Goal: Task Accomplishment & Management: Manage account settings

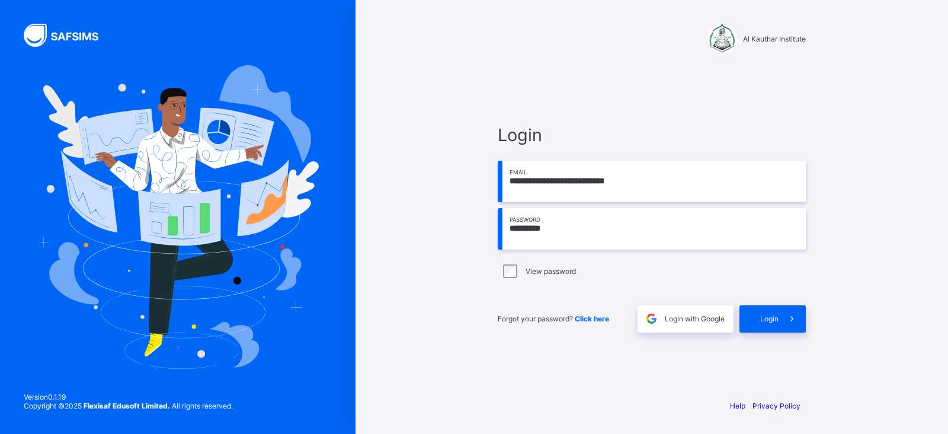
drag, startPoint x: 0, startPoint y: 0, endPoint x: 539, endPoint y: 221, distance: 582.8
click at [539, 221] on input "*********" at bounding box center [652, 228] width 308 height 41
type input "**********"
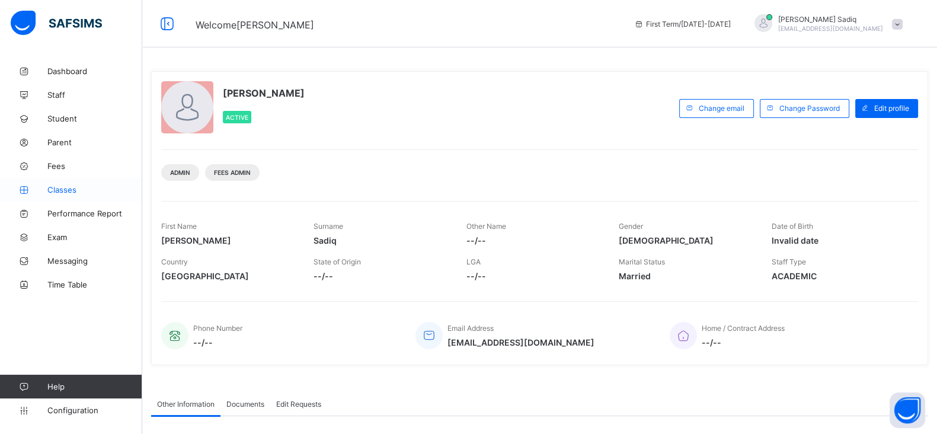
click at [64, 182] on link "Classes" at bounding box center [71, 190] width 142 height 24
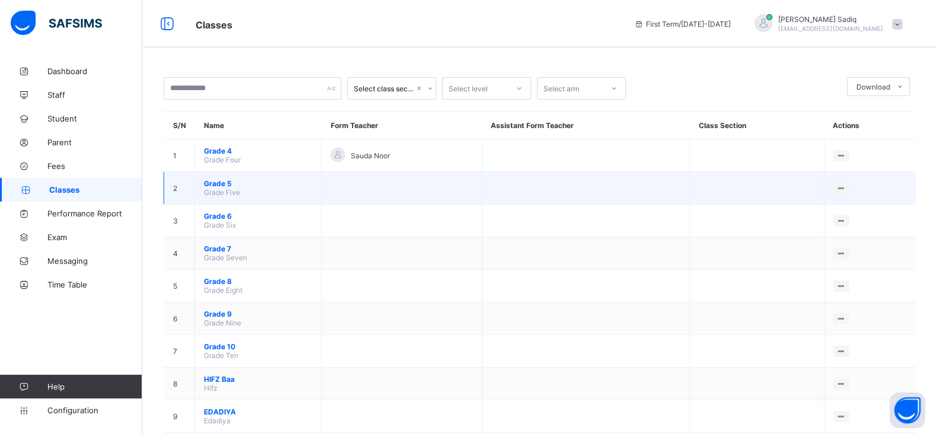
click at [394, 180] on td at bounding box center [402, 188] width 160 height 33
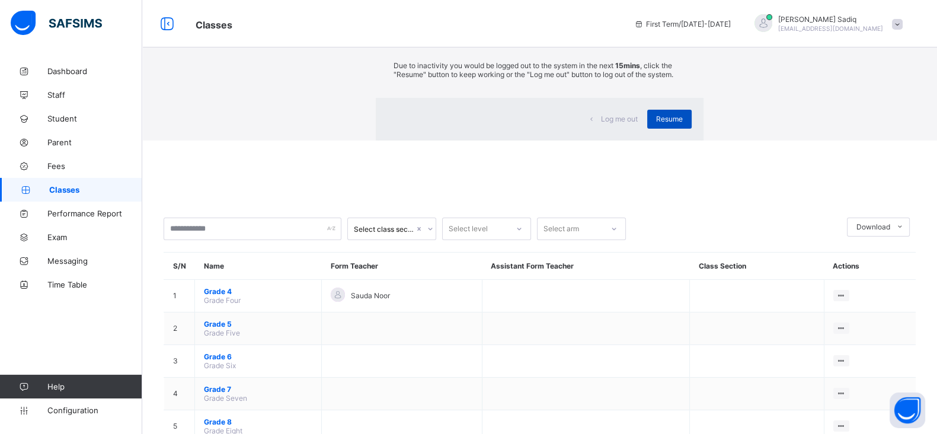
click at [656, 123] on span "Resume" at bounding box center [669, 118] width 27 height 9
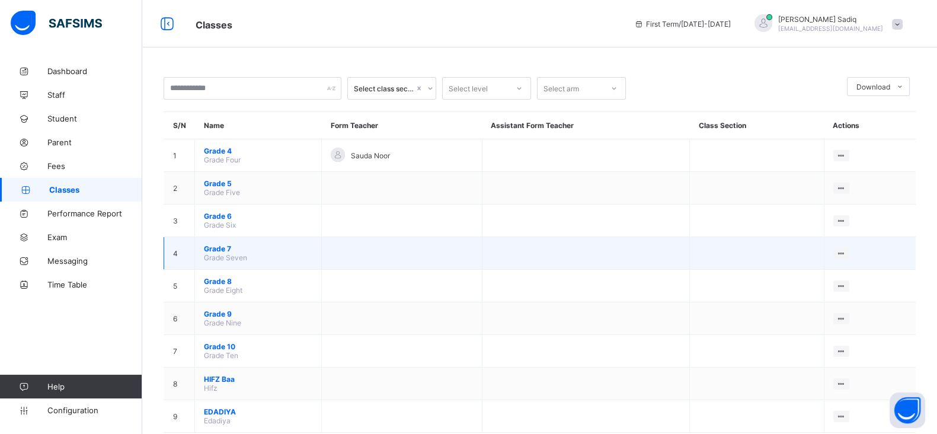
click at [213, 245] on span "Grade 7" at bounding box center [258, 248] width 108 height 9
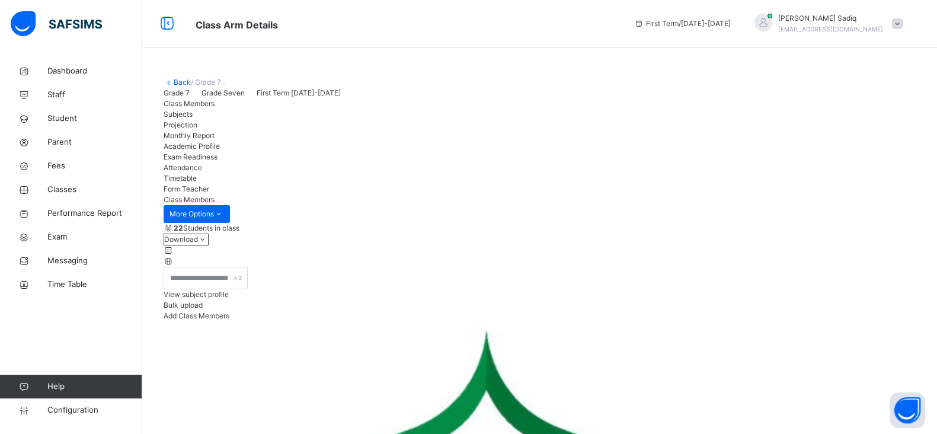
click at [293, 130] on div "Projection" at bounding box center [540, 125] width 752 height 11
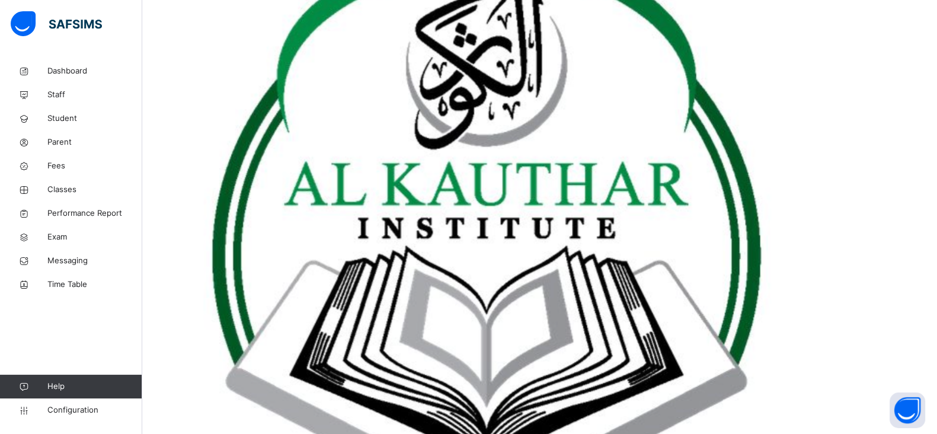
scroll to position [483, 0]
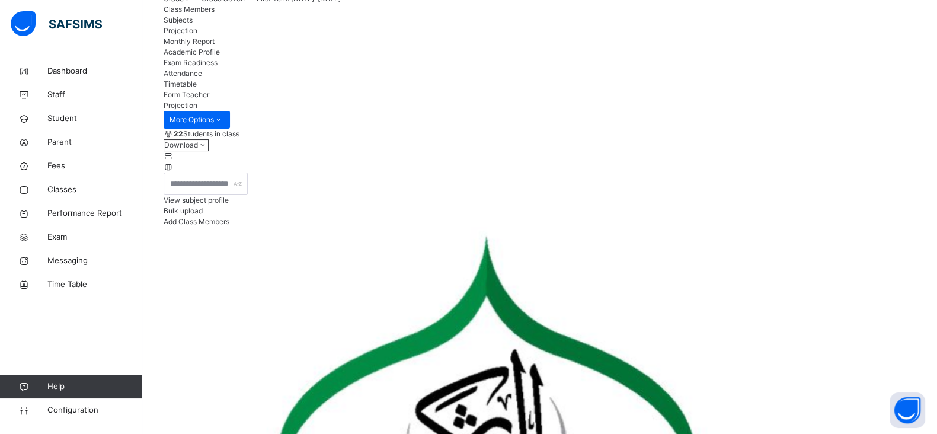
scroll to position [181, 0]
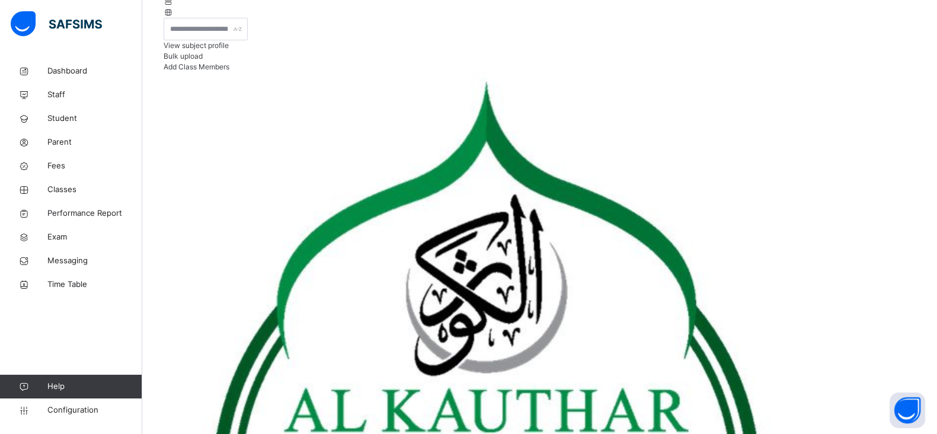
scroll to position [199, 0]
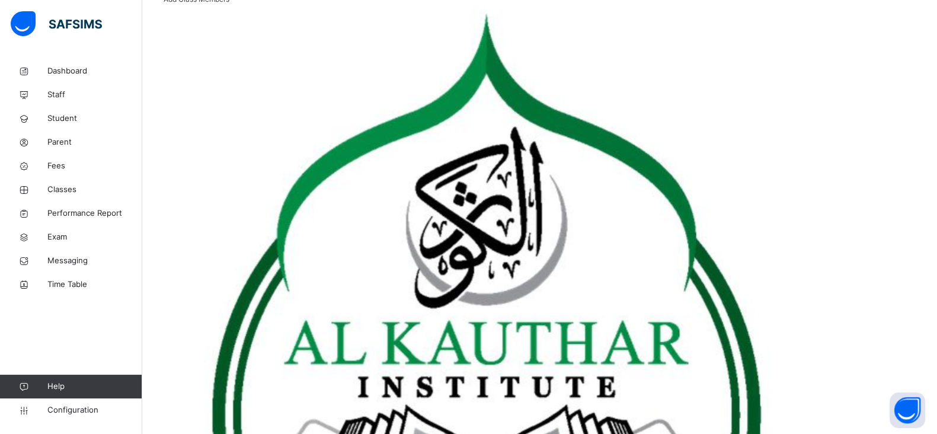
scroll to position [345, 0]
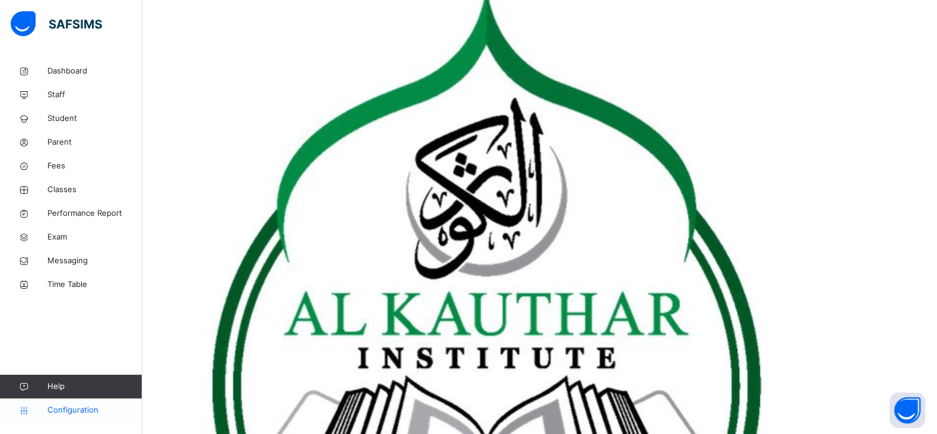
click at [72, 407] on span "Configuration" at bounding box center [94, 410] width 94 height 12
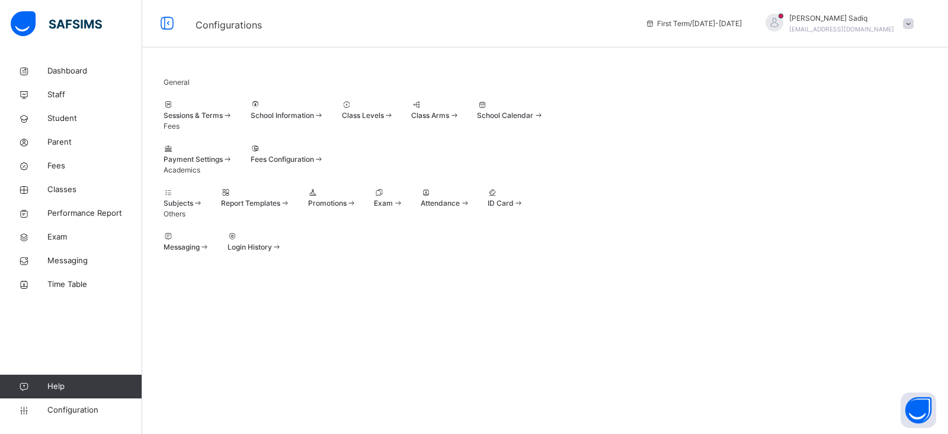
click at [394, 121] on div "Class Levels" at bounding box center [368, 115] width 52 height 11
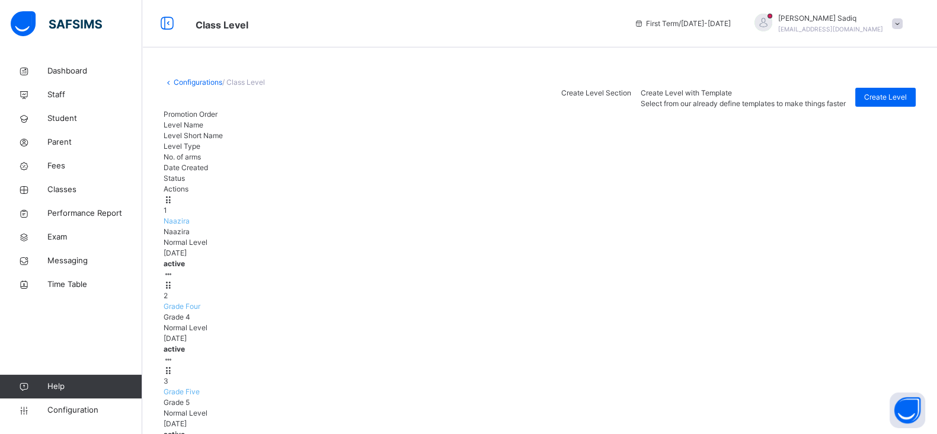
click at [200, 302] on span "Grade Four" at bounding box center [182, 306] width 37 height 9
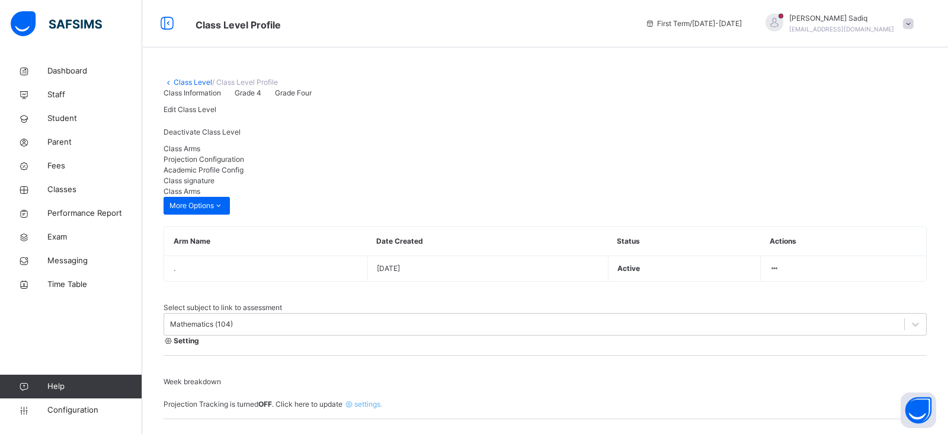
type input "**"
click at [244, 164] on span "Projection Configuration" at bounding box center [204, 159] width 81 height 9
click at [193, 81] on link "Class Level" at bounding box center [193, 82] width 39 height 9
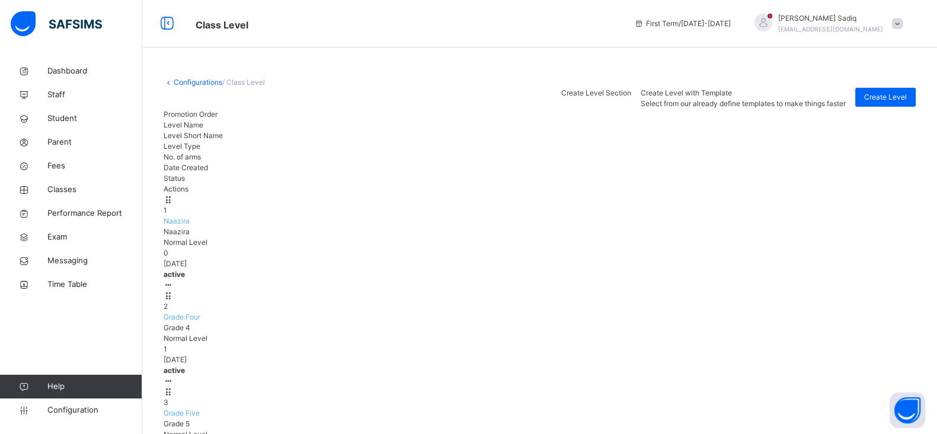
click at [200, 408] on span "Grade Five" at bounding box center [182, 412] width 36 height 9
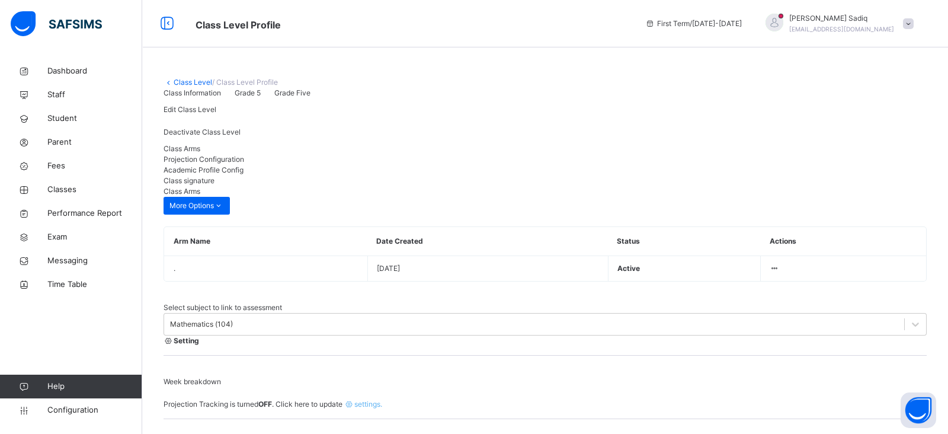
type input "**"
click at [244, 164] on span "Projection Configuration" at bounding box center [204, 159] width 81 height 9
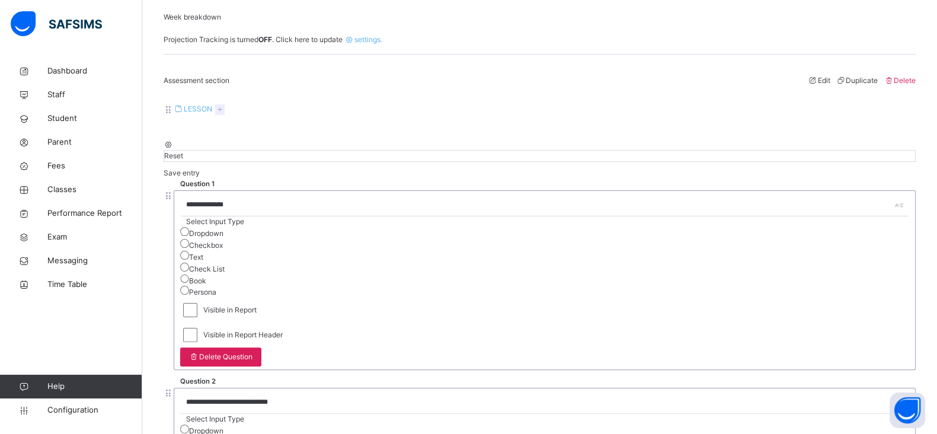
scroll to position [366, 0]
click at [200, 176] on span "Save entry" at bounding box center [182, 171] width 36 height 9
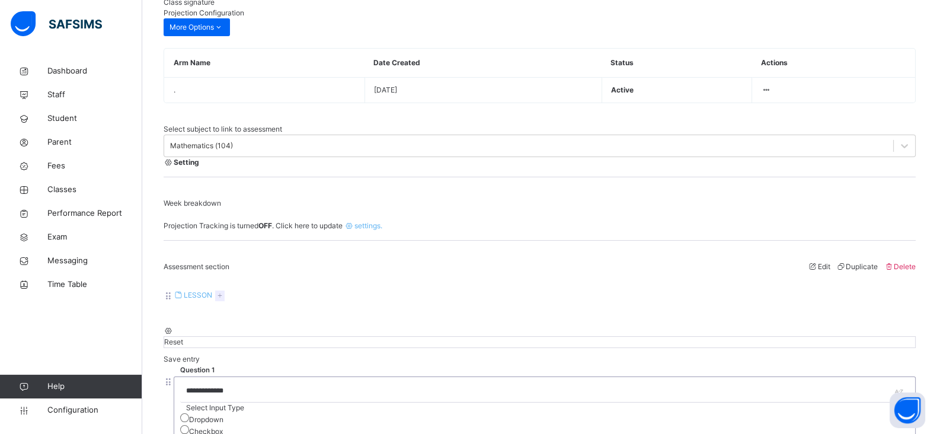
scroll to position [177, 0]
click at [437, 169] on div "Setting" at bounding box center [540, 163] width 752 height 11
click at [561, 158] on div at bounding box center [540, 158] width 752 height 0
click at [89, 407] on span "Configuration" at bounding box center [94, 410] width 94 height 12
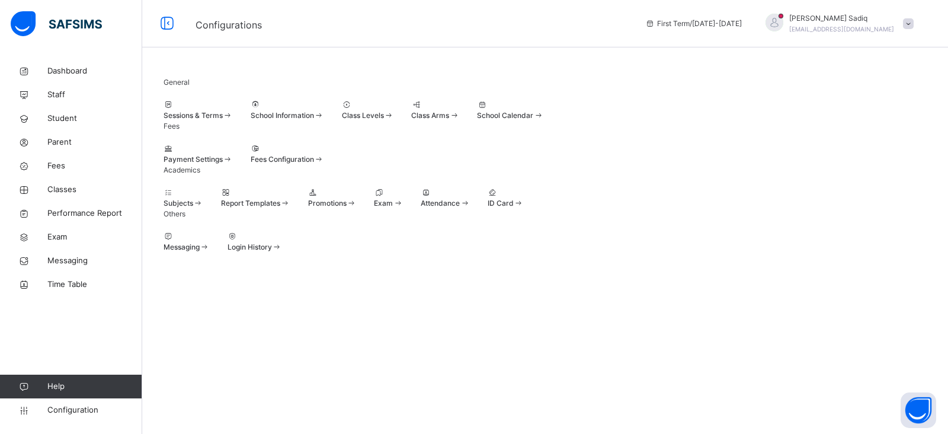
click at [470, 198] on div at bounding box center [445, 192] width 49 height 11
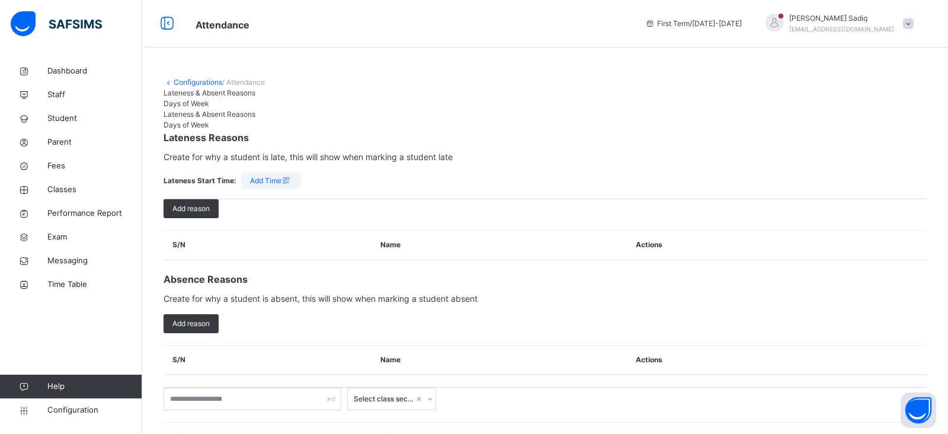
click at [209, 108] on span "Days of Week" at bounding box center [187, 103] width 46 height 9
click at [316, 388] on input "text" at bounding box center [253, 399] width 178 height 23
click at [54, 188] on span "Classes" at bounding box center [94, 190] width 95 height 12
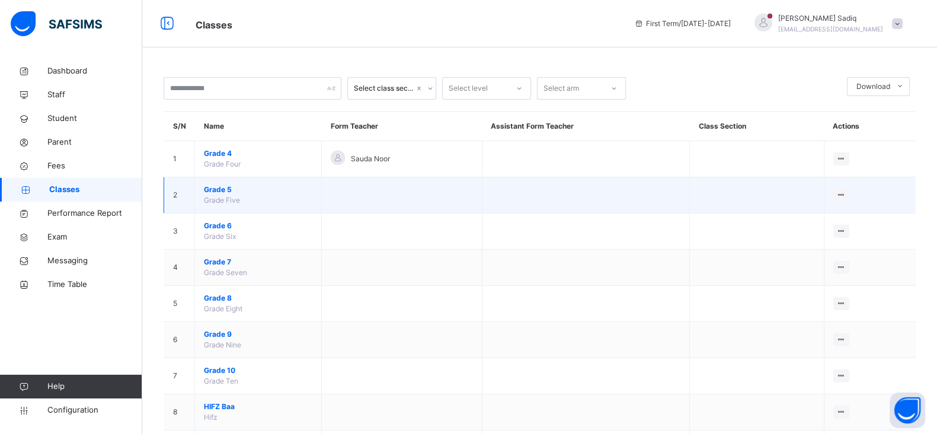
click at [212, 185] on span "Grade 5" at bounding box center [258, 189] width 108 height 11
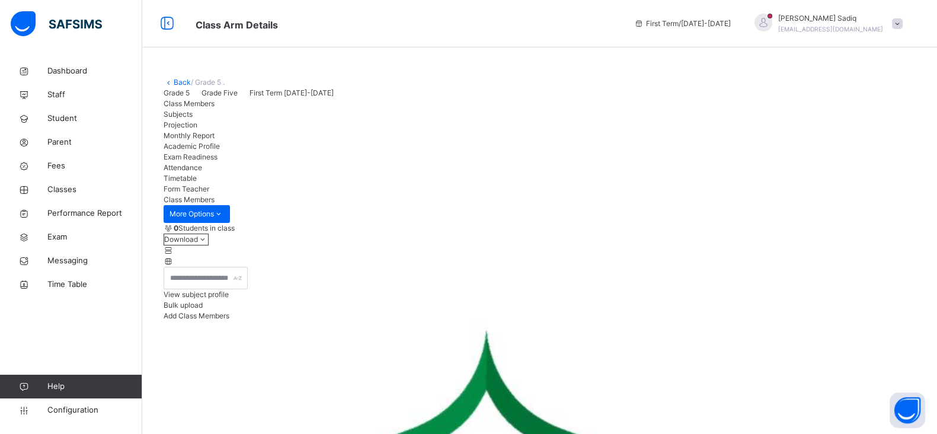
click at [202, 172] on span "Attendance" at bounding box center [183, 167] width 39 height 9
click at [193, 119] on span "Subjects" at bounding box center [178, 114] width 29 height 9
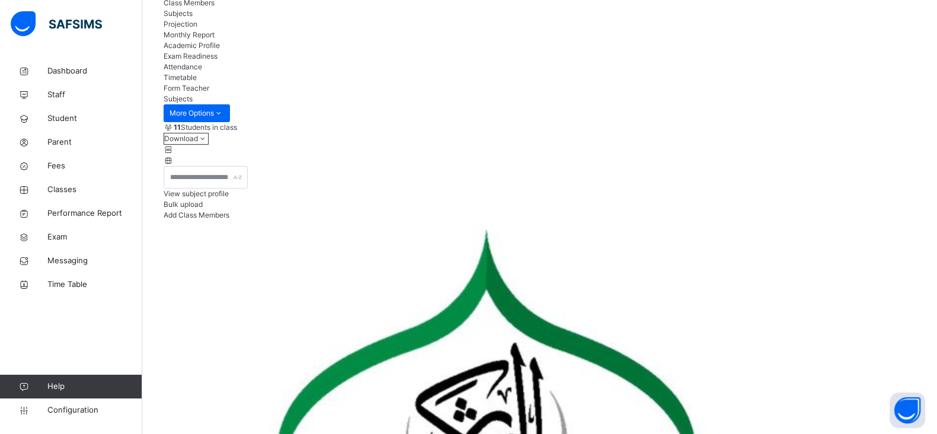
scroll to position [113, 0]
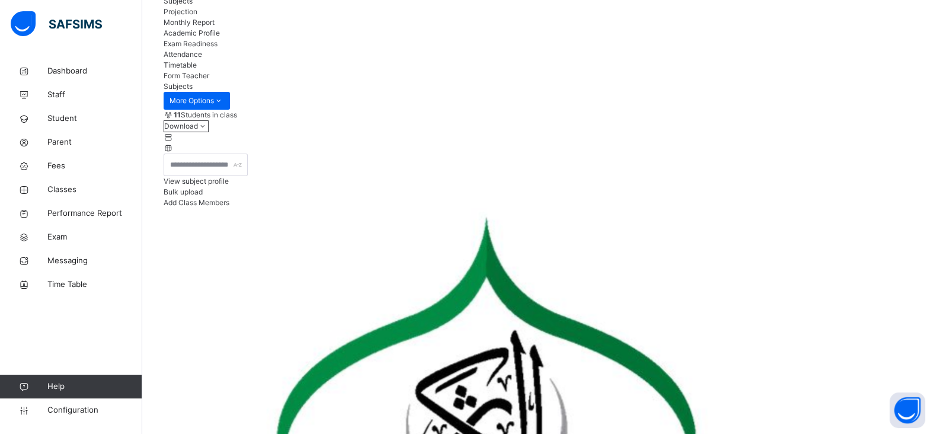
click at [633, 81] on div "Form Teacher" at bounding box center [540, 76] width 752 height 11
click at [700, 187] on div "View subject profile" at bounding box center [540, 181] width 752 height 11
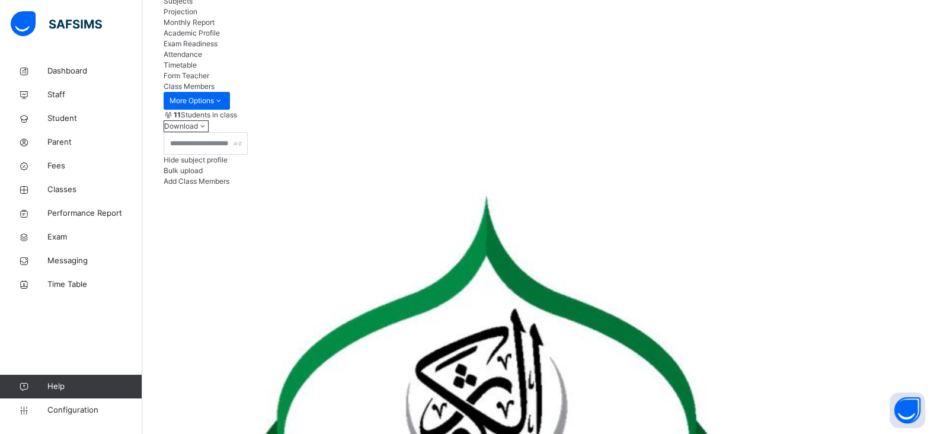
click at [700, 165] on div "Hide subject profile" at bounding box center [540, 160] width 752 height 11
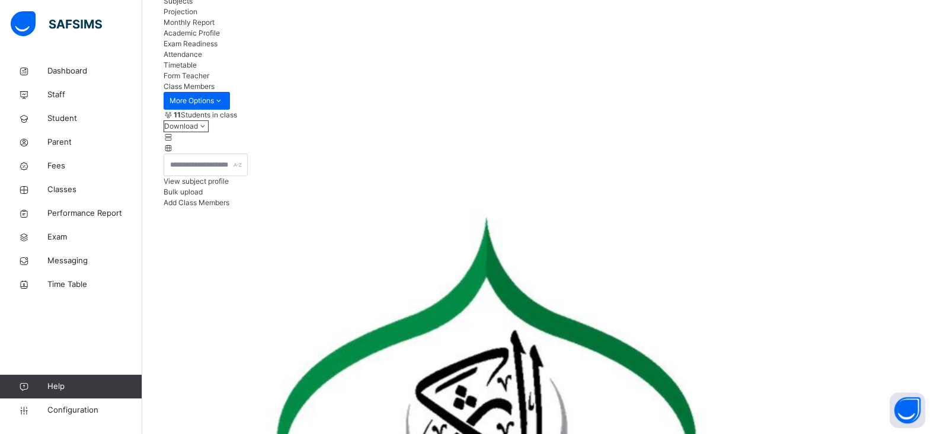
click at [700, 187] on div "View subject profile" at bounding box center [540, 181] width 752 height 11
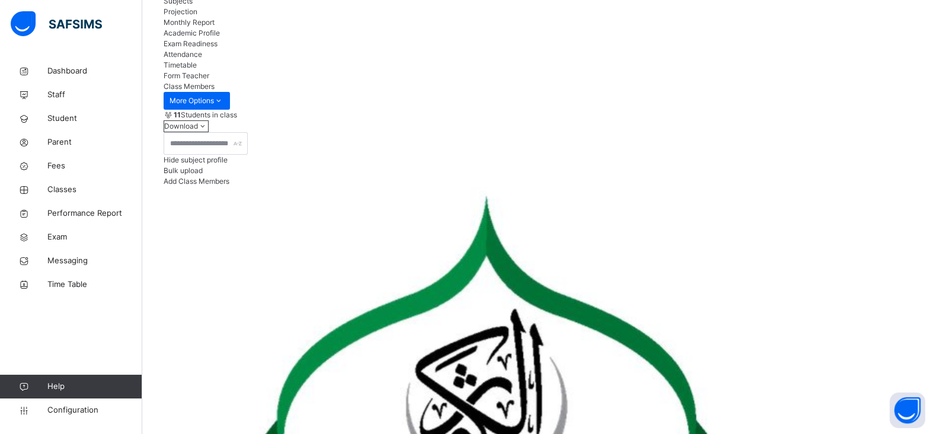
click at [700, 165] on div "Hide subject profile" at bounding box center [540, 160] width 752 height 11
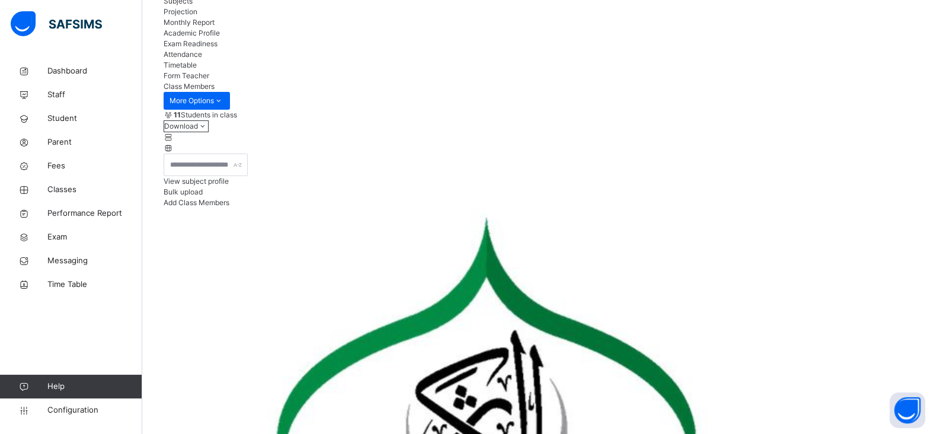
click at [451, 201] on div "View subject profile Bulk upload Add Class Members" at bounding box center [540, 180] width 752 height 55
click at [193, 5] on span "Subjects" at bounding box center [178, 0] width 29 height 9
click at [25, 95] on icon at bounding box center [23, 95] width 47 height 9
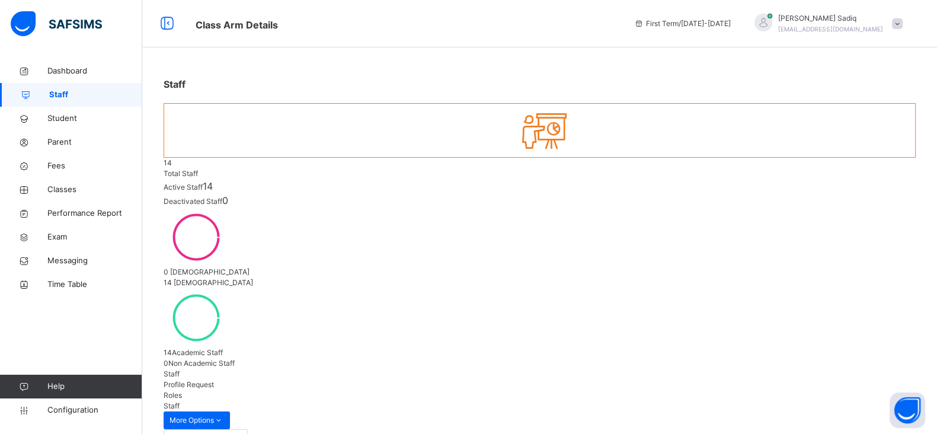
select select "**"
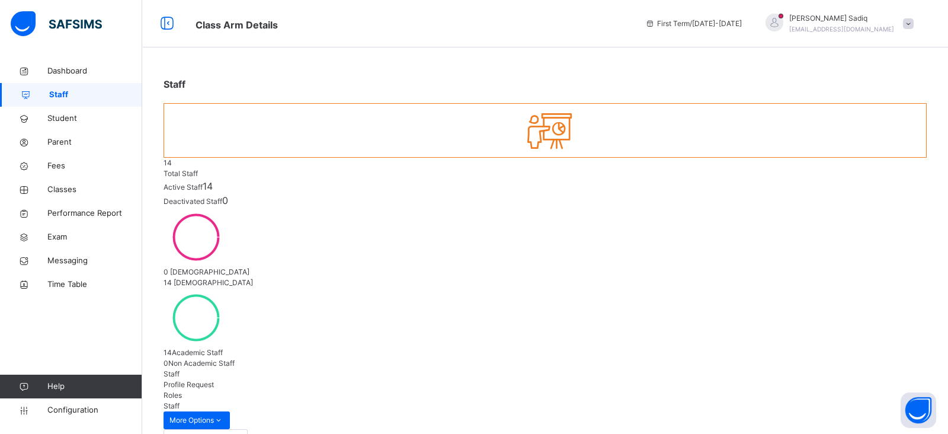
type input "*"
type input "***"
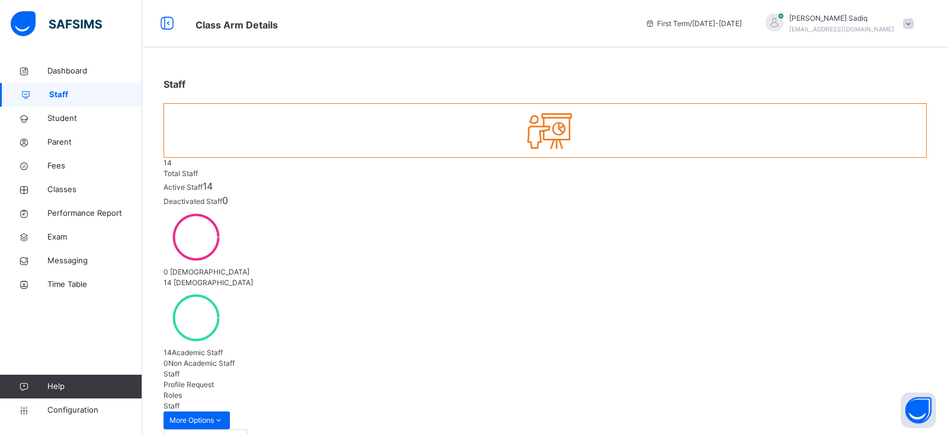
type input "***"
type input "*****"
type input "**********"
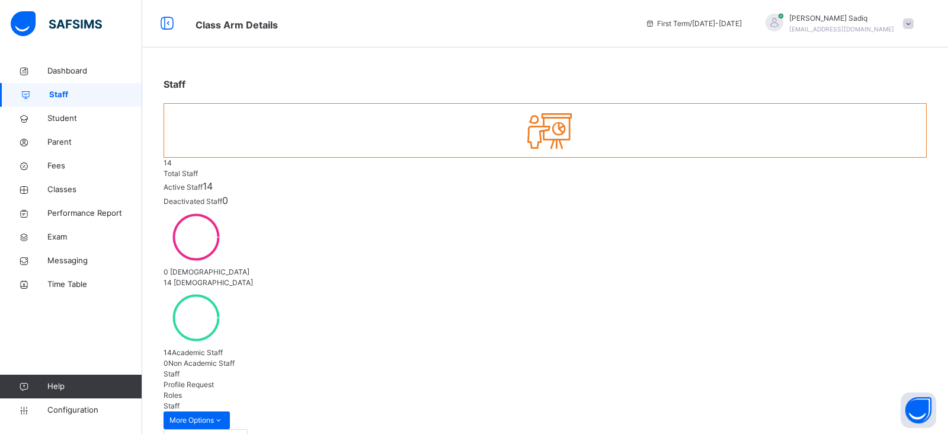
select select "**"
type input "**********"
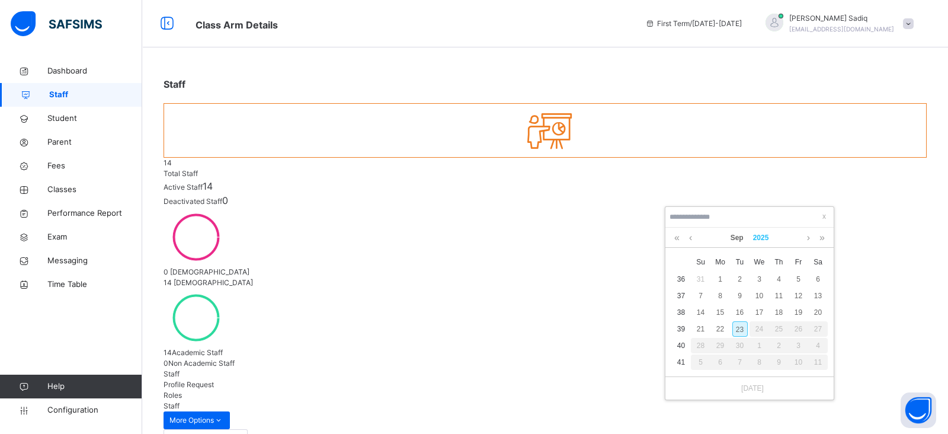
click at [762, 235] on link "2025" at bounding box center [760, 238] width 25 height 20
click at [762, 226] on div at bounding box center [750, 217] width 168 height 21
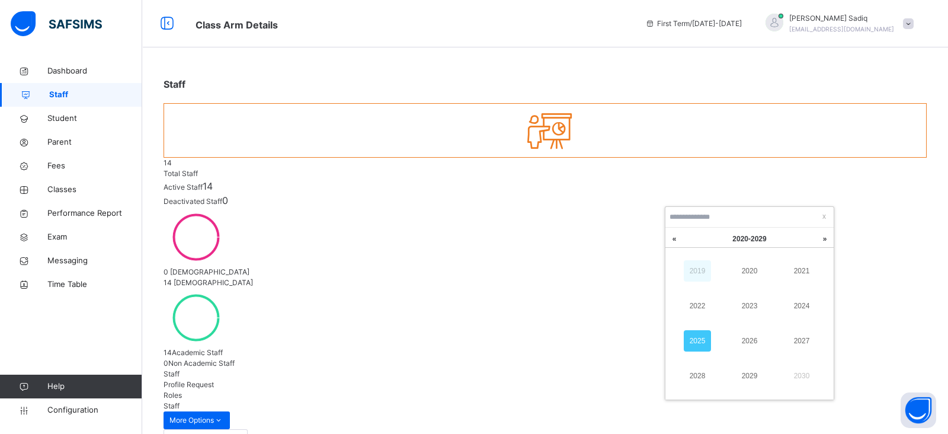
click at [693, 278] on link "2019" at bounding box center [697, 270] width 27 height 21
click at [670, 243] on link at bounding box center [675, 239] width 18 height 23
click at [752, 265] on link "2000" at bounding box center [749, 270] width 27 height 21
click at [810, 244] on link at bounding box center [808, 238] width 9 height 20
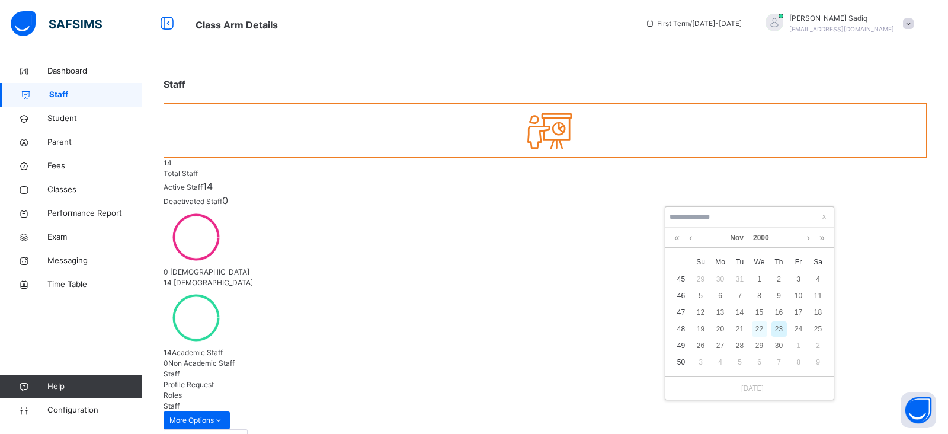
click at [759, 334] on div "22" at bounding box center [759, 328] width 15 height 15
click at [728, 393] on div "[DATE]" at bounding box center [750, 387] width 168 height 23
click at [806, 236] on link at bounding box center [808, 238] width 9 height 20
click at [695, 239] on div "[DATE]" at bounding box center [749, 238] width 156 height 20
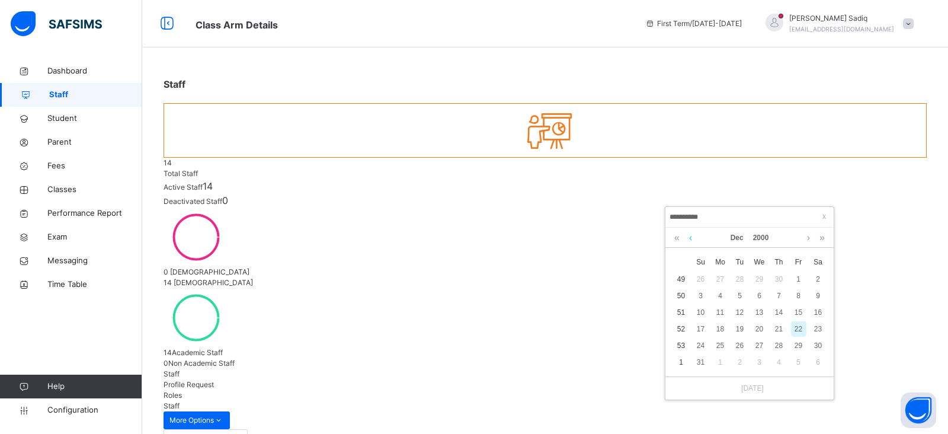
click at [693, 239] on link at bounding box center [690, 238] width 9 height 20
click at [827, 228] on link at bounding box center [822, 238] width 11 height 20
click at [801, 326] on div "22" at bounding box center [798, 328] width 15 height 15
type input "**********"
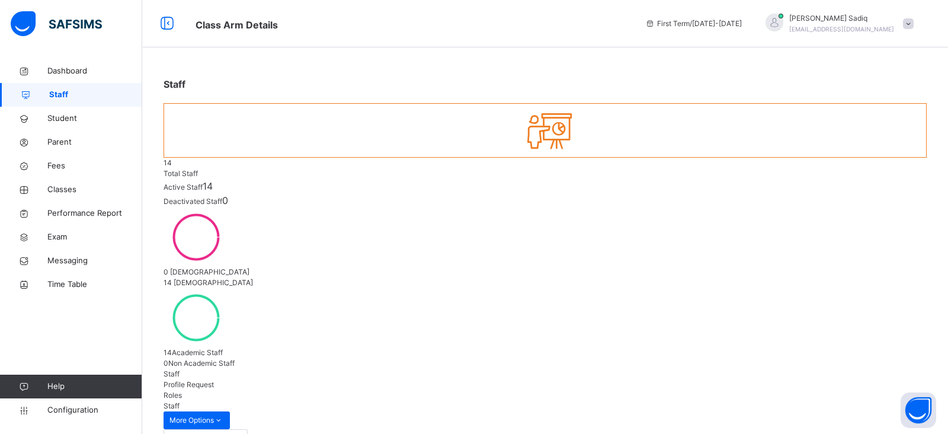
scroll to position [379, 0]
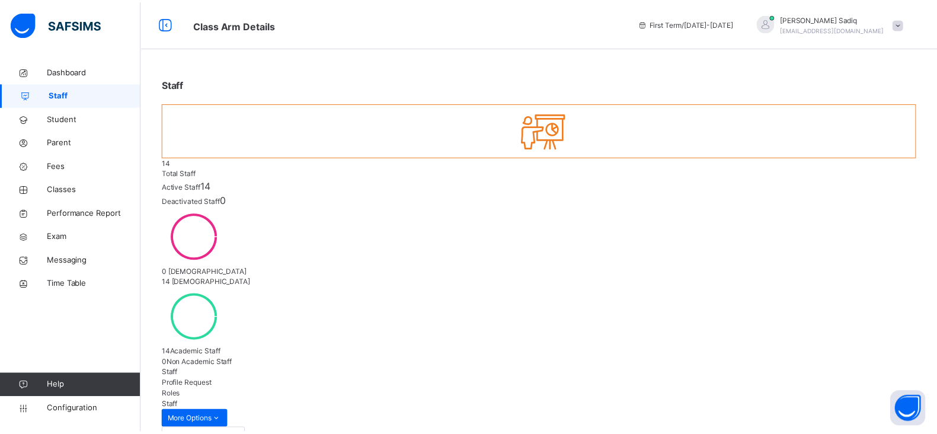
scroll to position [406, 0]
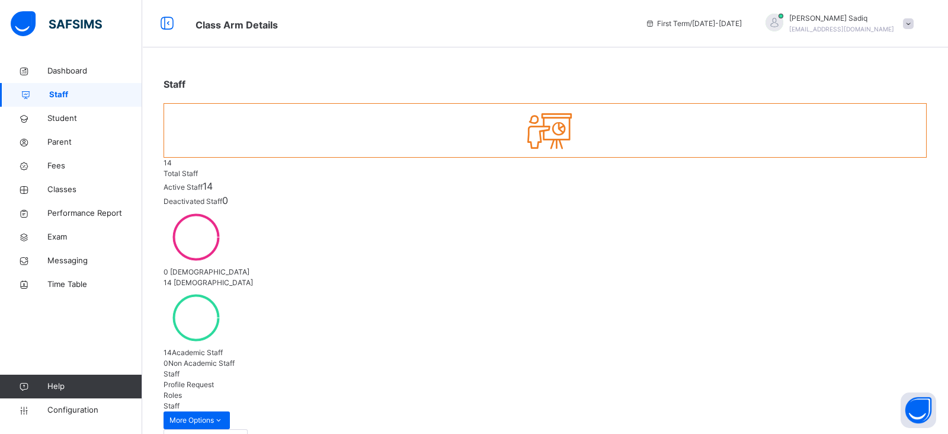
click at [94, 183] on link "Classes" at bounding box center [71, 190] width 142 height 24
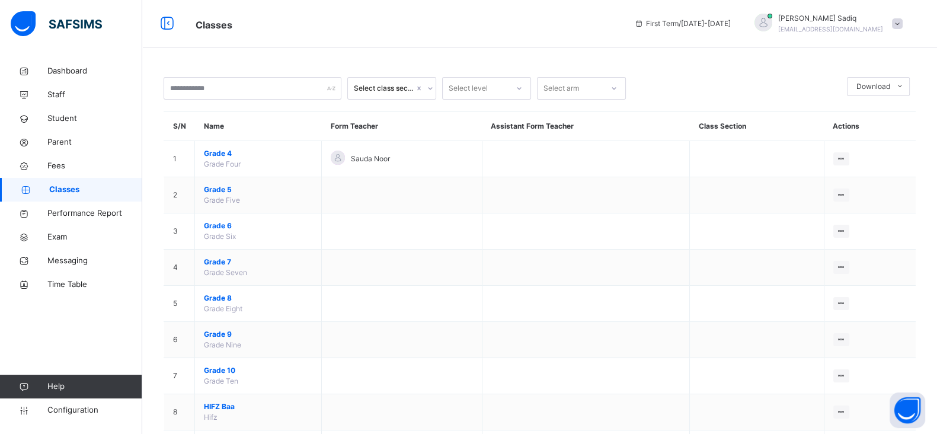
click at [385, 100] on div "Select class section Select level Select arm Download Pdf Report Excel Report S…" at bounding box center [540, 271] width 752 height 389
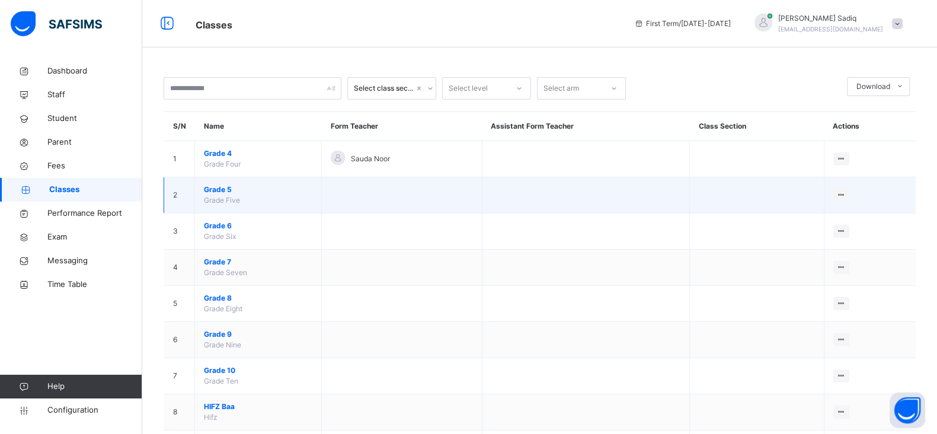
click at [221, 197] on span "Grade Five" at bounding box center [222, 200] width 36 height 9
click at [220, 187] on span "Grade 5" at bounding box center [258, 189] width 108 height 11
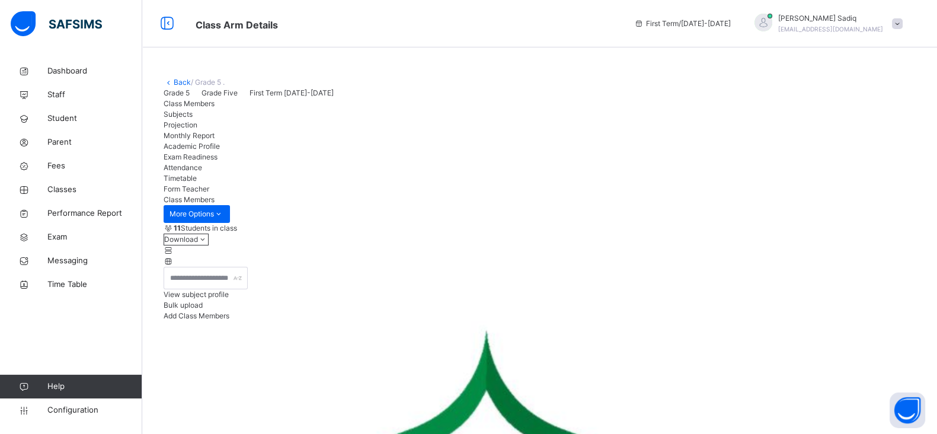
click at [243, 120] on div "Subjects" at bounding box center [540, 114] width 752 height 11
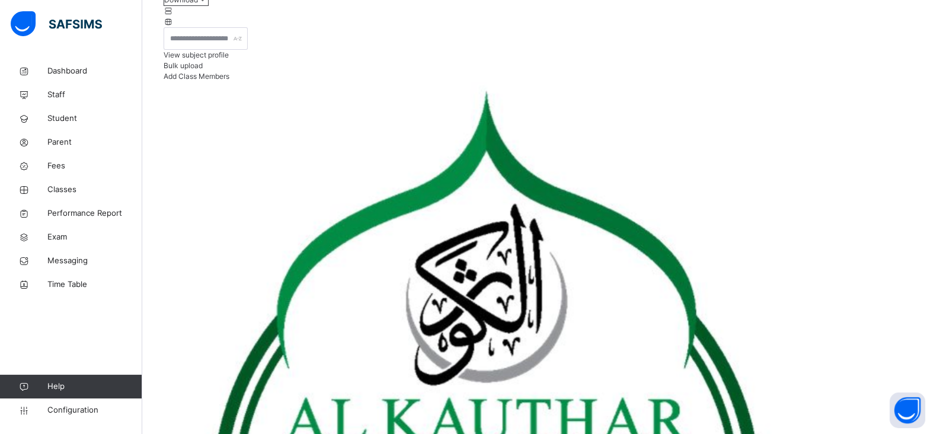
scroll to position [216, 0]
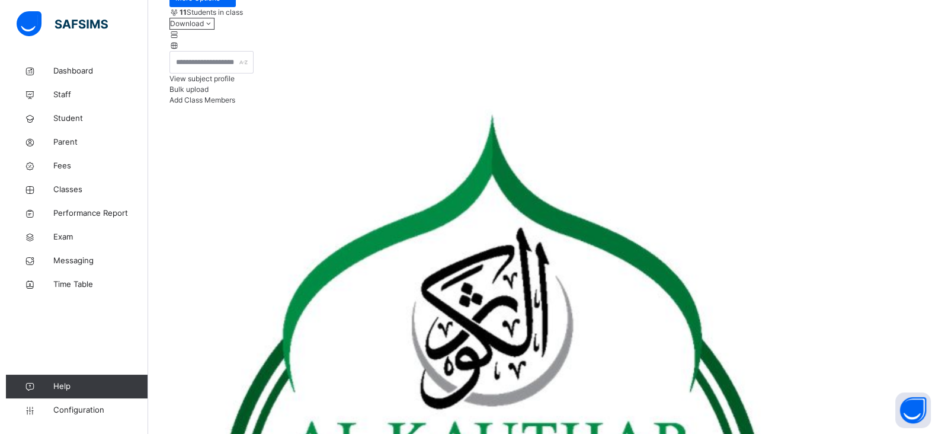
scroll to position [245, 0]
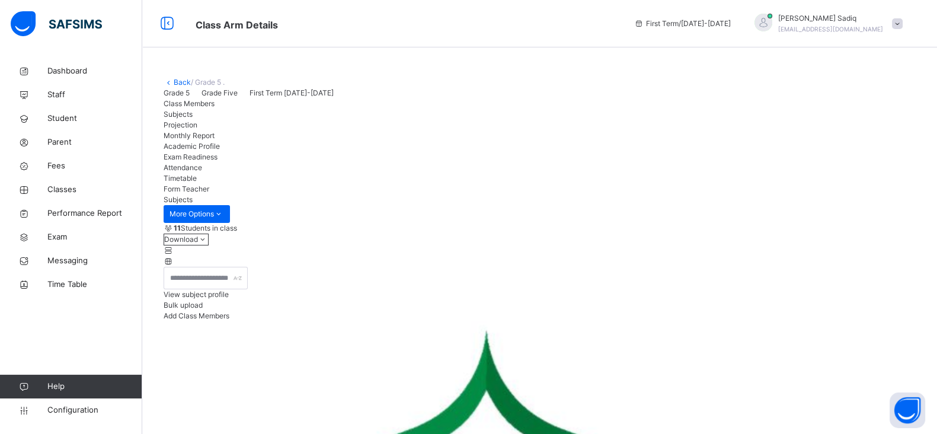
click at [179, 80] on link "Back" at bounding box center [182, 82] width 17 height 9
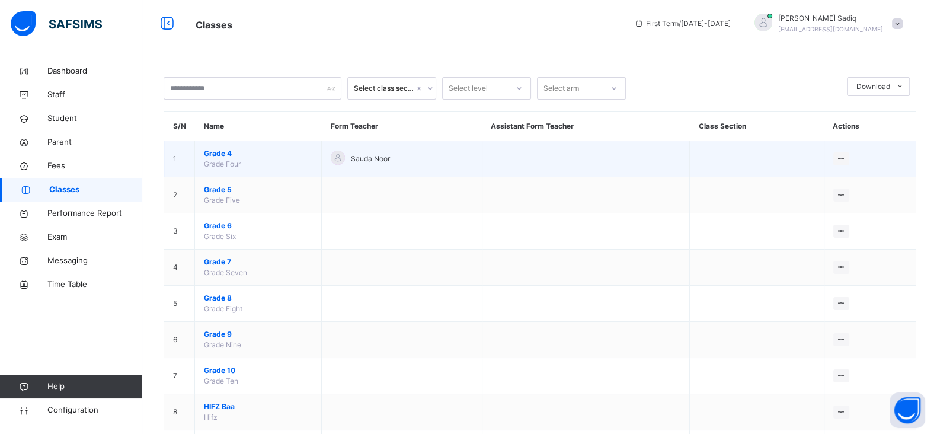
click at [225, 153] on span "Grade 4" at bounding box center [258, 153] width 108 height 11
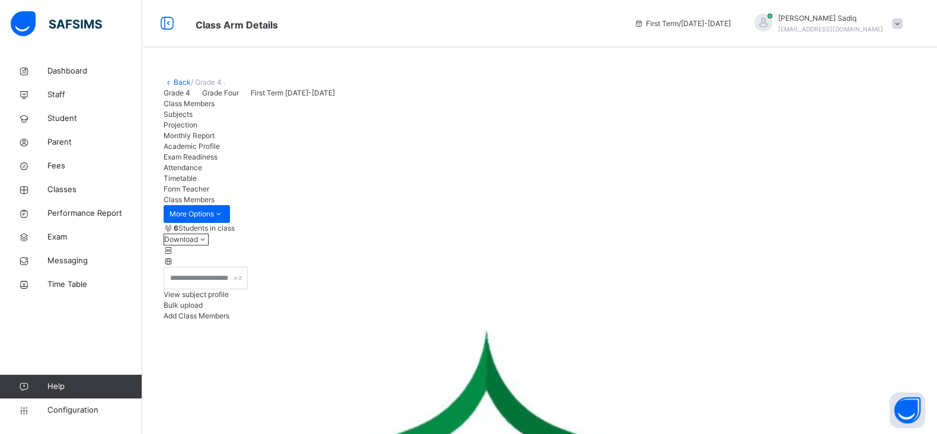
click at [237, 120] on div "Subjects" at bounding box center [540, 114] width 752 height 11
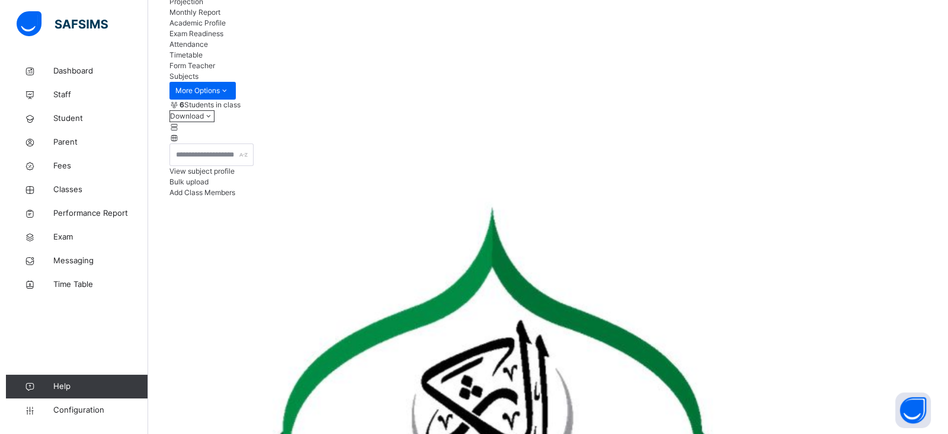
scroll to position [149, 0]
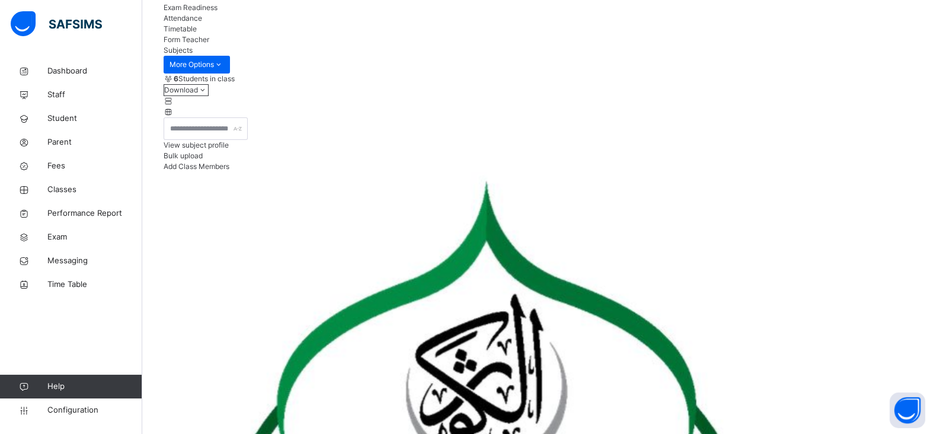
type input "***"
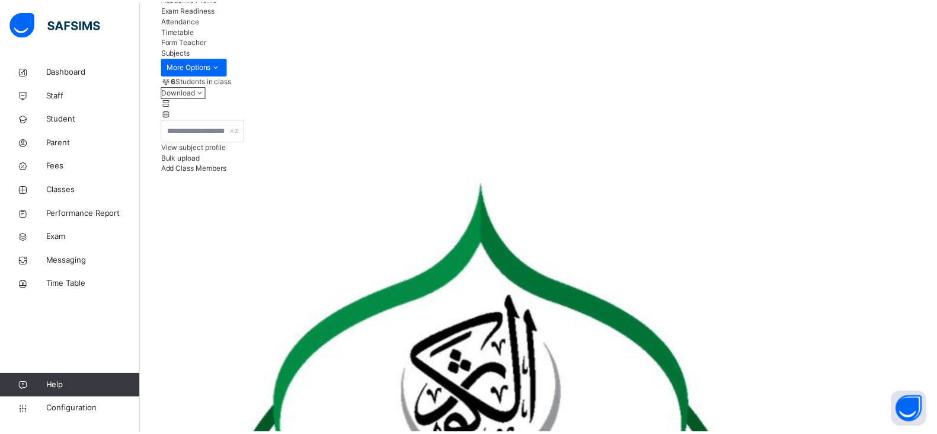
scroll to position [148, 0]
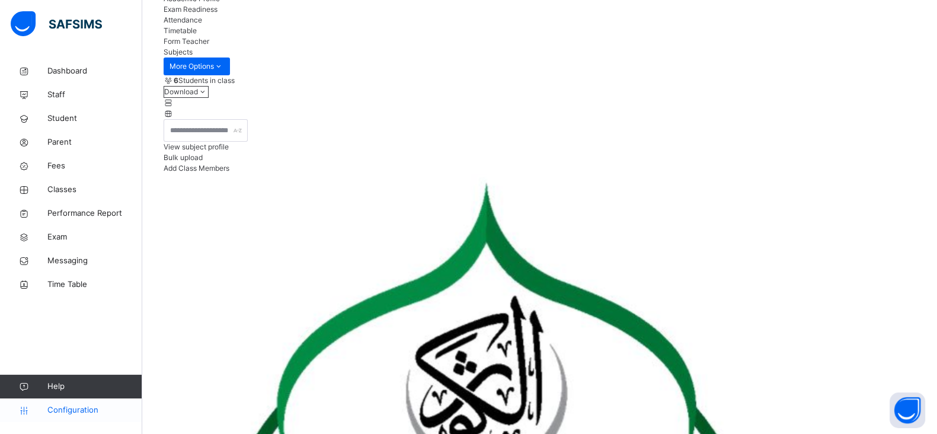
click at [53, 416] on link "Configuration" at bounding box center [71, 410] width 142 height 24
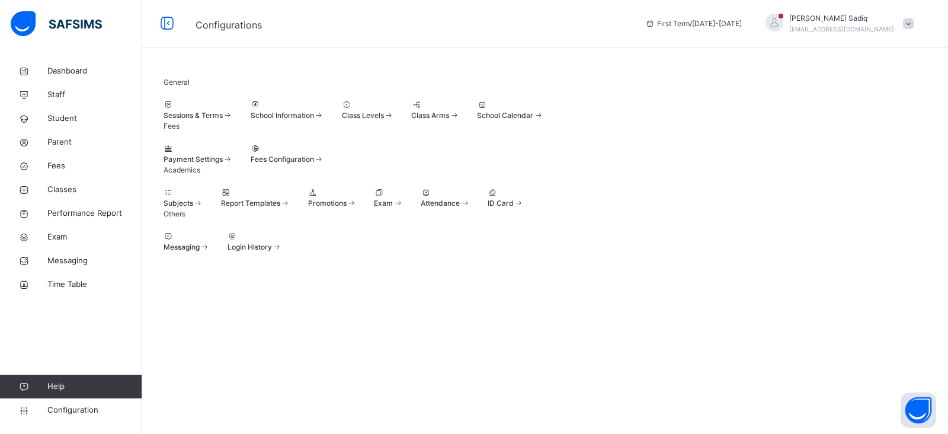
click at [394, 121] on div "Class Levels" at bounding box center [368, 110] width 52 height 21
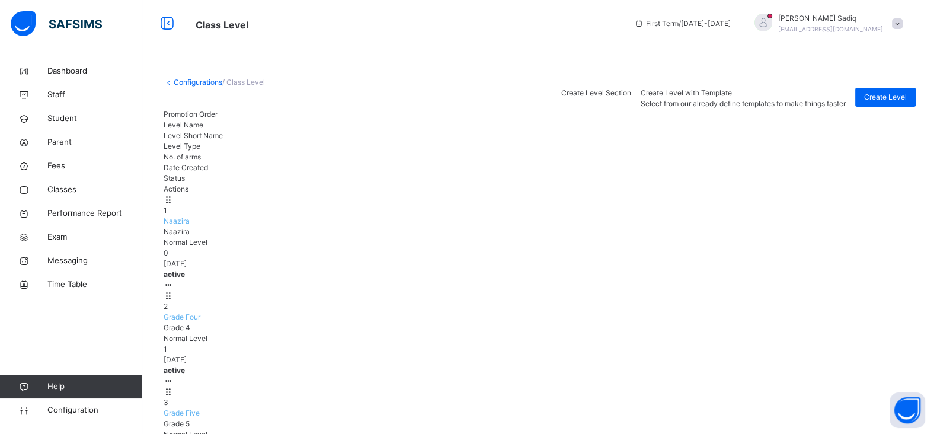
click at [200, 408] on span "Grade Five" at bounding box center [182, 412] width 36 height 9
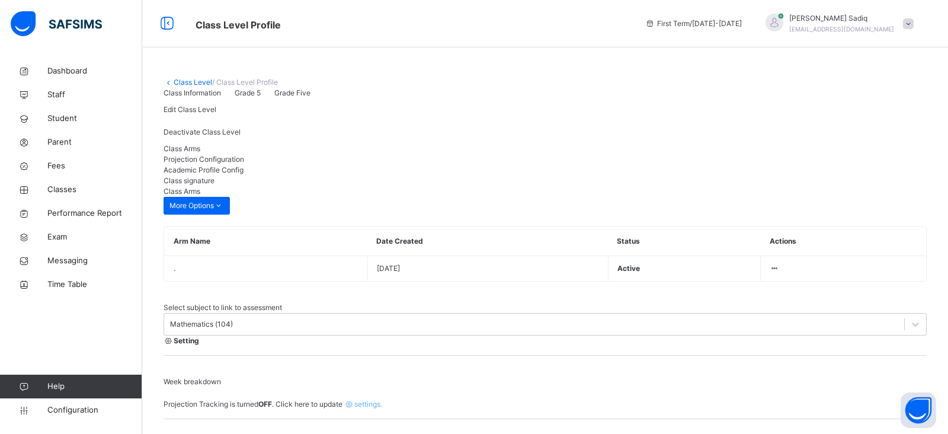
type input "**"
click at [281, 165] on div "Projection Configuration" at bounding box center [545, 159] width 763 height 11
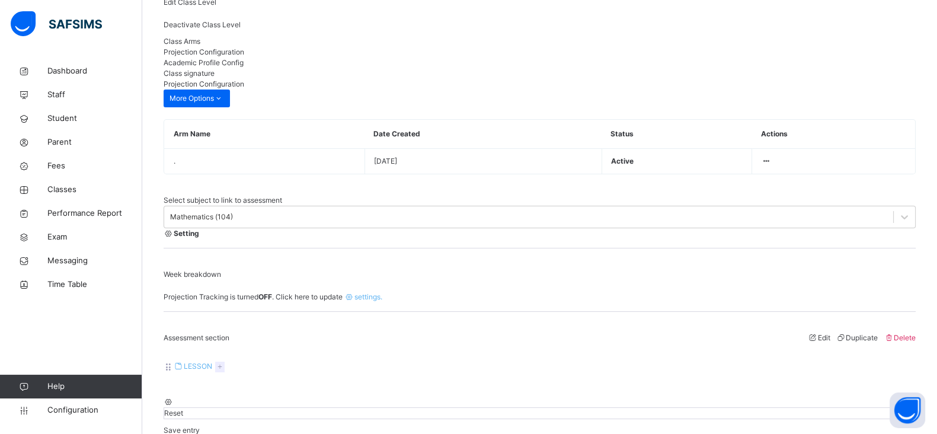
scroll to position [106, 0]
click at [511, 229] on div at bounding box center [540, 229] width 752 height 0
click at [393, 224] on div "Select subject to link to assessment Mathematics (104)" at bounding box center [540, 212] width 752 height 33
drag, startPoint x: 331, startPoint y: 238, endPoint x: 329, endPoint y: 231, distance: 7.8
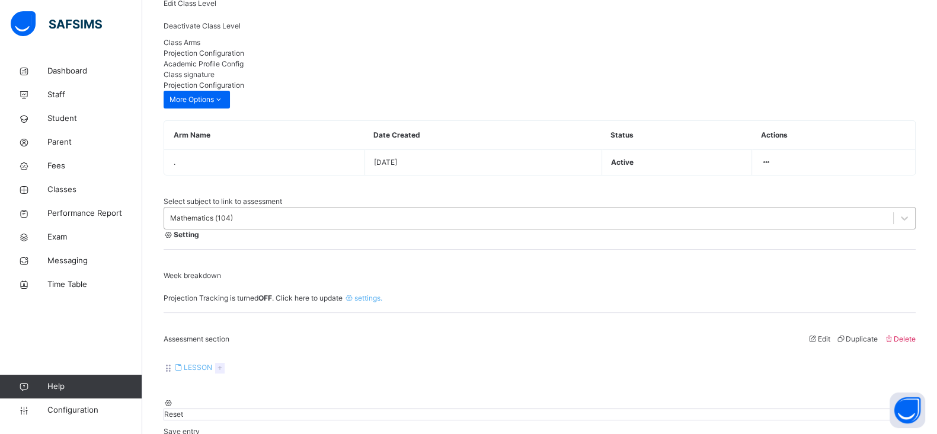
click at [233, 223] on div "Mathematics (104)" at bounding box center [201, 218] width 63 height 11
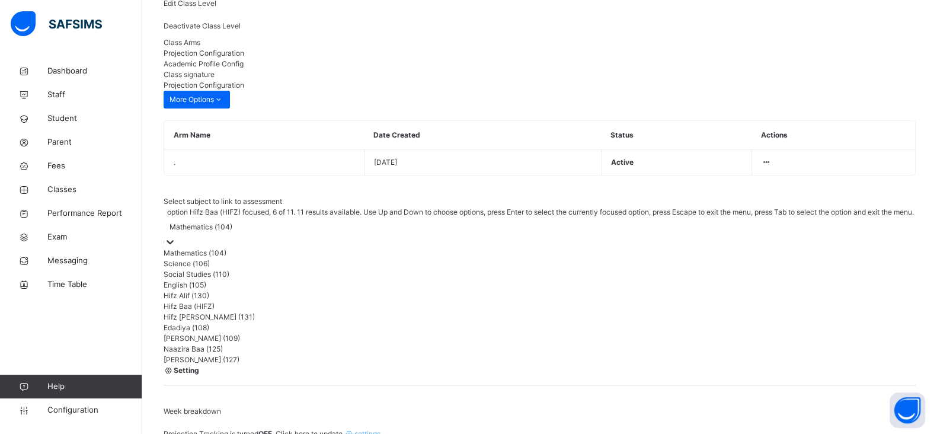
click at [295, 312] on div "Hifz Baa (HIFZ)" at bounding box center [540, 306] width 752 height 11
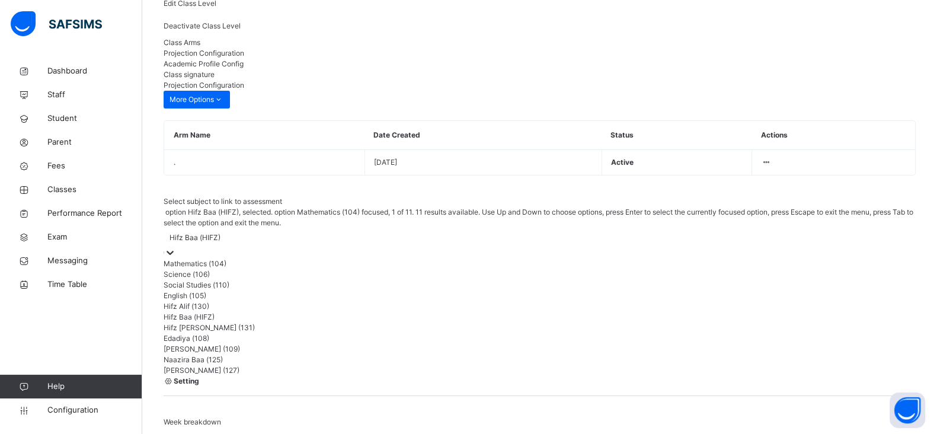
click at [349, 228] on div "Hifz Baa (HIFZ)" at bounding box center [540, 243] width 752 height 30
drag, startPoint x: 297, startPoint y: 315, endPoint x: 252, endPoint y: 235, distance: 91.5
click at [220, 235] on div "Hifz Baa (HIFZ)" at bounding box center [194, 237] width 51 height 11
drag, startPoint x: 215, startPoint y: 354, endPoint x: 216, endPoint y: 347, distance: 6.8
click at [216, 347] on div "Mathematics (104) Science (106) Social Studies (110) English (105) Hifz Alif (1…" at bounding box center [540, 316] width 752 height 117
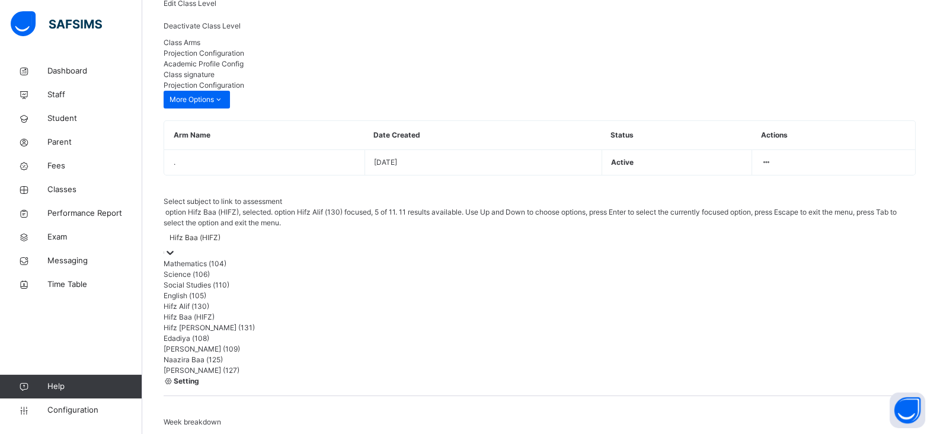
click at [216, 312] on div "Hifz Alif (130)" at bounding box center [540, 306] width 752 height 11
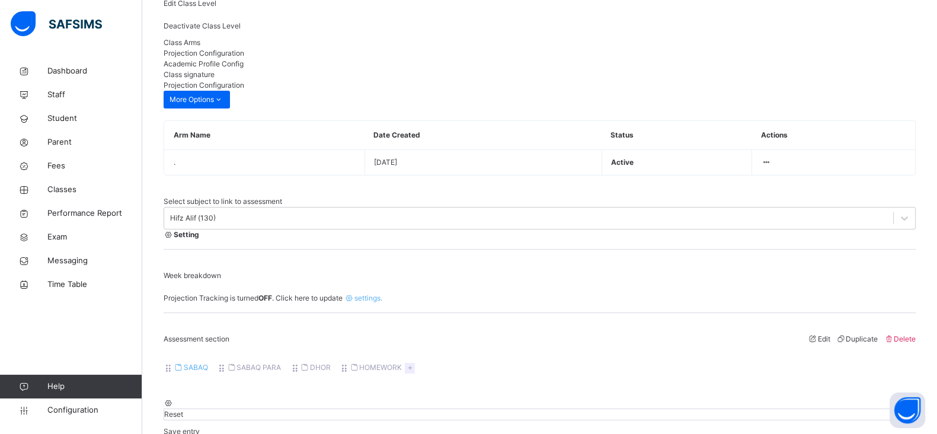
click at [174, 239] on icon at bounding box center [169, 234] width 10 height 9
click at [43, 421] on div "Cancel" at bounding box center [21, 424] width 43 height 19
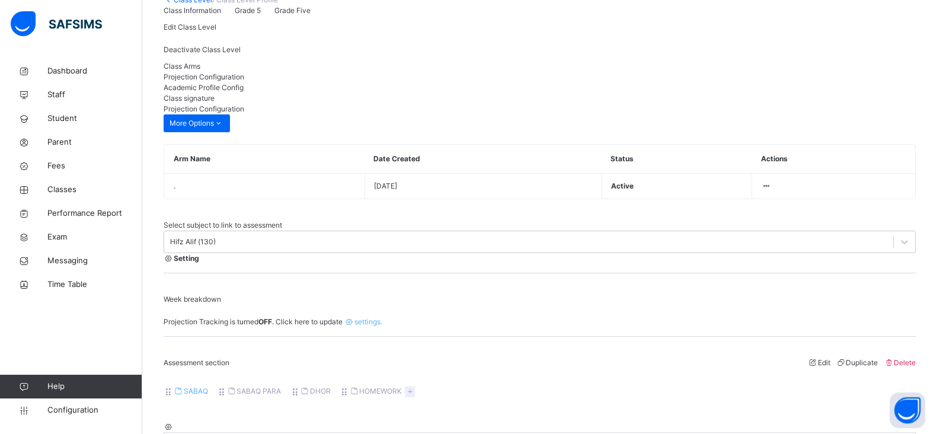
click at [193, 2] on link "Class Level" at bounding box center [193, -1] width 39 height 9
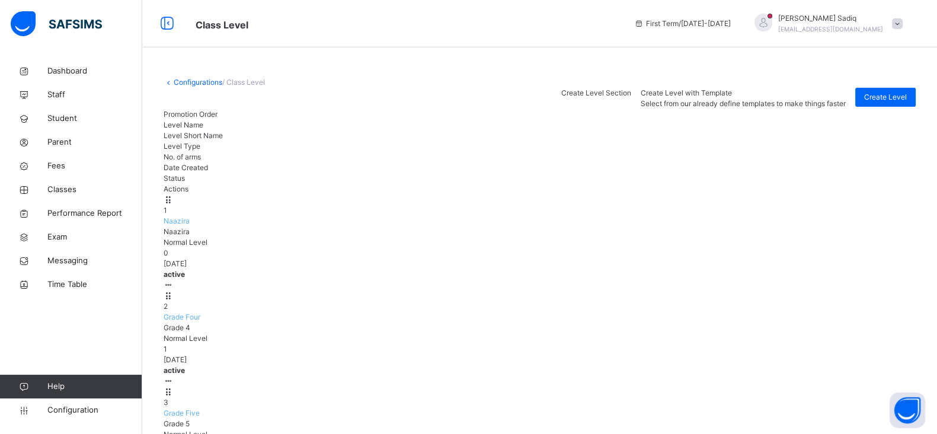
click at [200, 312] on span "Grade Four" at bounding box center [182, 316] width 37 height 9
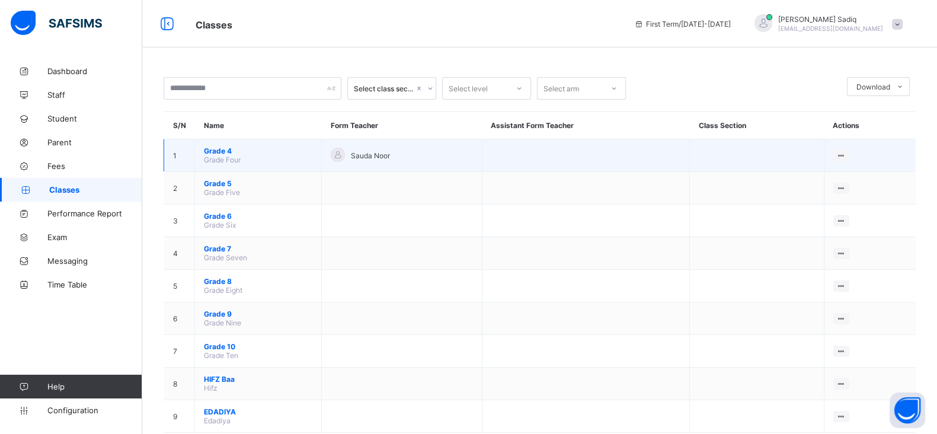
click at [235, 149] on span "Grade 4" at bounding box center [258, 150] width 108 height 9
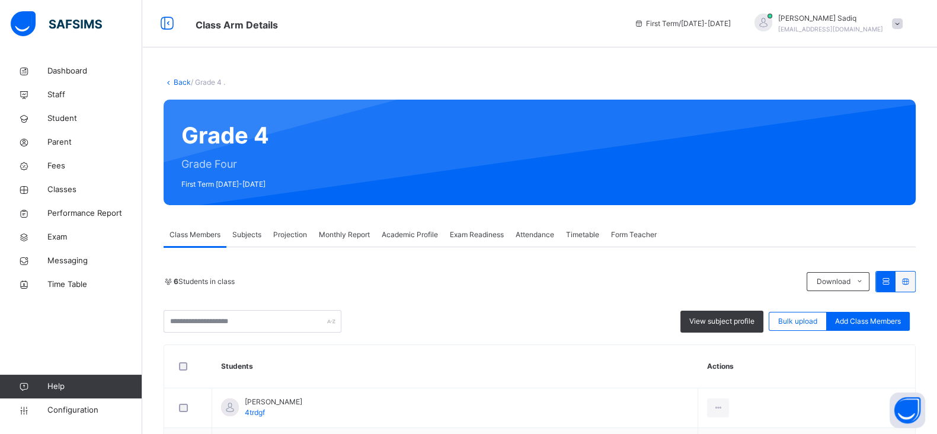
click at [300, 223] on div "Projection" at bounding box center [290, 235] width 46 height 24
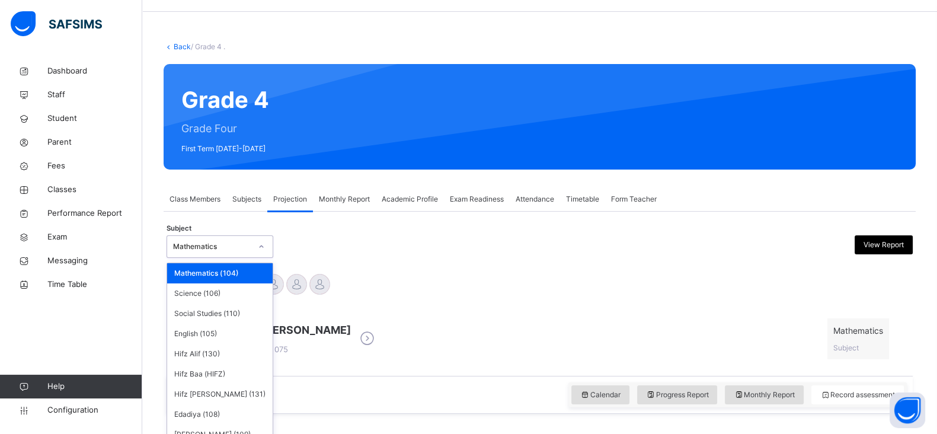
click at [223, 258] on div "option Mathematics (104) focused, 1 of 11. 11 results available. Use Up and Dow…" at bounding box center [220, 246] width 107 height 23
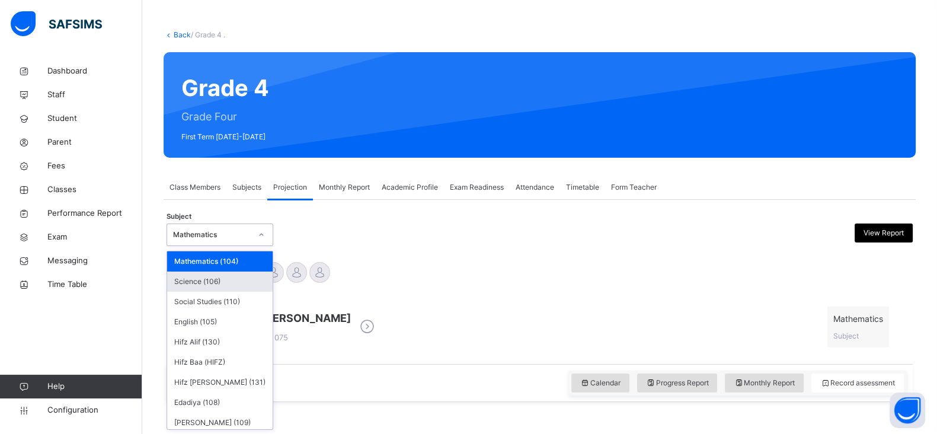
click at [216, 282] on div "Science (106)" at bounding box center [219, 281] width 105 height 20
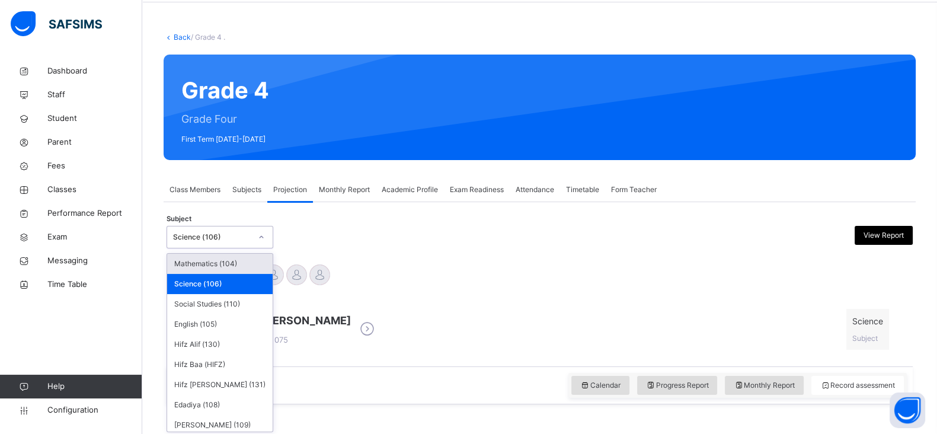
click at [235, 248] on div "option Science (106), selected. option Mathematics (104) focused, 1 of 11. 11 r…" at bounding box center [220, 237] width 107 height 23
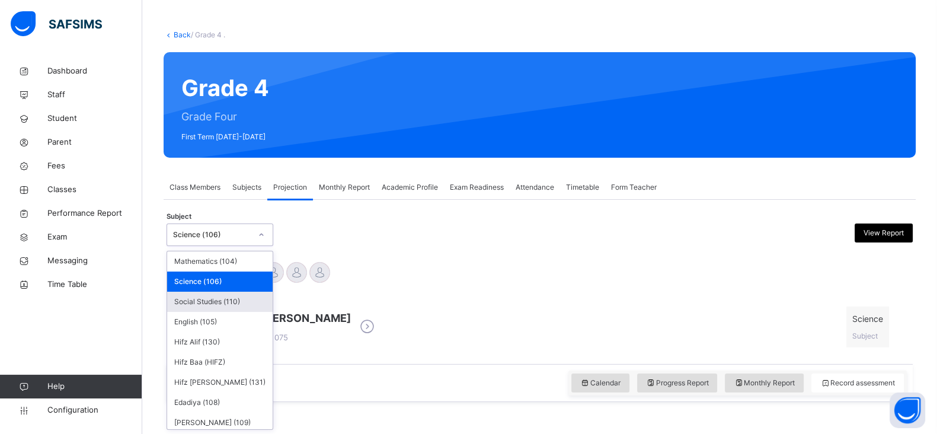
click at [220, 306] on div "Social Studies (110)" at bounding box center [219, 302] width 105 height 20
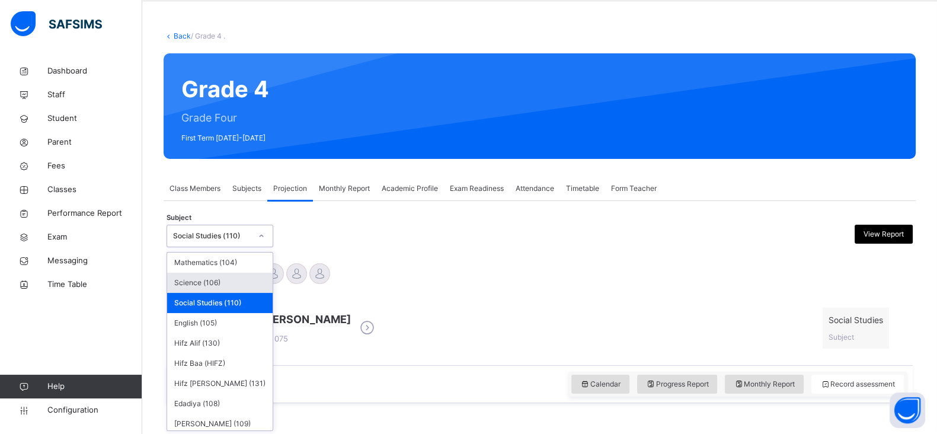
click at [236, 247] on div "option Social Studies (110), selected. option Science (106) focused, 2 of 11. 1…" at bounding box center [220, 236] width 107 height 23
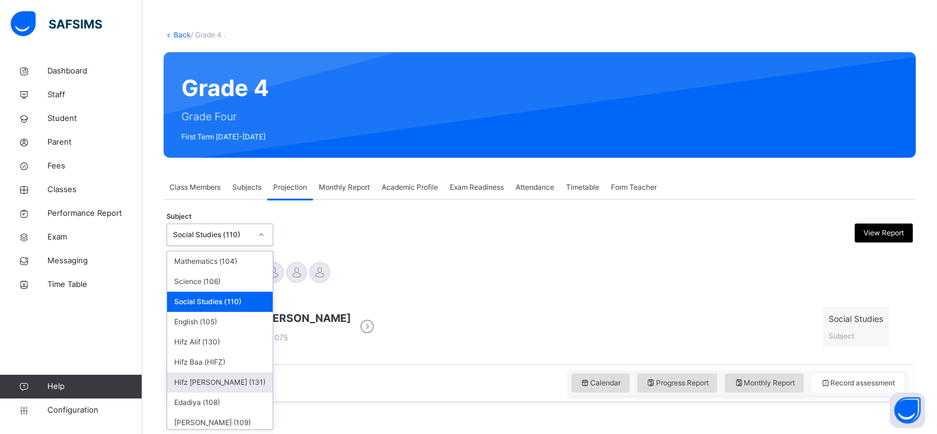
click at [215, 377] on div "Hifz [PERSON_NAME] (131)" at bounding box center [219, 382] width 105 height 20
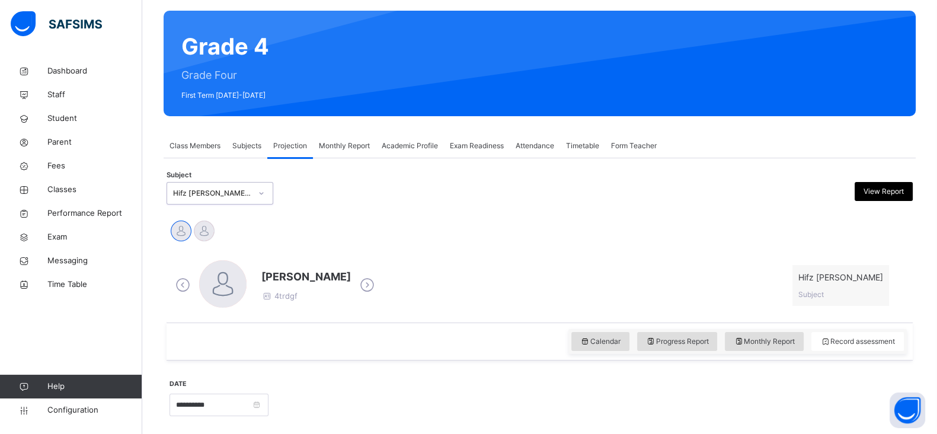
scroll to position [88, 0]
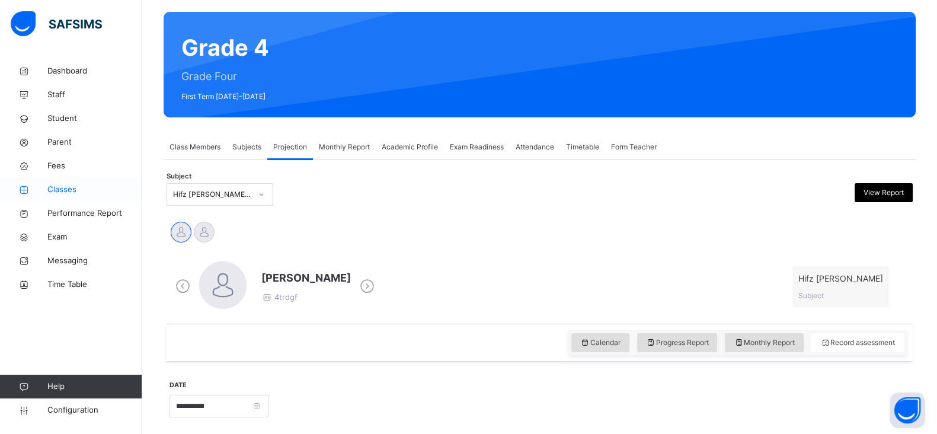
click at [65, 190] on span "Classes" at bounding box center [94, 190] width 95 height 12
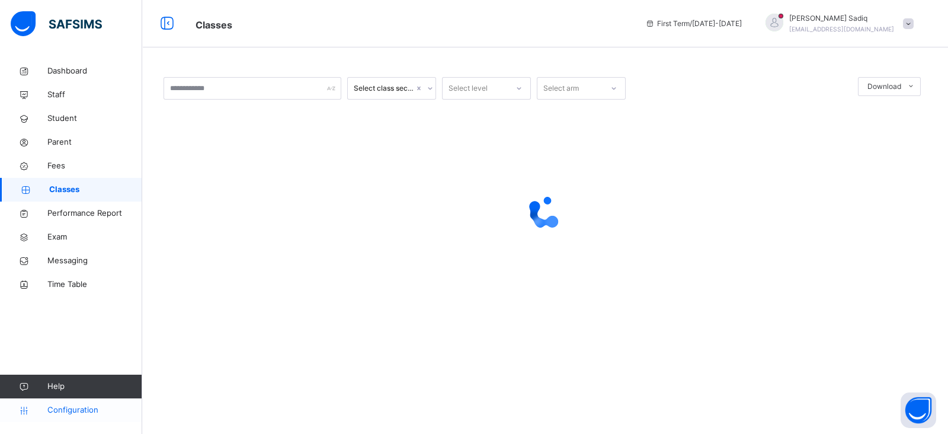
click at [82, 414] on span "Configuration" at bounding box center [94, 410] width 94 height 12
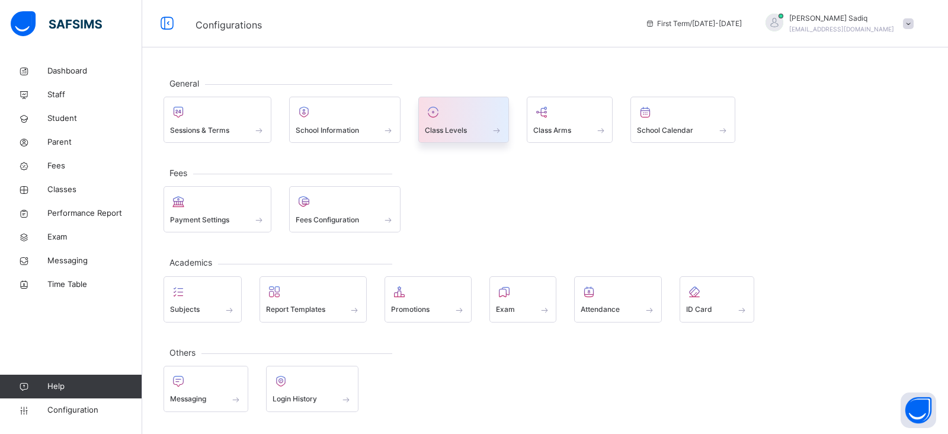
click at [467, 136] on div "Class Levels" at bounding box center [463, 120] width 91 height 46
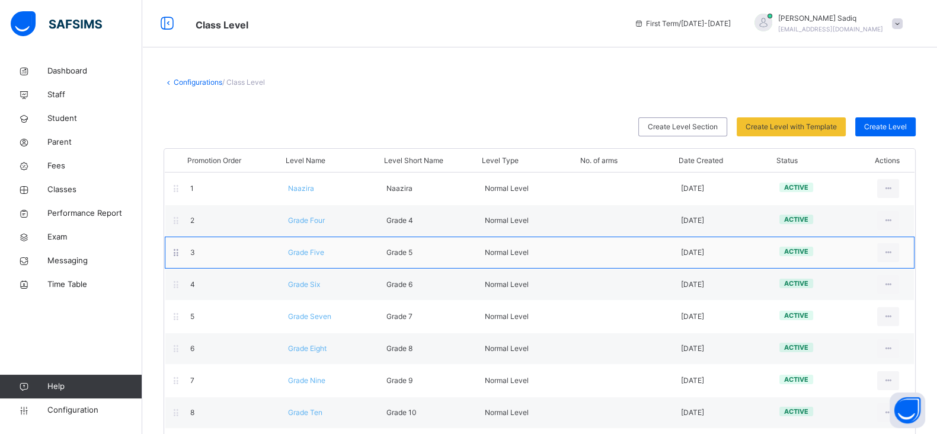
click at [303, 254] on span "Grade Five" at bounding box center [306, 252] width 36 height 9
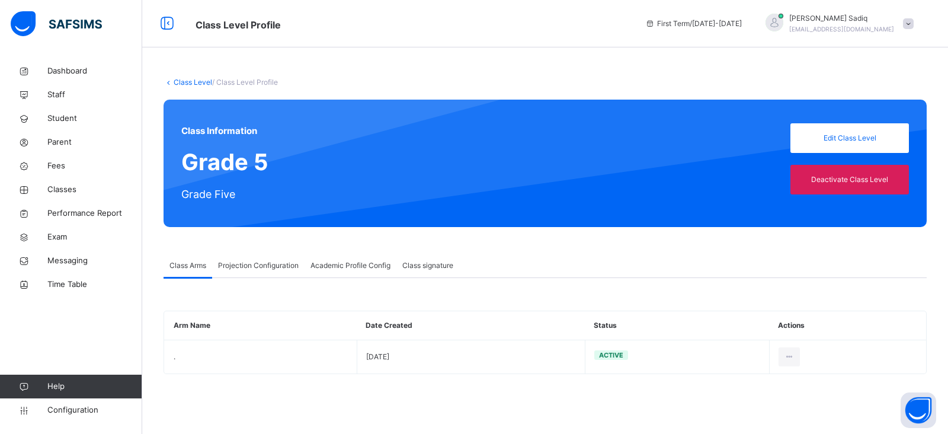
click at [261, 264] on span "Projection Configuration" at bounding box center [258, 265] width 81 height 11
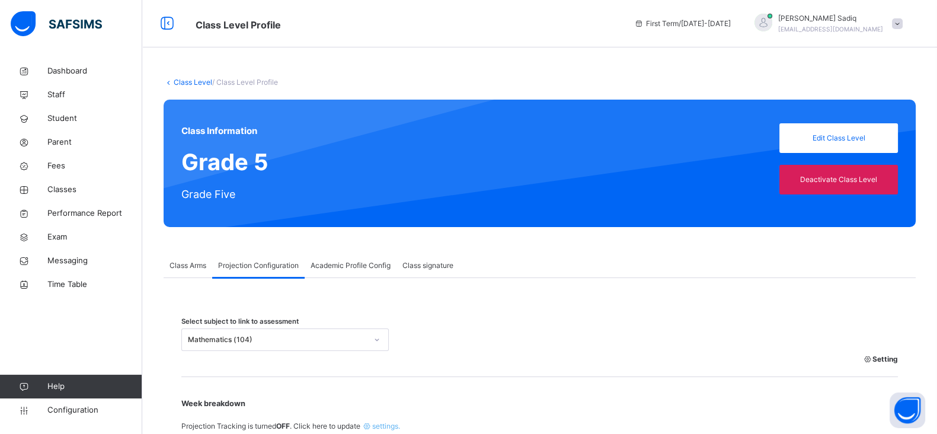
click at [187, 81] on link "Class Level" at bounding box center [193, 82] width 39 height 9
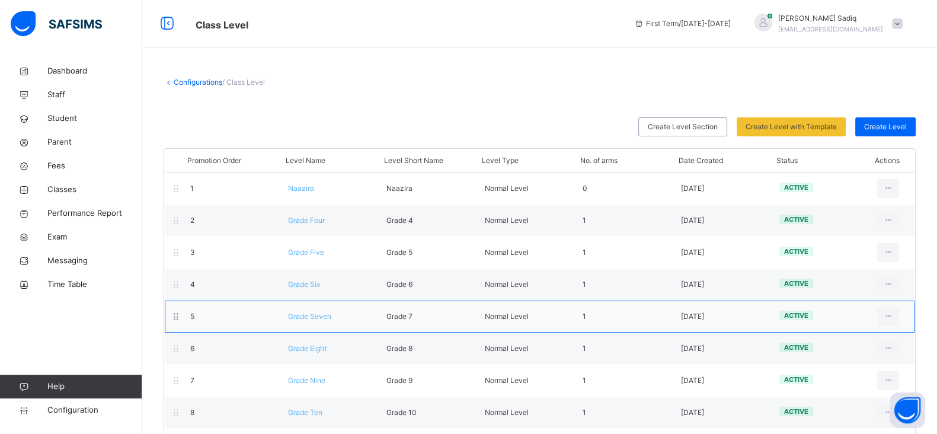
click at [320, 316] on span "Grade Seven" at bounding box center [309, 316] width 43 height 9
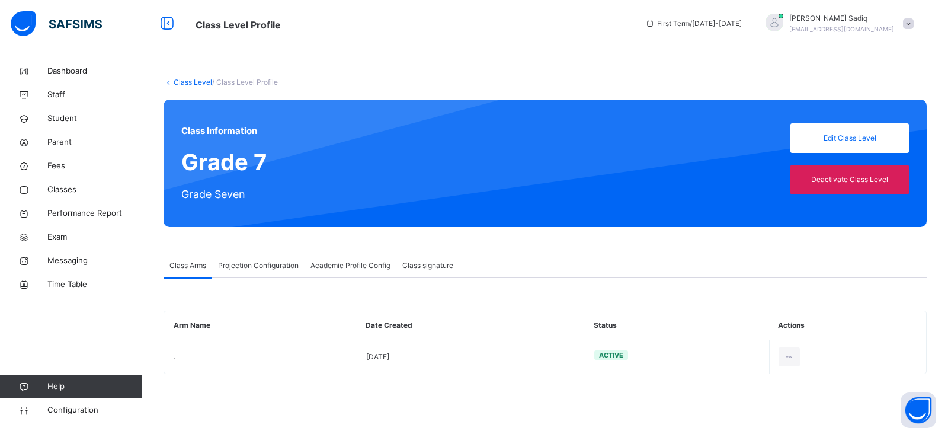
type input "**"
click at [278, 269] on span "Projection Configuration" at bounding box center [258, 265] width 81 height 11
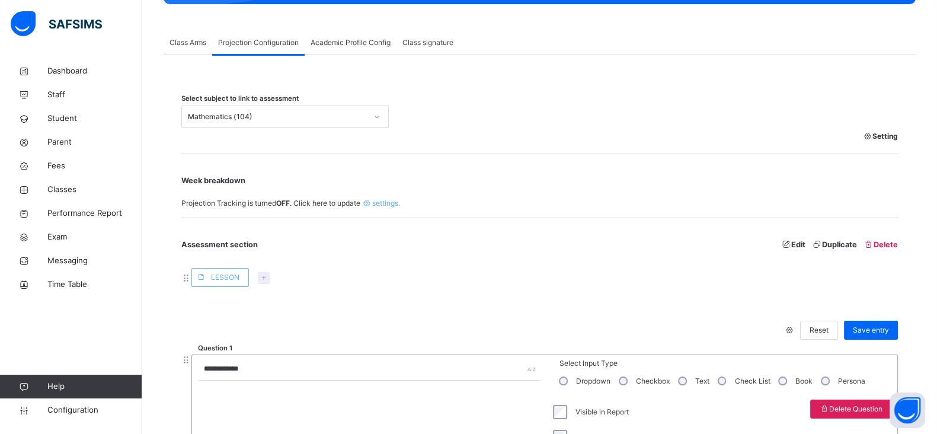
scroll to position [222, 0]
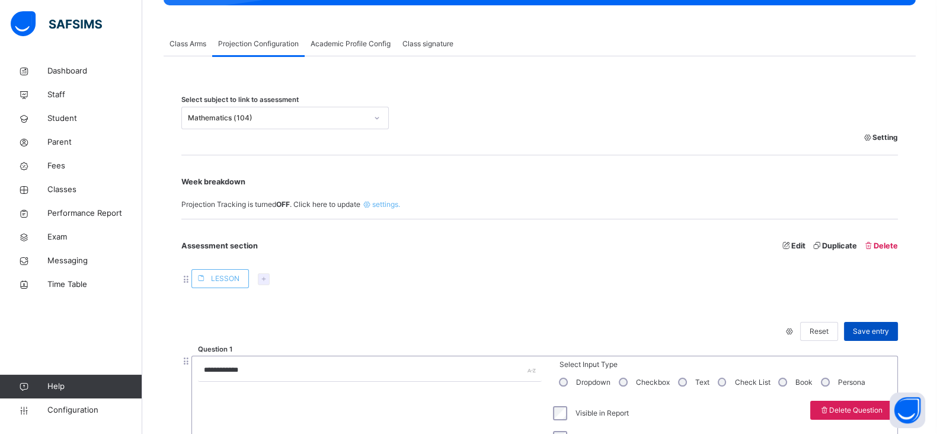
click at [881, 326] on span "Save entry" at bounding box center [871, 331] width 36 height 11
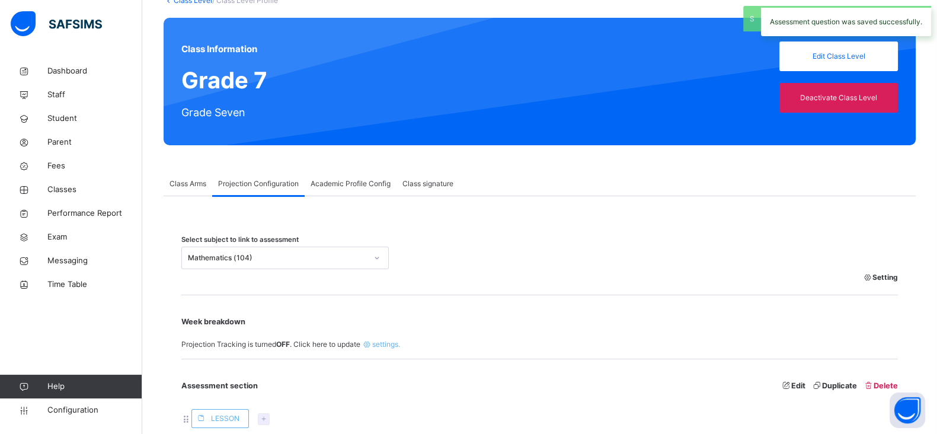
scroll to position [62, 0]
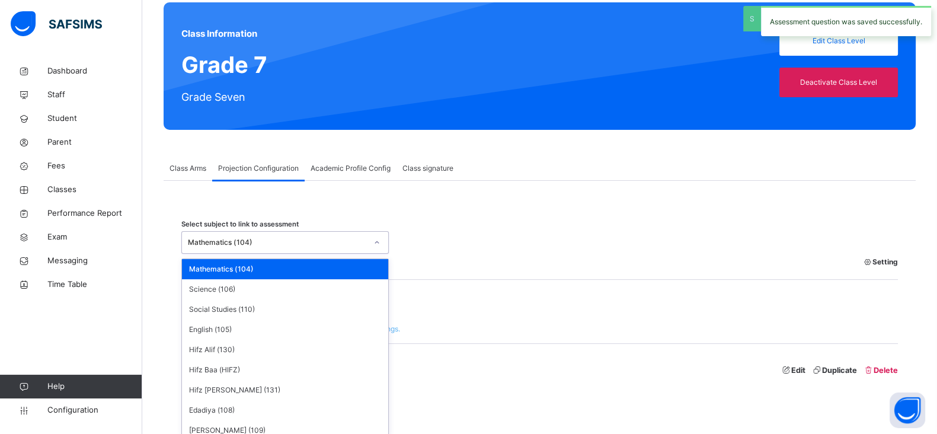
click at [287, 254] on div "option Mathematics (104) focused, 1 of 11. 11 results available. Use Up and Dow…" at bounding box center [284, 242] width 207 height 23
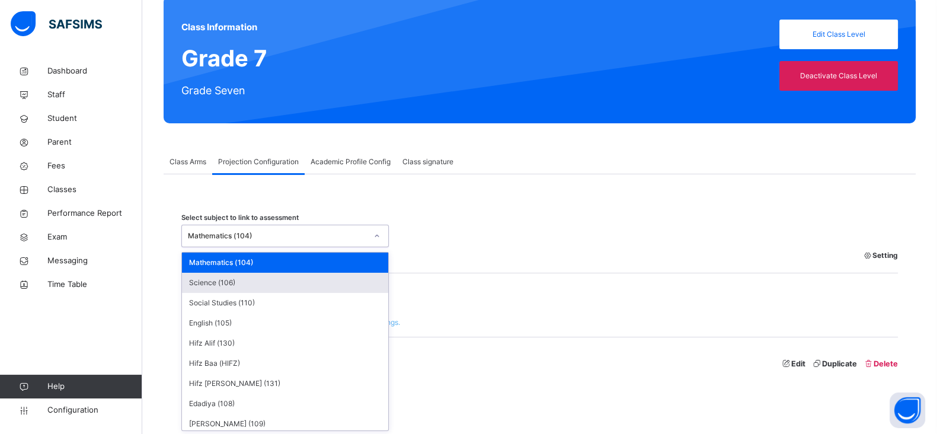
scroll to position [104, 0]
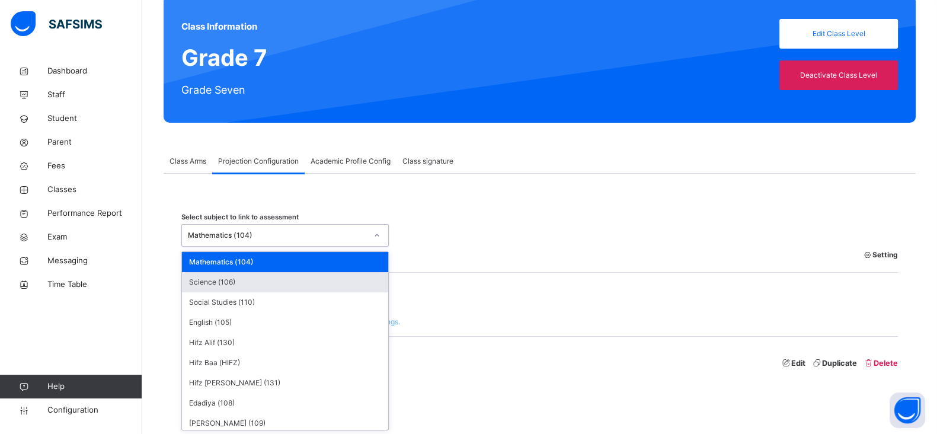
click at [268, 281] on div "Science (106)" at bounding box center [285, 282] width 206 height 20
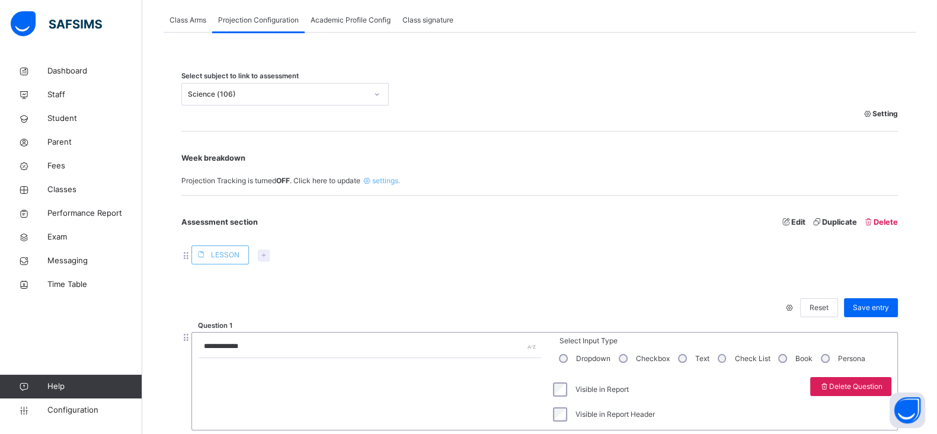
scroll to position [284, 0]
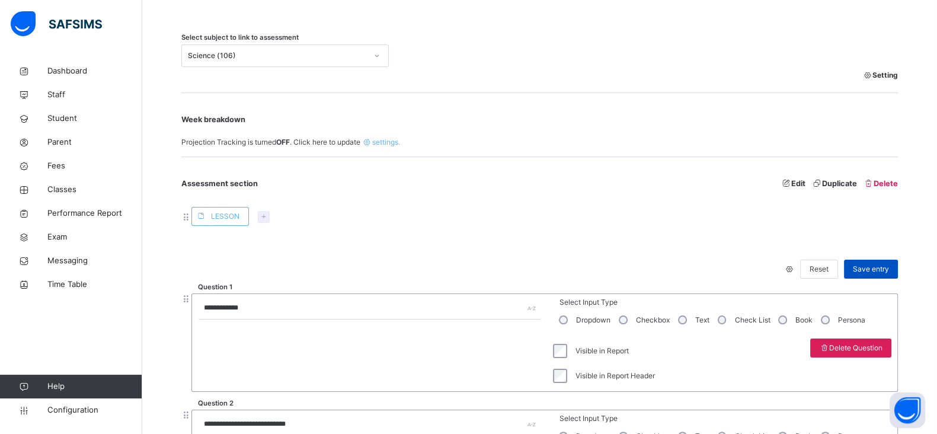
click at [889, 264] on span "Save entry" at bounding box center [871, 269] width 36 height 11
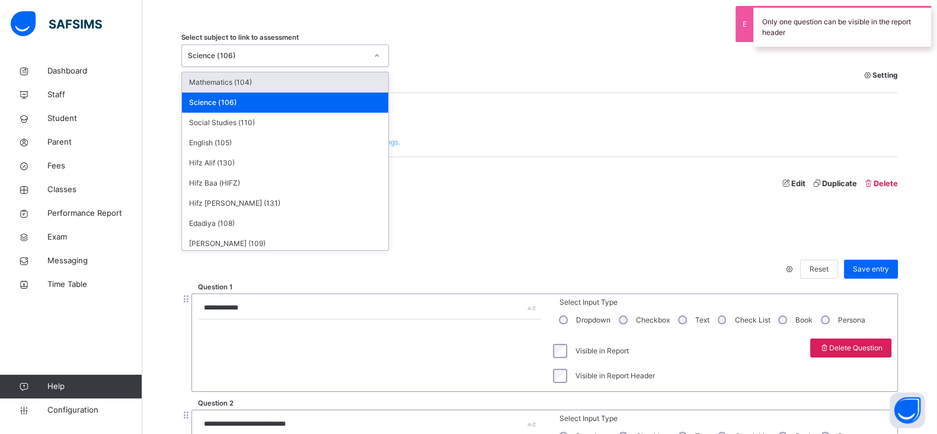
click at [254, 44] on div "Science (106)" at bounding box center [284, 55] width 207 height 23
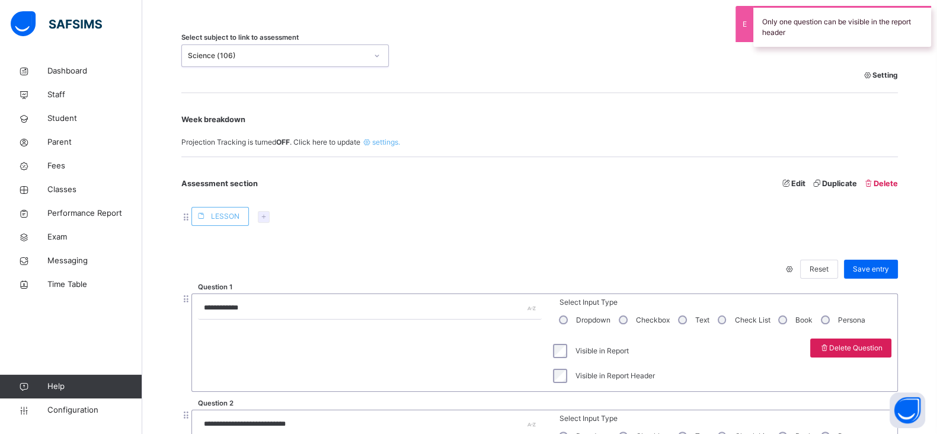
click at [254, 44] on div "Science (106)" at bounding box center [284, 55] width 207 height 23
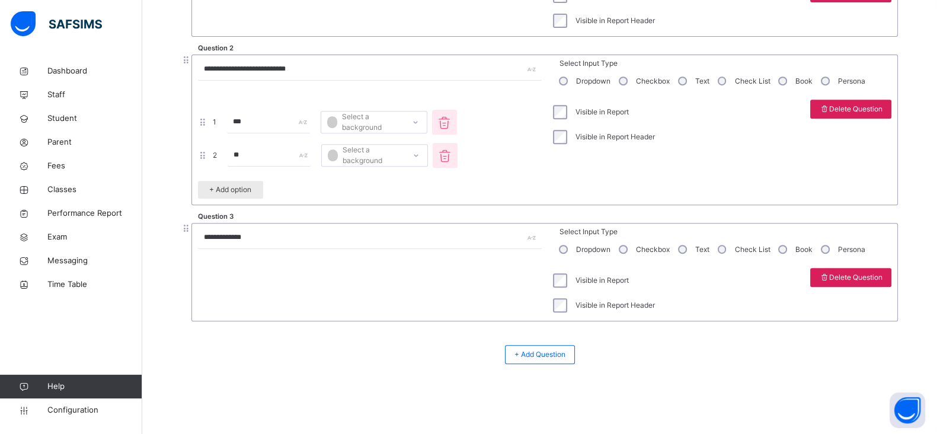
scroll to position [260, 0]
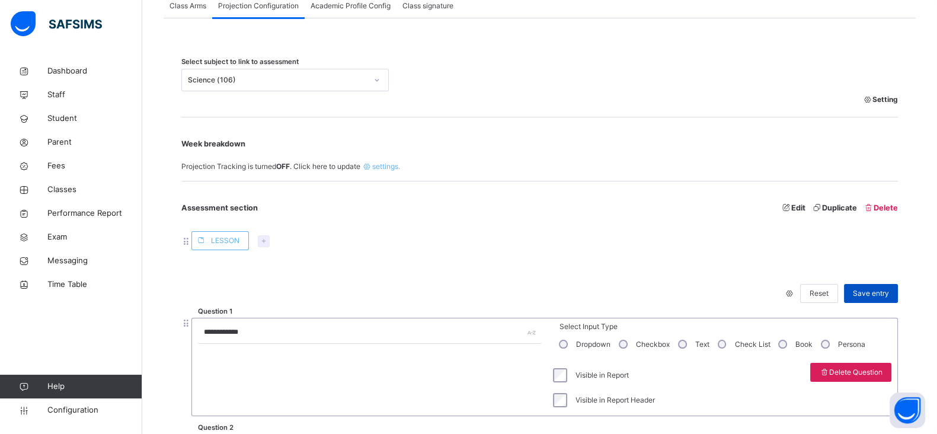
click at [887, 297] on span "Save entry" at bounding box center [871, 293] width 36 height 11
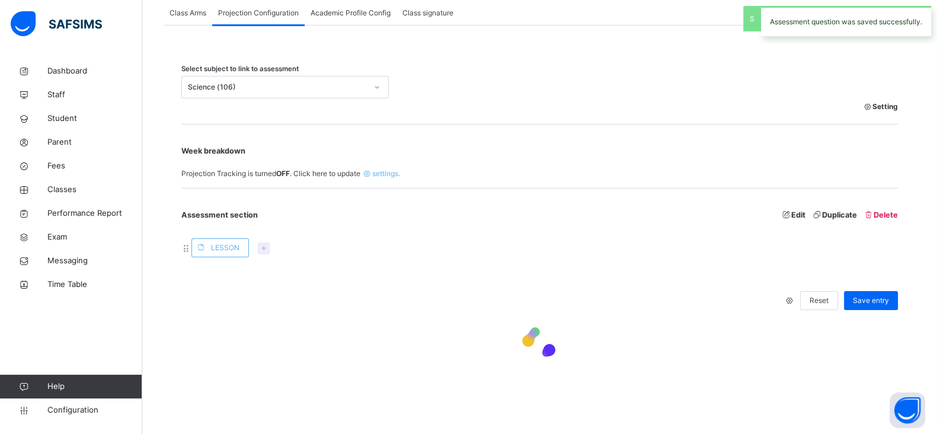
click at [288, 82] on div "Science (106)" at bounding box center [277, 87] width 179 height 11
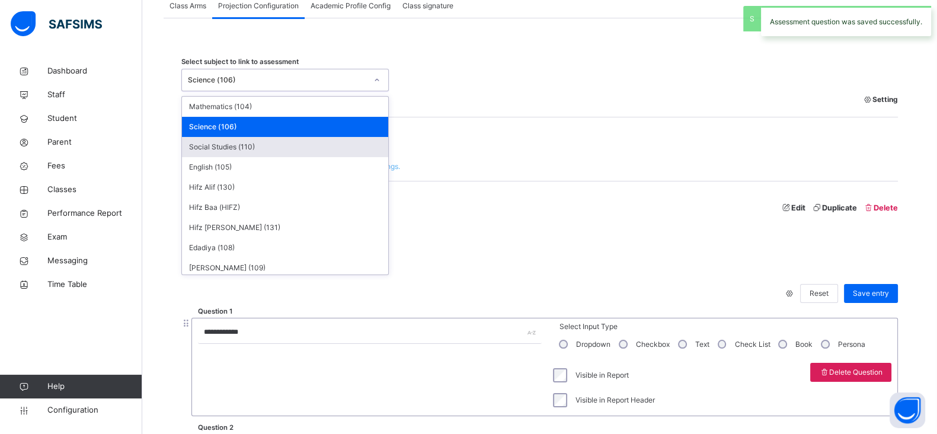
click at [245, 143] on div "Social Studies (110)" at bounding box center [285, 147] width 206 height 20
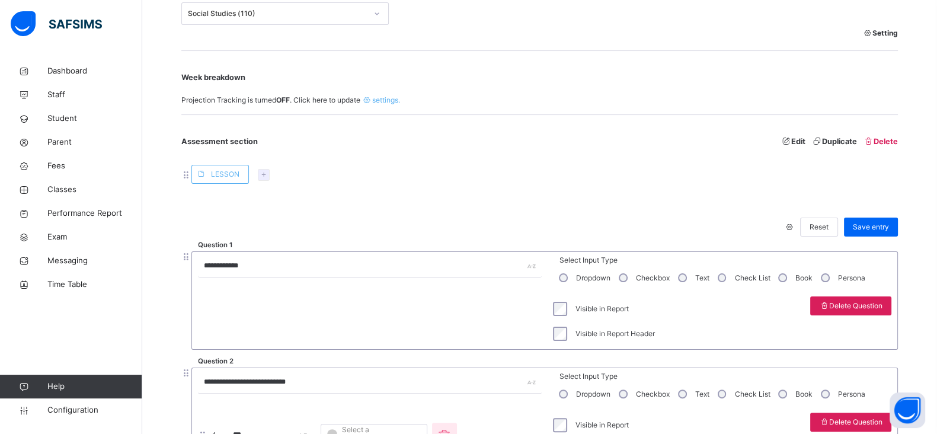
scroll to position [317, 0]
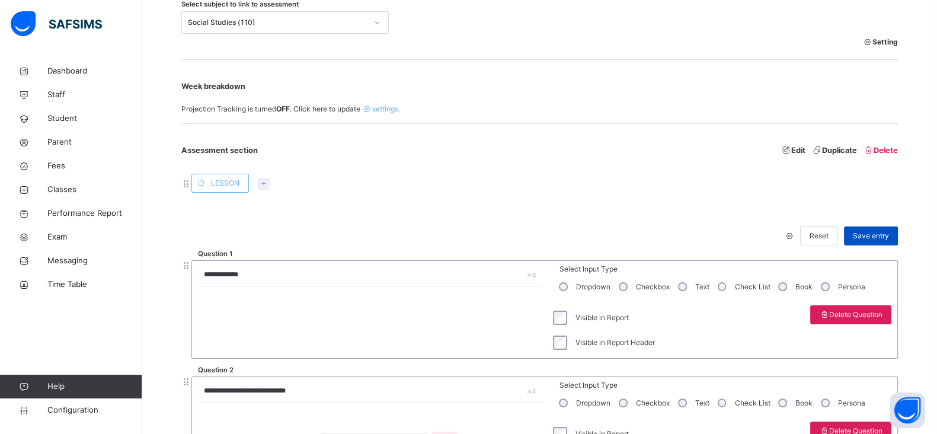
click at [878, 232] on span "Save entry" at bounding box center [871, 236] width 36 height 11
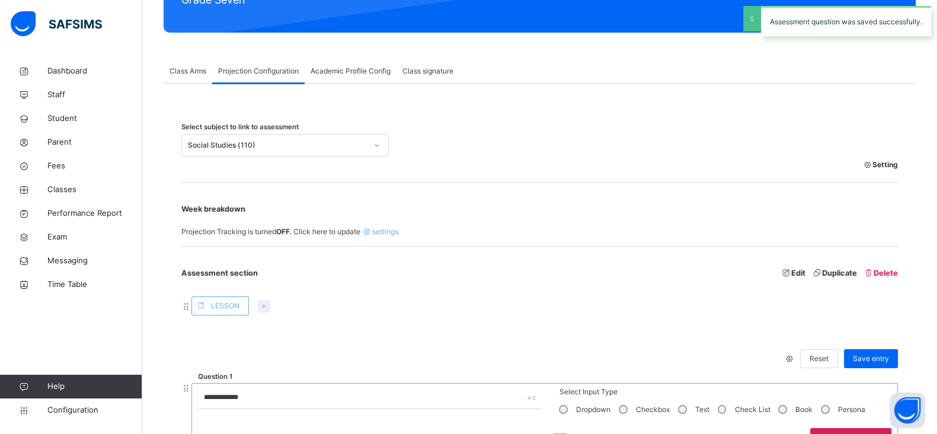
scroll to position [191, 0]
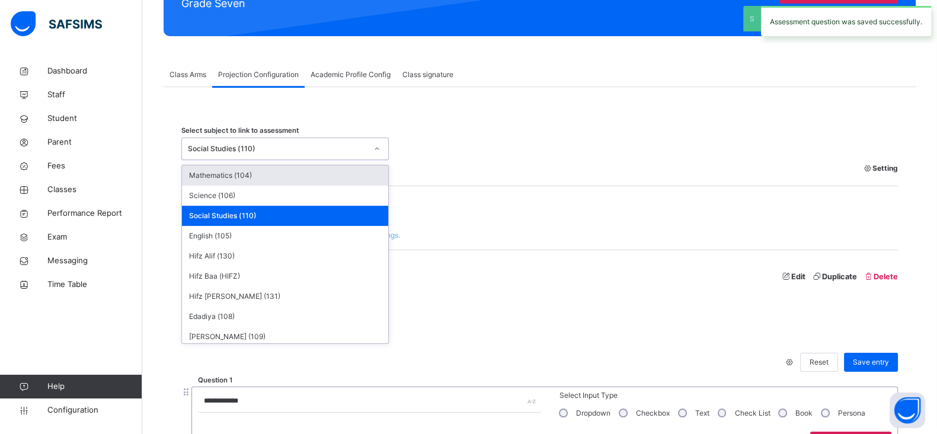
click at [284, 147] on div "Social Studies (110)" at bounding box center [277, 148] width 179 height 11
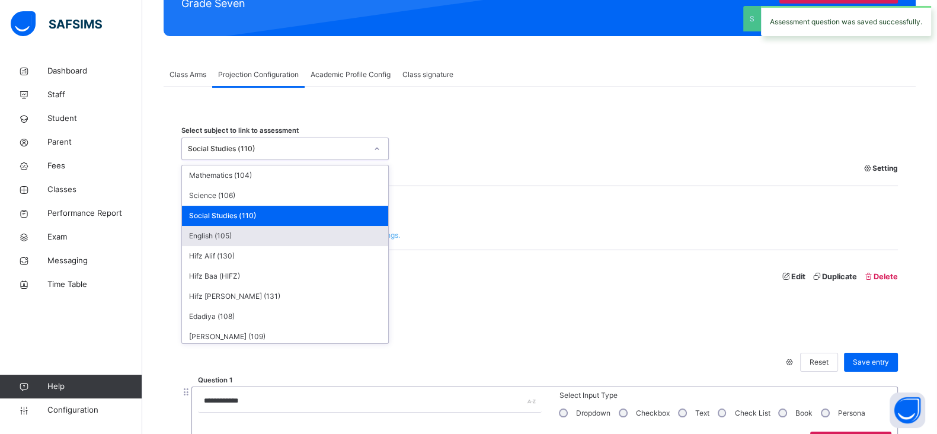
click at [232, 234] on div "English (105)" at bounding box center [285, 236] width 206 height 20
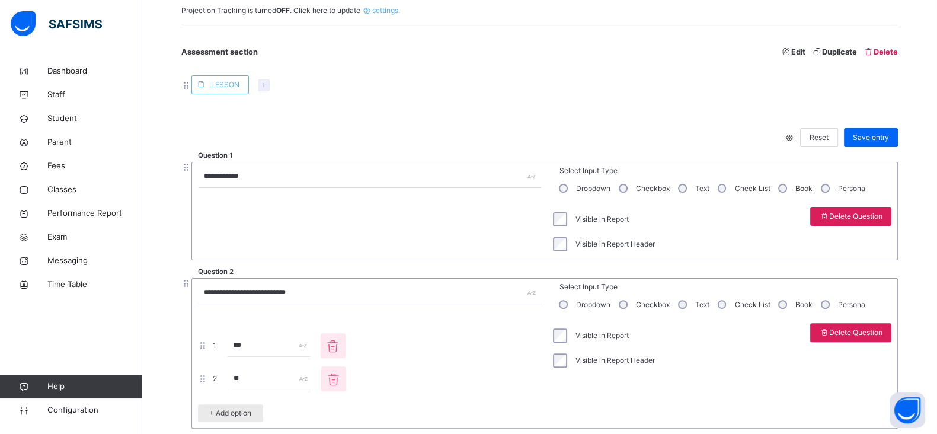
scroll to position [505, 0]
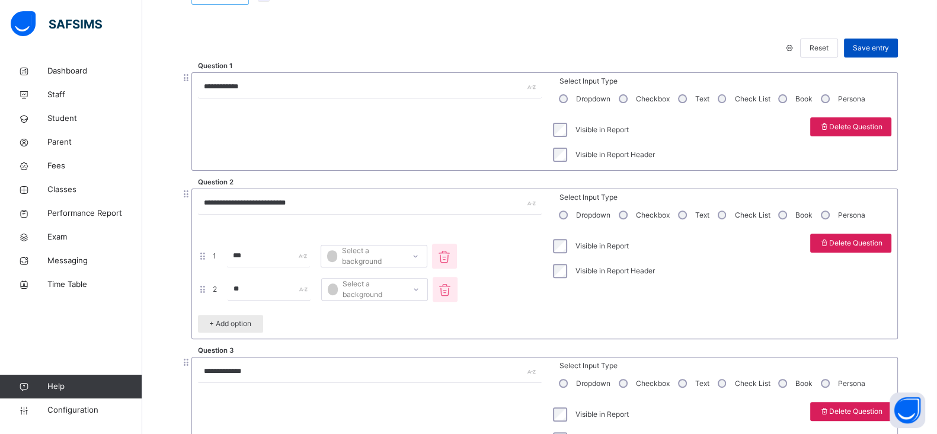
click at [881, 45] on span "Save entry" at bounding box center [871, 48] width 36 height 11
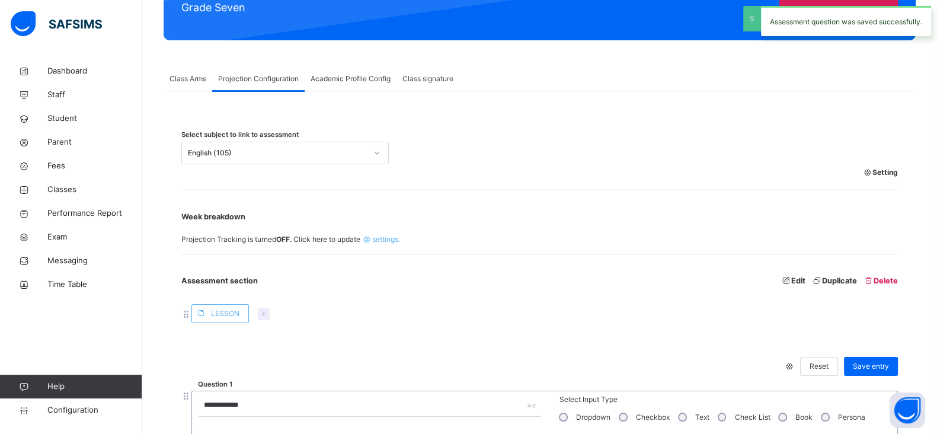
scroll to position [184, 0]
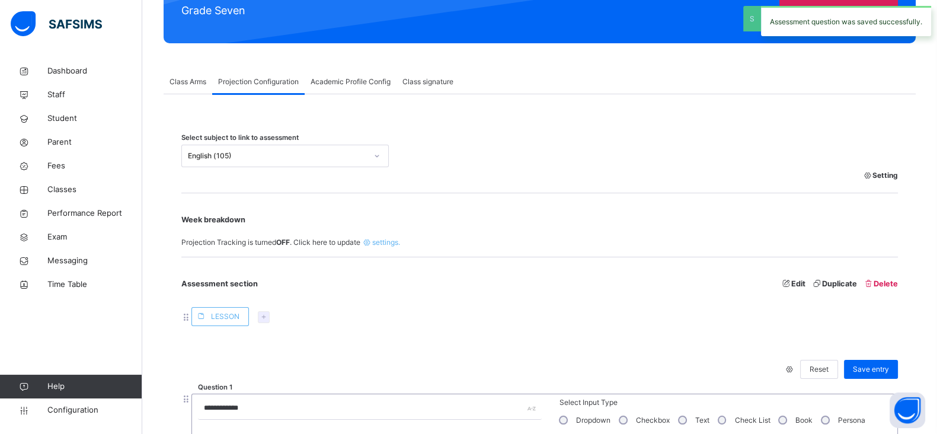
click at [279, 152] on div "English (105)" at bounding box center [277, 156] width 179 height 11
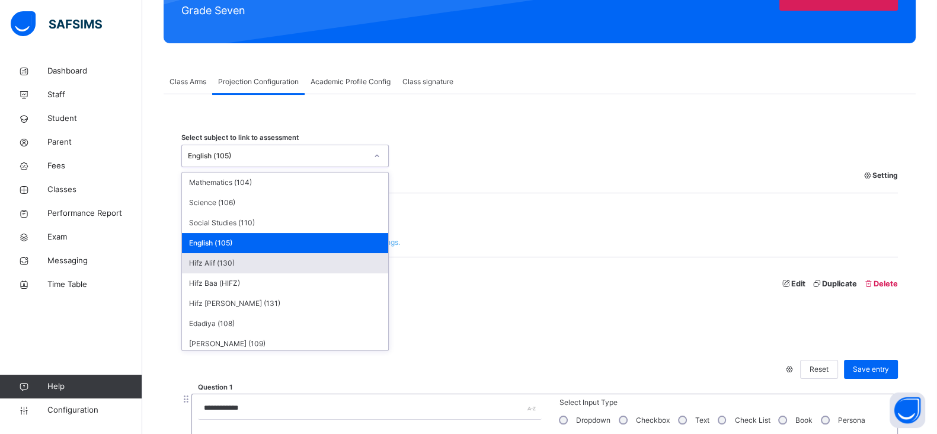
click at [229, 265] on div "Hifz Alif (130)" at bounding box center [285, 263] width 206 height 20
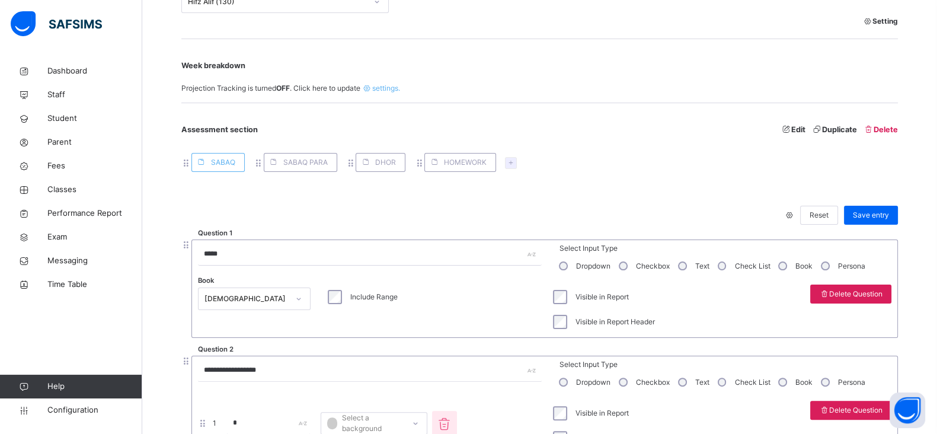
scroll to position [306, 0]
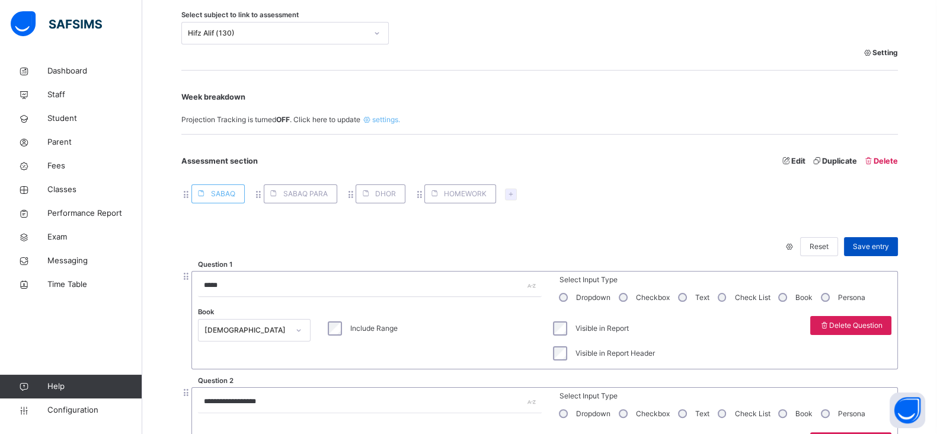
click at [880, 245] on span "Save entry" at bounding box center [871, 246] width 36 height 11
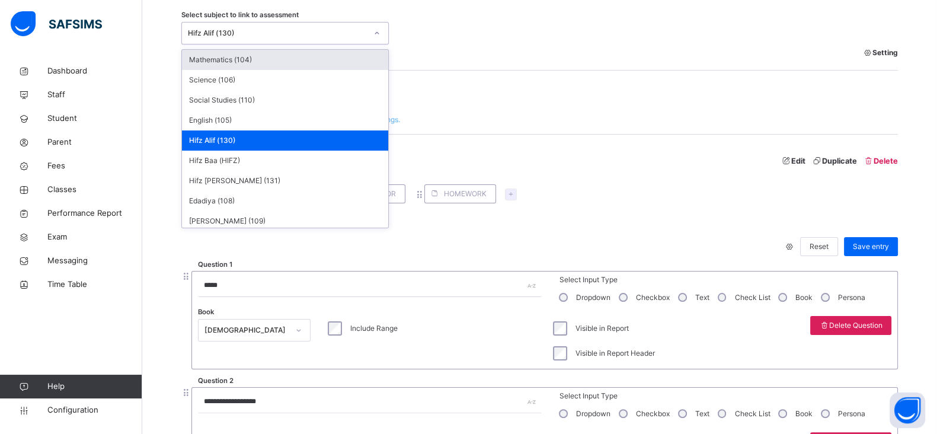
click at [316, 25] on div "Hifz Alif (130)" at bounding box center [274, 33] width 184 height 18
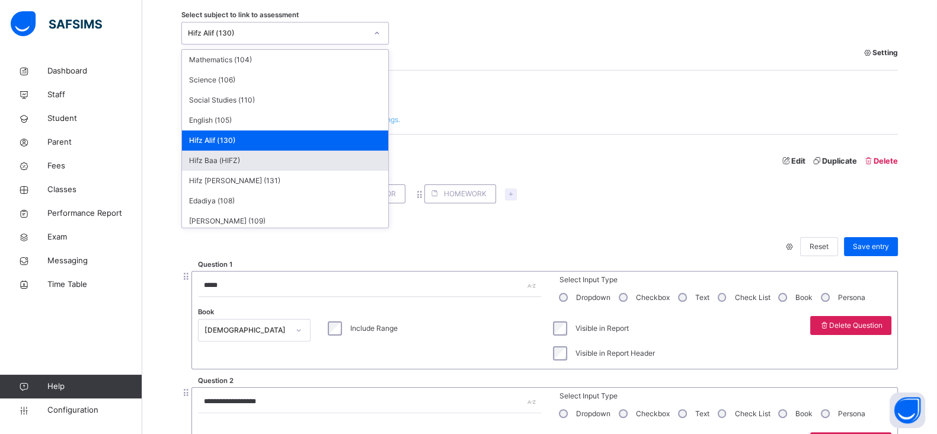
click at [236, 158] on div "Hifz Baa (HIFZ)" at bounding box center [285, 161] width 206 height 20
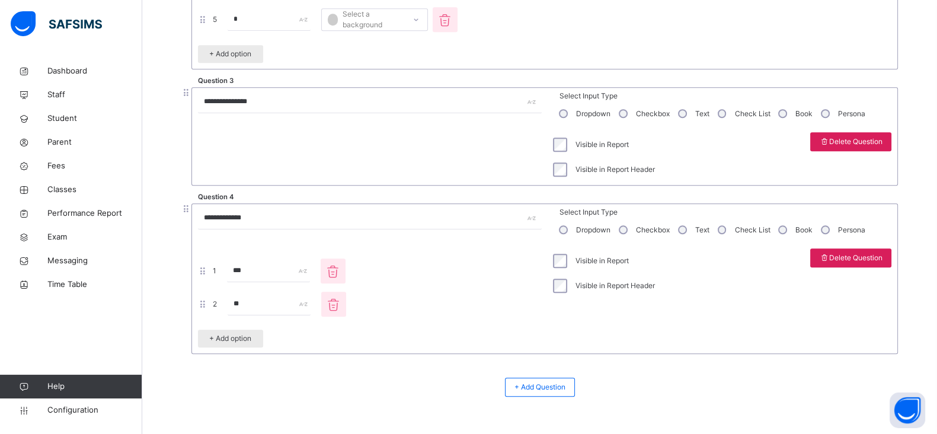
scroll to position [907, 0]
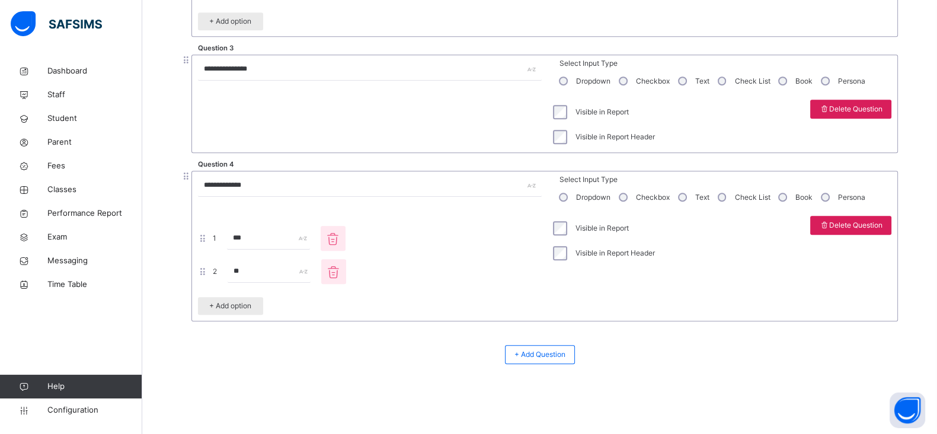
click at [572, 226] on div "Visible in Report" at bounding box center [603, 228] width 104 height 14
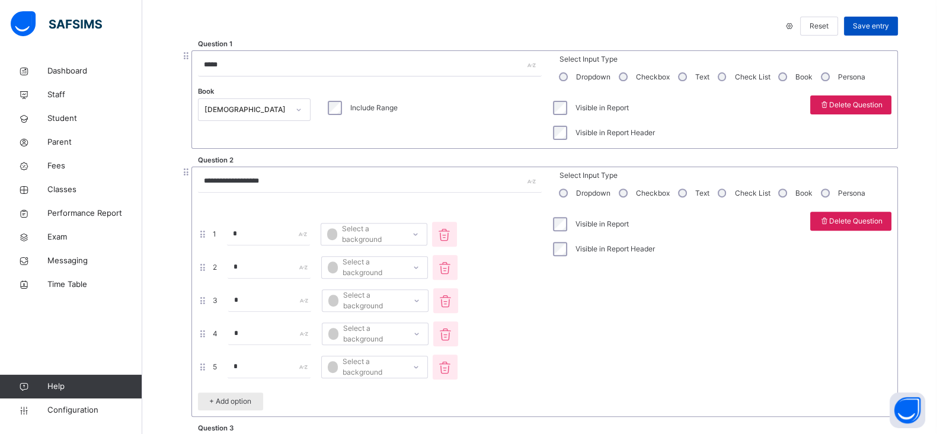
click at [882, 28] on span "Save entry" at bounding box center [871, 26] width 36 height 11
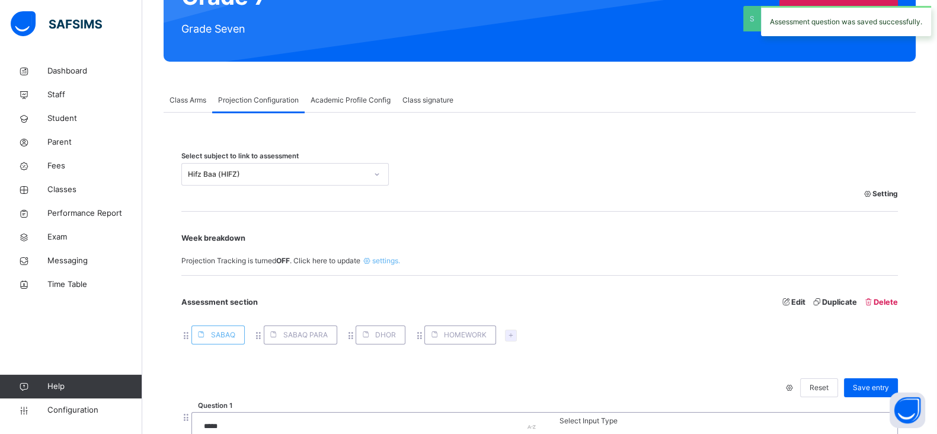
scroll to position [162, 0]
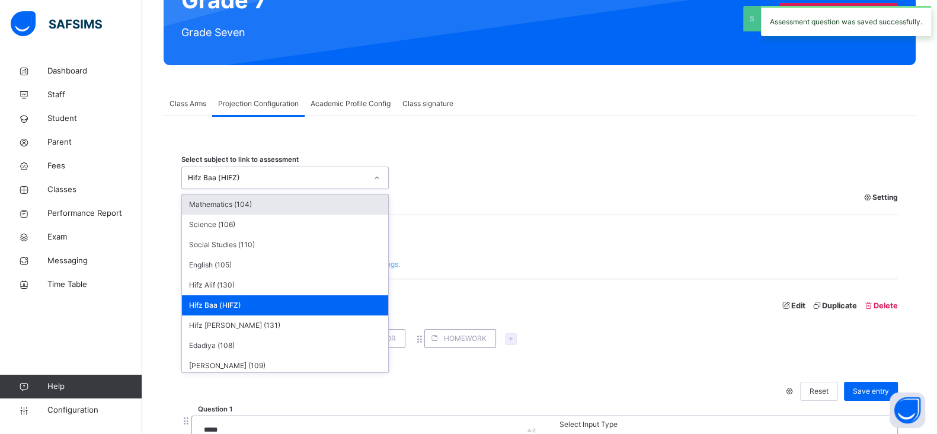
click at [239, 179] on div "Hifz Baa (HIFZ)" at bounding box center [277, 177] width 179 height 11
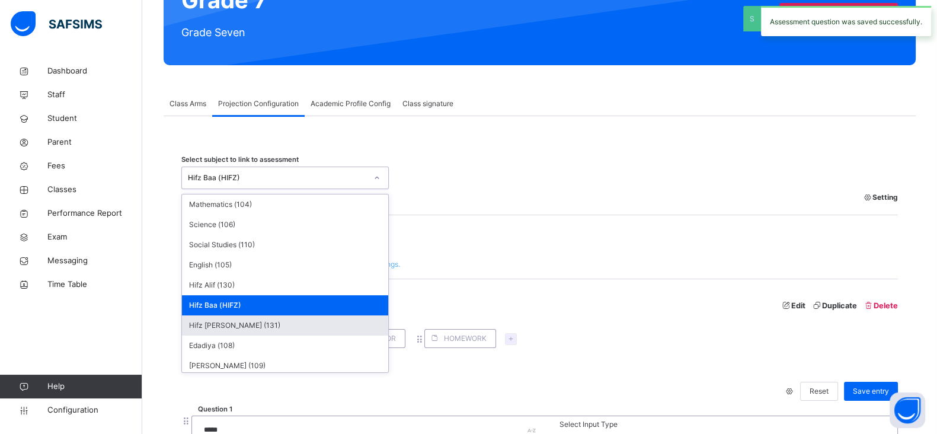
click at [222, 317] on div "Hifz [PERSON_NAME] (131)" at bounding box center [285, 325] width 206 height 20
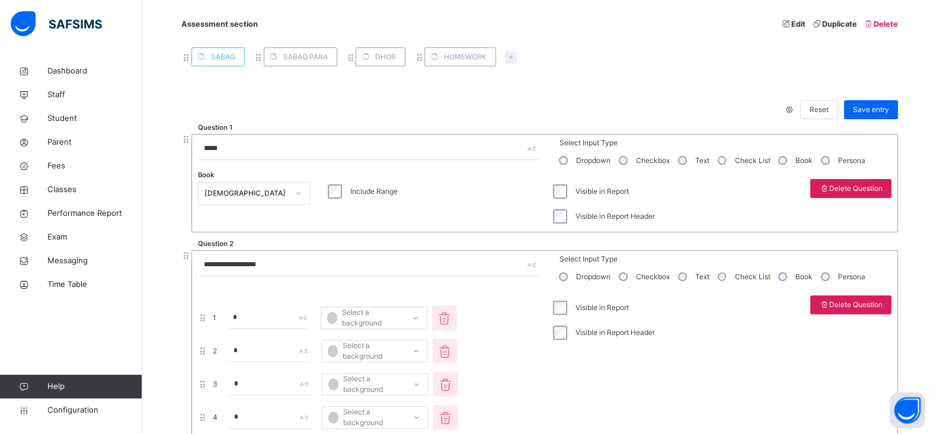
scroll to position [428, 0]
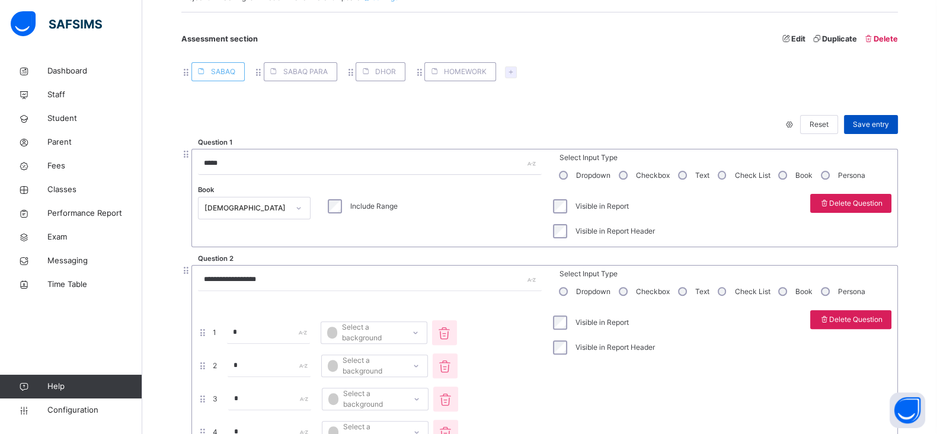
click at [880, 123] on span "Save entry" at bounding box center [871, 124] width 36 height 11
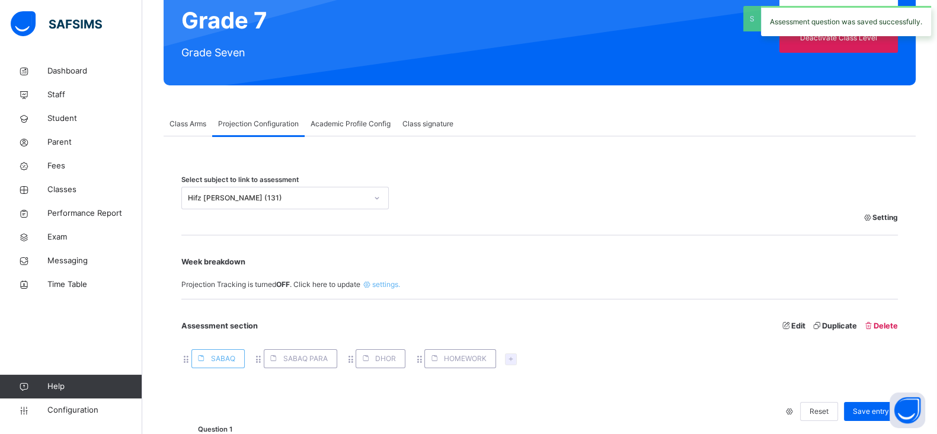
scroll to position [137, 0]
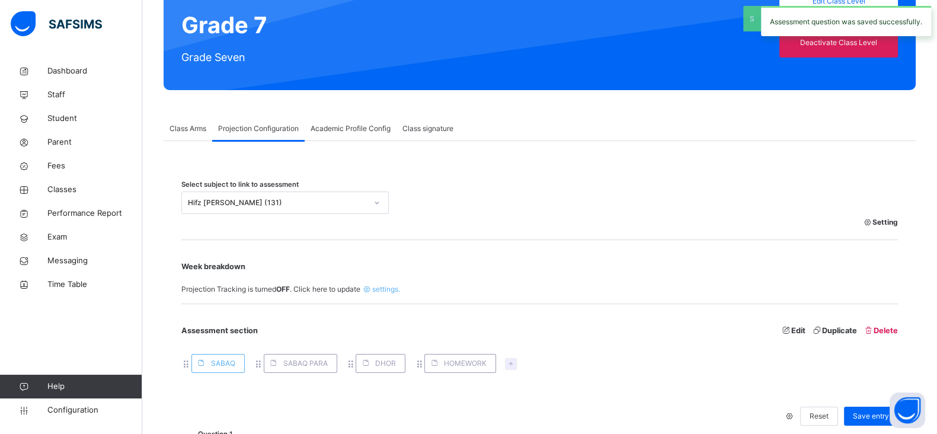
click at [312, 197] on div "Hifz [PERSON_NAME] (131)" at bounding box center [277, 202] width 179 height 11
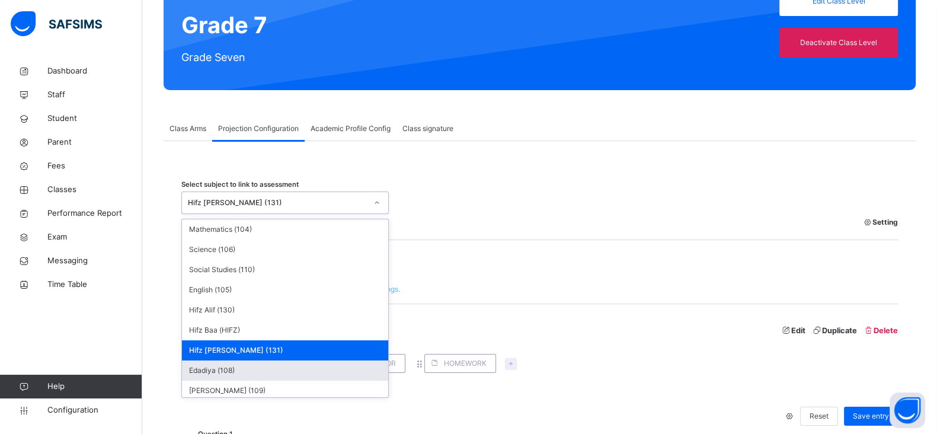
click at [222, 369] on div "Edadiya (108)" at bounding box center [285, 370] width 206 height 20
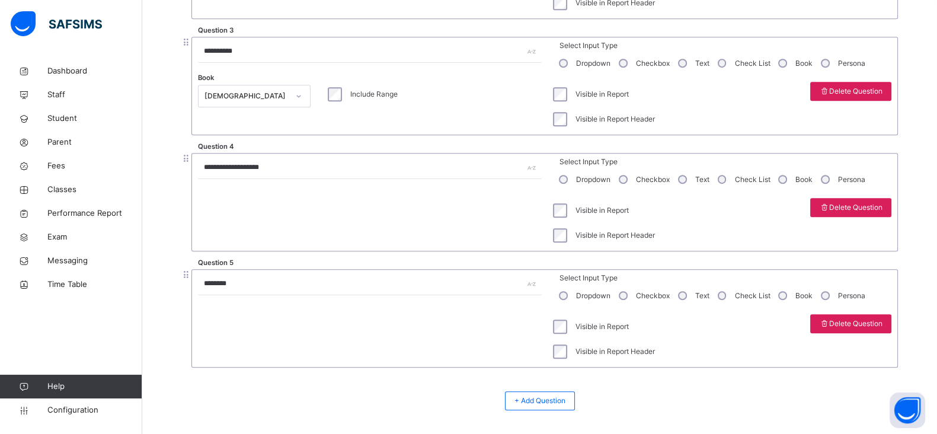
scroll to position [394, 0]
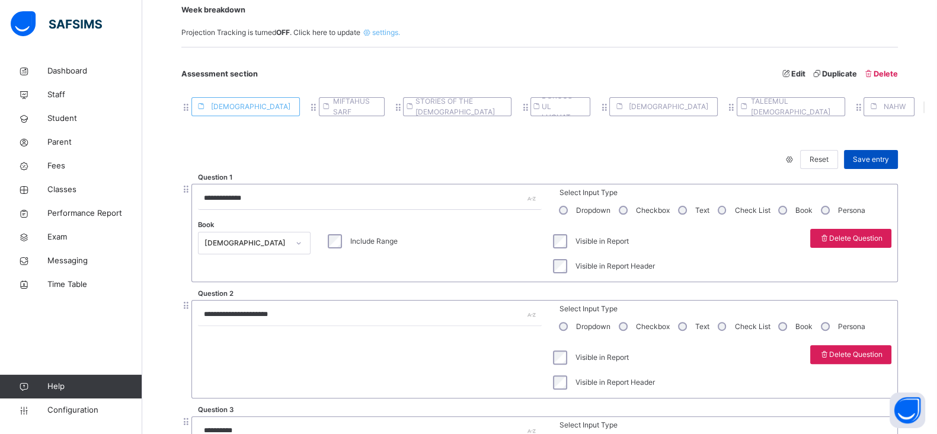
click at [884, 158] on span "Save entry" at bounding box center [871, 159] width 36 height 11
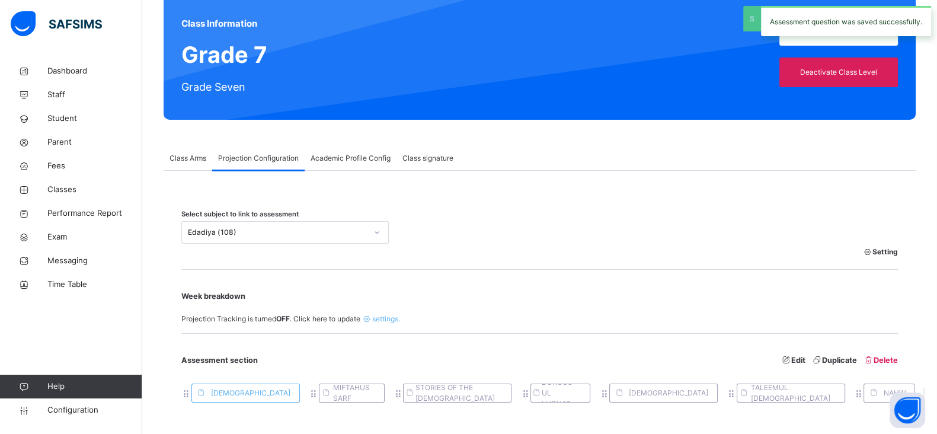
scroll to position [106, 0]
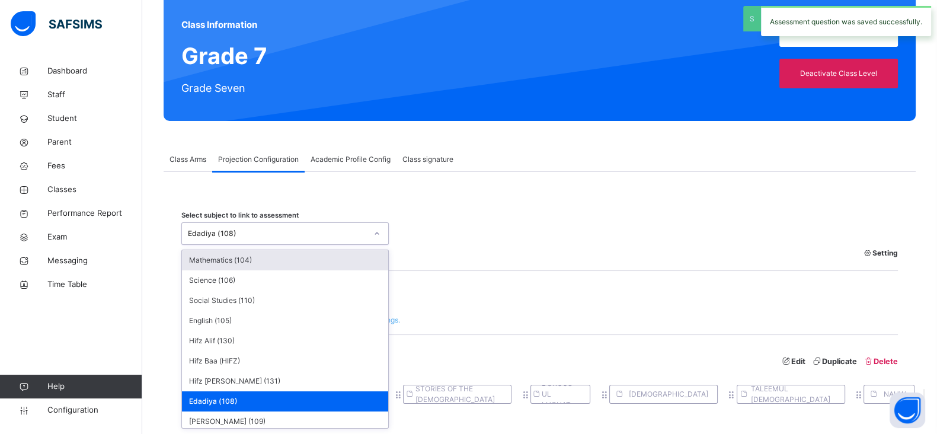
click at [297, 229] on div "Edadiya (108)" at bounding box center [277, 233] width 179 height 11
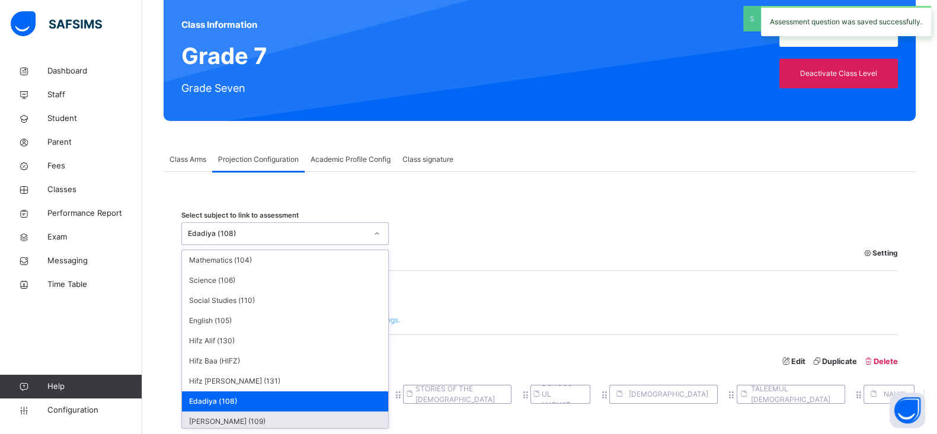
click at [238, 418] on div "[PERSON_NAME] (109)" at bounding box center [285, 421] width 206 height 20
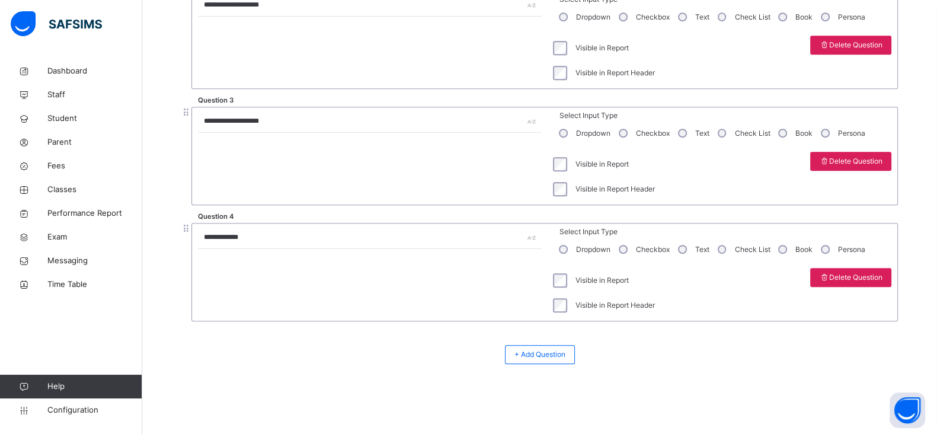
scroll to position [324, 0]
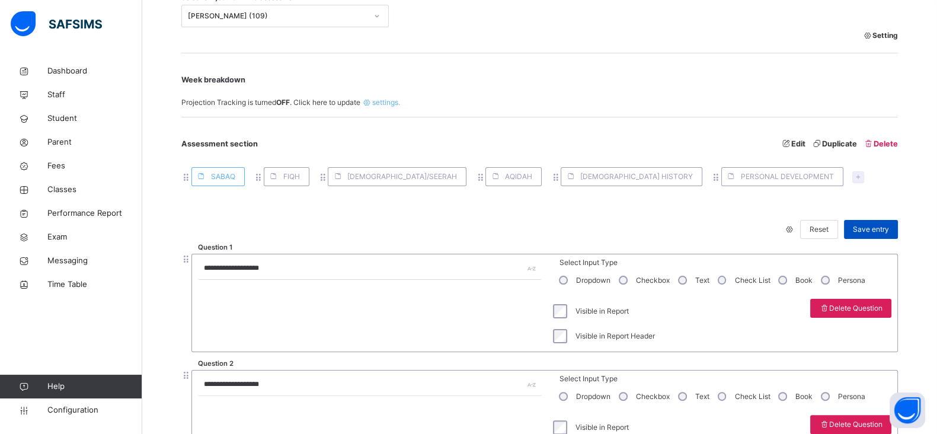
click at [872, 229] on span "Save entry" at bounding box center [871, 229] width 36 height 11
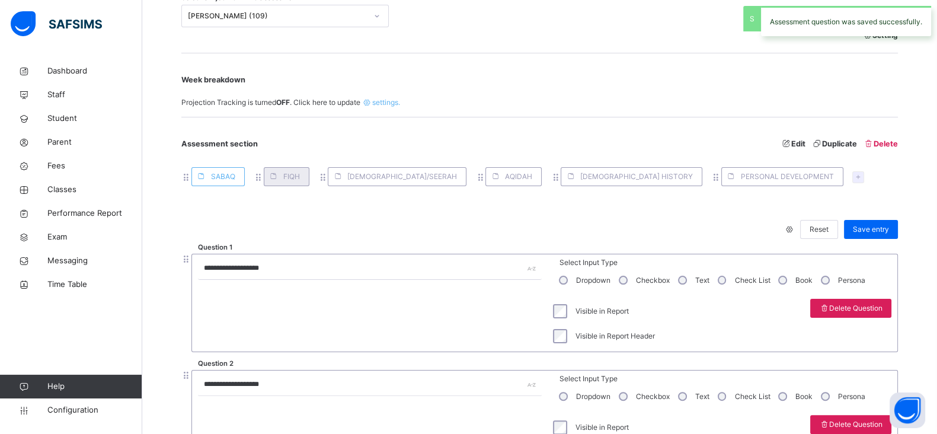
click at [271, 177] on icon at bounding box center [273, 176] width 9 height 9
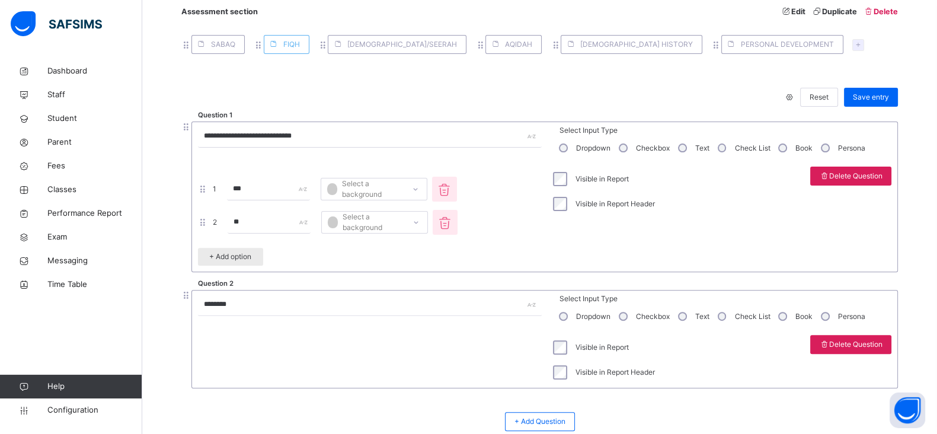
scroll to position [523, 0]
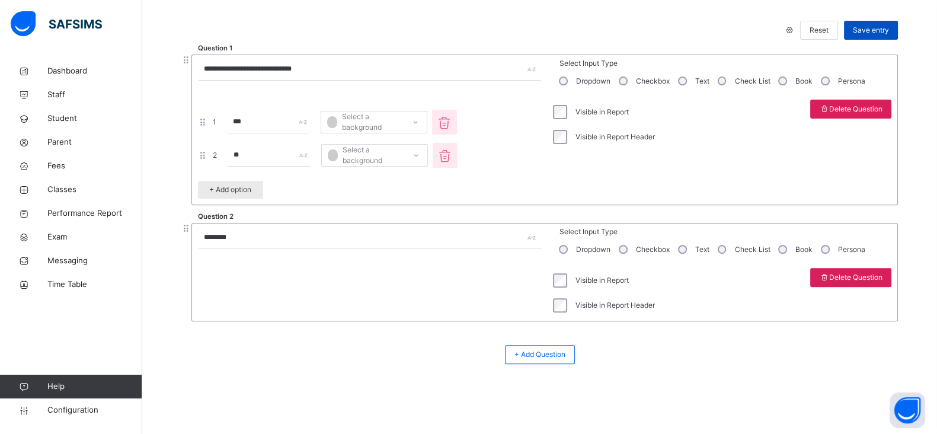
click at [889, 25] on span "Save entry" at bounding box center [871, 30] width 36 height 11
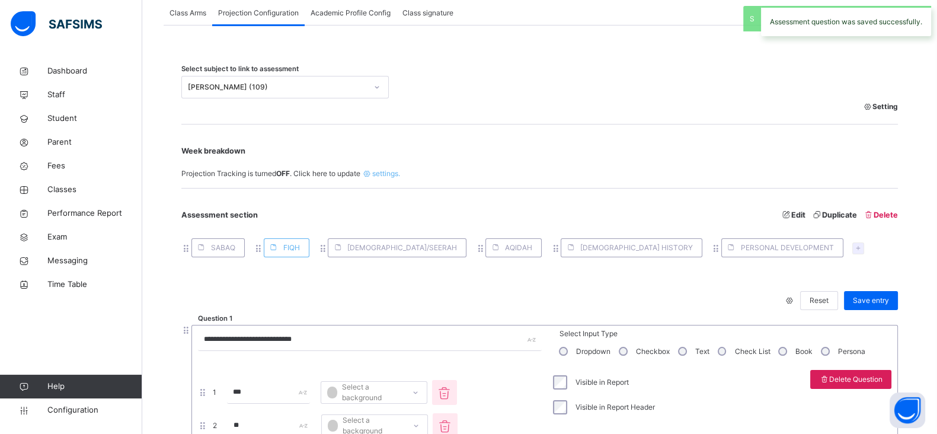
scroll to position [218, 0]
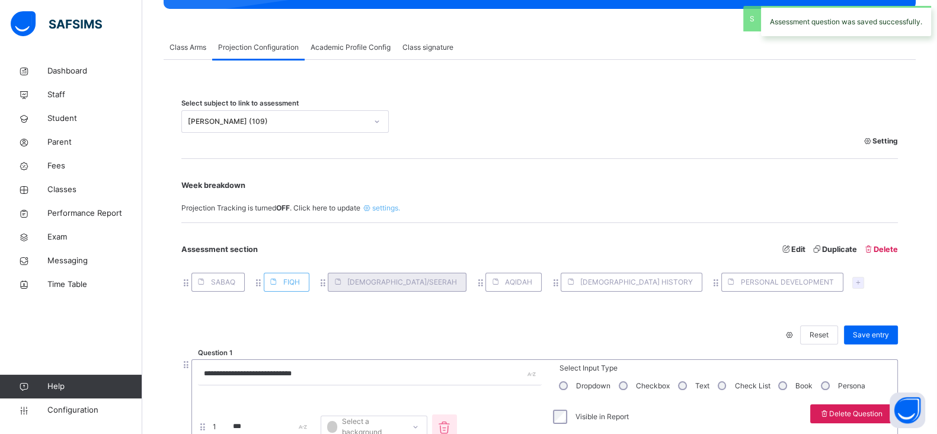
click at [375, 287] on div "HADITH/SEERAH" at bounding box center [397, 282] width 139 height 19
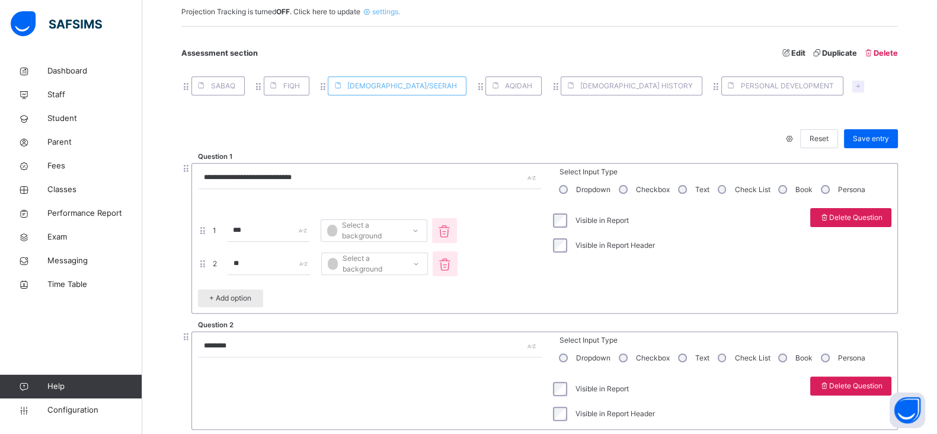
scroll to position [523, 0]
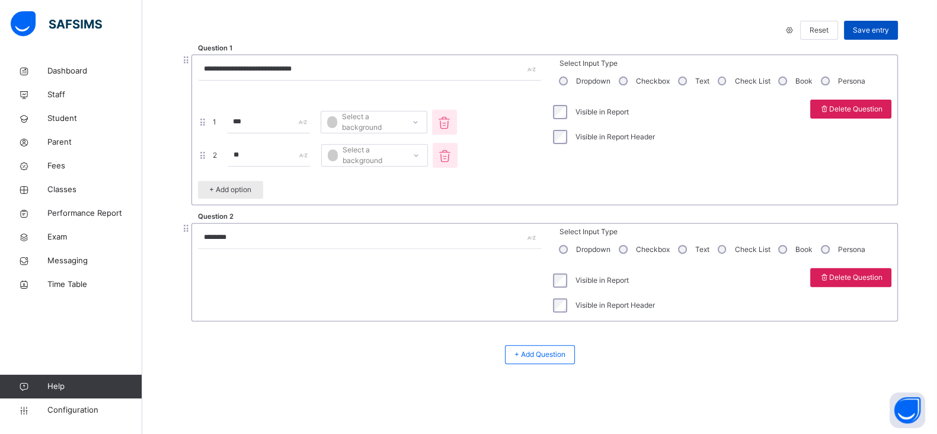
click at [874, 34] on span "Save entry" at bounding box center [871, 30] width 36 height 11
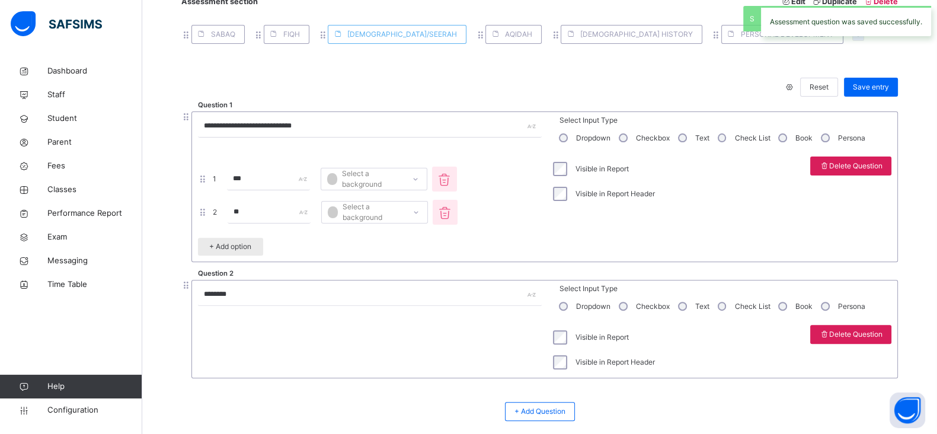
scroll to position [456, 0]
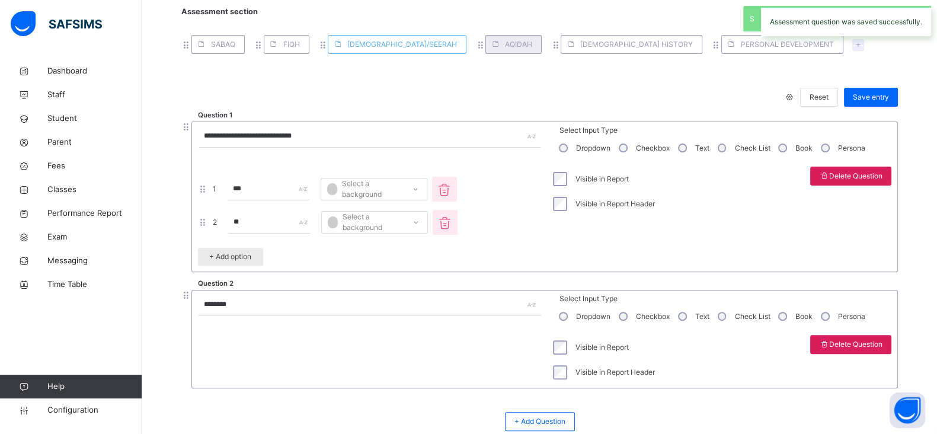
click at [485, 49] on div "AQIDAH" at bounding box center [513, 44] width 56 height 19
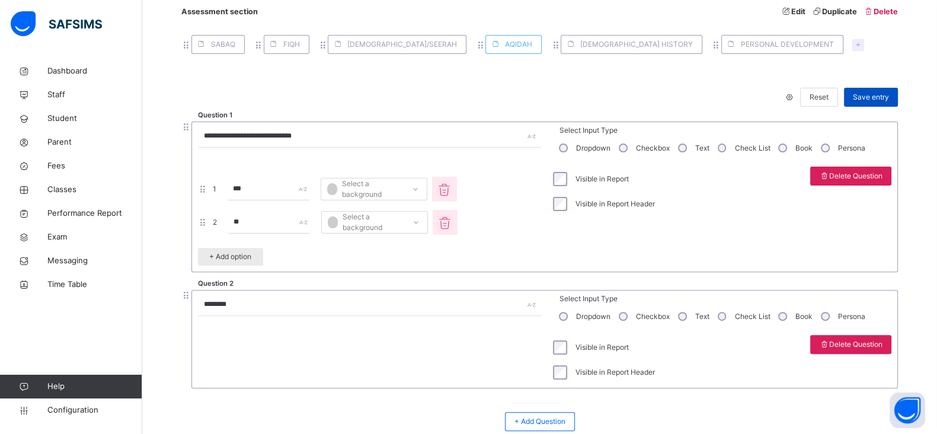
click at [882, 102] on span "Save entry" at bounding box center [871, 97] width 36 height 11
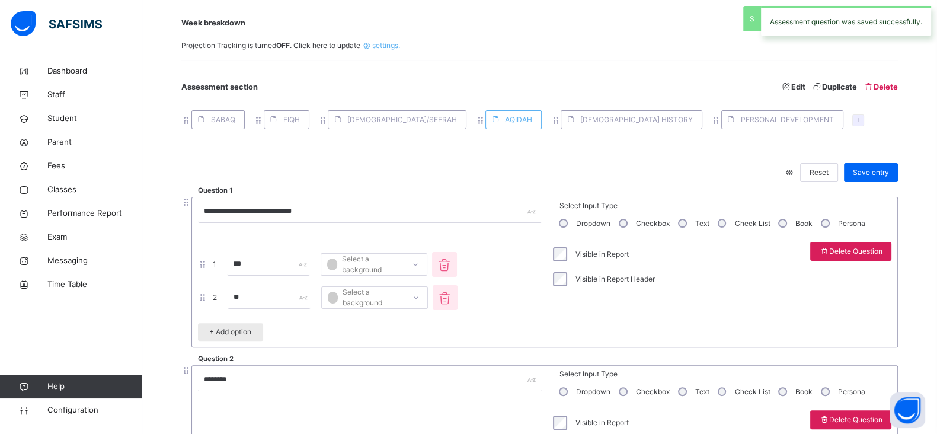
scroll to position [355, 0]
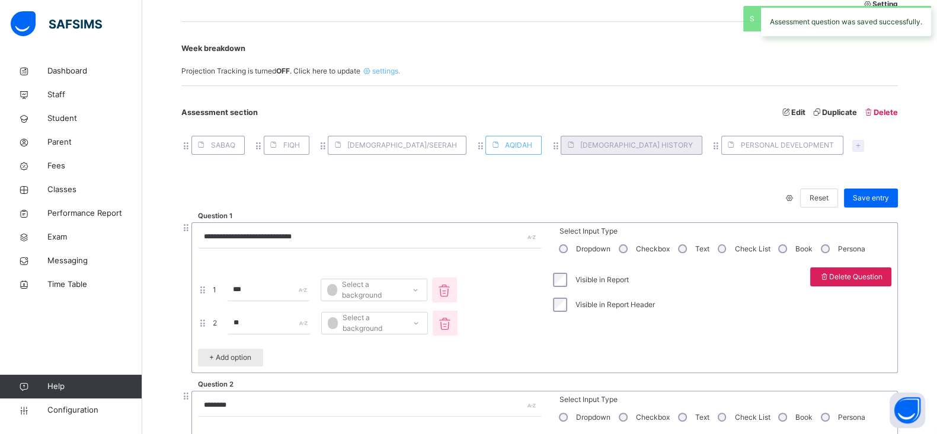
click at [580, 146] on span "ISLAMIC HISTORY" at bounding box center [636, 145] width 113 height 11
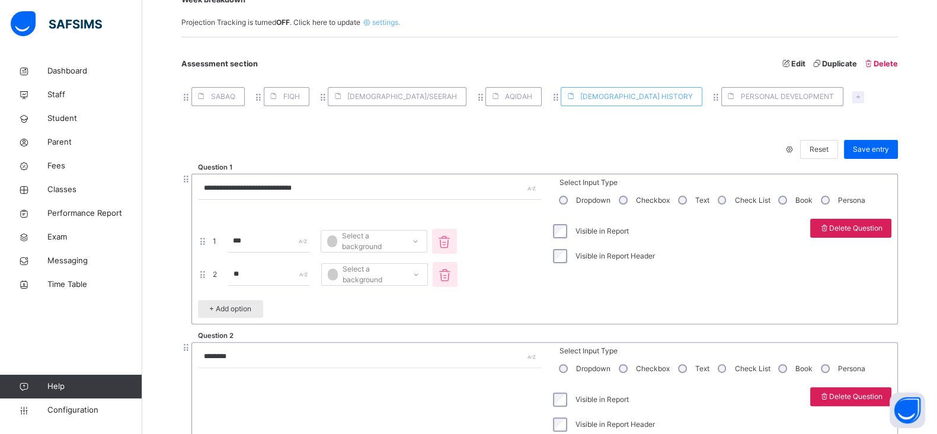
scroll to position [392, 0]
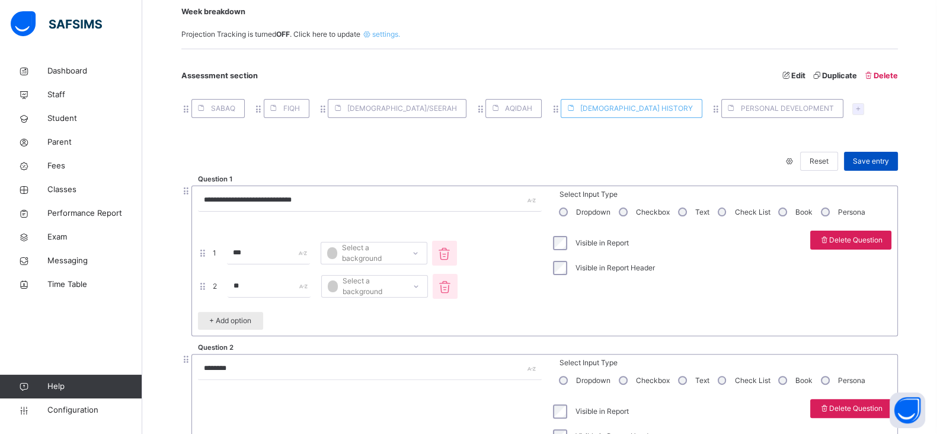
click at [873, 158] on span "Save entry" at bounding box center [871, 161] width 36 height 11
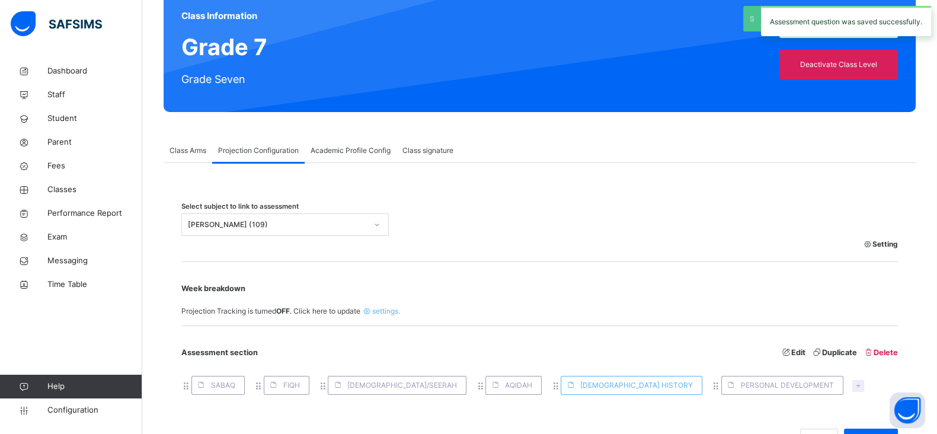
scroll to position [0, 0]
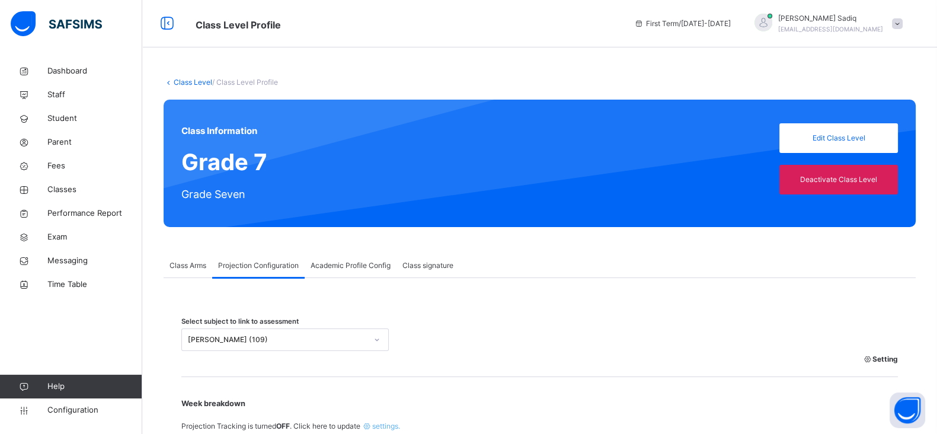
click at [188, 83] on link "Class Level" at bounding box center [193, 82] width 39 height 9
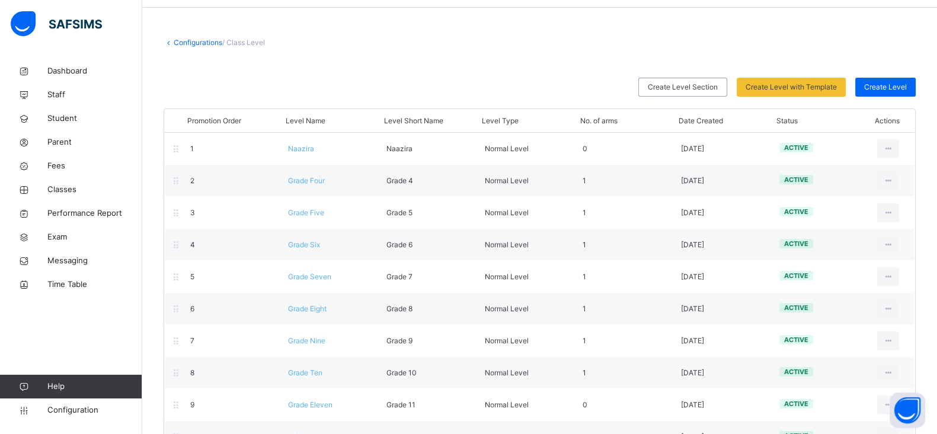
scroll to position [29, 0]
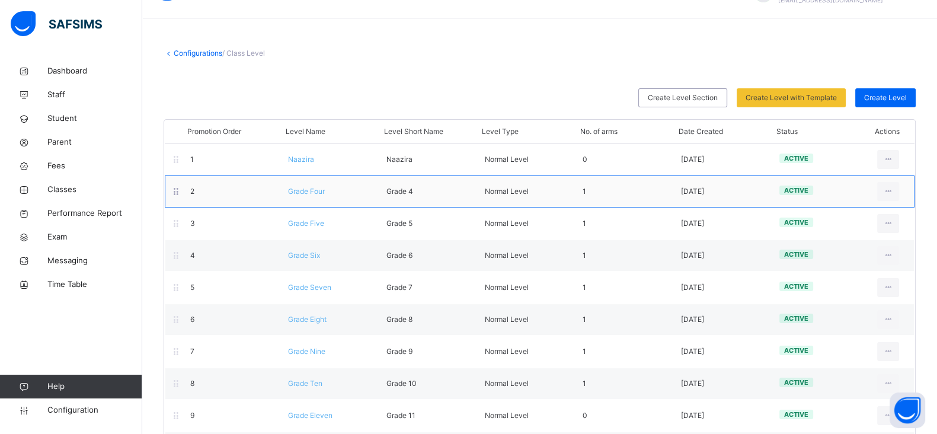
click at [312, 194] on span "Grade Four" at bounding box center [306, 191] width 37 height 9
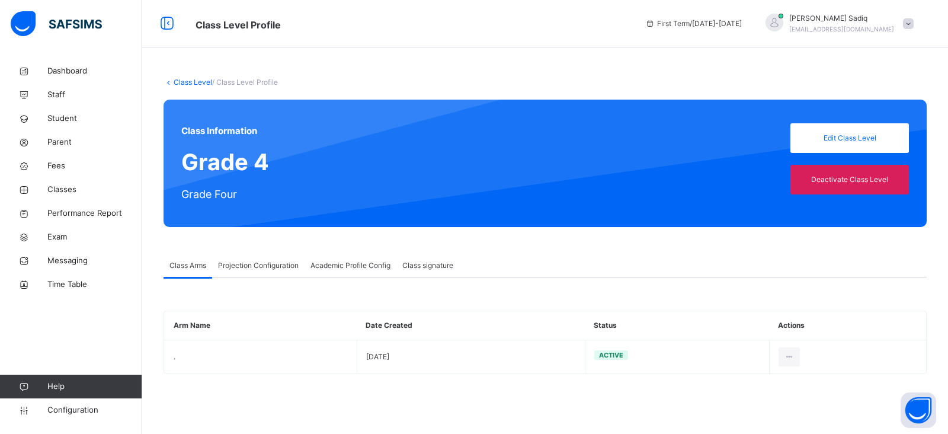
type input "**"
click at [261, 265] on span "Projection Configuration" at bounding box center [258, 265] width 81 height 11
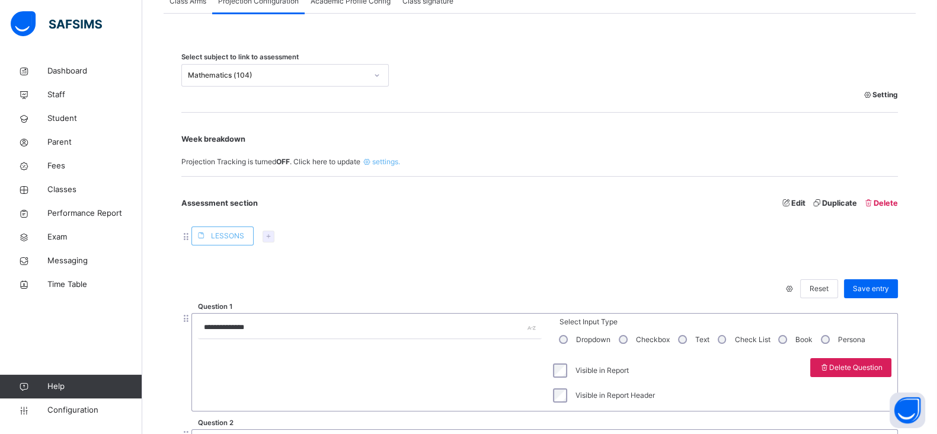
scroll to position [288, 0]
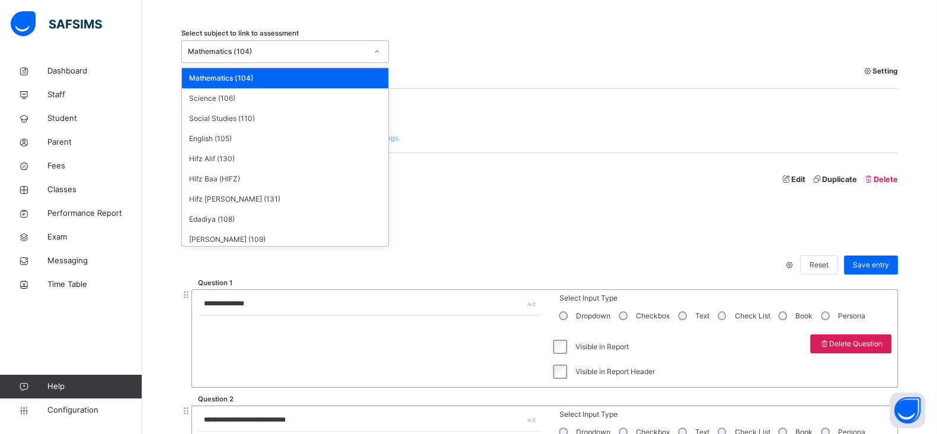
click at [271, 57] on div "Mathematics (104)" at bounding box center [274, 51] width 184 height 18
click at [258, 105] on div "Science (106)" at bounding box center [285, 98] width 206 height 20
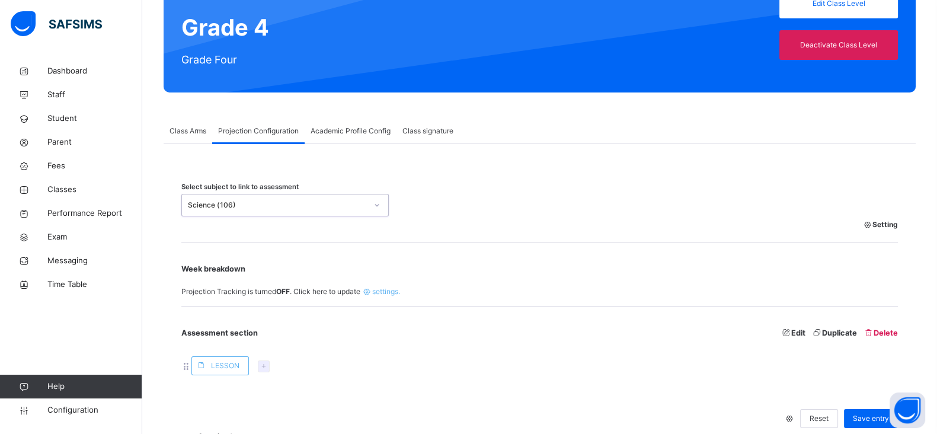
scroll to position [119, 0]
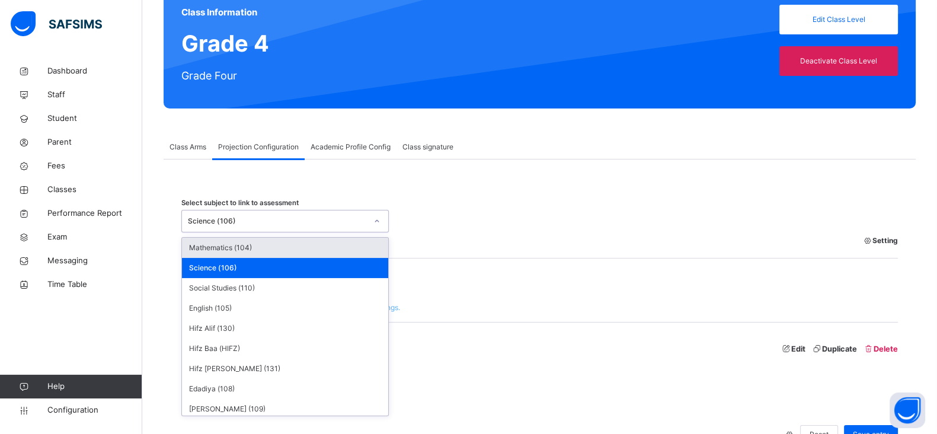
click at [305, 212] on div "Science (106)" at bounding box center [274, 221] width 184 height 18
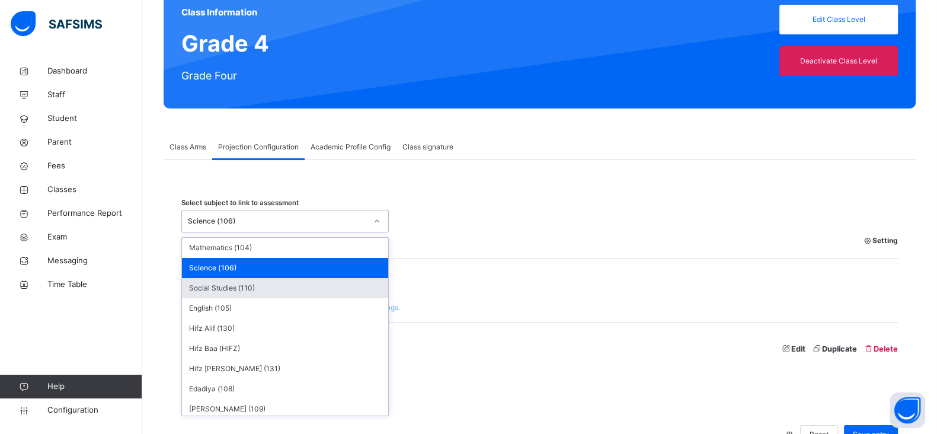
click at [244, 286] on div "Social Studies (110)" at bounding box center [285, 288] width 206 height 20
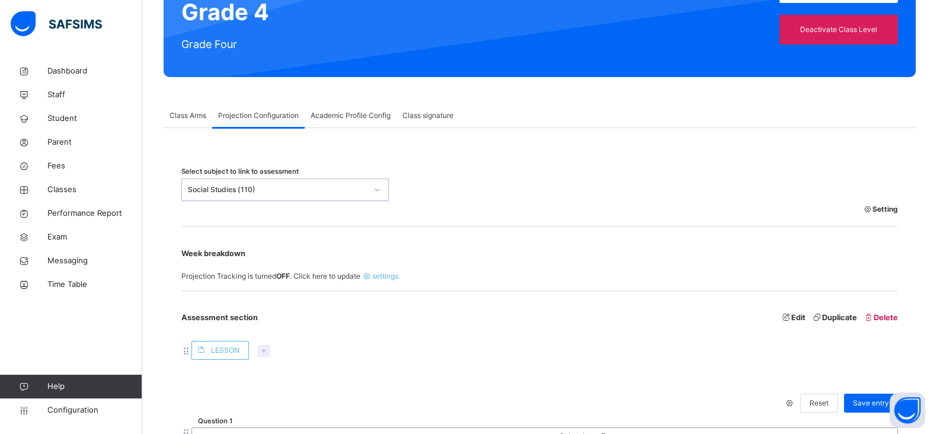
scroll to position [149, 0]
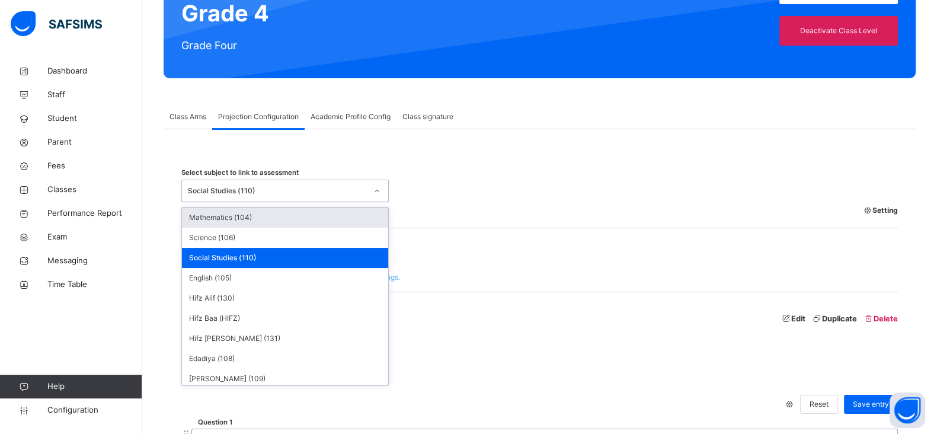
click at [287, 191] on div "Social Studies (110)" at bounding box center [277, 190] width 179 height 11
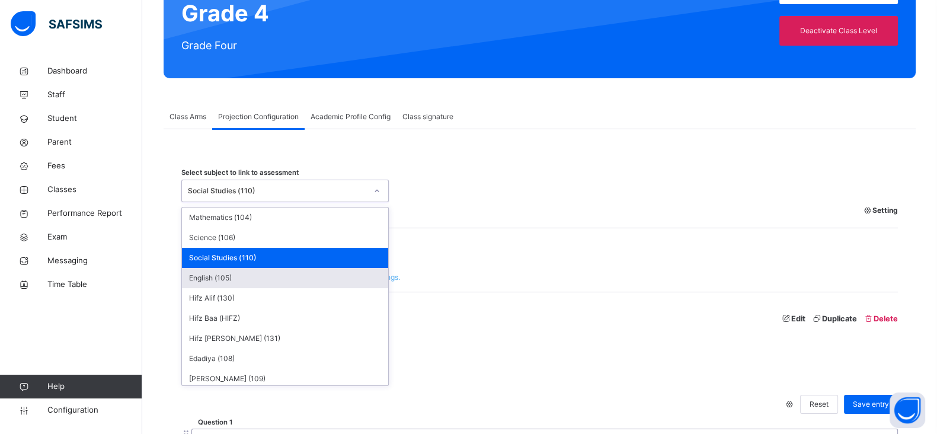
click at [222, 279] on div "English (105)" at bounding box center [285, 278] width 206 height 20
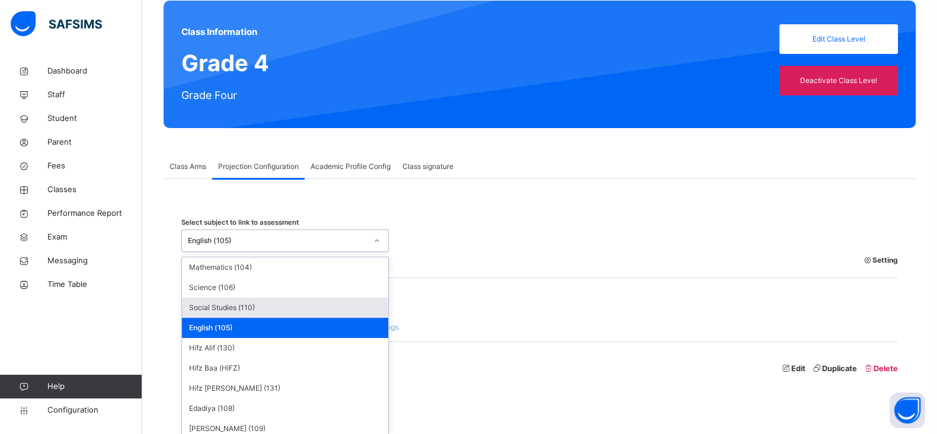
scroll to position [104, 0]
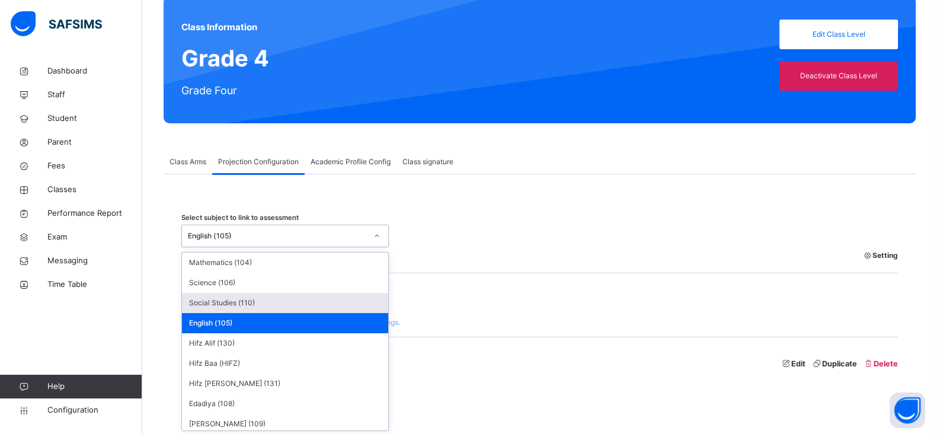
click at [275, 247] on div "option English (105), selected. option Social Studies (110) focused, 3 of 11. 1…" at bounding box center [284, 236] width 207 height 23
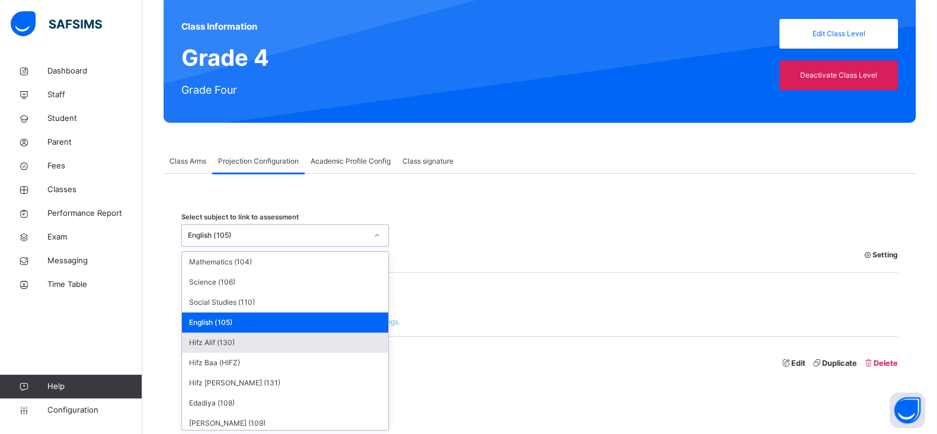
click at [225, 344] on div "Hifz Alif (130)" at bounding box center [285, 342] width 206 height 20
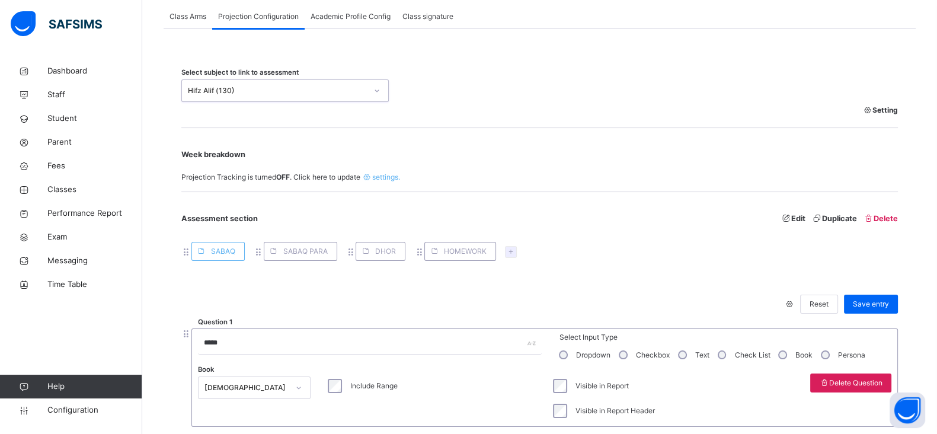
scroll to position [239, 0]
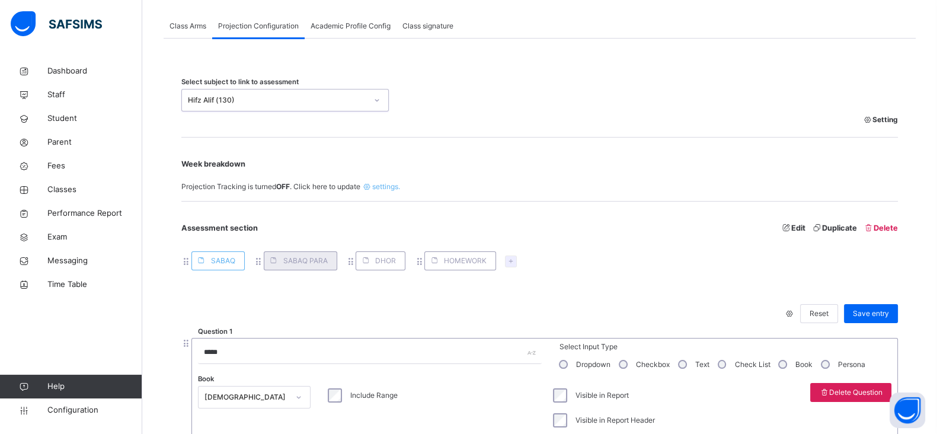
click at [292, 262] on span "SABAQ PARA" at bounding box center [305, 260] width 44 height 11
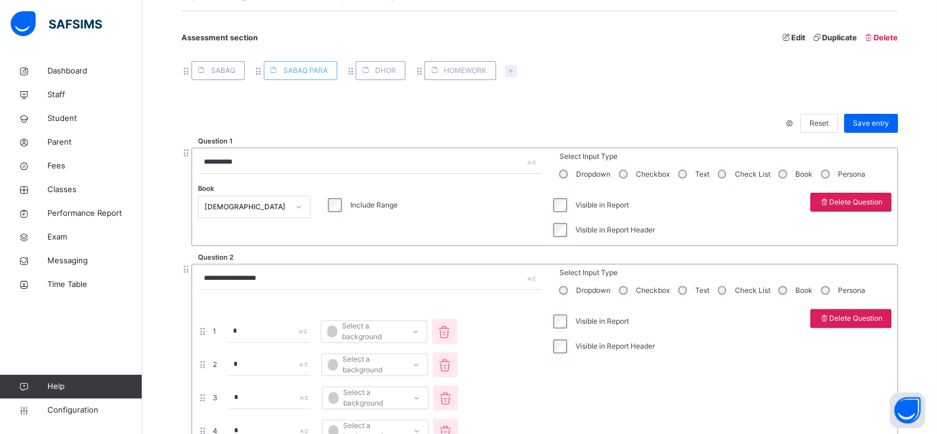
scroll to position [388, 0]
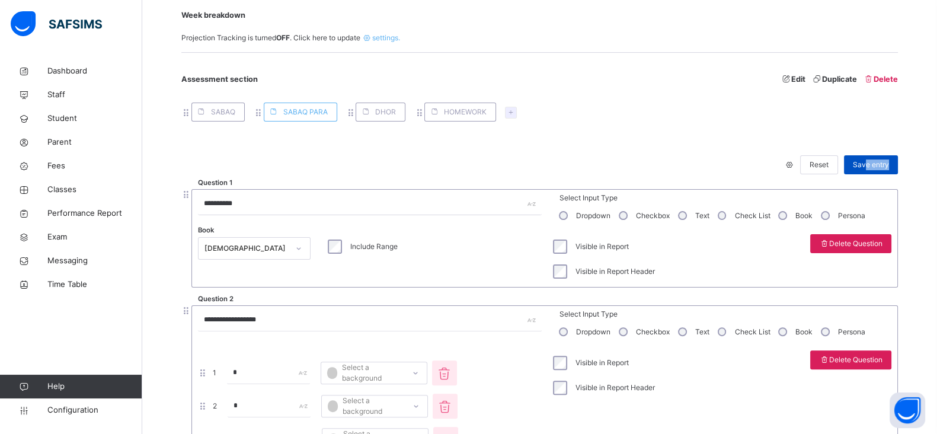
drag, startPoint x: 881, startPoint y: 173, endPoint x: 876, endPoint y: 168, distance: 7.5
click at [876, 168] on div "Save entry" at bounding box center [868, 164] width 60 height 31
click at [876, 168] on span "Save entry" at bounding box center [871, 164] width 36 height 11
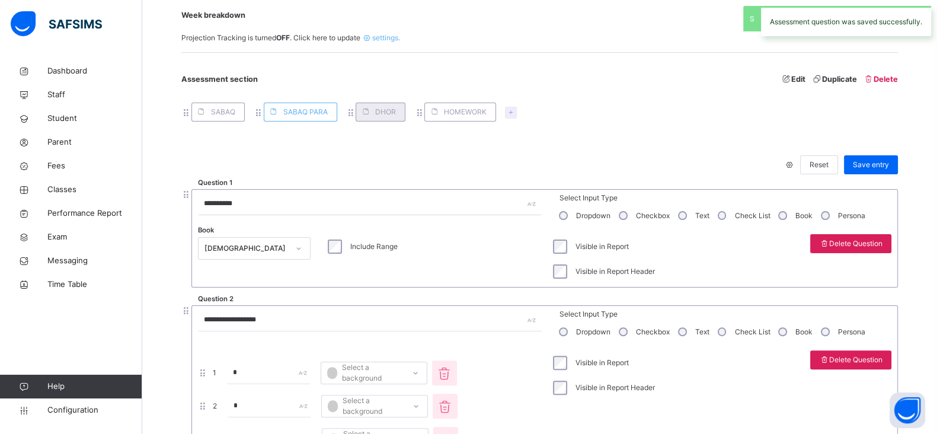
click at [373, 115] on span at bounding box center [365, 112] width 19 height 19
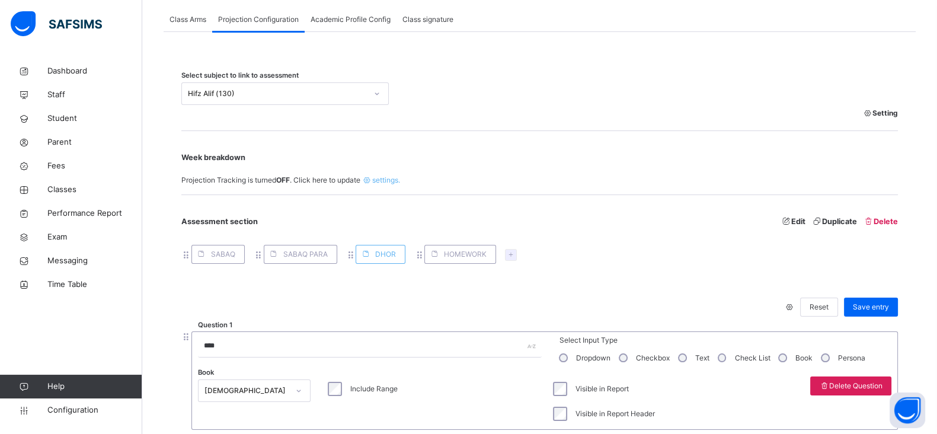
scroll to position [235, 0]
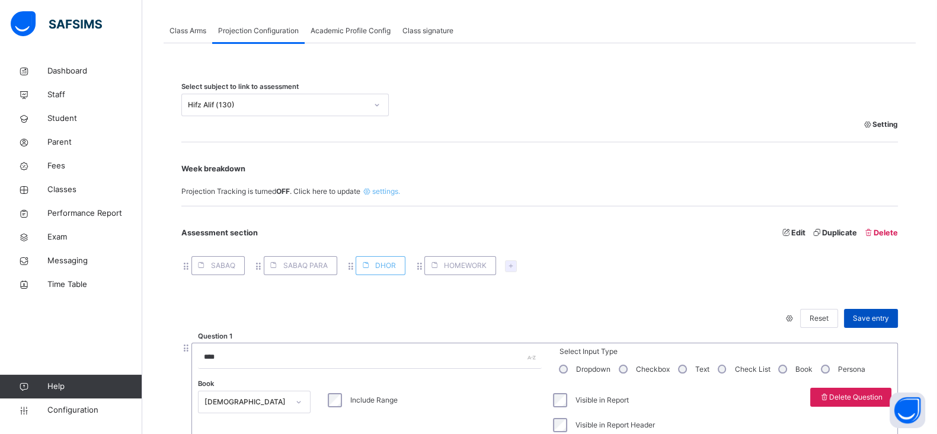
click at [877, 311] on div "Save entry" at bounding box center [871, 318] width 54 height 19
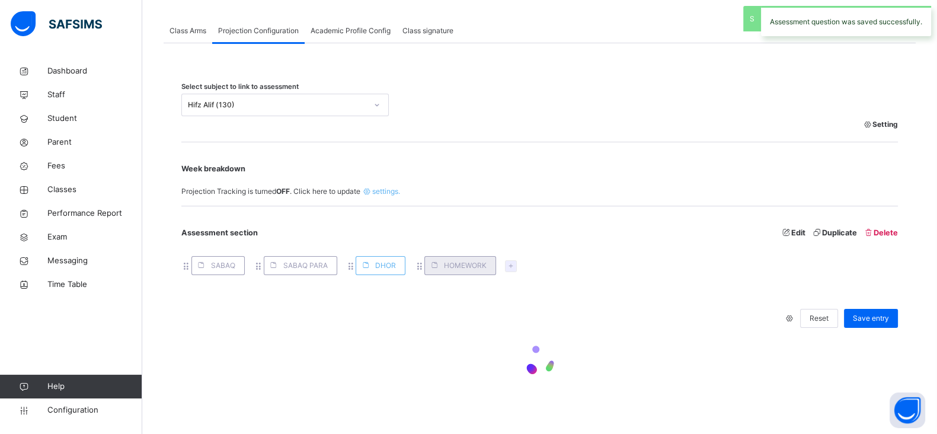
click at [446, 265] on span "HOMEWORK" at bounding box center [465, 265] width 43 height 11
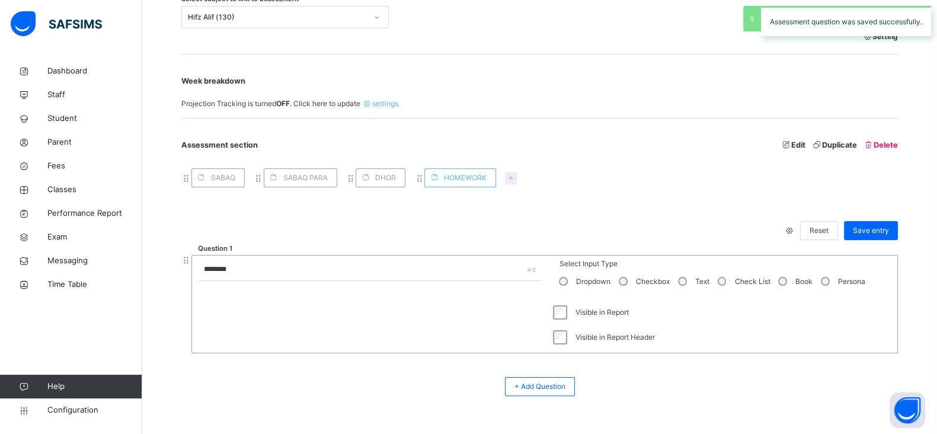
scroll to position [355, 0]
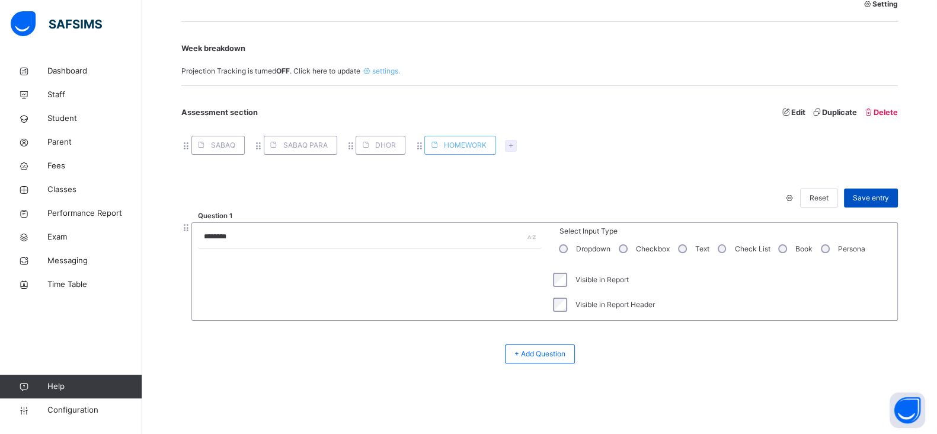
click at [878, 196] on span "Save entry" at bounding box center [871, 198] width 36 height 11
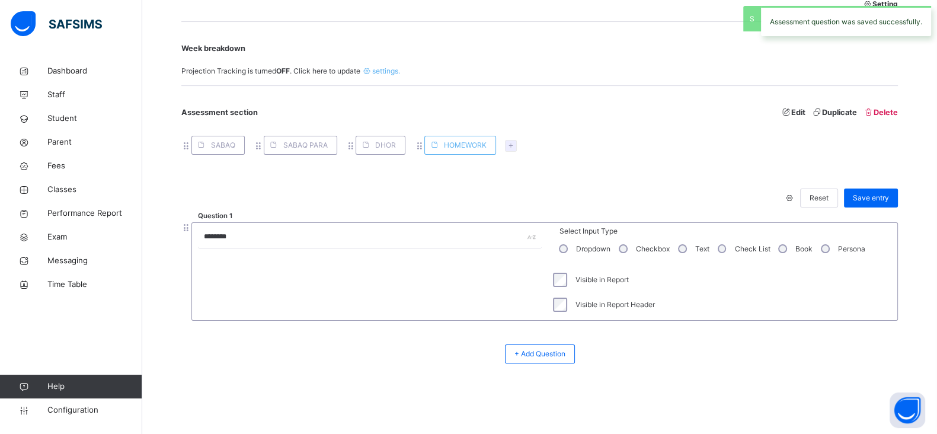
scroll to position [273, 0]
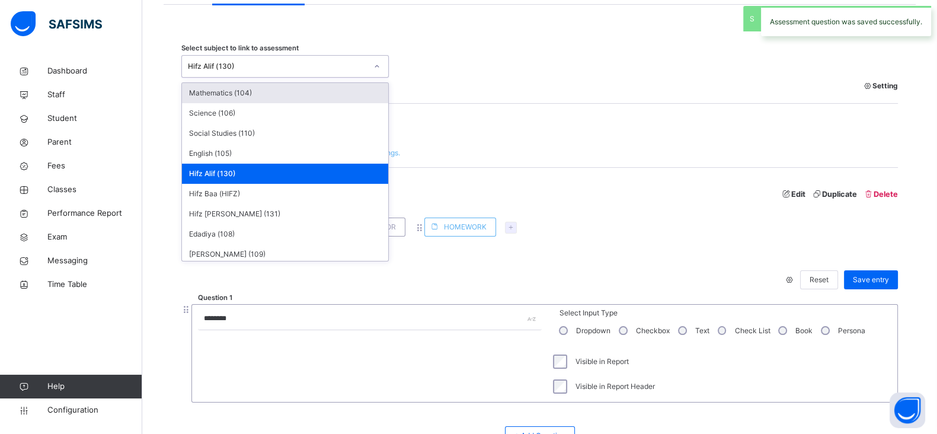
click at [286, 56] on div "Hifz Alif (130)" at bounding box center [284, 66] width 207 height 23
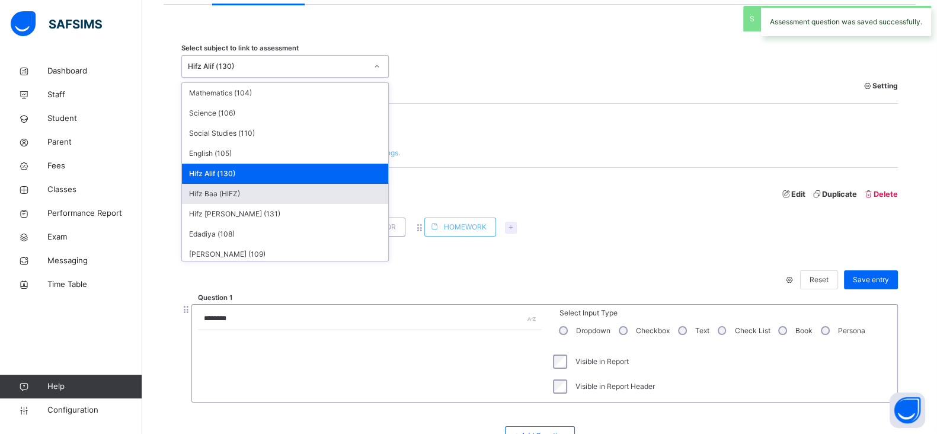
click at [211, 193] on div "Hifz Baa (HIFZ)" at bounding box center [285, 194] width 206 height 20
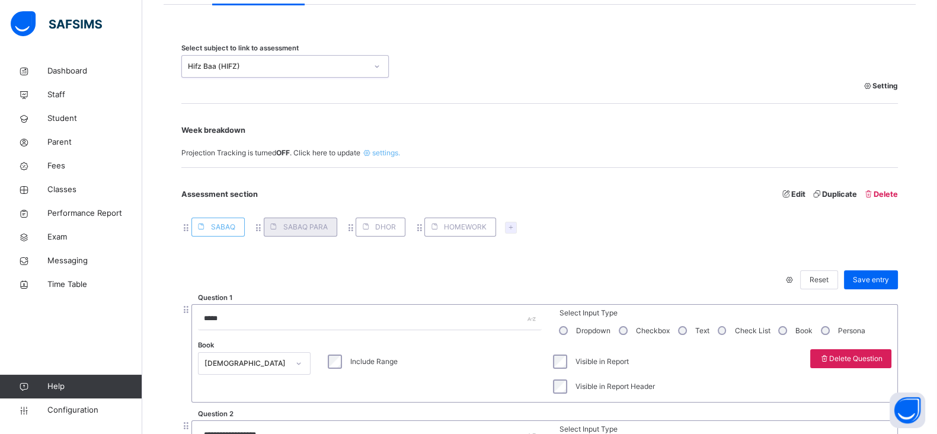
click at [299, 232] on div "SABAQ PARA" at bounding box center [300, 226] width 73 height 19
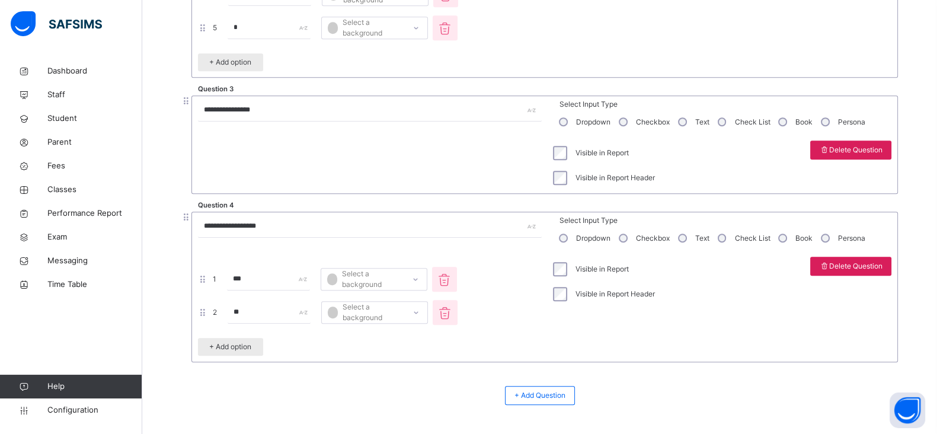
scroll to position [487, 0]
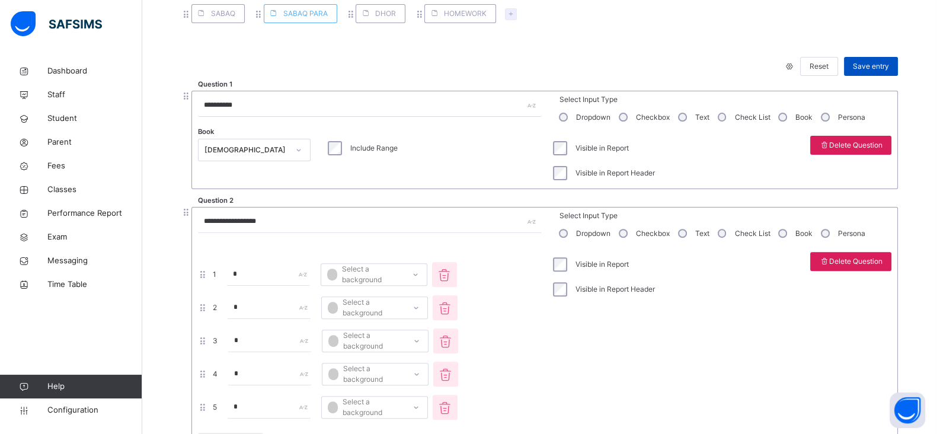
click at [879, 65] on span "Save entry" at bounding box center [871, 66] width 36 height 11
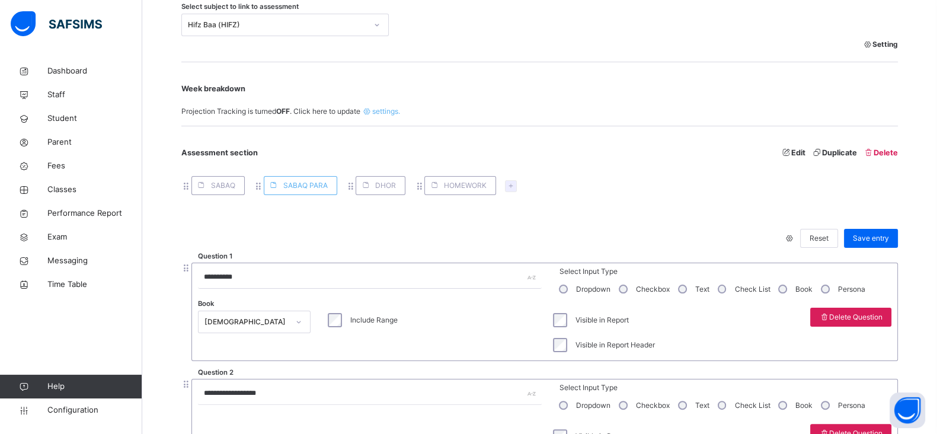
scroll to position [313, 0]
click at [384, 193] on div "DHOR" at bounding box center [381, 186] width 50 height 19
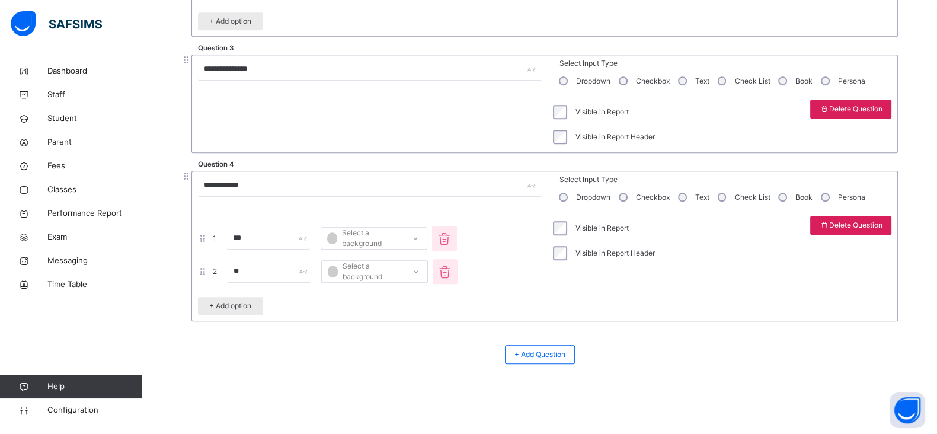
scroll to position [527, 0]
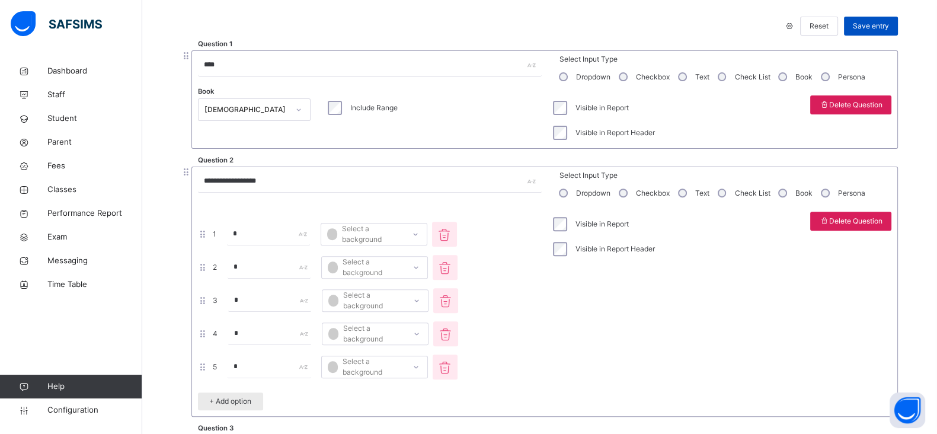
click at [868, 28] on span "Save entry" at bounding box center [871, 26] width 36 height 11
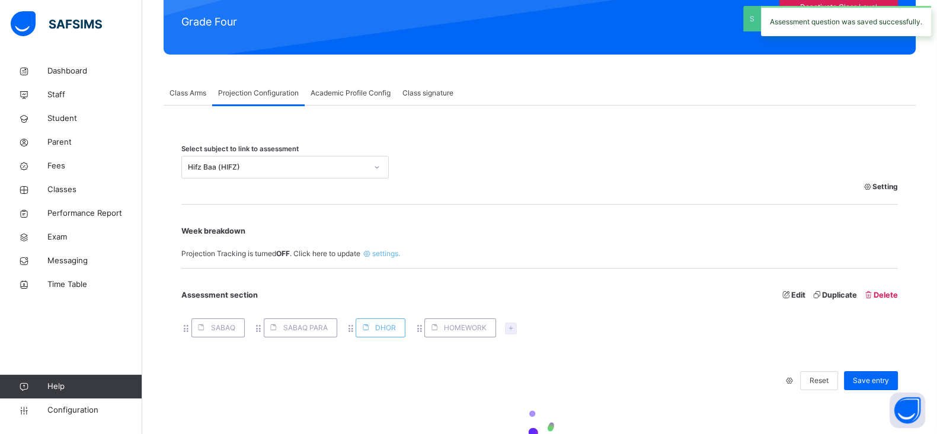
scroll to position [146, 0]
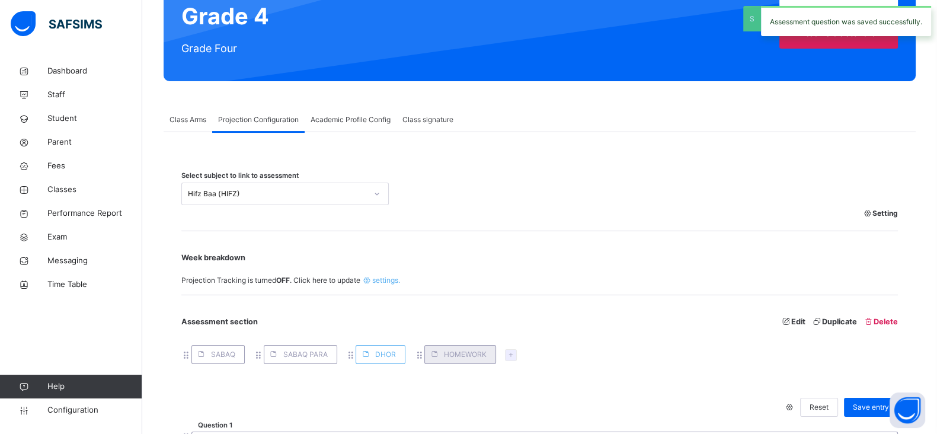
click at [456, 350] on span "HOMEWORK" at bounding box center [465, 354] width 43 height 11
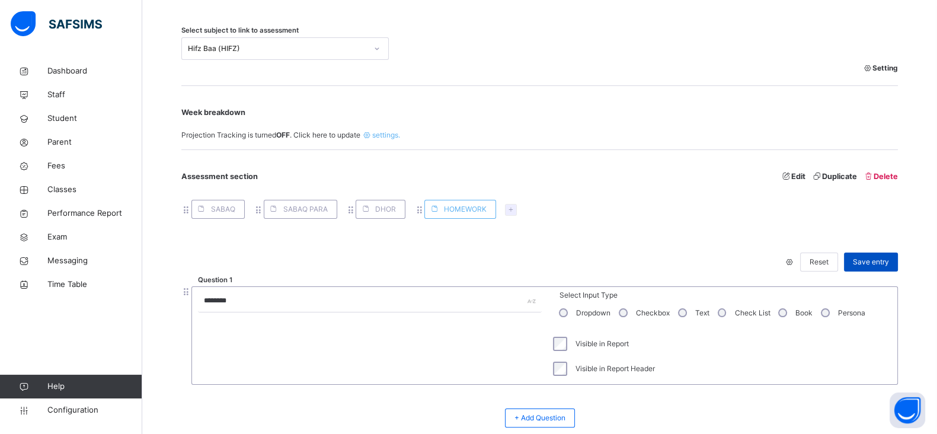
click at [889, 263] on span "Save entry" at bounding box center [871, 262] width 36 height 11
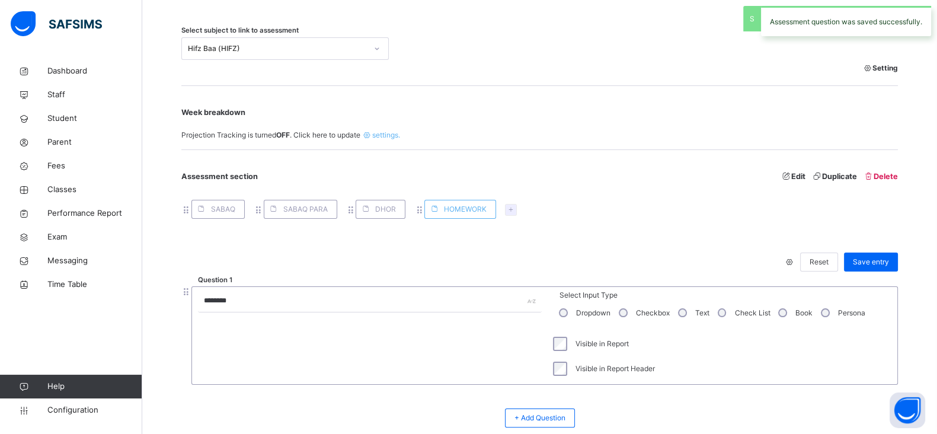
click at [270, 84] on div "Select subject to link to assessment Hifz Baa (HIFZ) Setting" at bounding box center [539, 56] width 716 height 57
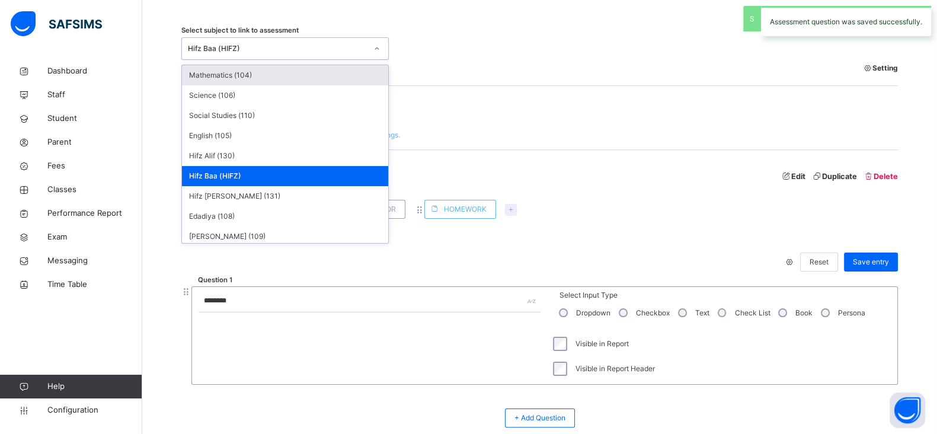
click at [303, 51] on div "Hifz Baa (HIFZ)" at bounding box center [277, 48] width 179 height 11
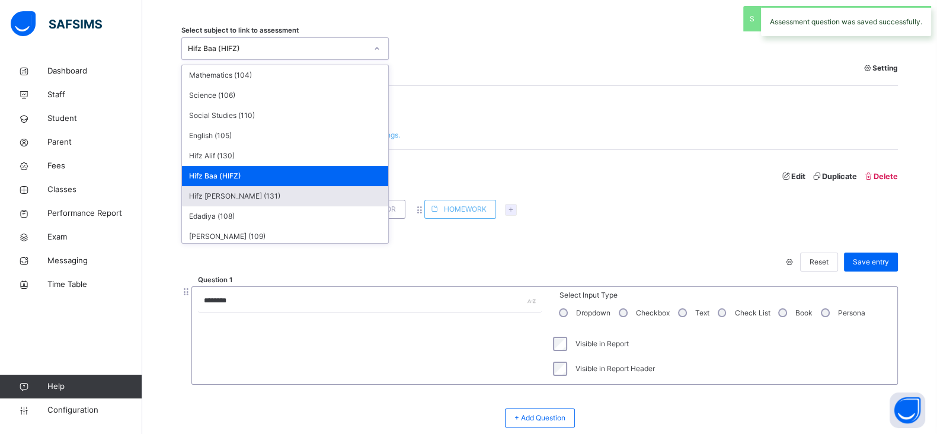
click at [241, 194] on div "Hifz [PERSON_NAME] (131)" at bounding box center [285, 196] width 206 height 20
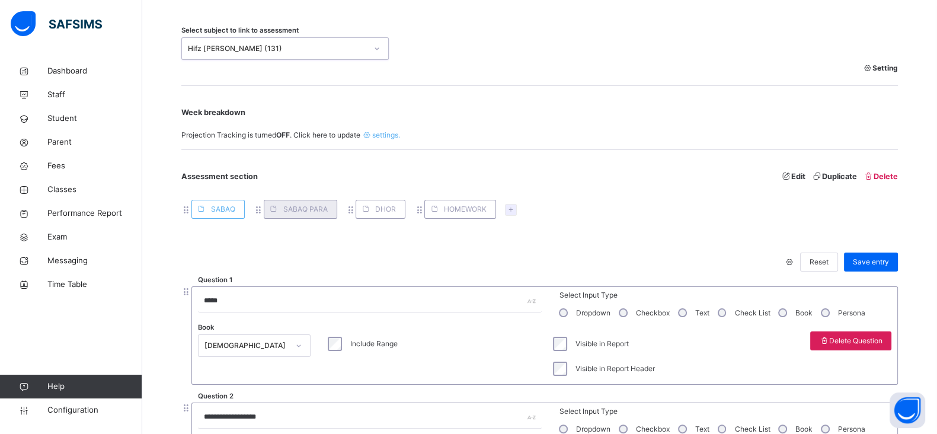
click at [301, 211] on span "SABAQ PARA" at bounding box center [305, 209] width 44 height 11
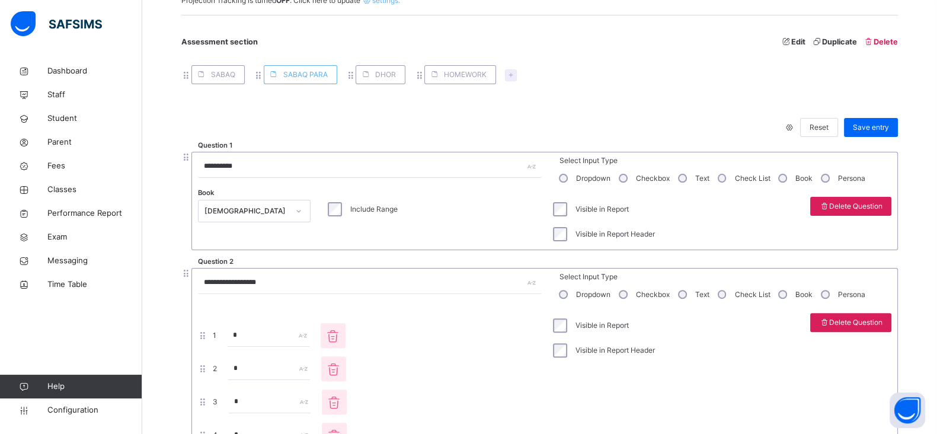
scroll to position [482, 0]
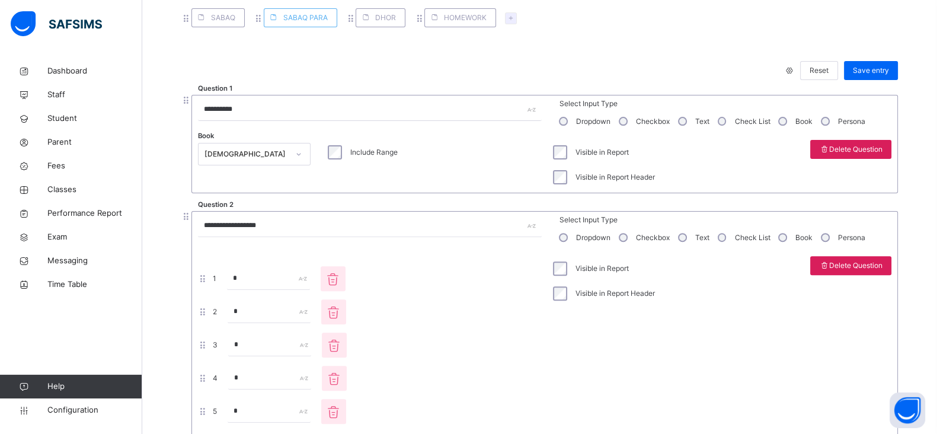
click at [569, 274] on div "Visible in Report" at bounding box center [603, 268] width 110 height 25
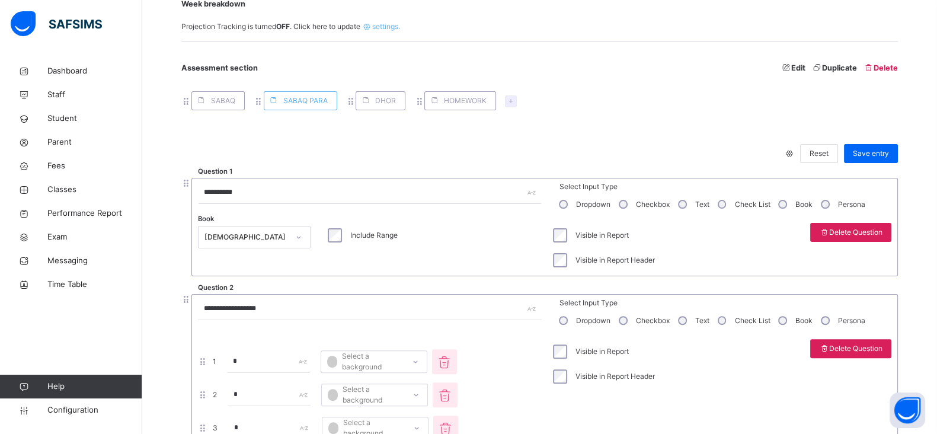
scroll to position [394, 0]
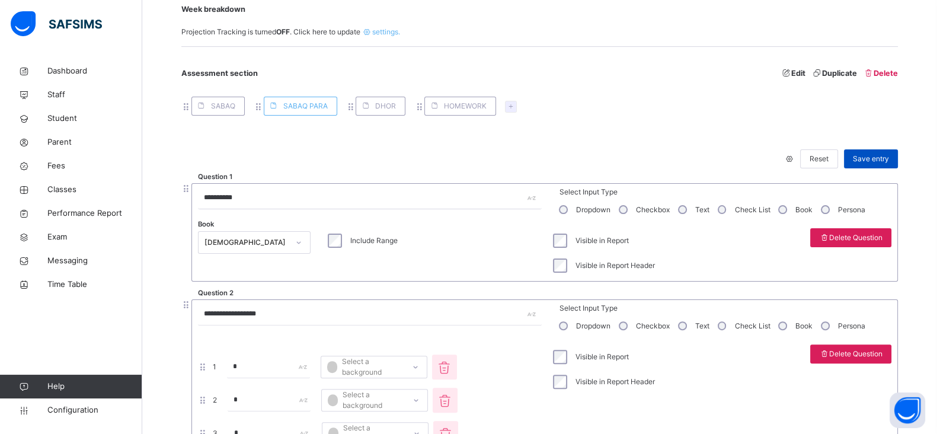
click at [887, 162] on span "Save entry" at bounding box center [871, 158] width 36 height 11
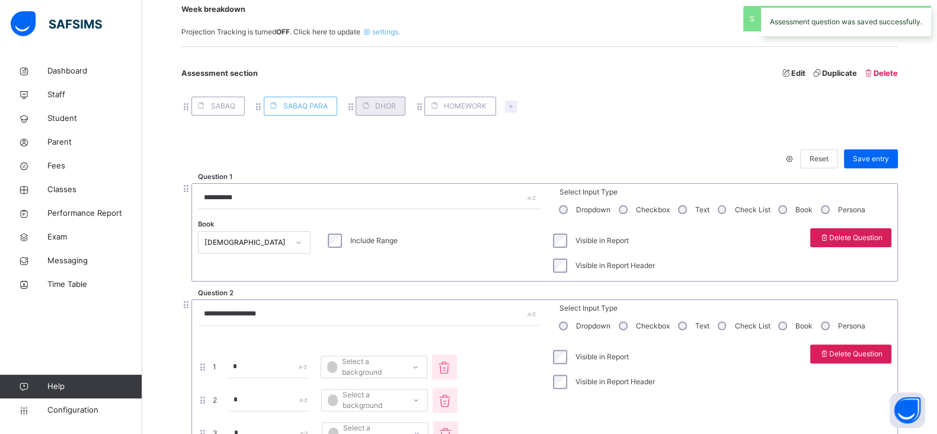
click at [377, 99] on div "DHOR" at bounding box center [381, 106] width 50 height 19
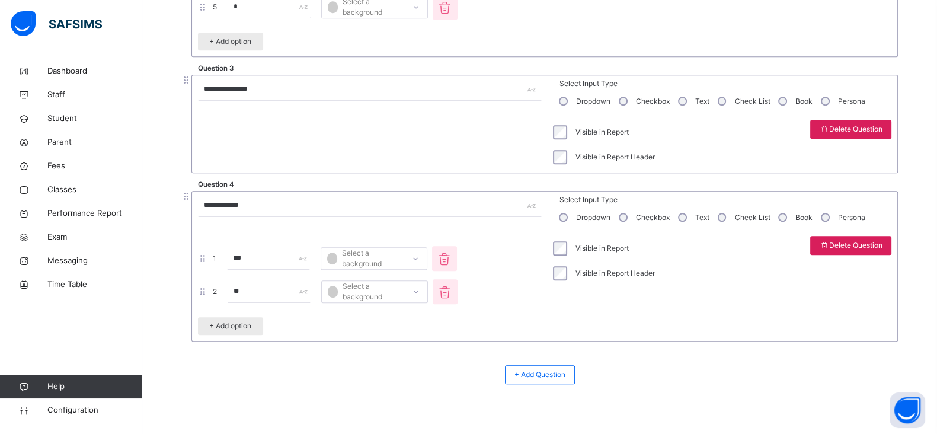
scroll to position [507, 0]
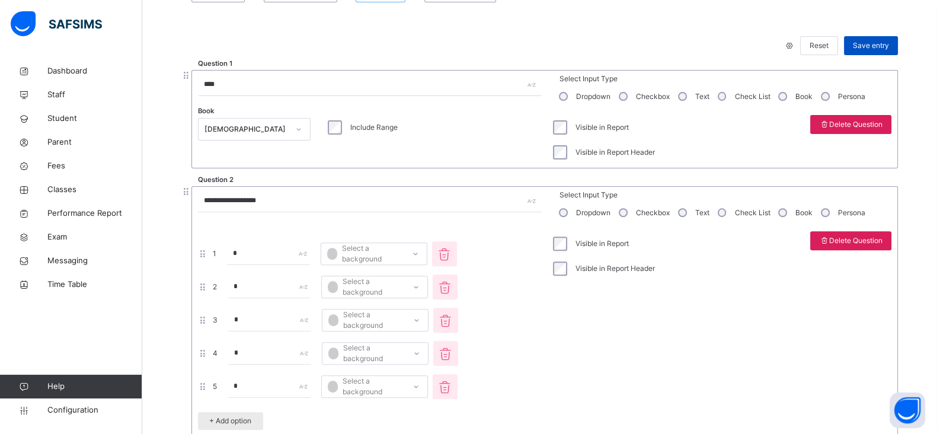
click at [880, 44] on span "Save entry" at bounding box center [871, 45] width 36 height 11
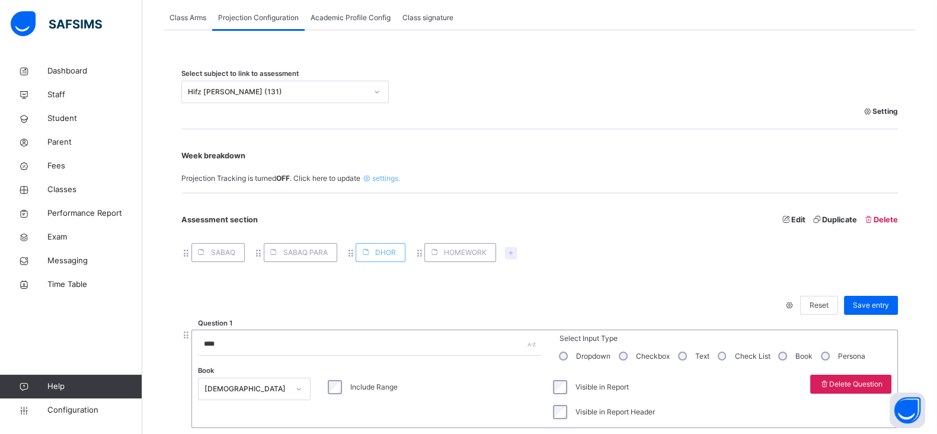
scroll to position [245, 0]
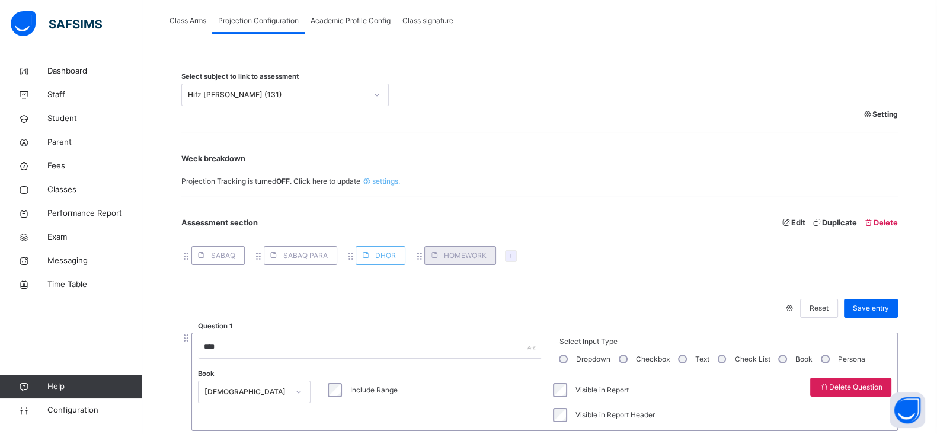
click at [447, 251] on span "HOMEWORK" at bounding box center [465, 255] width 43 height 11
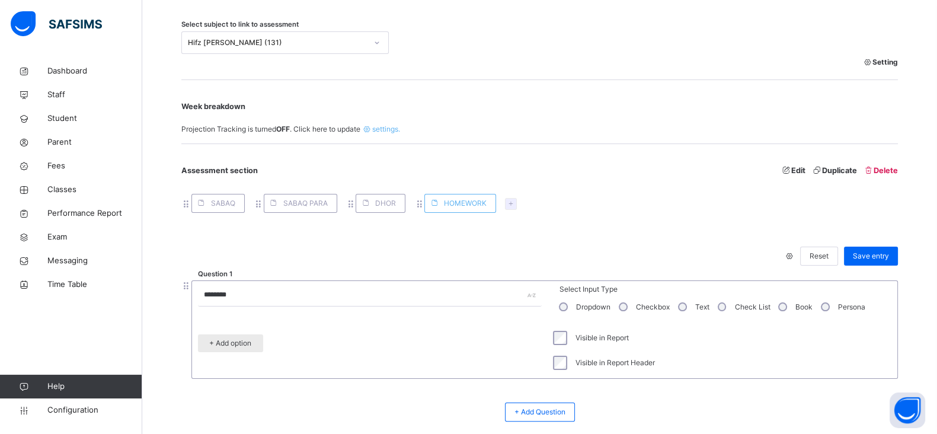
scroll to position [355, 0]
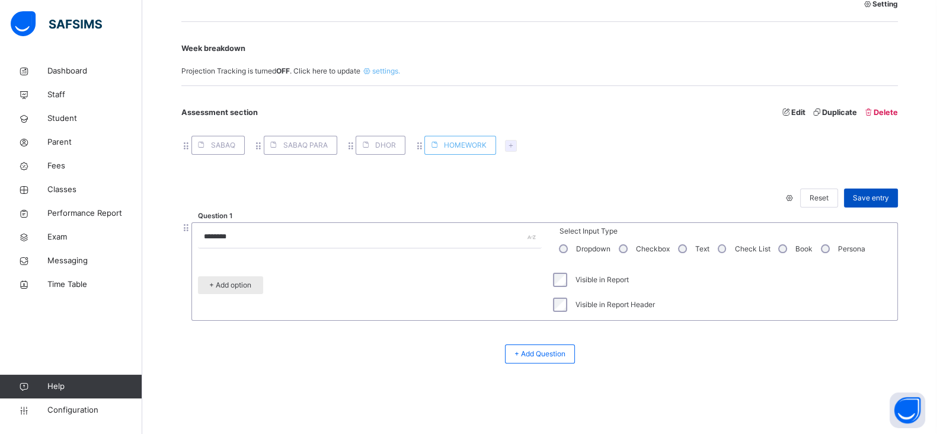
click at [875, 194] on span "Save entry" at bounding box center [871, 198] width 36 height 11
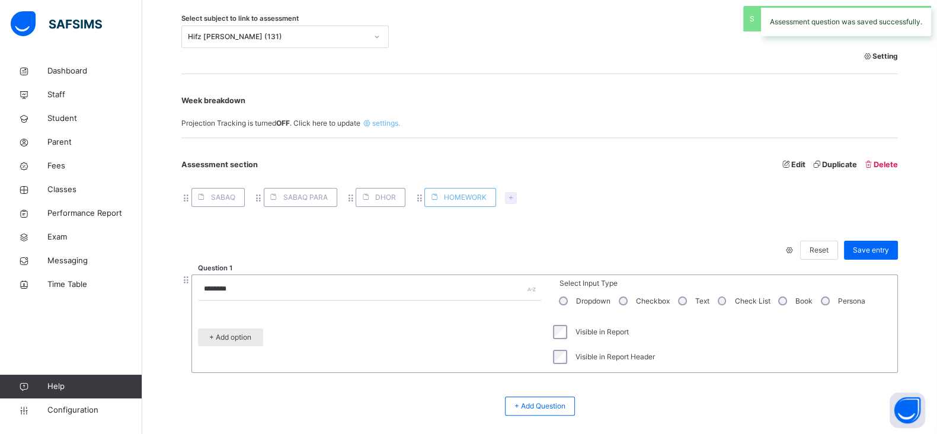
scroll to position [274, 0]
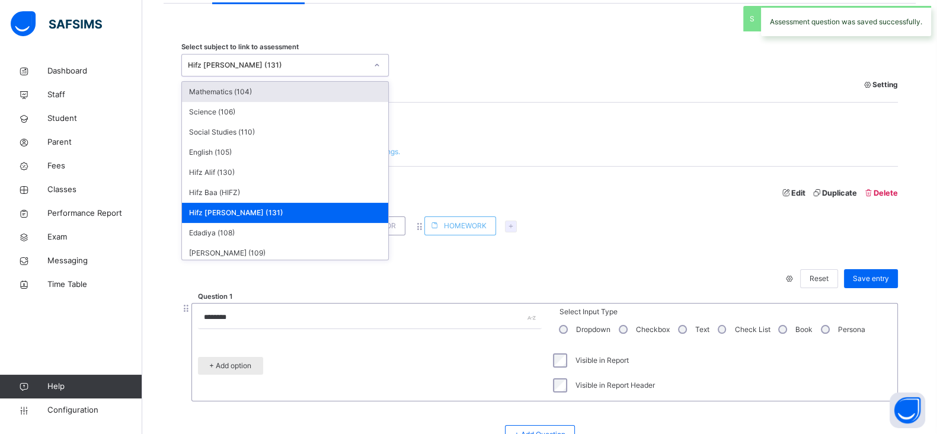
click at [262, 63] on div "Hifz [PERSON_NAME] (131)" at bounding box center [277, 65] width 179 height 11
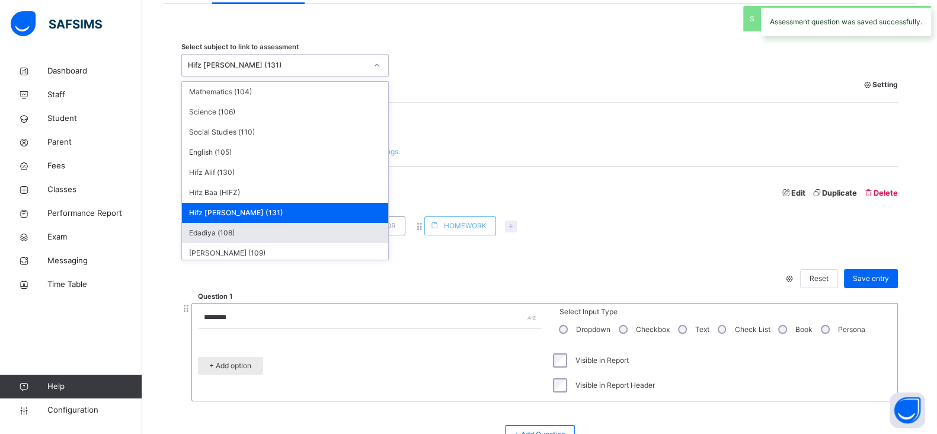
click at [222, 232] on div "Edadiya (108)" at bounding box center [285, 233] width 206 height 20
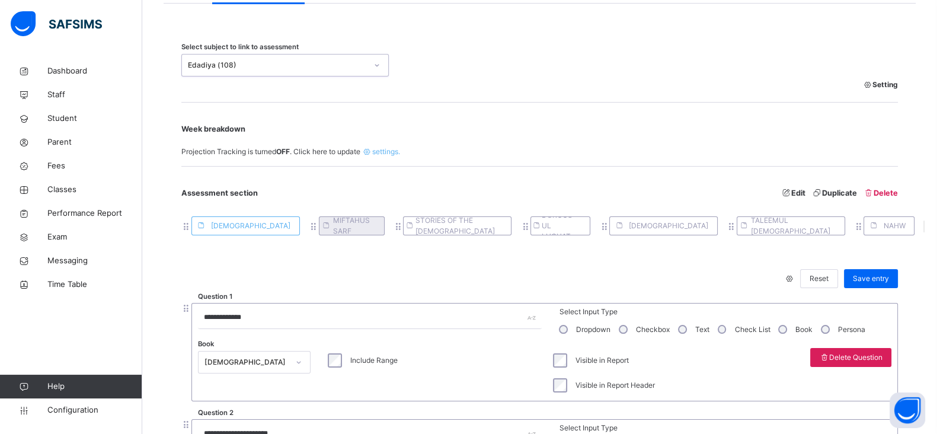
click at [333, 226] on span "MIFTAHUS SARF" at bounding box center [354, 225] width 42 height 21
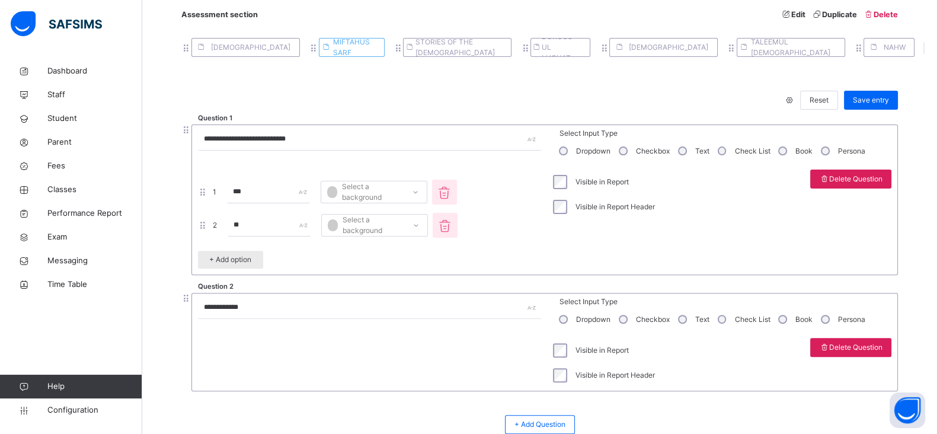
scroll to position [523, 0]
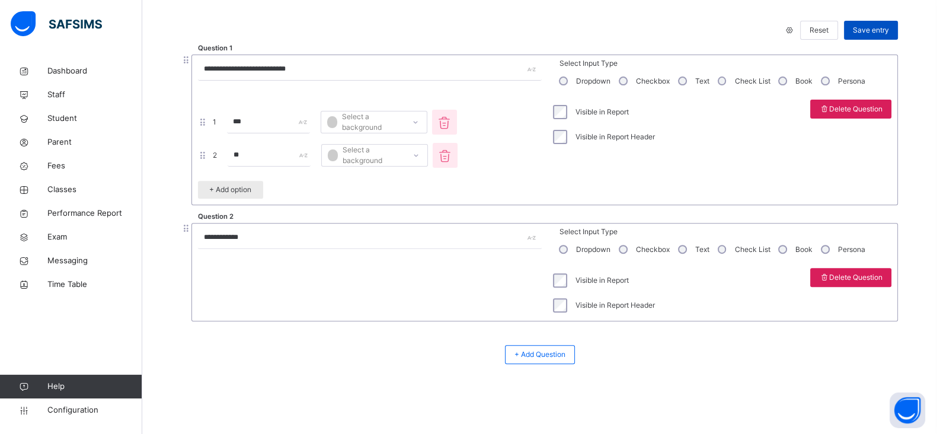
click at [881, 32] on span "Save entry" at bounding box center [871, 30] width 36 height 11
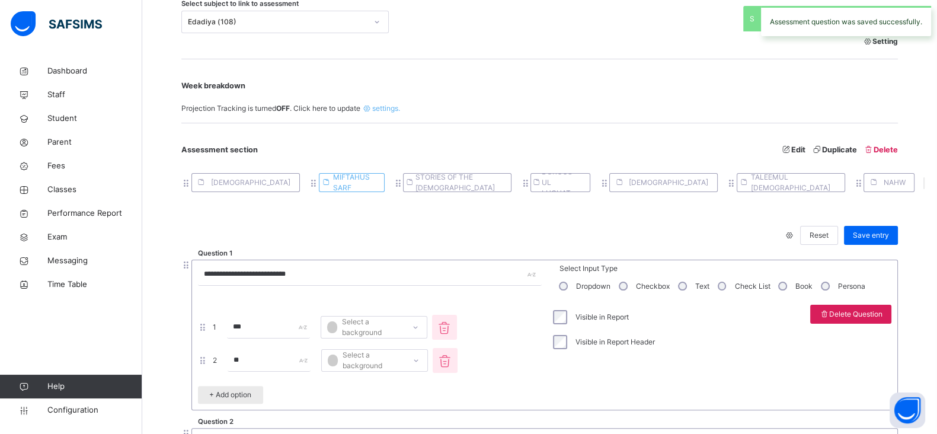
scroll to position [305, 0]
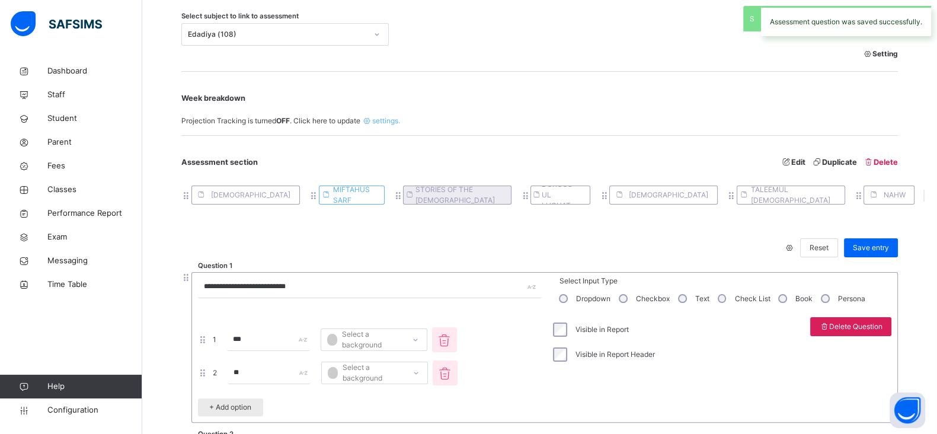
click at [419, 189] on span "STORIES OF THE PROPHETS" at bounding box center [458, 194] width 87 height 21
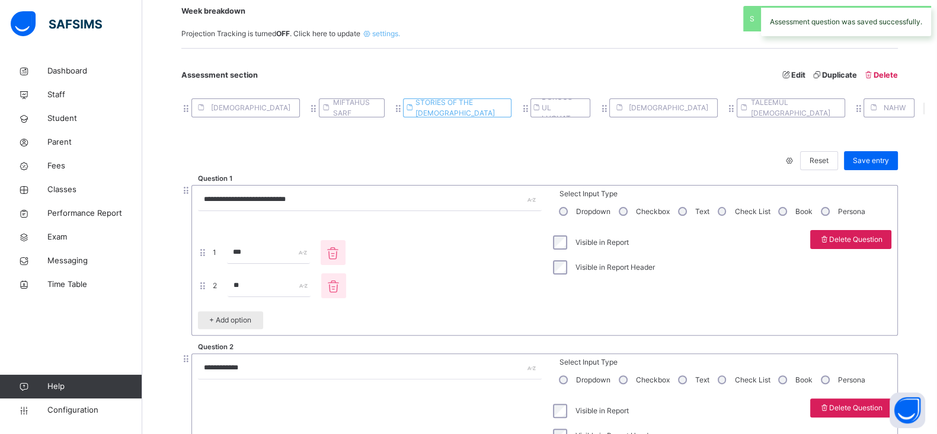
scroll to position [453, 0]
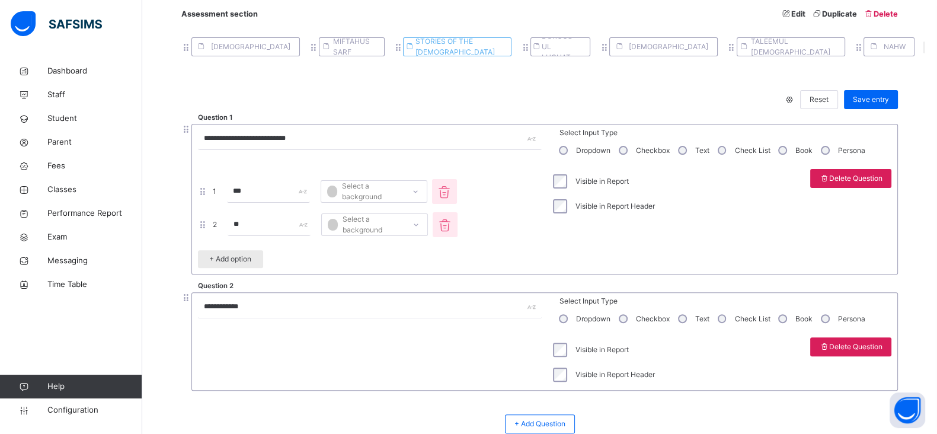
click at [564, 341] on div "Visible in Report" at bounding box center [603, 349] width 110 height 25
click at [875, 108] on div "Save entry" at bounding box center [871, 99] width 54 height 19
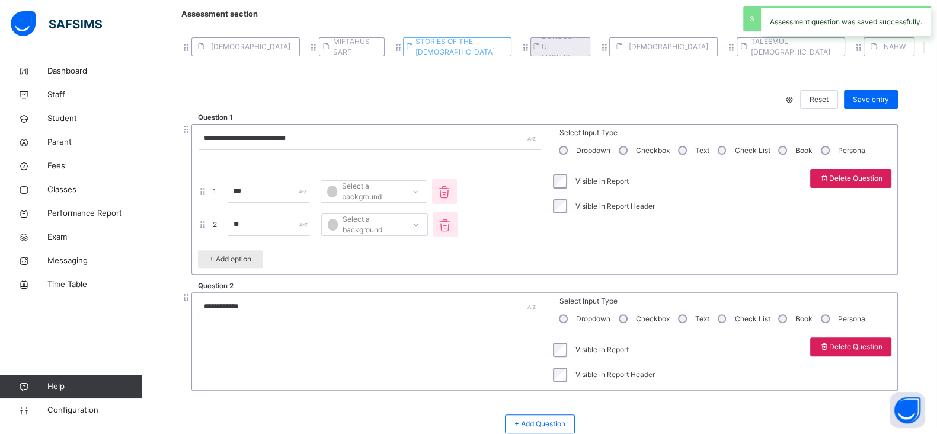
click at [548, 46] on span "DUROOS UL LUGHAT" at bounding box center [561, 47] width 40 height 32
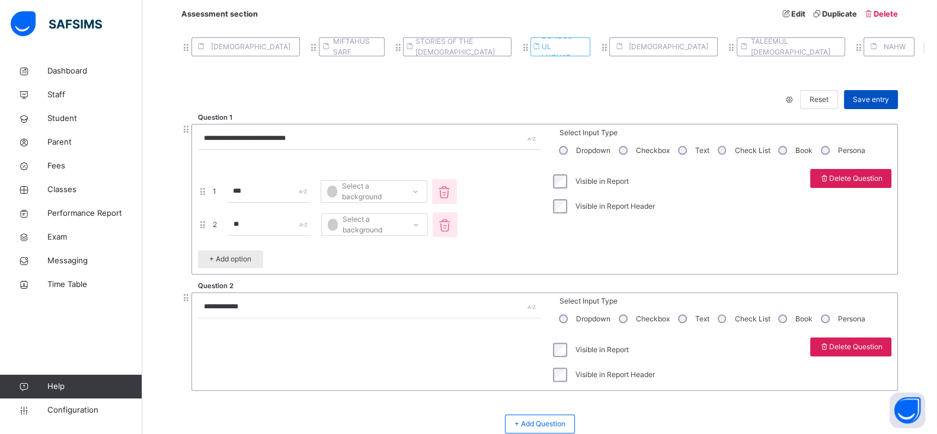
click at [880, 104] on span "Save entry" at bounding box center [871, 99] width 36 height 11
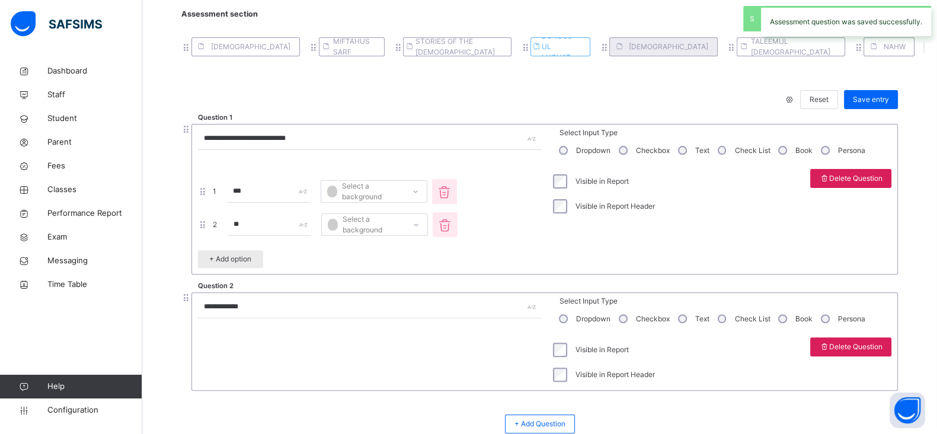
click at [660, 55] on div "HADITH" at bounding box center [663, 46] width 108 height 19
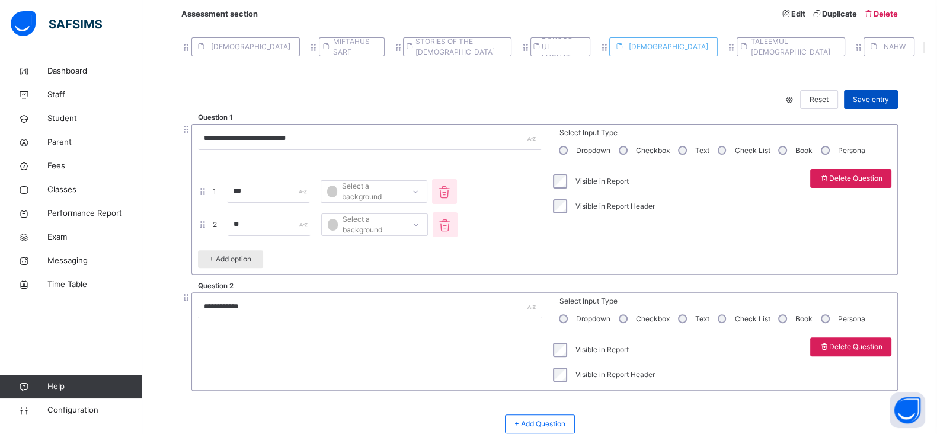
click at [878, 105] on div "Save entry" at bounding box center [871, 99] width 54 height 19
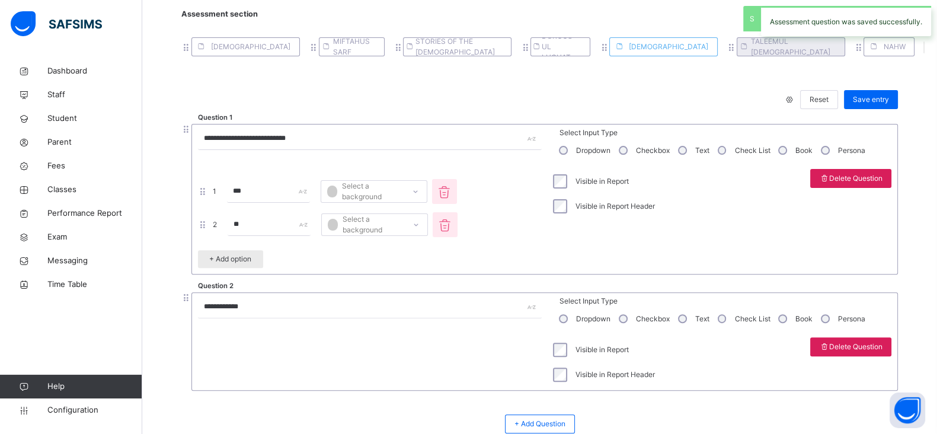
click at [751, 48] on span "TALEEMUL ISLAM" at bounding box center [793, 46] width 85 height 21
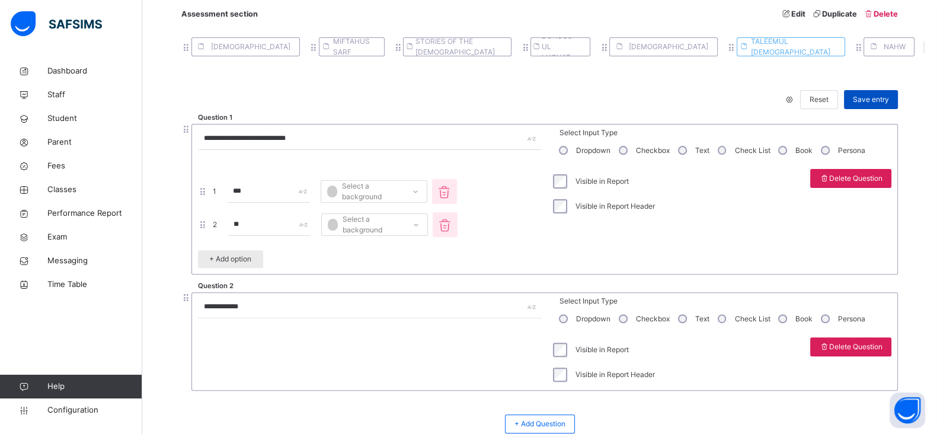
click at [878, 106] on div "Save entry" at bounding box center [871, 99] width 54 height 19
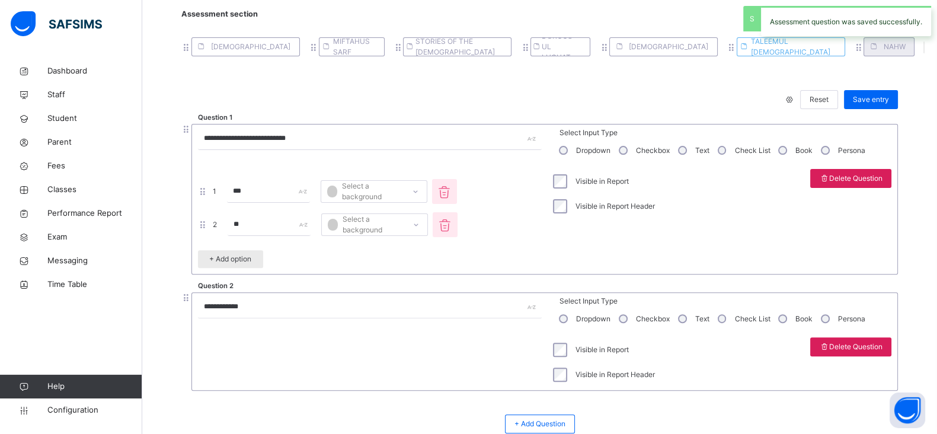
click at [864, 49] on span at bounding box center [873, 46] width 19 height 19
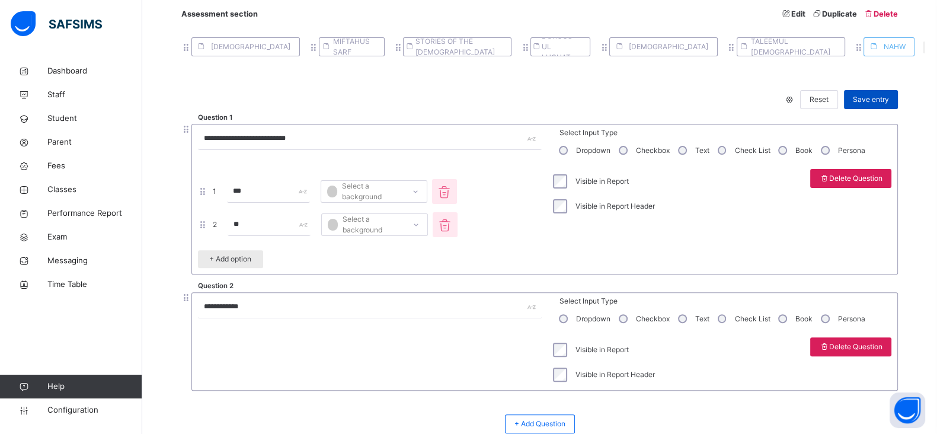
click at [880, 102] on span "Save entry" at bounding box center [871, 99] width 36 height 11
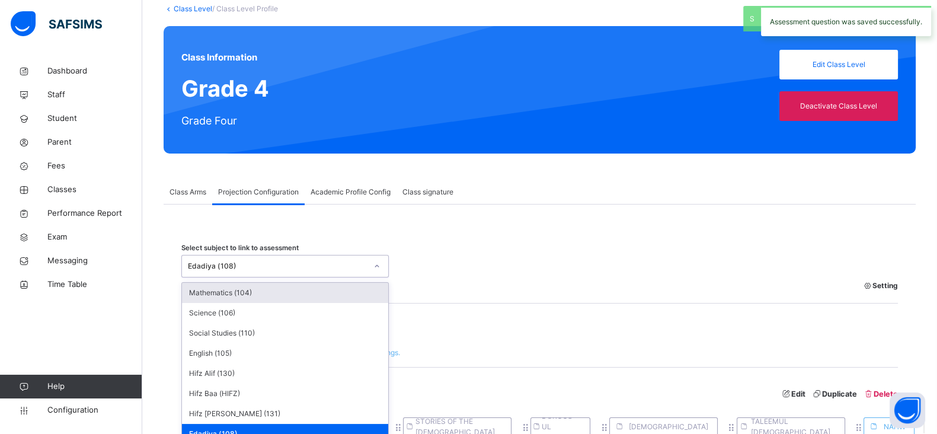
scroll to position [104, 0]
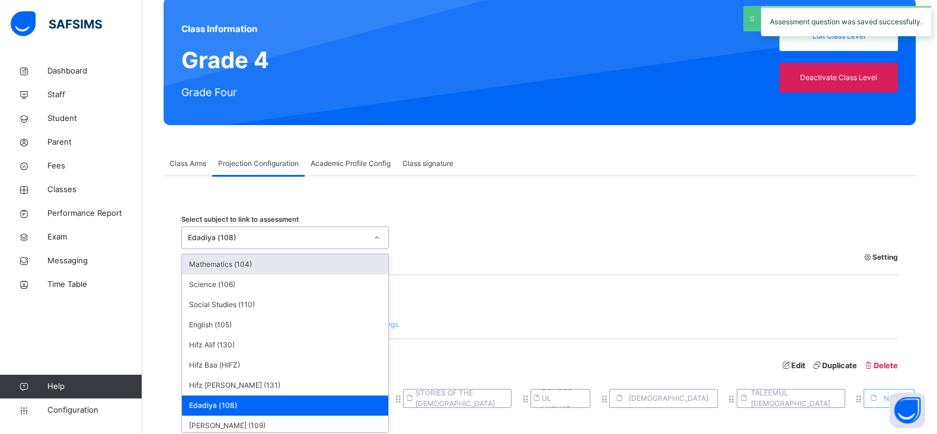
click at [313, 249] on div "option Edadiya (108), selected. option Mathematics (104) focused, 1 of 11. 11 r…" at bounding box center [284, 237] width 207 height 23
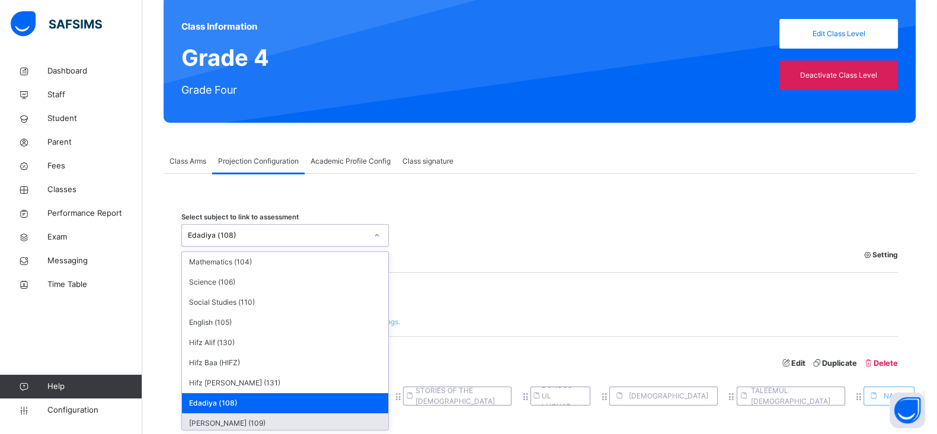
click at [228, 423] on div "[PERSON_NAME] (109)" at bounding box center [285, 423] width 206 height 20
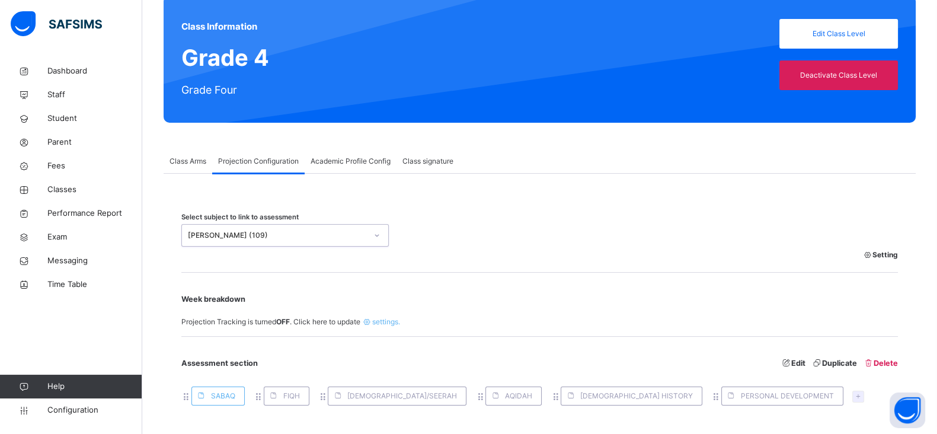
scroll to position [420, 0]
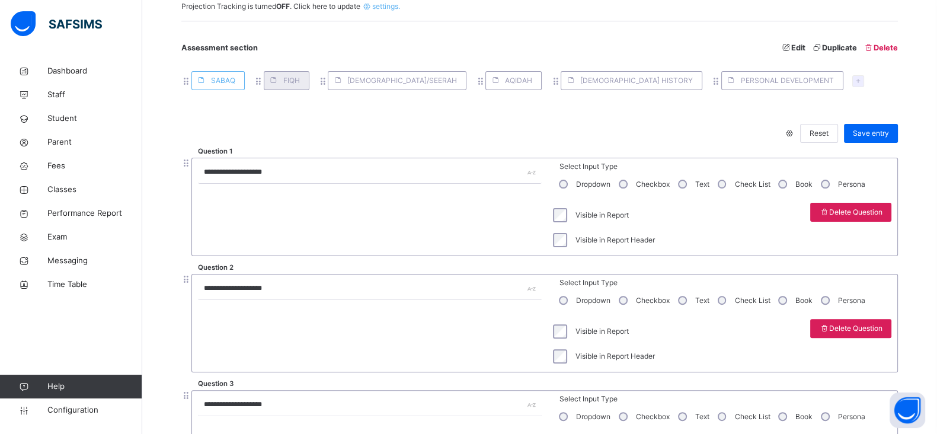
click at [283, 79] on span "FIQH" at bounding box center [291, 80] width 17 height 11
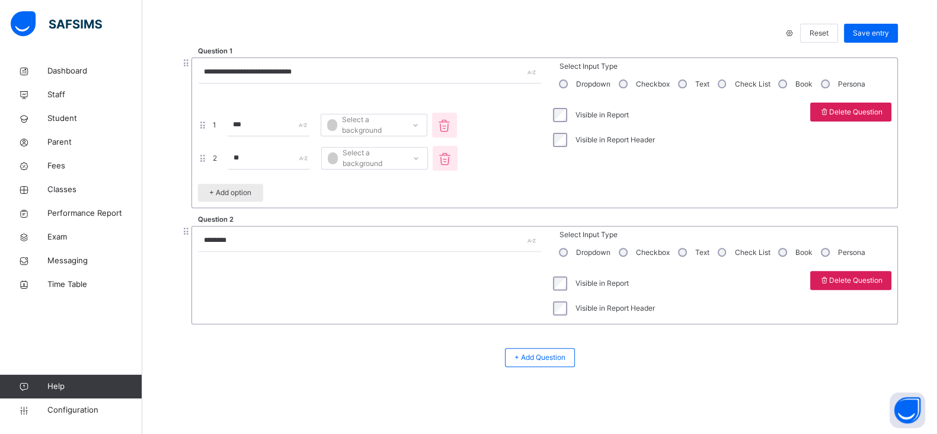
scroll to position [523, 0]
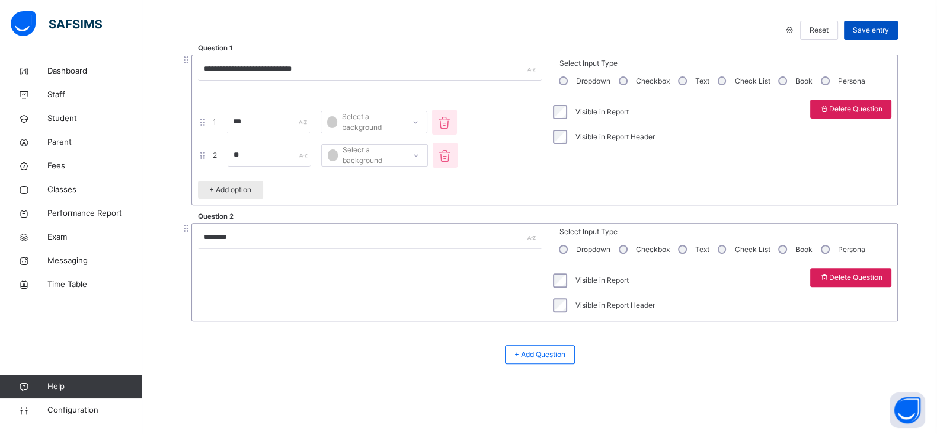
click at [878, 34] on span "Save entry" at bounding box center [871, 30] width 36 height 11
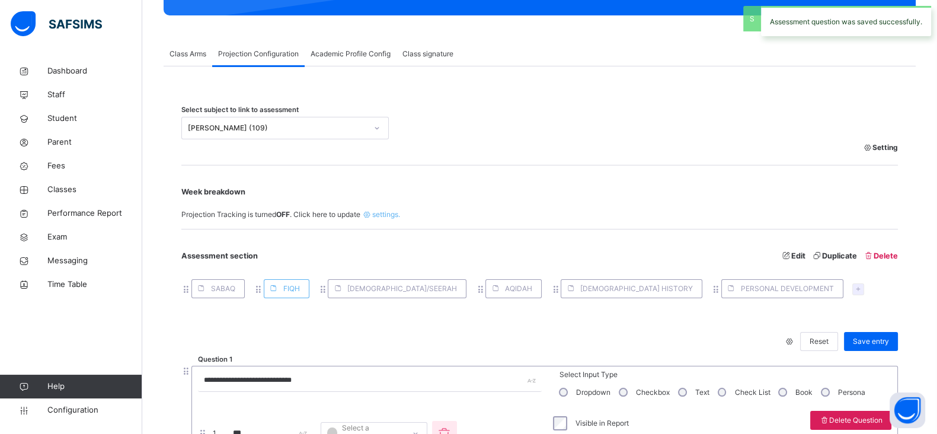
scroll to position [175, 0]
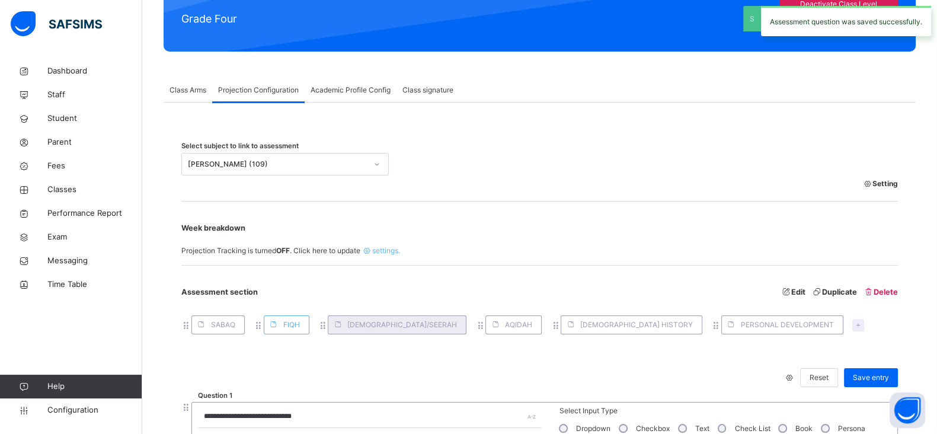
click at [343, 324] on span at bounding box center [337, 324] width 19 height 19
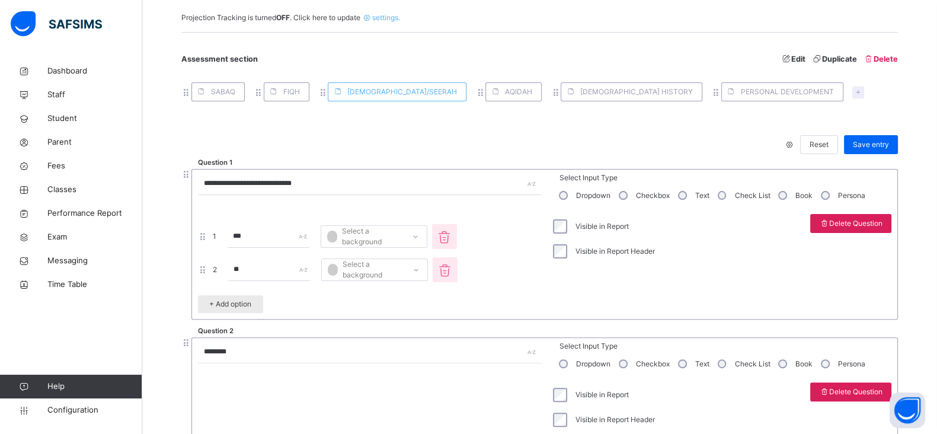
scroll to position [367, 0]
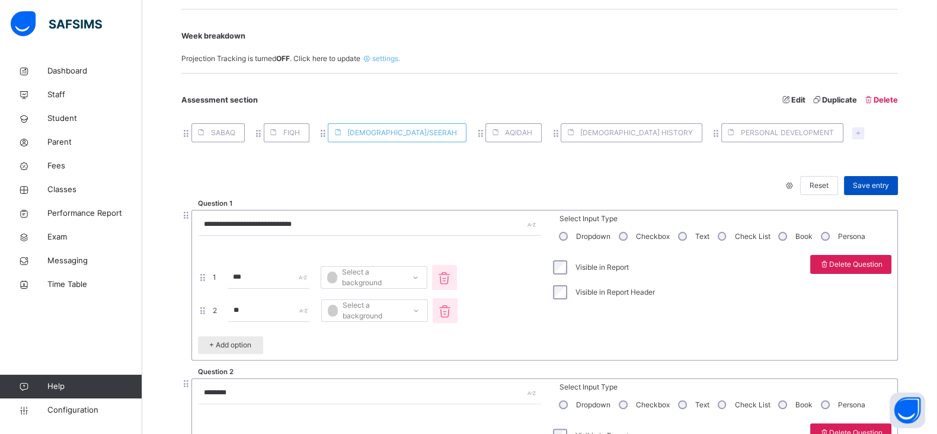
click at [880, 194] on div "Save entry" at bounding box center [871, 185] width 54 height 19
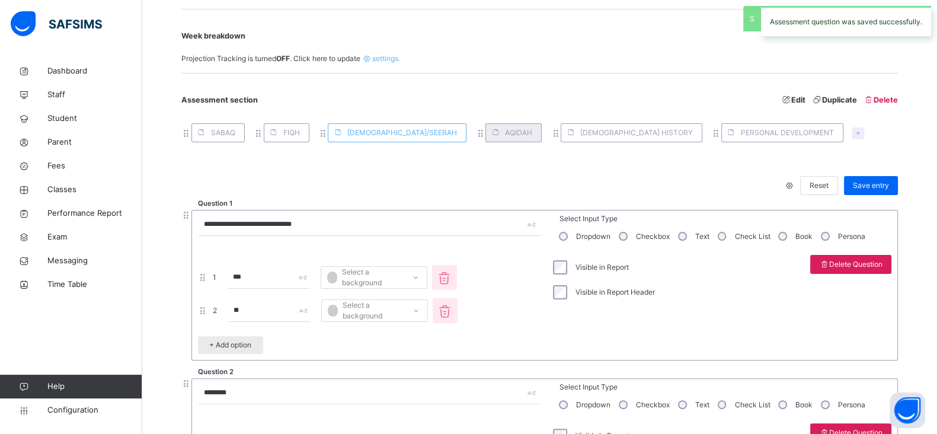
click at [505, 130] on span "AQIDAH" at bounding box center [518, 132] width 27 height 11
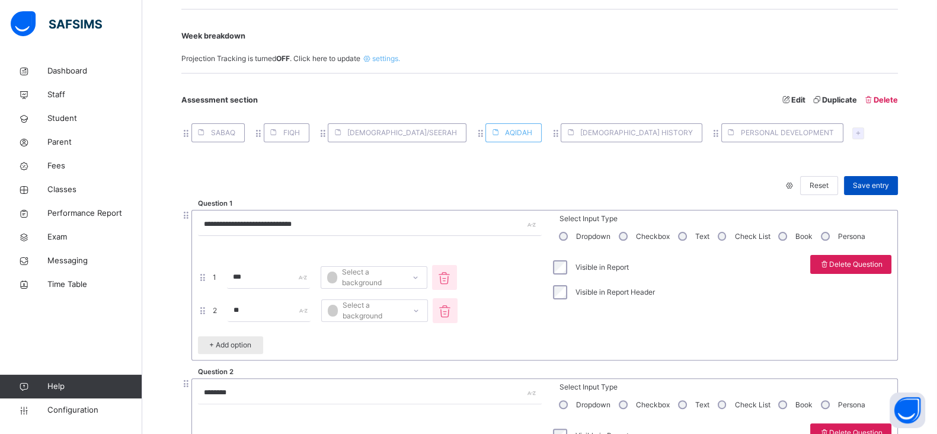
click at [881, 187] on span "Save entry" at bounding box center [871, 185] width 36 height 11
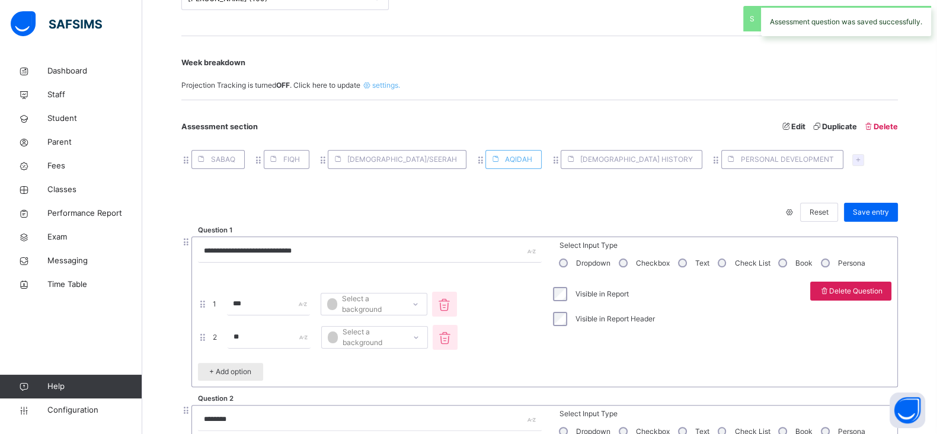
scroll to position [308, 0]
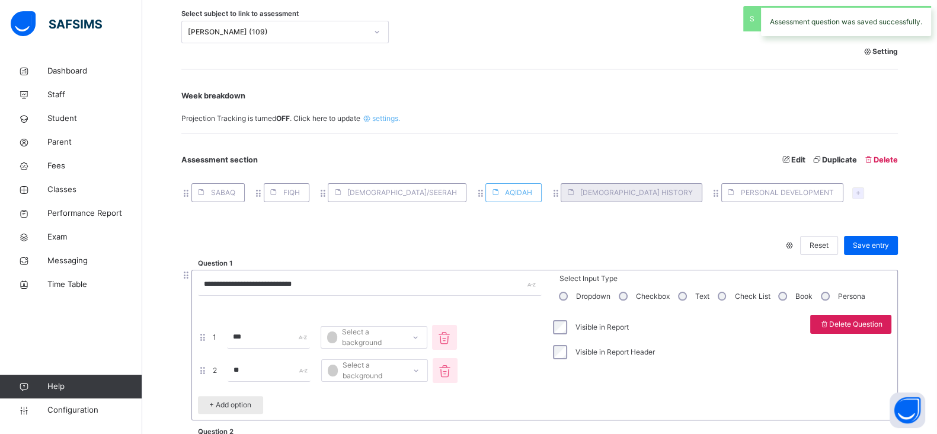
click at [580, 193] on span "ISLAMIC HISTORY" at bounding box center [636, 192] width 113 height 11
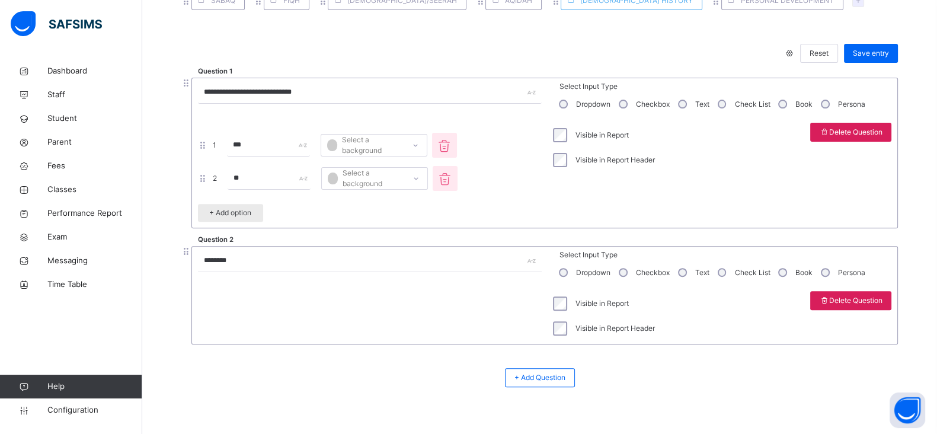
scroll to position [523, 0]
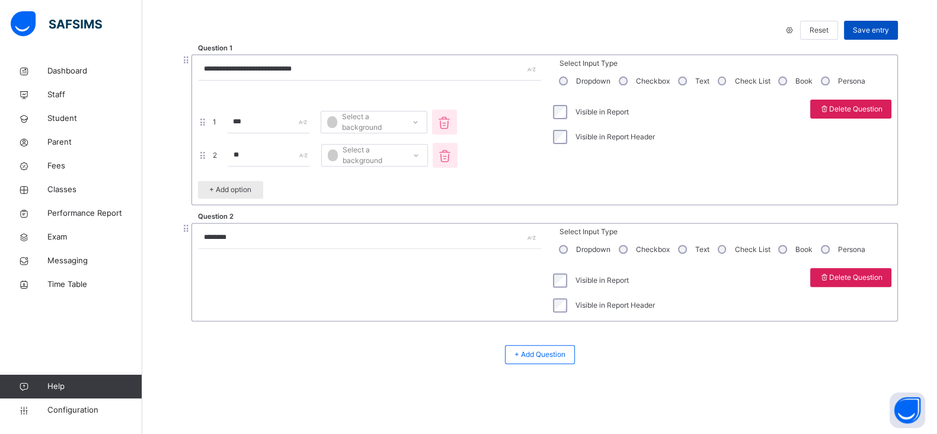
click at [874, 37] on div "Save entry" at bounding box center [871, 30] width 54 height 19
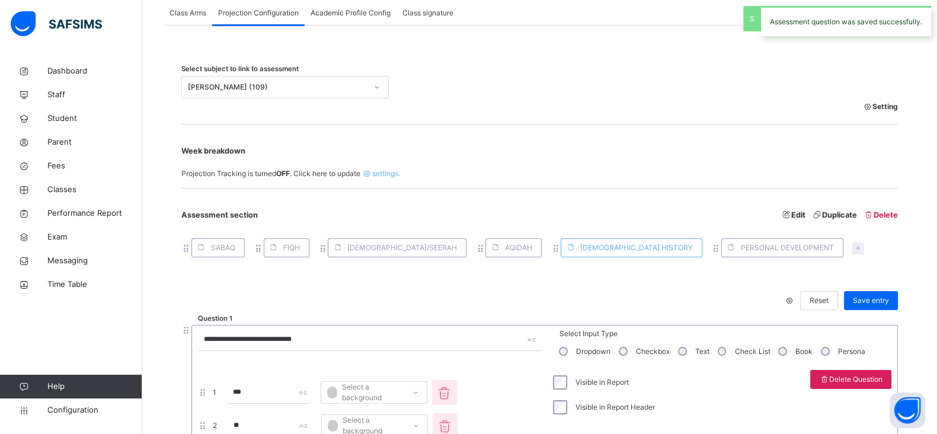
scroll to position [476, 0]
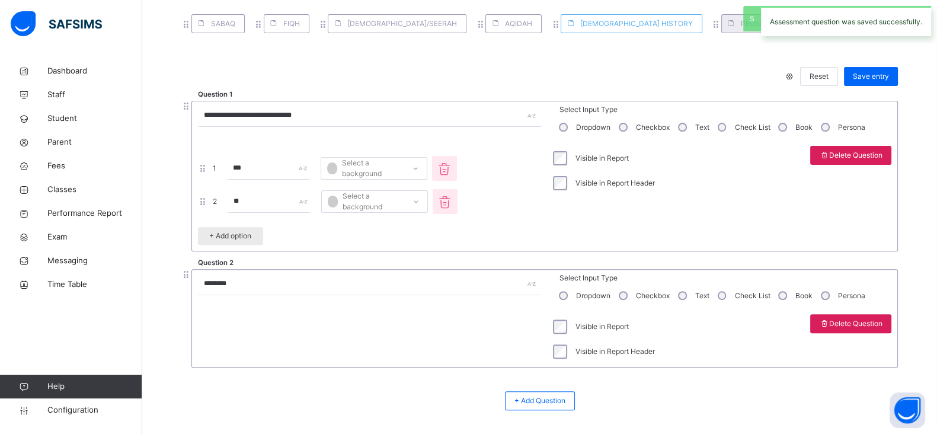
click at [741, 18] on span "PERSONAL DEVELOPMENT" at bounding box center [787, 23] width 93 height 11
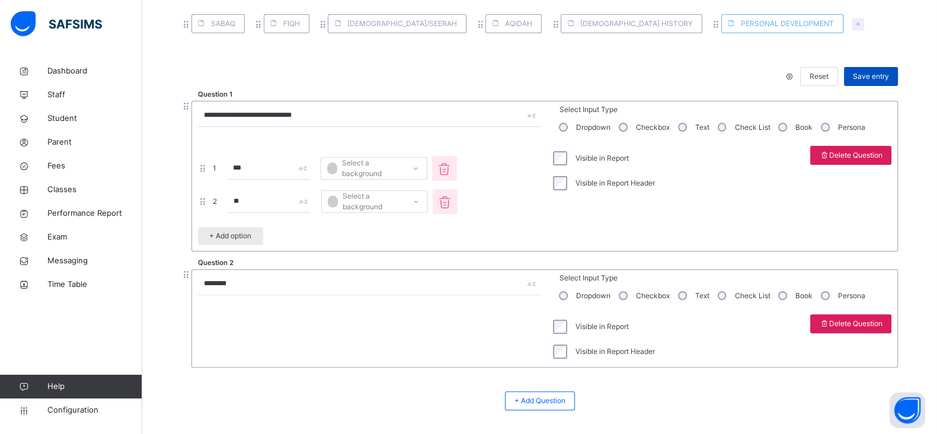
click at [869, 73] on span "Save entry" at bounding box center [871, 76] width 36 height 11
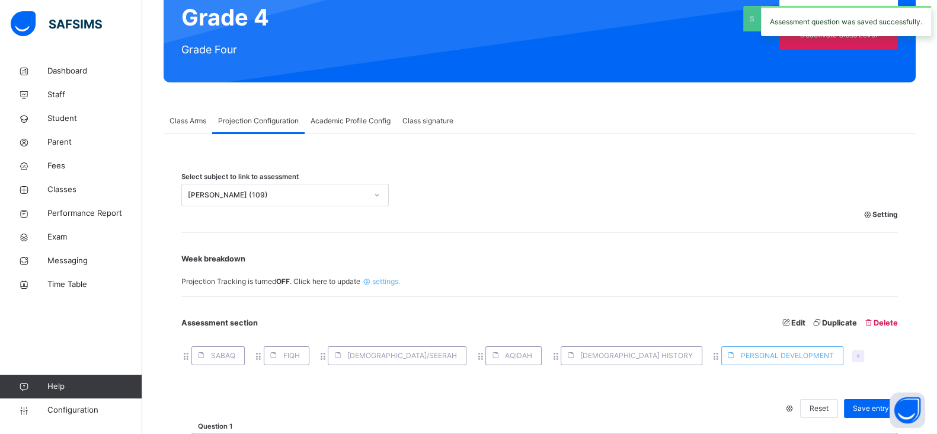
scroll to position [132, 0]
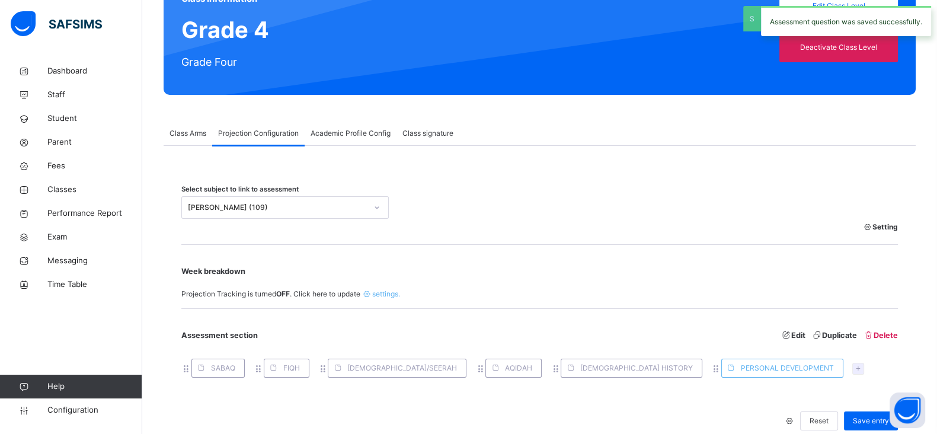
click at [315, 209] on div "[PERSON_NAME] (109)" at bounding box center [277, 207] width 179 height 11
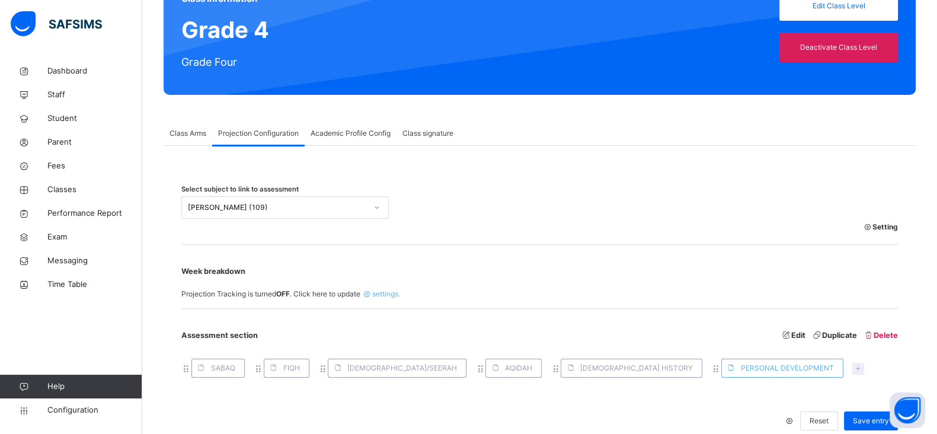
click at [504, 229] on div "Setting" at bounding box center [539, 227] width 716 height 17
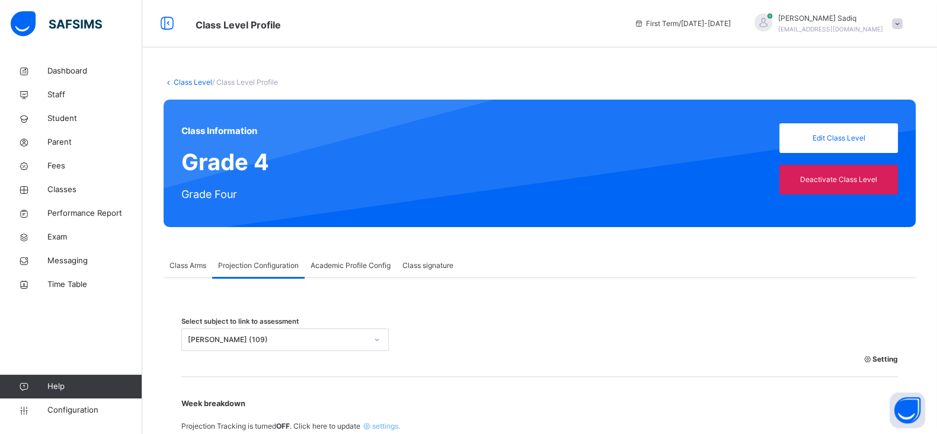
click at [187, 80] on link "Class Level" at bounding box center [193, 82] width 39 height 9
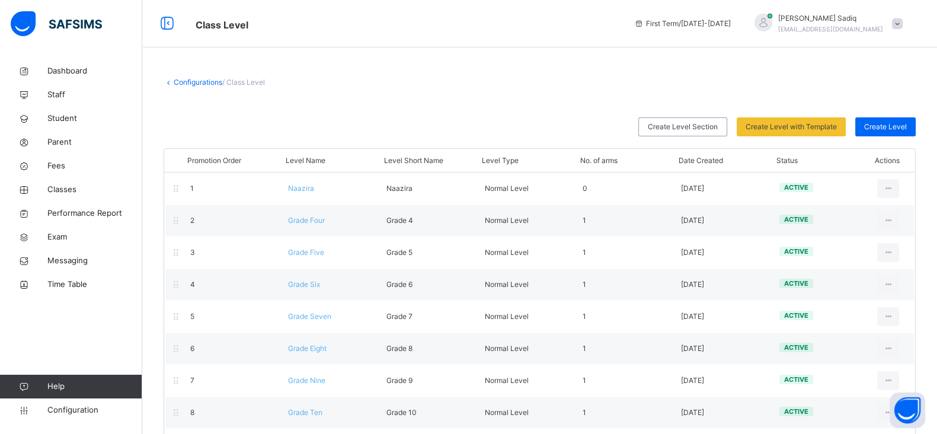
scroll to position [107, 0]
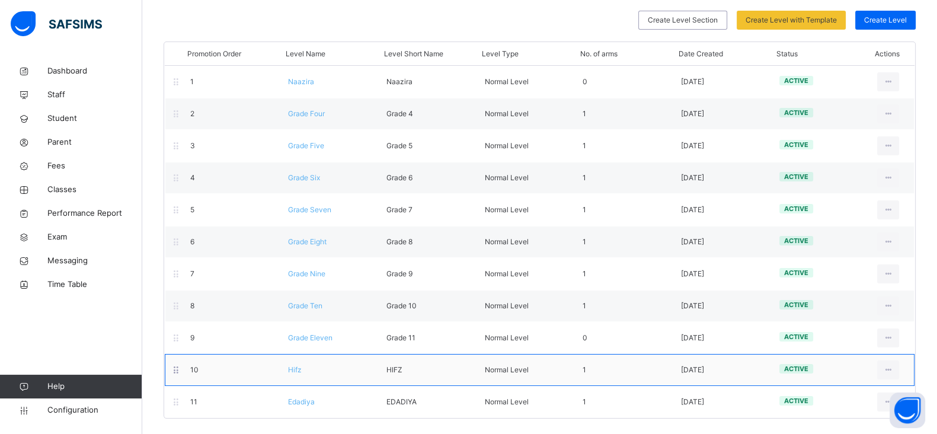
click at [295, 370] on span "Hifz" at bounding box center [295, 369] width 14 height 9
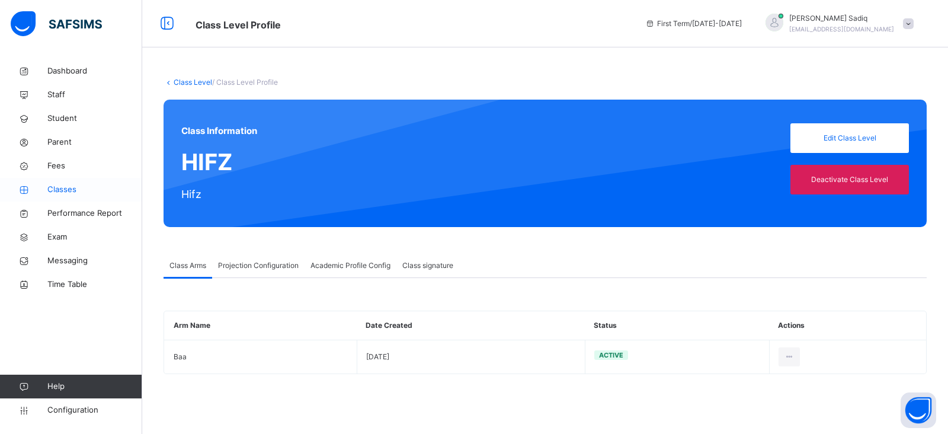
click at [55, 198] on link "Classes" at bounding box center [71, 190] width 142 height 24
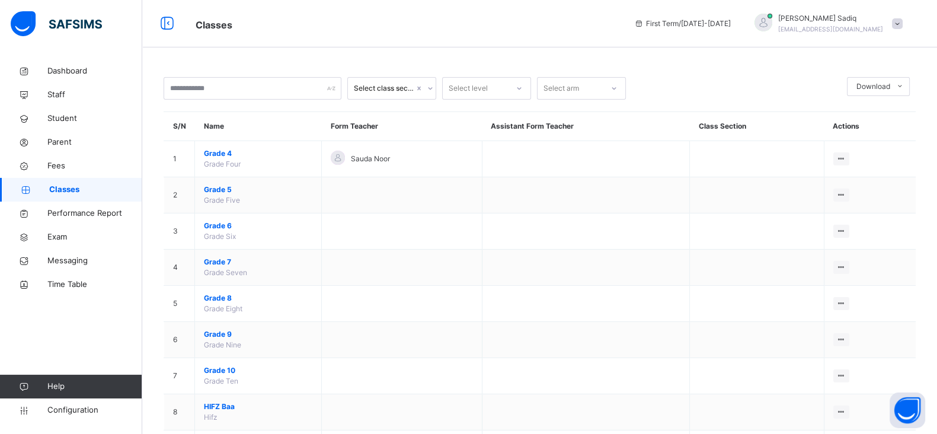
scroll to position [61, 0]
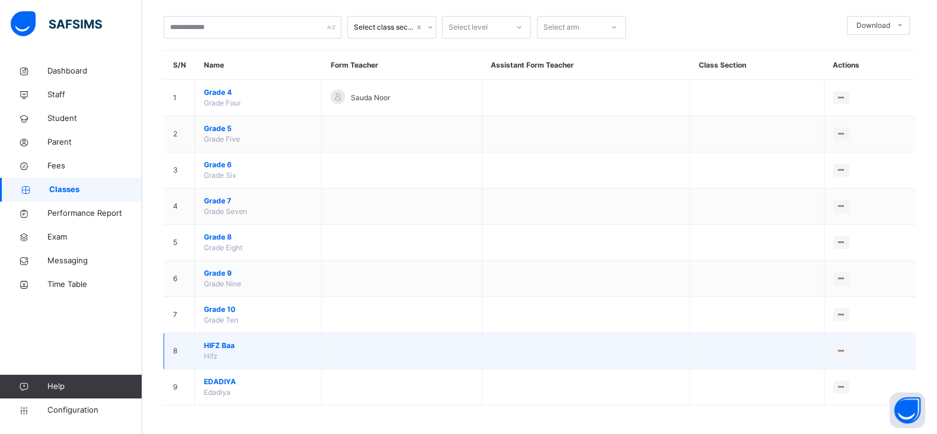
click at [215, 340] on span "HIFZ Baa" at bounding box center [258, 345] width 108 height 11
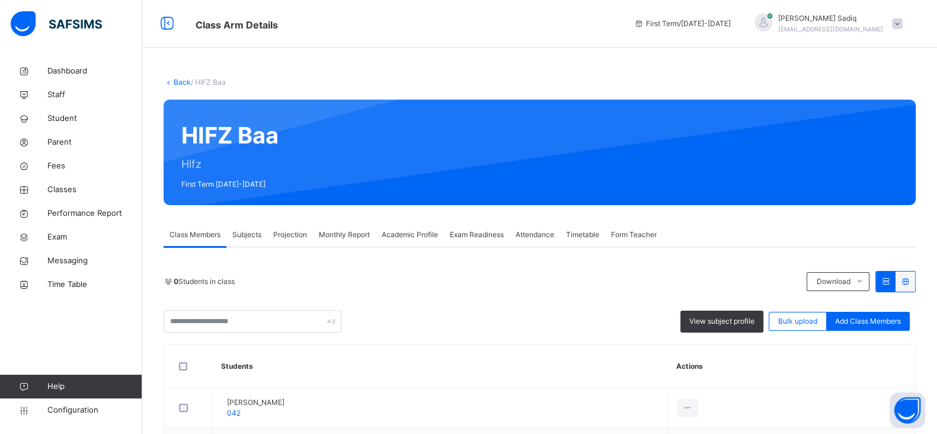
click at [250, 233] on span "Subjects" at bounding box center [246, 234] width 29 height 11
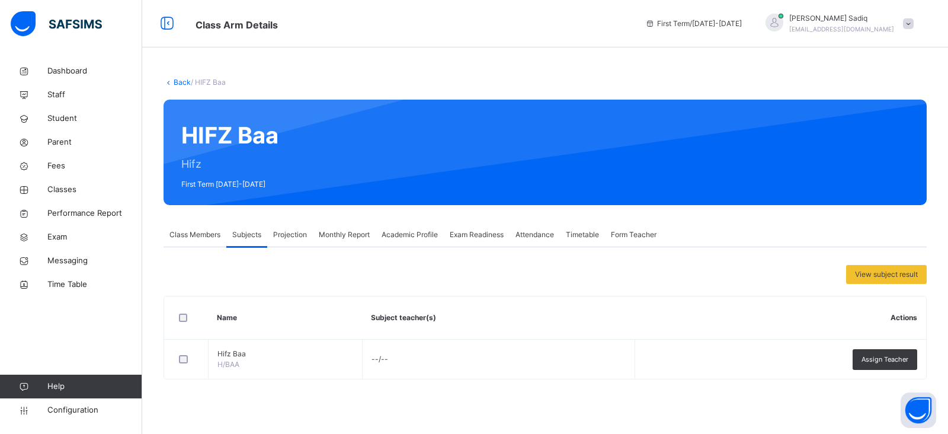
click at [289, 277] on div "View subject result" at bounding box center [545, 274] width 763 height 19
click at [177, 84] on link "Back" at bounding box center [182, 82] width 17 height 9
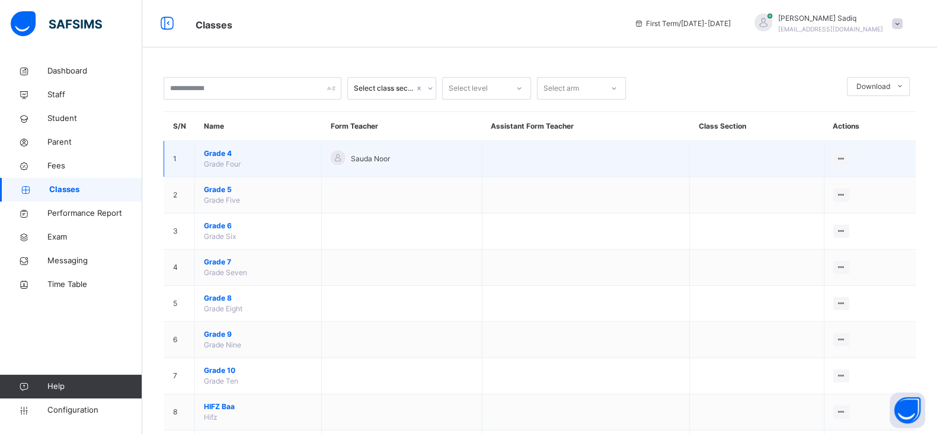
click at [169, 149] on td "1" at bounding box center [179, 159] width 31 height 36
click at [210, 155] on span "Grade 4" at bounding box center [258, 153] width 108 height 11
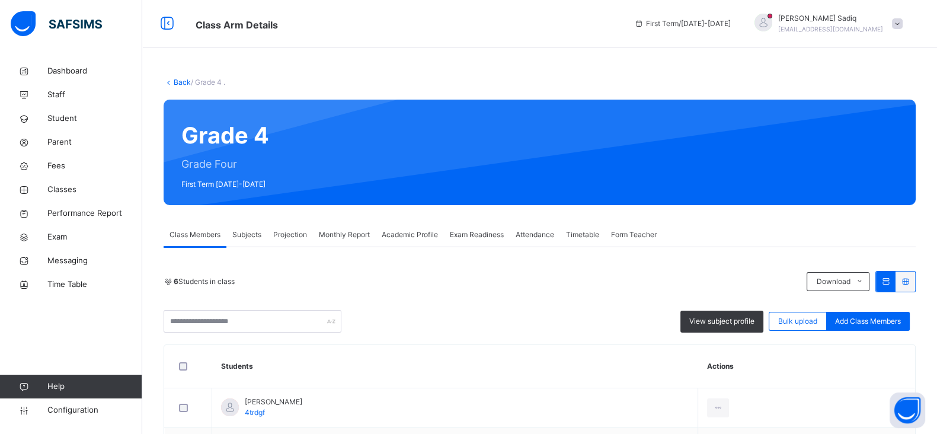
click at [538, 226] on div "Attendance" at bounding box center [535, 235] width 50 height 24
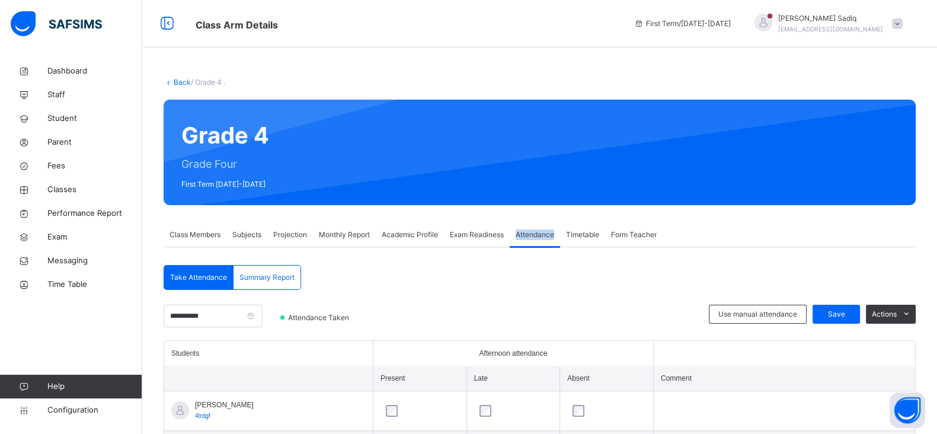
click at [538, 226] on div "Attendance" at bounding box center [535, 235] width 50 height 24
click at [798, 306] on div "Use manual attendance" at bounding box center [758, 314] width 98 height 19
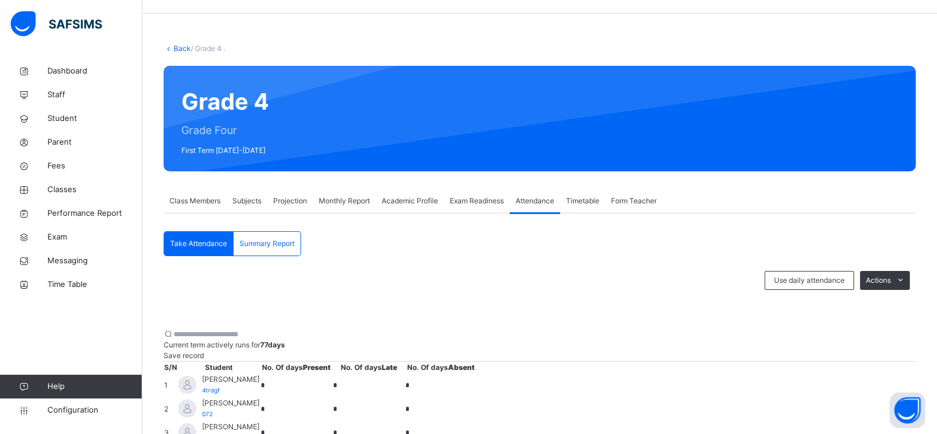
scroll to position [39, 0]
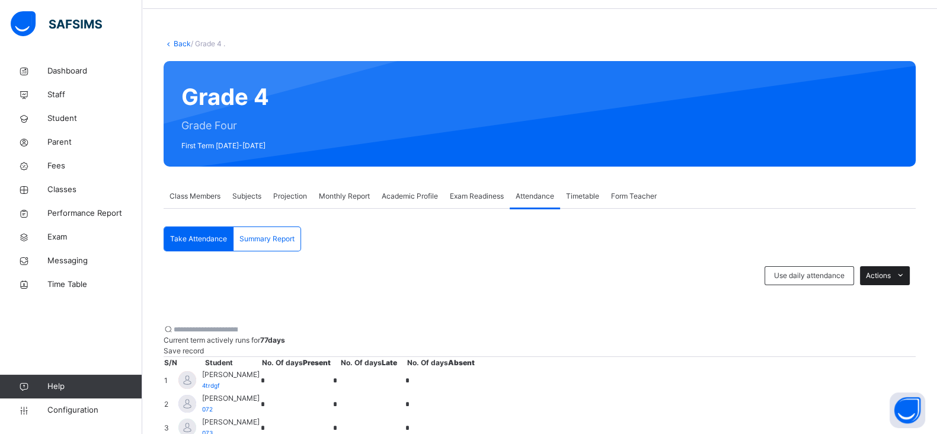
click at [891, 274] on span "Actions" at bounding box center [878, 275] width 25 height 11
click at [844, 272] on span "Use daily attendance" at bounding box center [809, 275] width 71 height 11
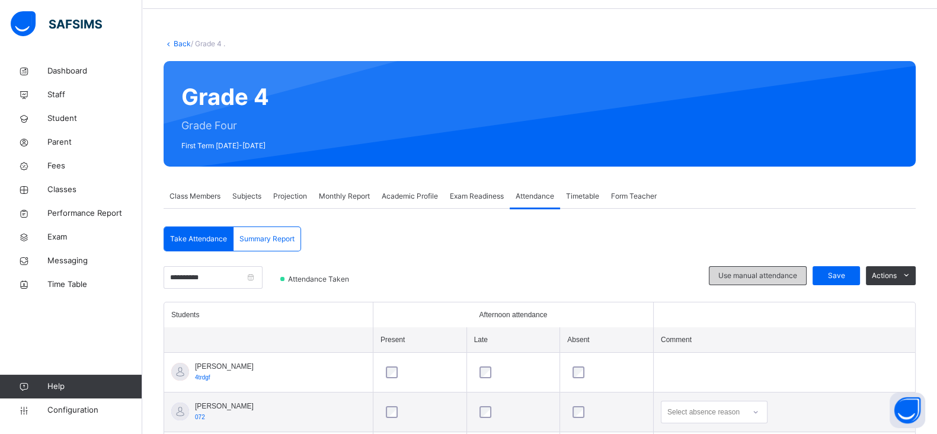
click at [802, 269] on div "Use manual attendance" at bounding box center [758, 275] width 98 height 19
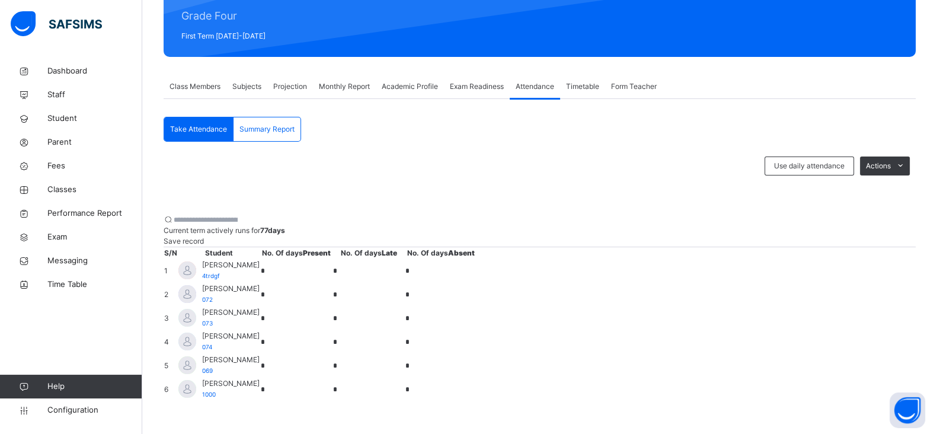
scroll to position [296, 0]
click at [332, 263] on input "*" at bounding box center [296, 271] width 71 height 17
type input "*"
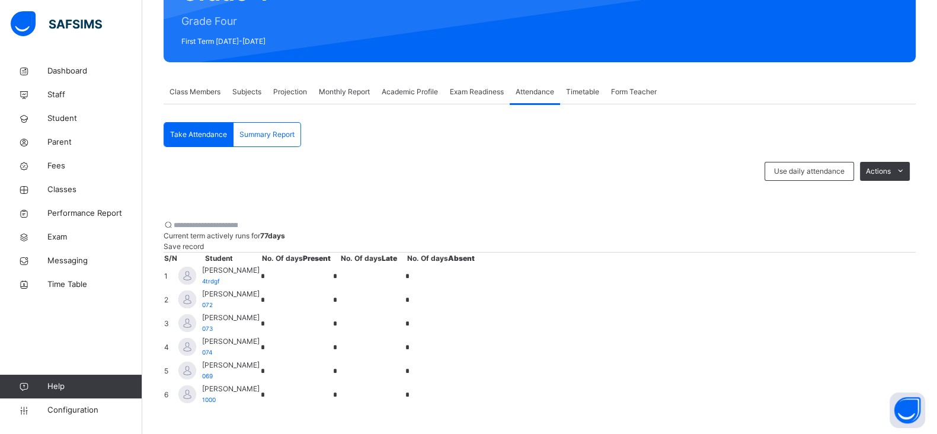
scroll to position [142, 0]
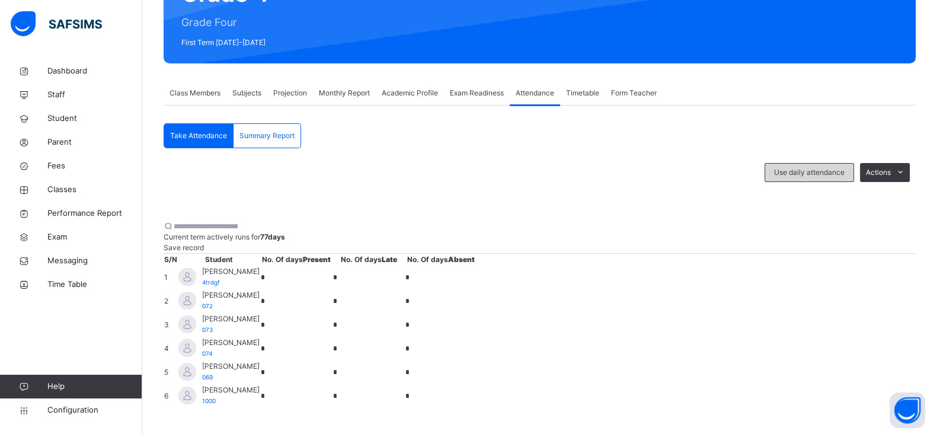
click at [815, 172] on span "Use daily attendance" at bounding box center [809, 172] width 71 height 11
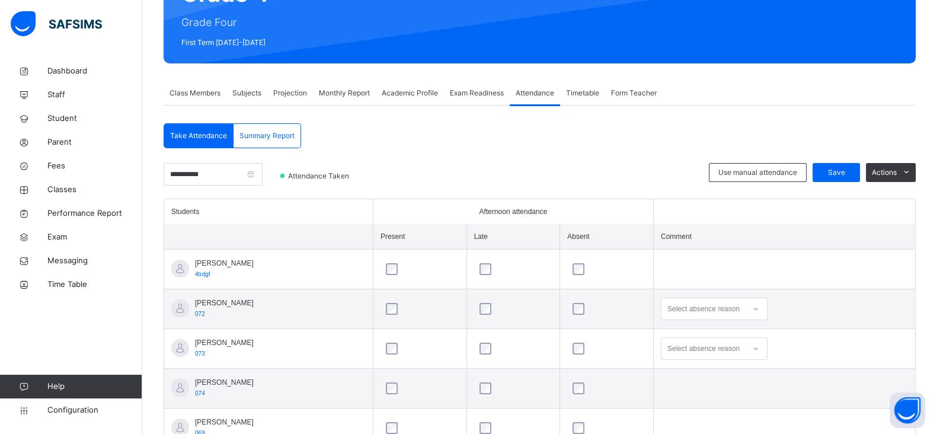
click at [714, 307] on div "Select absence reason" at bounding box center [703, 308] width 72 height 23
click at [666, 265] on td at bounding box center [784, 269] width 262 height 40
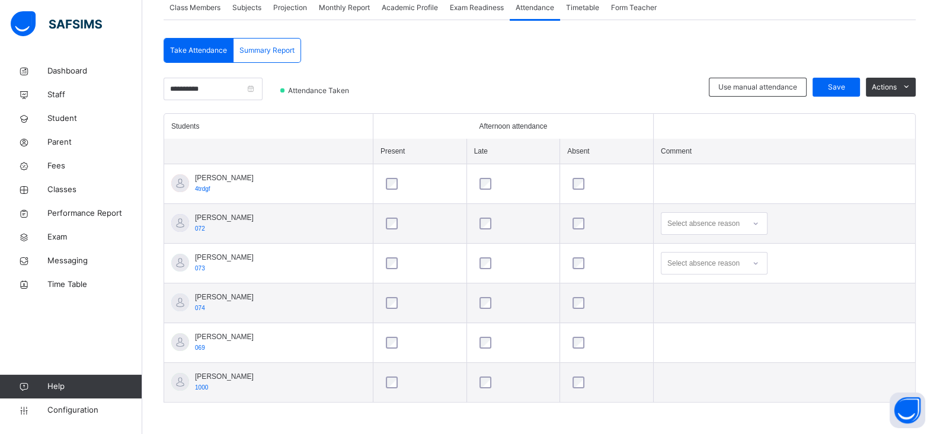
scroll to position [110, 0]
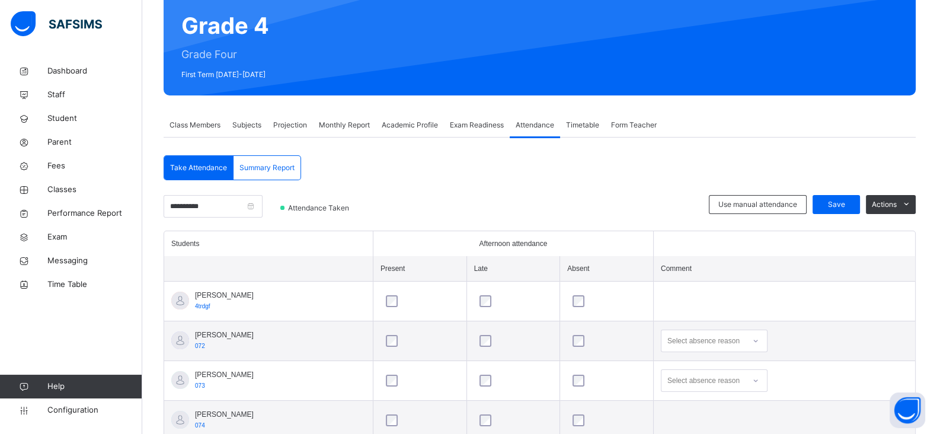
click at [241, 164] on span "Summary Report" at bounding box center [266, 167] width 55 height 11
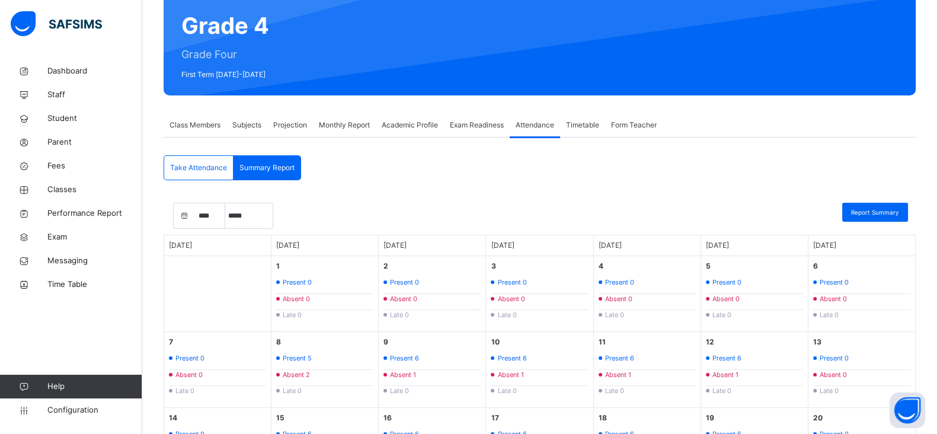
click at [204, 164] on span "Take Attendance" at bounding box center [198, 167] width 57 height 11
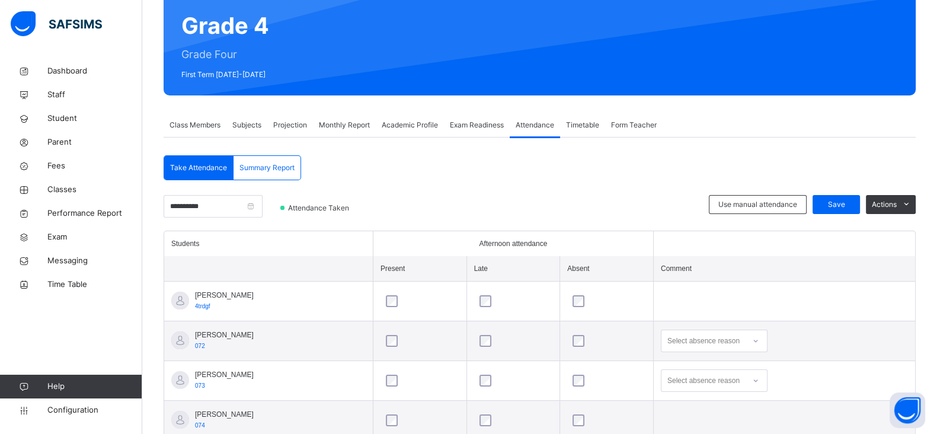
click at [621, 123] on span "Form Teacher" at bounding box center [634, 125] width 46 height 11
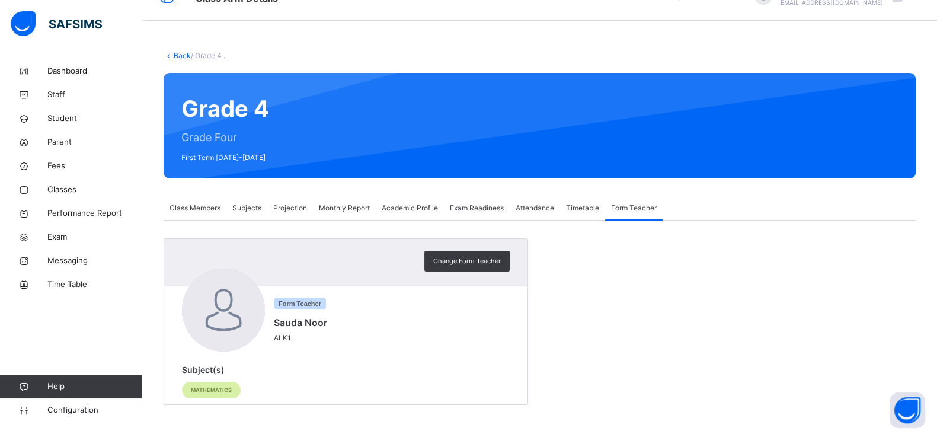
click at [581, 198] on div "Timetable" at bounding box center [582, 208] width 45 height 24
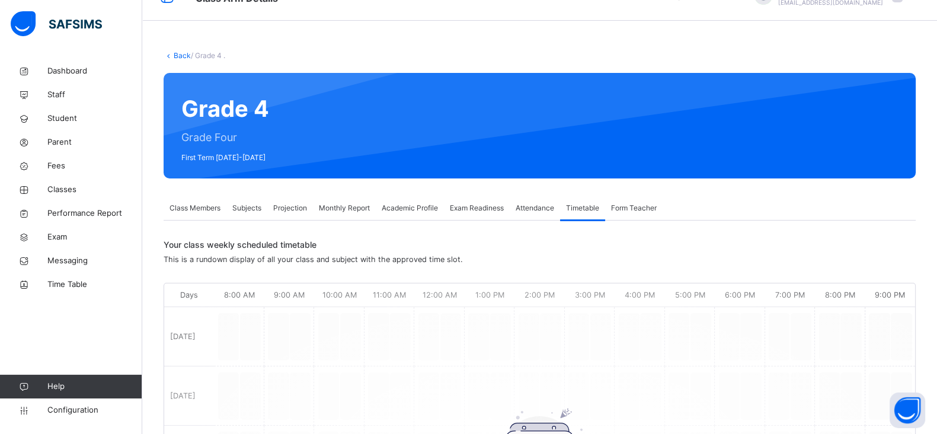
scroll to position [110, 0]
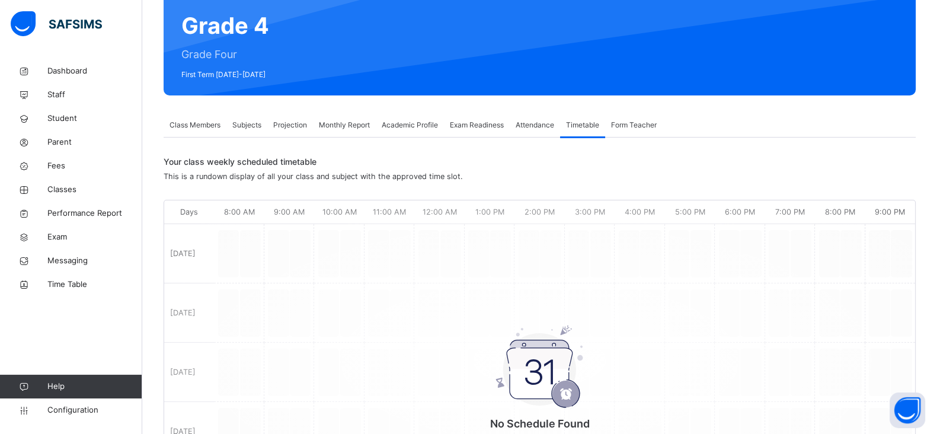
click at [528, 128] on span "Attendance" at bounding box center [535, 125] width 39 height 11
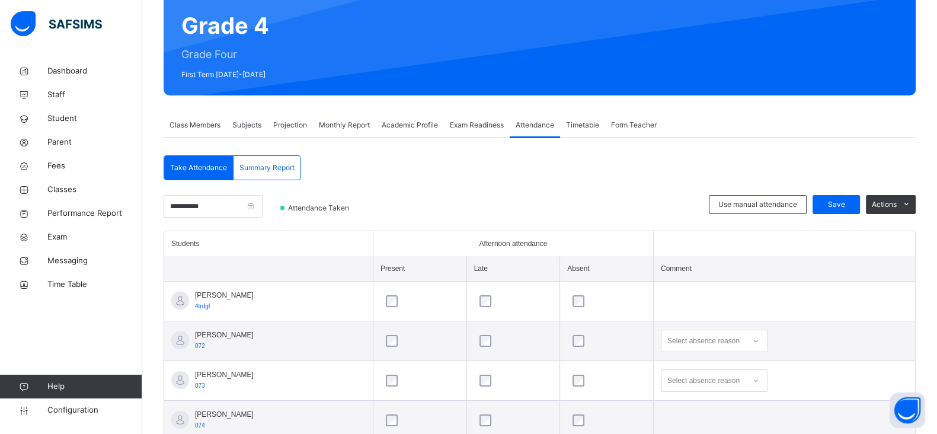
click at [251, 125] on span "Subjects" at bounding box center [246, 125] width 29 height 11
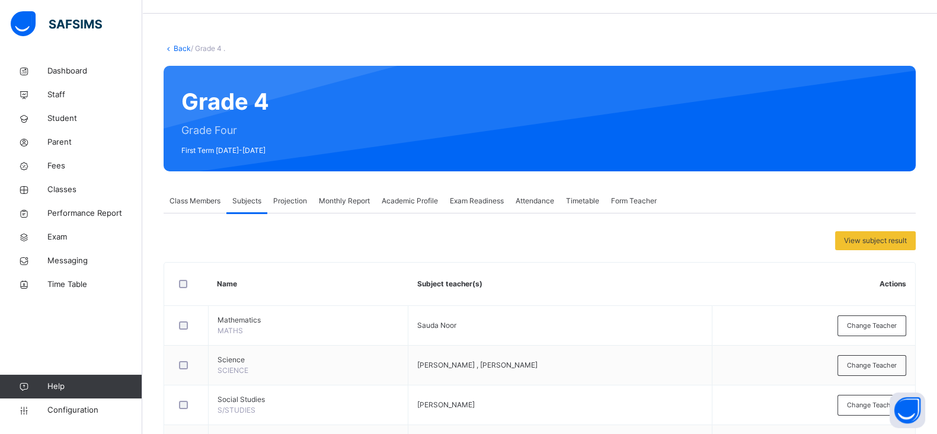
scroll to position [0, 0]
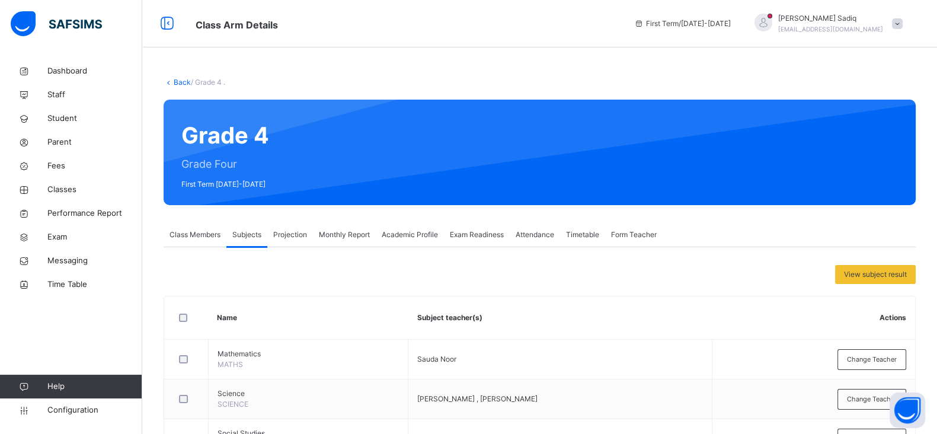
click at [903, 21] on span at bounding box center [897, 23] width 11 height 11
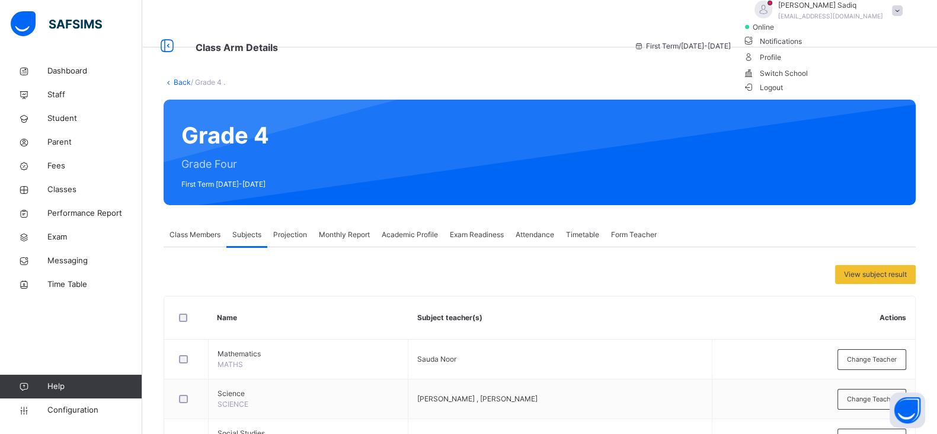
click at [783, 94] on span "Logout" at bounding box center [763, 87] width 41 height 12
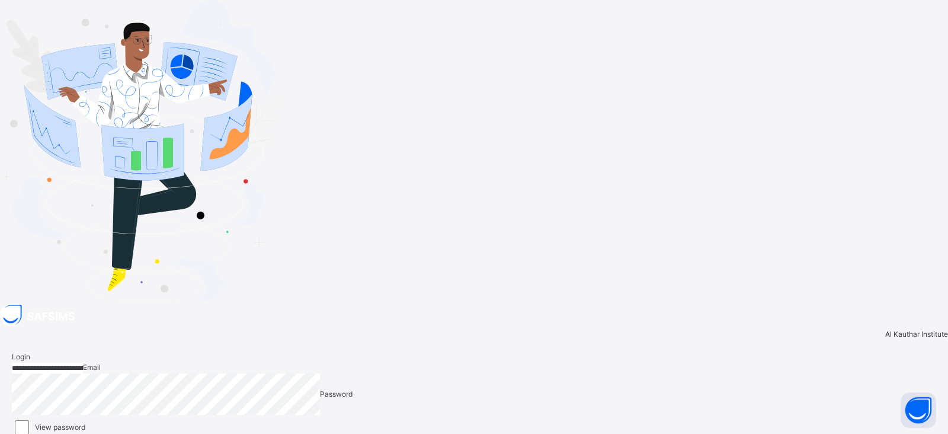
click at [83, 363] on input "**********" at bounding box center [47, 368] width 71 height 11
type input "**********"
click at [465, 423] on icon at bounding box center [460, 427] width 10 height 9
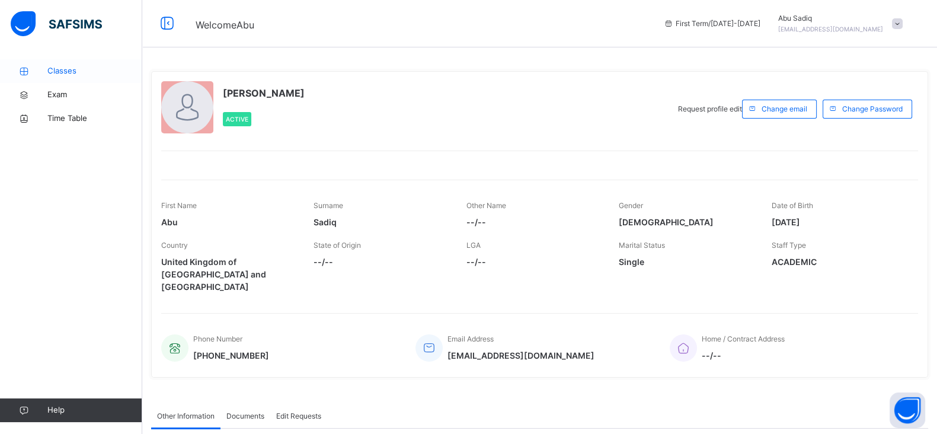
click at [68, 76] on span "Classes" at bounding box center [94, 71] width 95 height 12
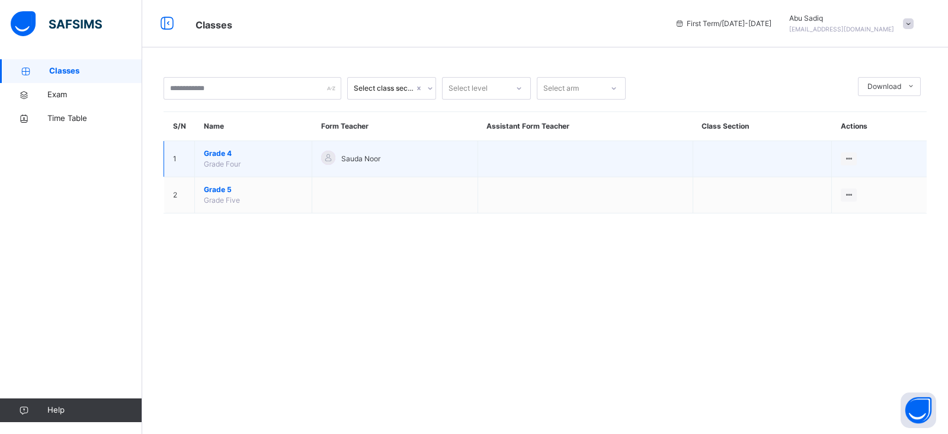
click at [219, 153] on span "Grade 4" at bounding box center [253, 153] width 99 height 11
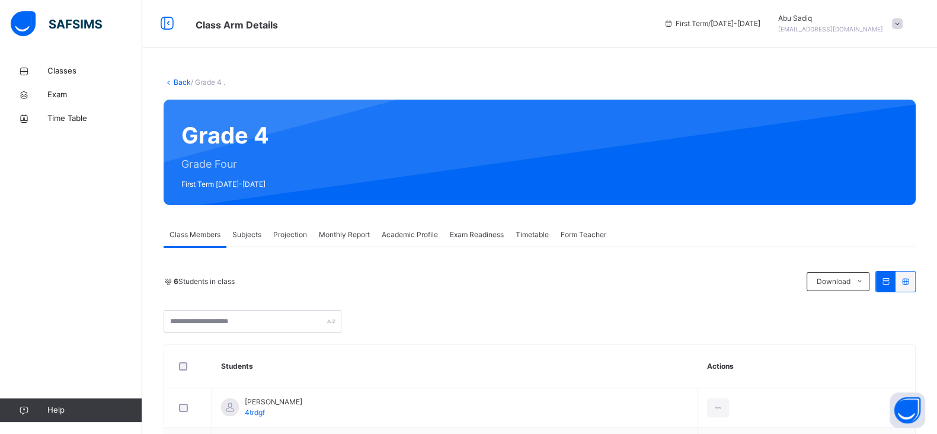
click at [367, 158] on div "Grade 4 Grade Four First Term 2025-2026" at bounding box center [540, 152] width 752 height 105
click at [178, 86] on link "Back" at bounding box center [182, 82] width 17 height 9
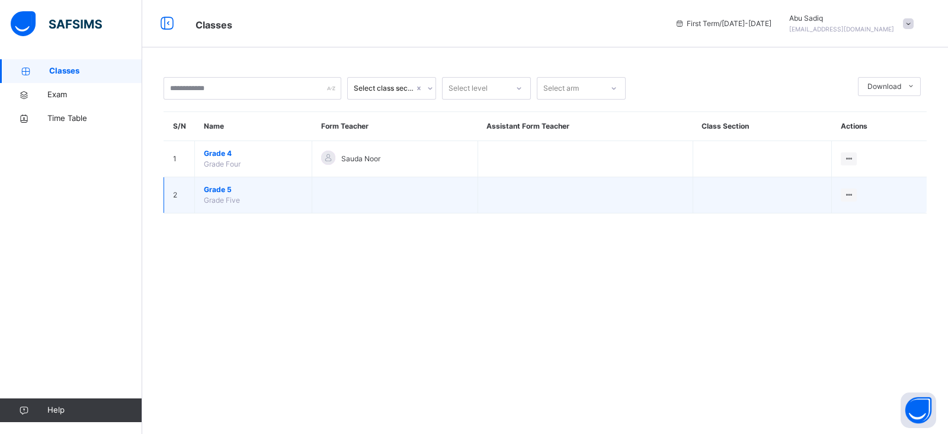
click at [222, 190] on span "Grade 5" at bounding box center [253, 189] width 99 height 11
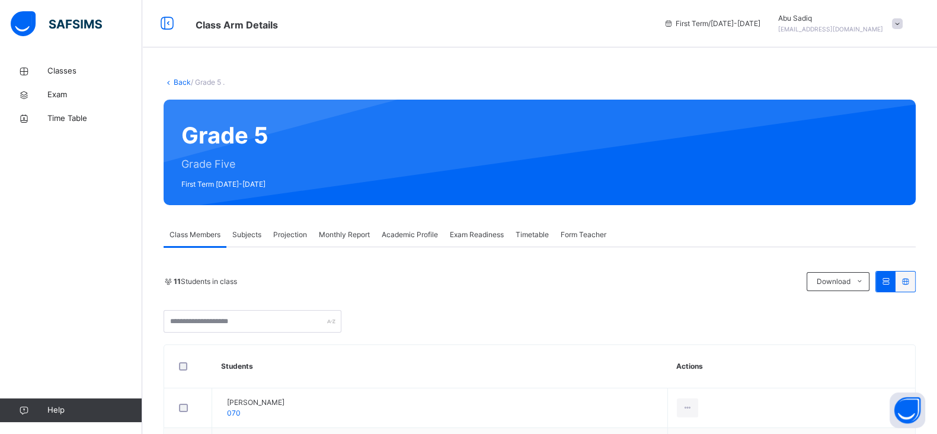
scroll to position [31, 0]
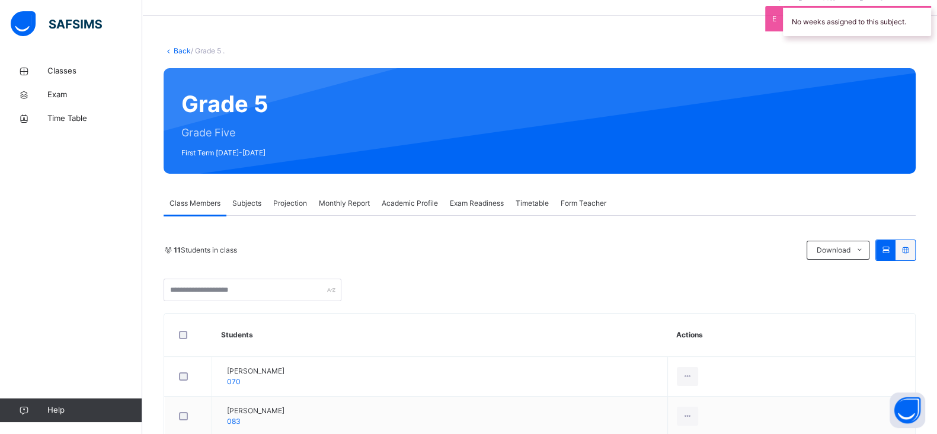
click at [245, 204] on span "Subjects" at bounding box center [246, 203] width 29 height 11
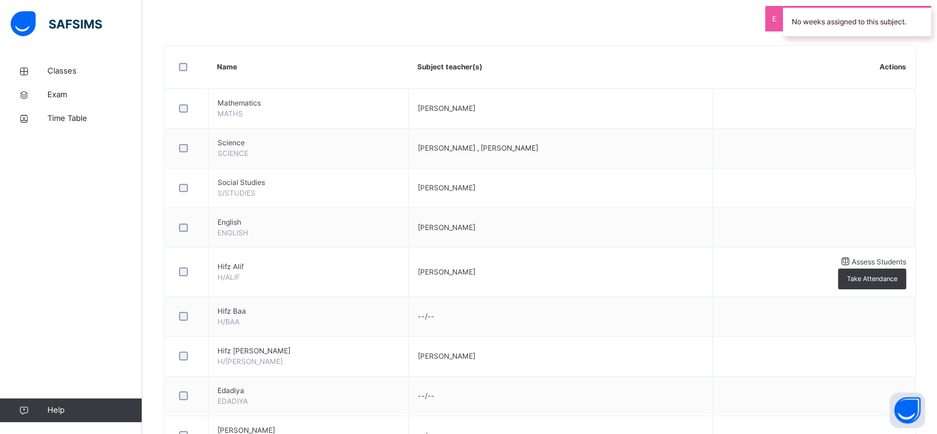
scroll to position [238, 0]
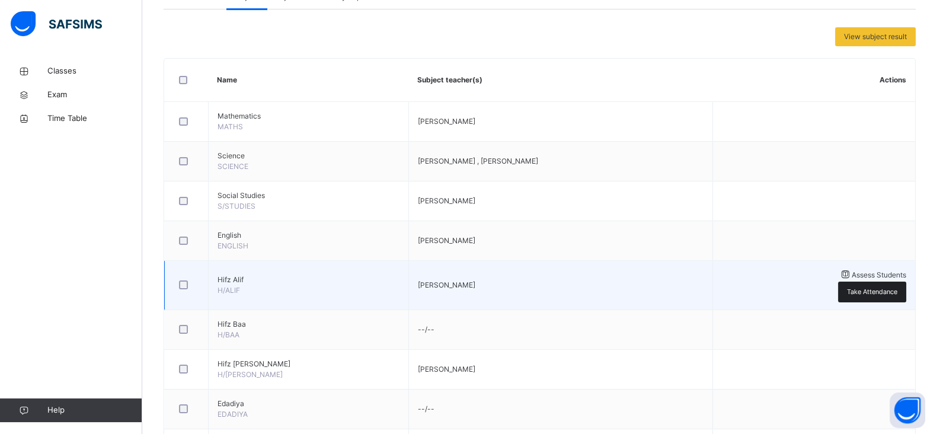
click at [878, 287] on span "Take Attendance" at bounding box center [872, 292] width 50 height 10
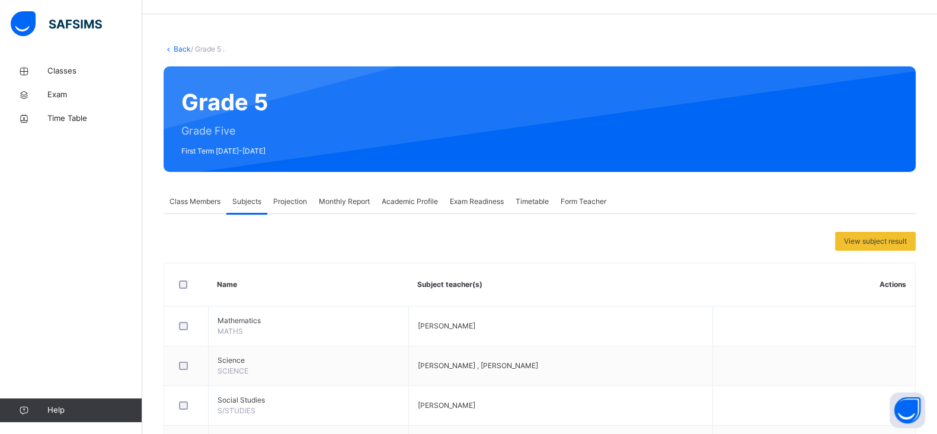
scroll to position [0, 0]
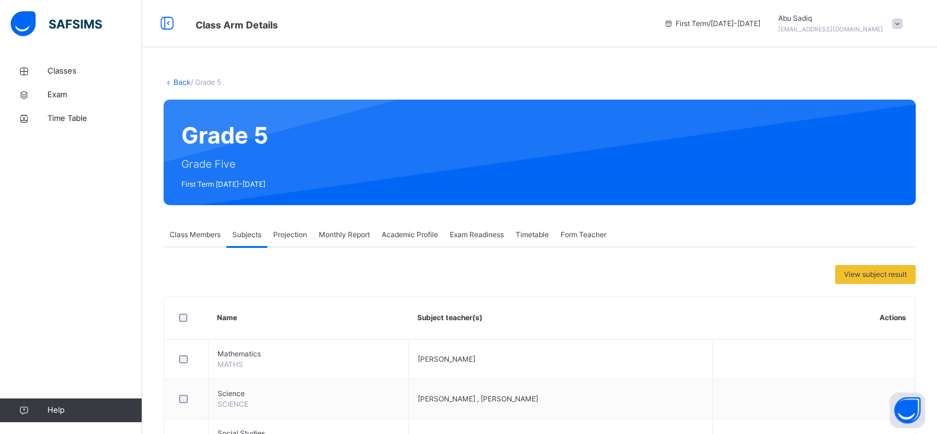
click at [179, 82] on link "Back" at bounding box center [182, 82] width 17 height 9
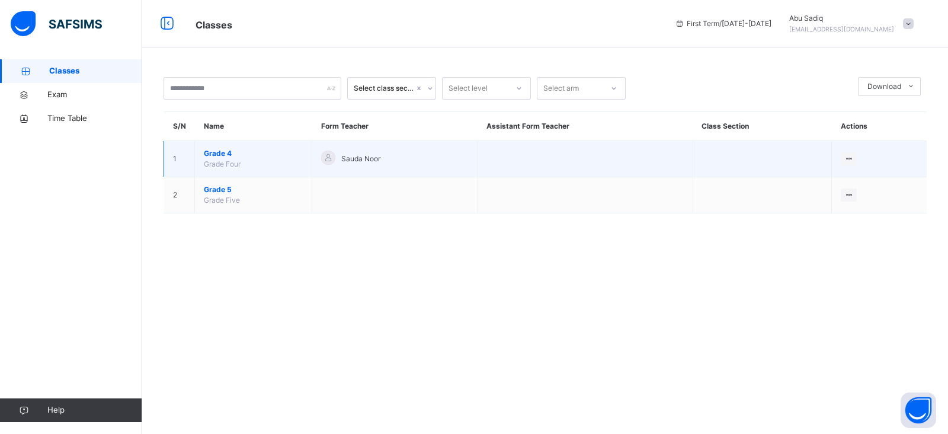
click at [225, 153] on span "Grade 4" at bounding box center [253, 153] width 99 height 11
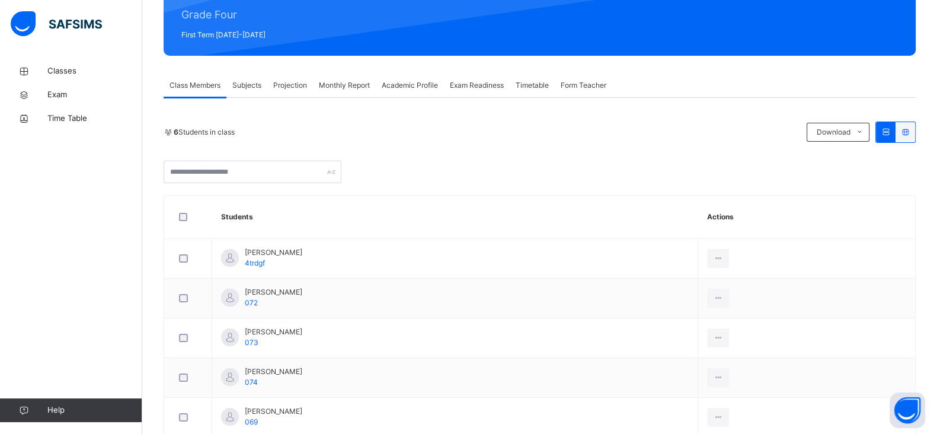
scroll to position [84, 0]
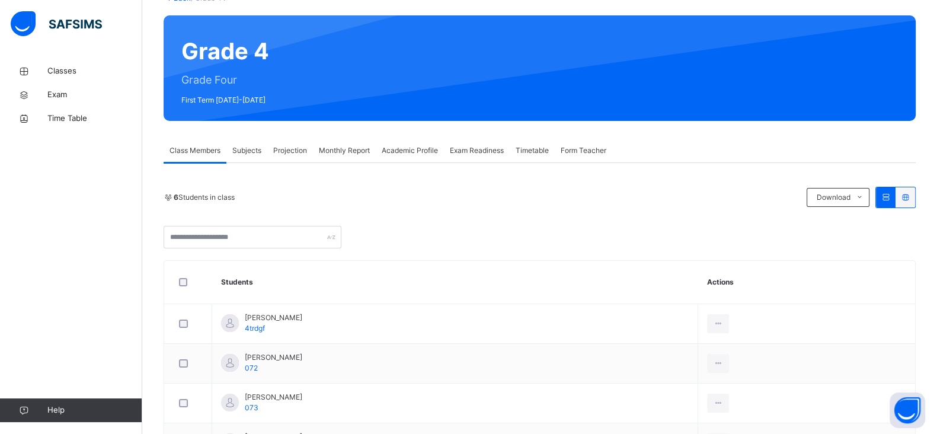
click at [244, 152] on span "Subjects" at bounding box center [246, 150] width 29 height 11
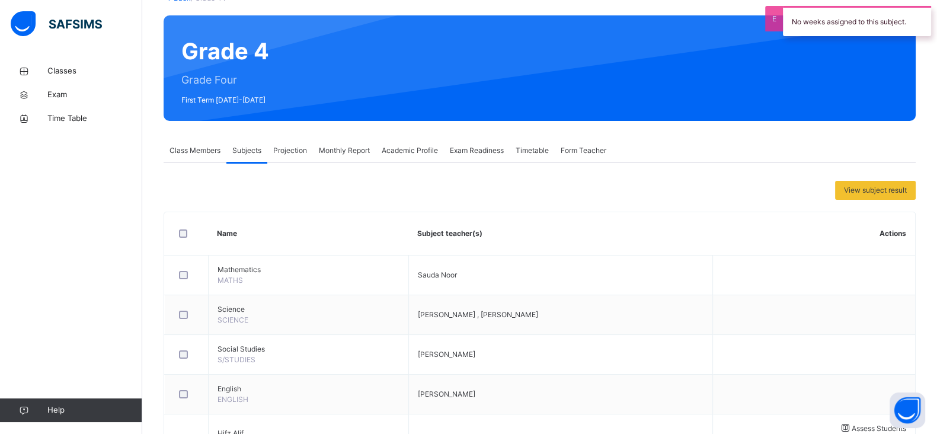
scroll to position [370, 0]
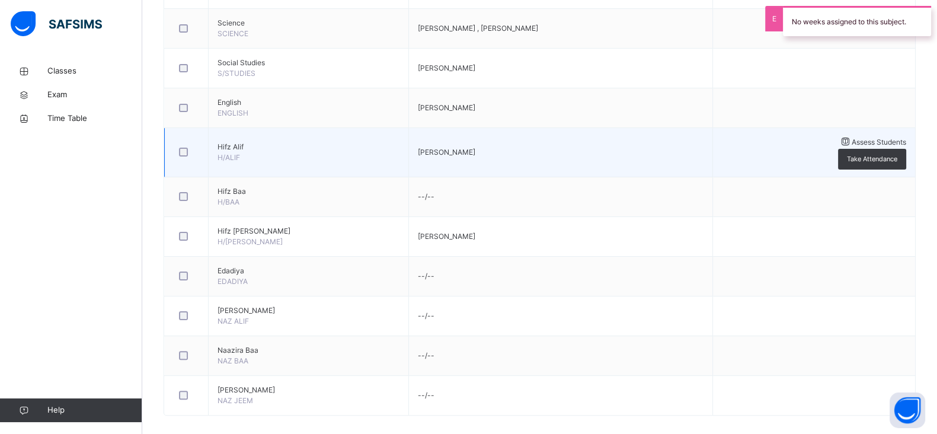
click at [852, 145] on span "Assess Students" at bounding box center [879, 141] width 55 height 9
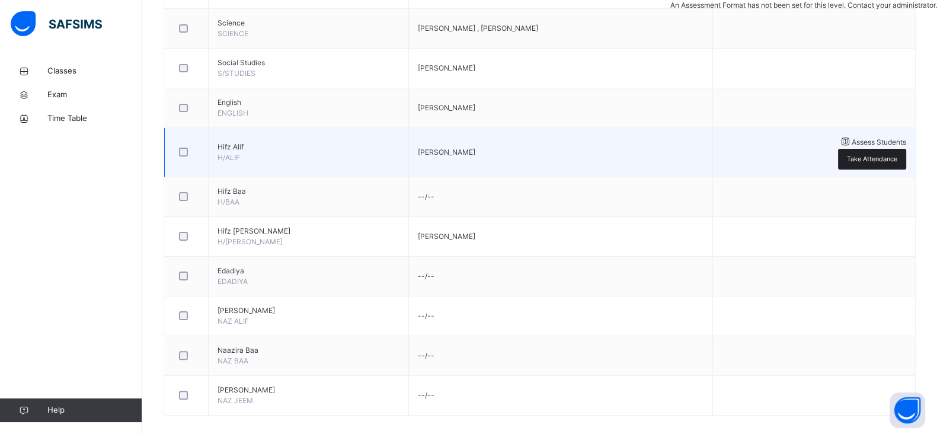
click at [870, 154] on span "Take Attendance" at bounding box center [872, 159] width 50 height 10
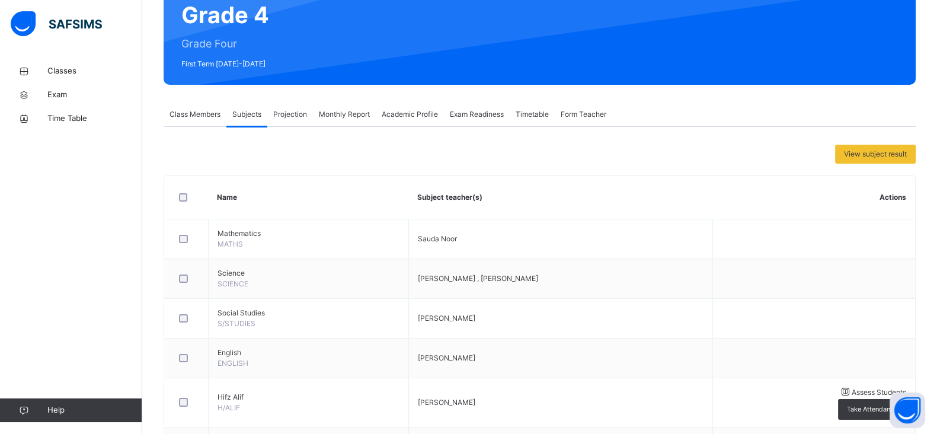
scroll to position [118, 0]
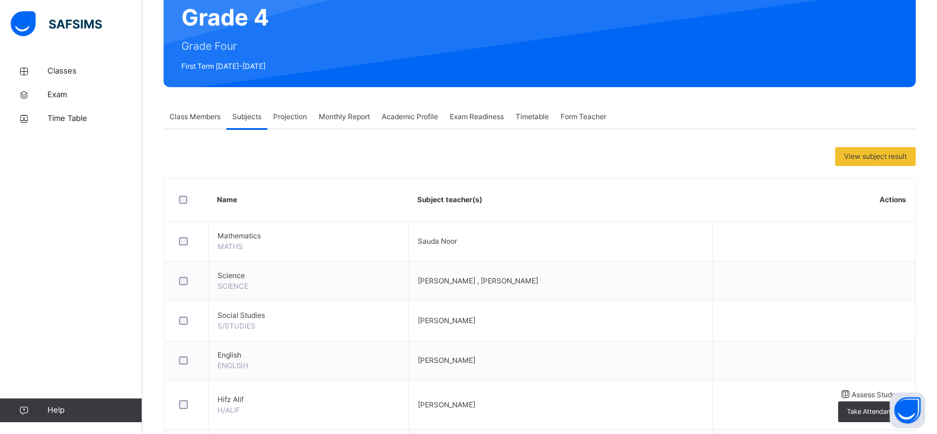
click at [302, 117] on span "Projection" at bounding box center [290, 116] width 34 height 11
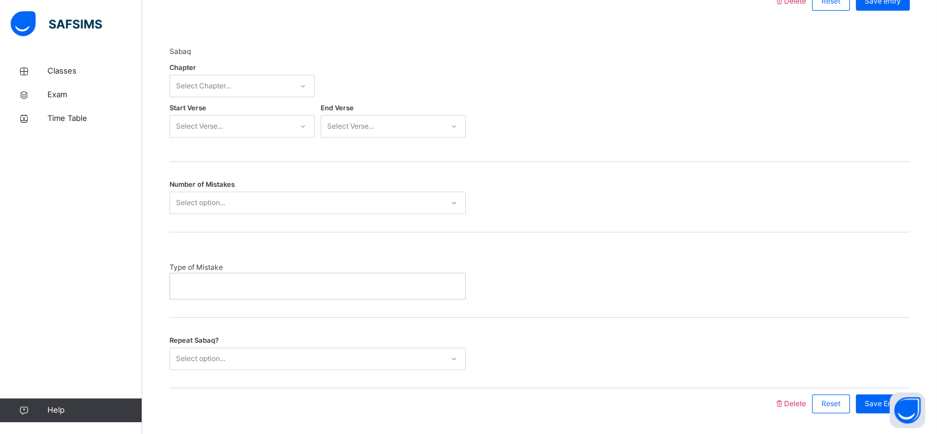
scroll to position [614, 0]
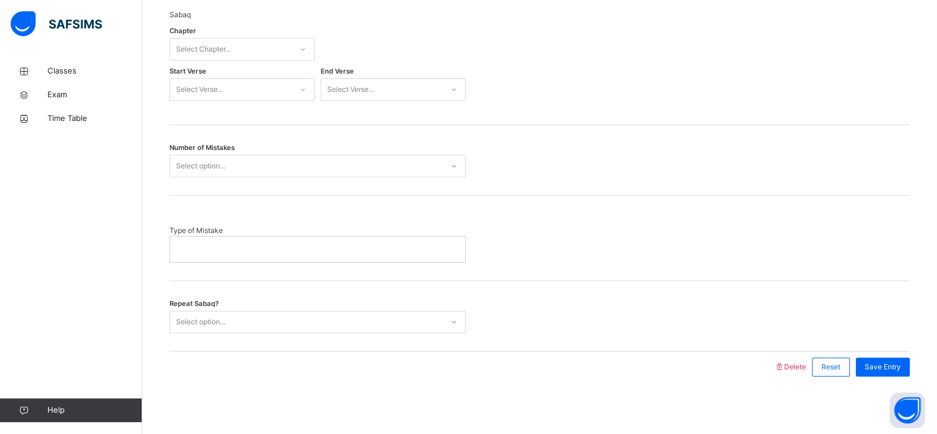
click at [222, 41] on div "Select Chapter..." at bounding box center [203, 49] width 55 height 23
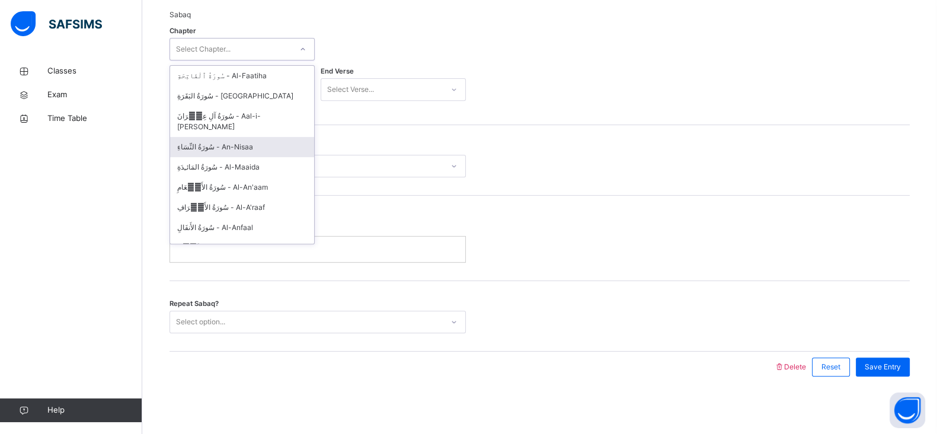
click at [235, 137] on div "سُورَةُ النِّسَاءِ - An-Nisaa" at bounding box center [242, 147] width 144 height 20
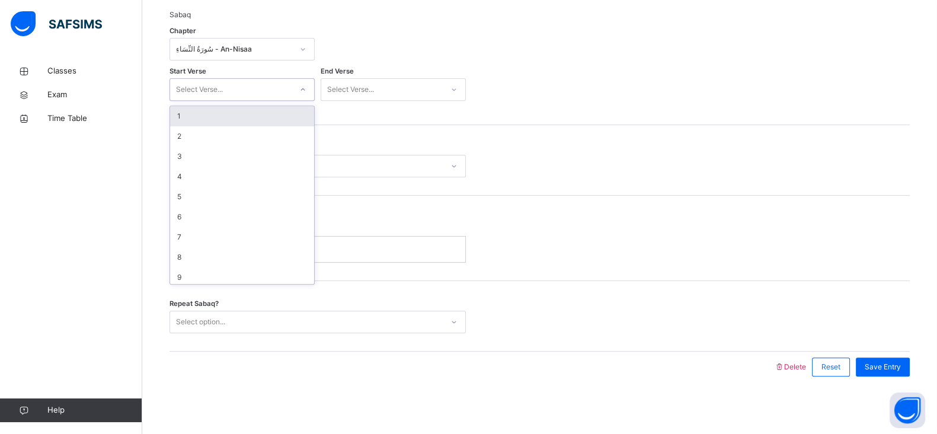
click at [233, 92] on div "Select Verse..." at bounding box center [230, 90] width 121 height 18
click at [231, 142] on div "2" at bounding box center [242, 136] width 144 height 20
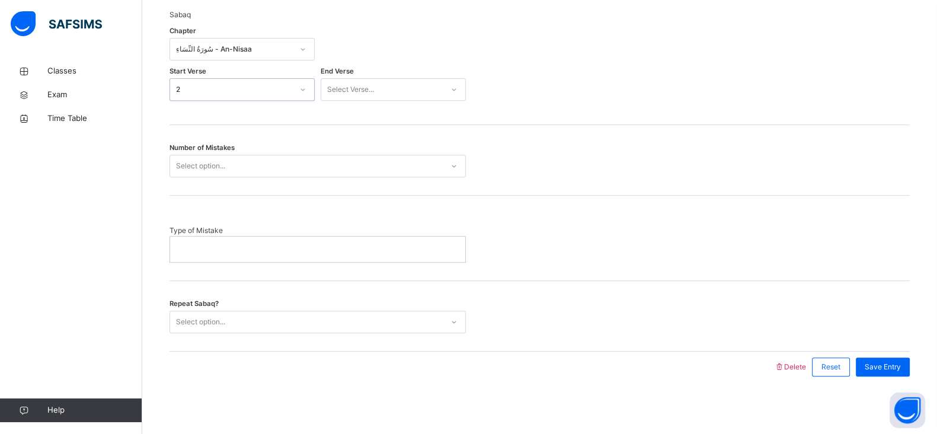
click at [375, 96] on div "Select Verse..." at bounding box center [381, 90] width 121 height 18
click at [356, 236] on div "7" at bounding box center [393, 237] width 144 height 20
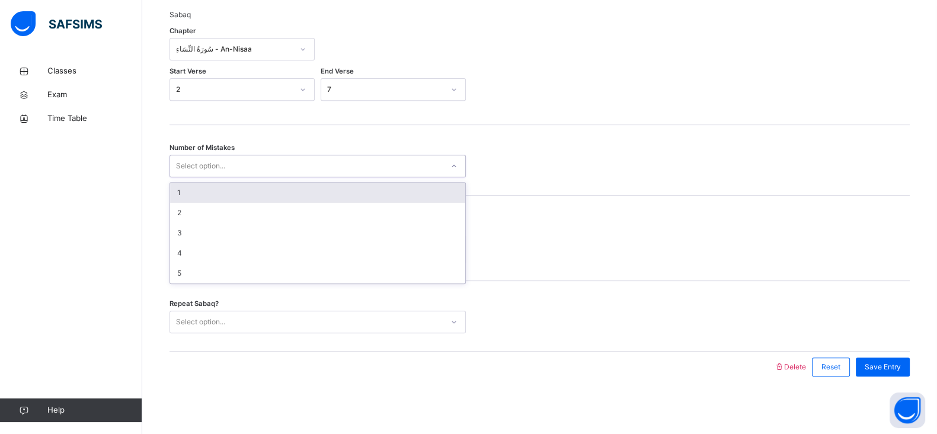
click at [222, 158] on div "Select option..." at bounding box center [200, 166] width 49 height 23
click at [222, 200] on div "1" at bounding box center [317, 193] width 295 height 20
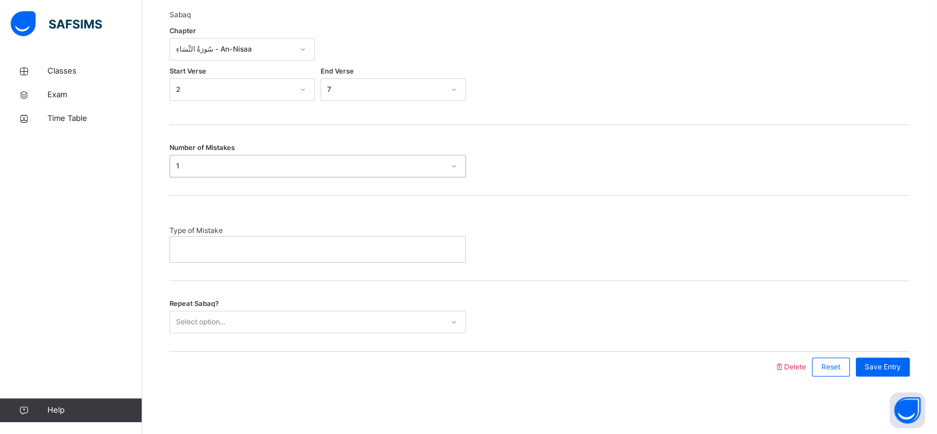
click at [221, 241] on div at bounding box center [317, 248] width 295 height 25
click at [201, 245] on p "*****" at bounding box center [317, 249] width 277 height 11
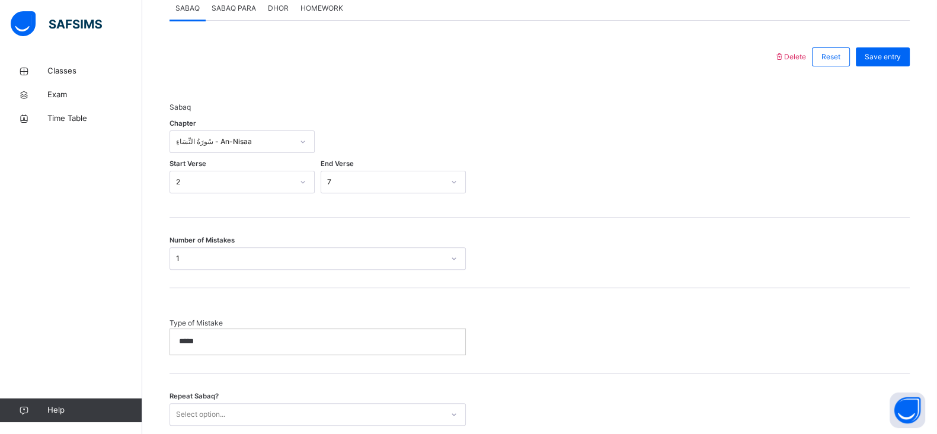
scroll to position [608, 0]
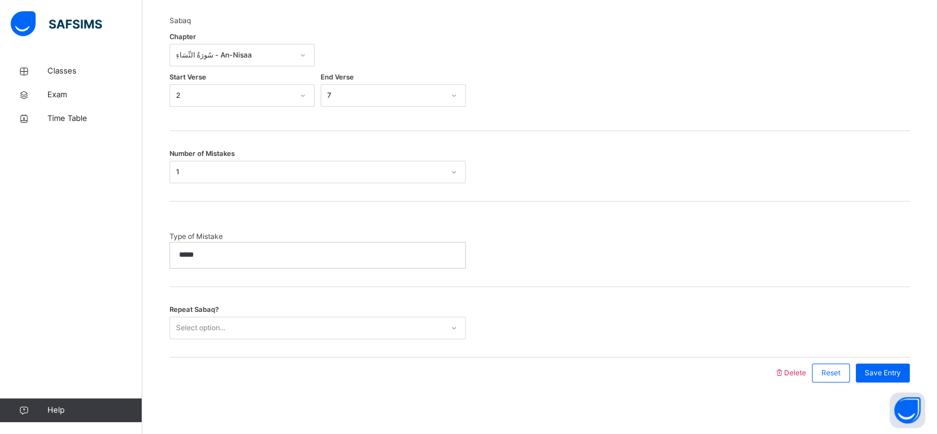
click at [279, 327] on div "Select option..." at bounding box center [306, 327] width 273 height 18
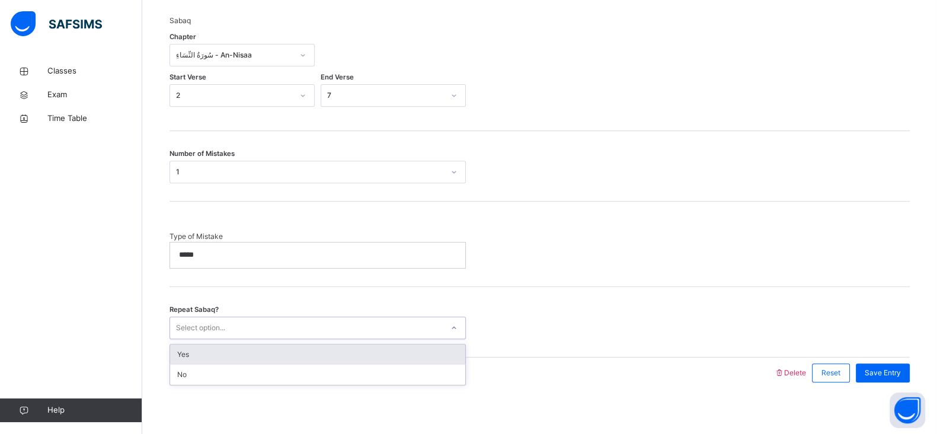
click at [243, 351] on div "Yes" at bounding box center [317, 354] width 295 height 20
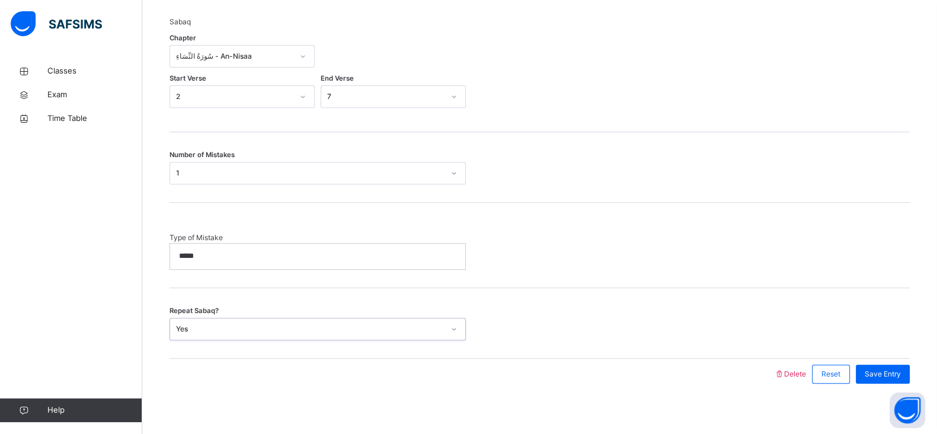
scroll to position [614, 0]
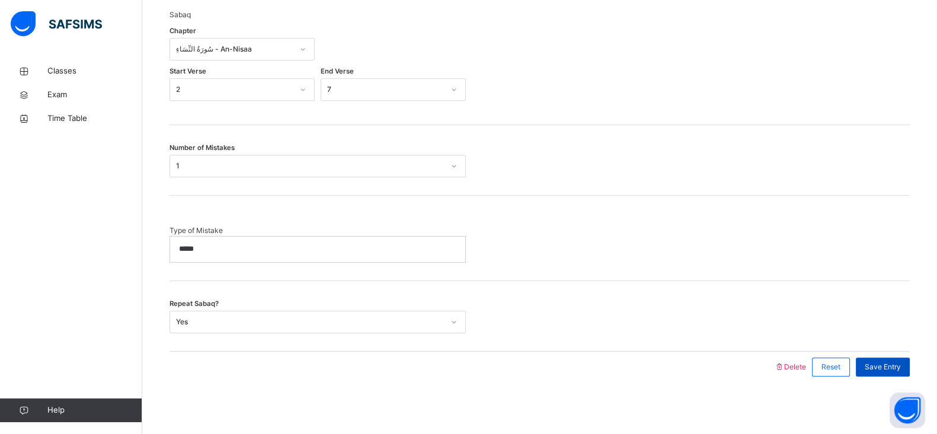
click at [893, 363] on span "Save Entry" at bounding box center [883, 366] width 36 height 11
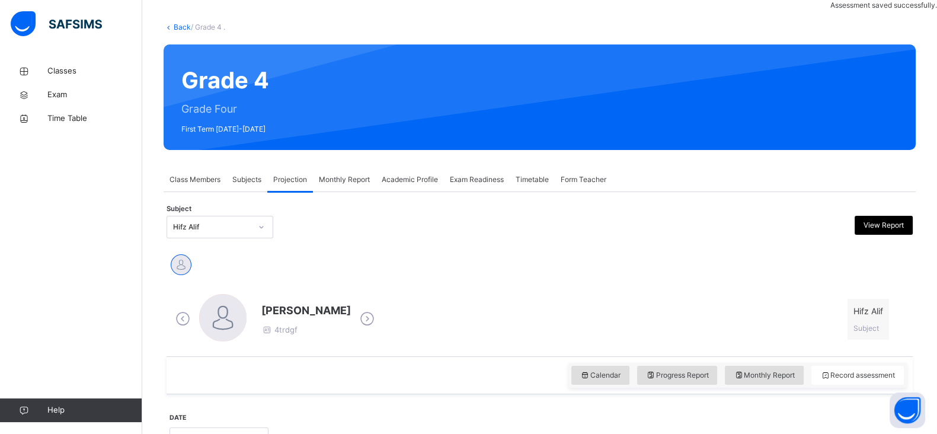
scroll to position [190, 0]
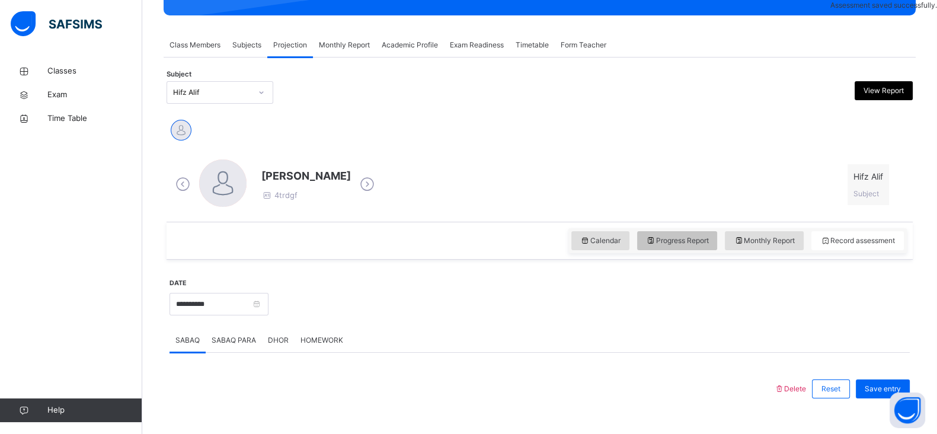
click at [709, 239] on span "Progress Report" at bounding box center [677, 240] width 63 height 11
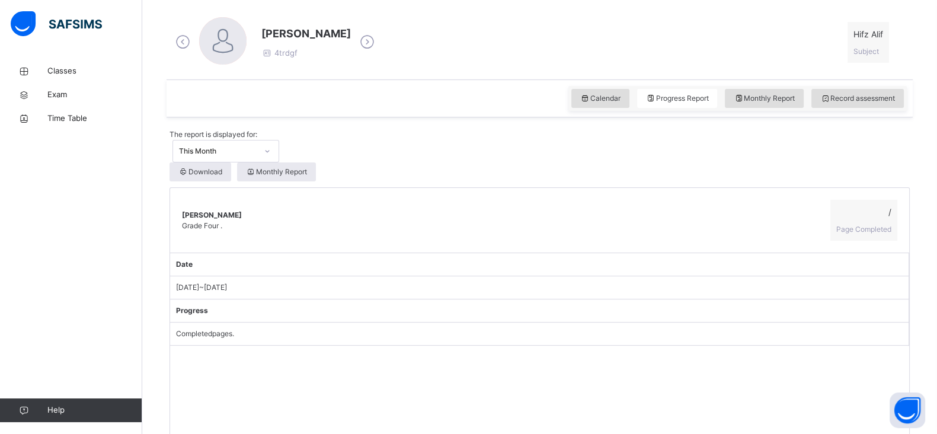
scroll to position [330, 0]
click at [776, 100] on span "Monthly Report" at bounding box center [764, 100] width 61 height 11
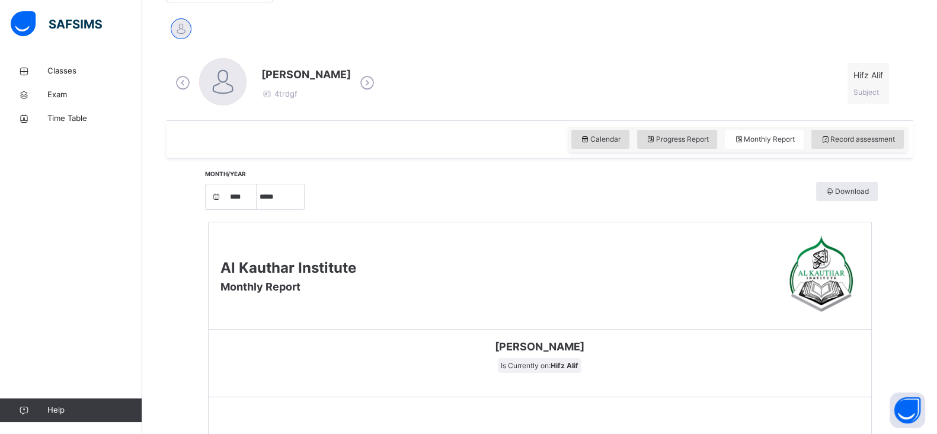
scroll to position [297, 0]
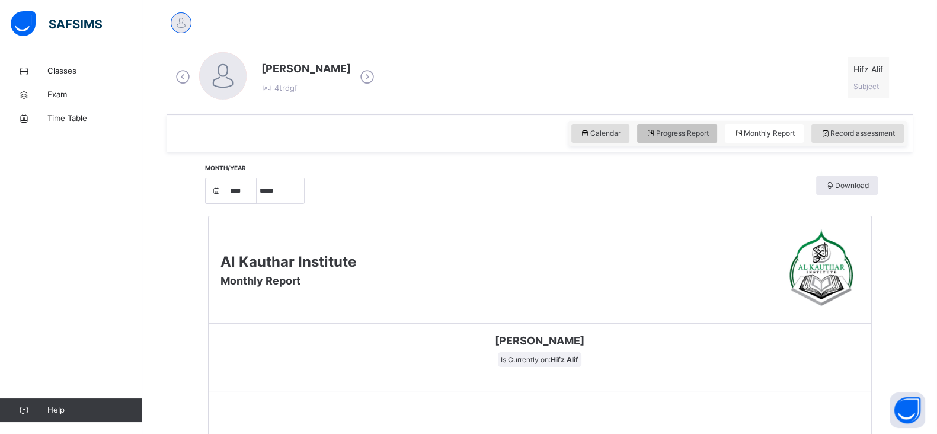
click at [677, 126] on div "Progress Report" at bounding box center [677, 133] width 81 height 19
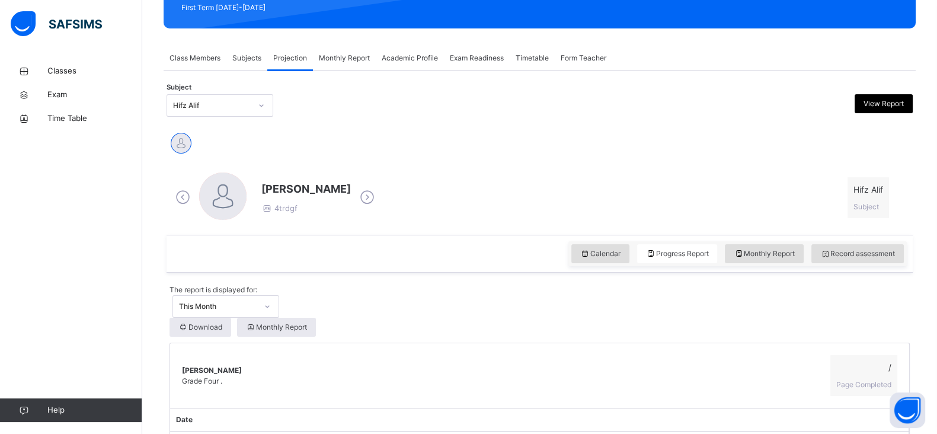
scroll to position [175, 0]
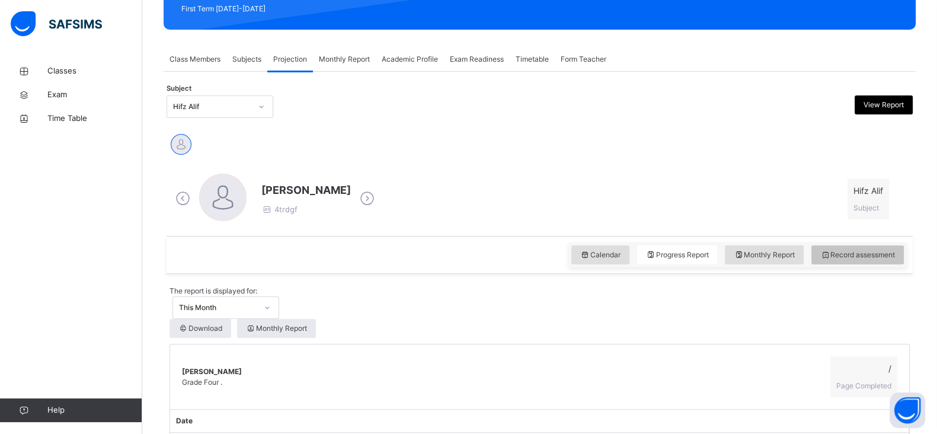
click at [853, 251] on span "Record assessment" at bounding box center [857, 254] width 75 height 11
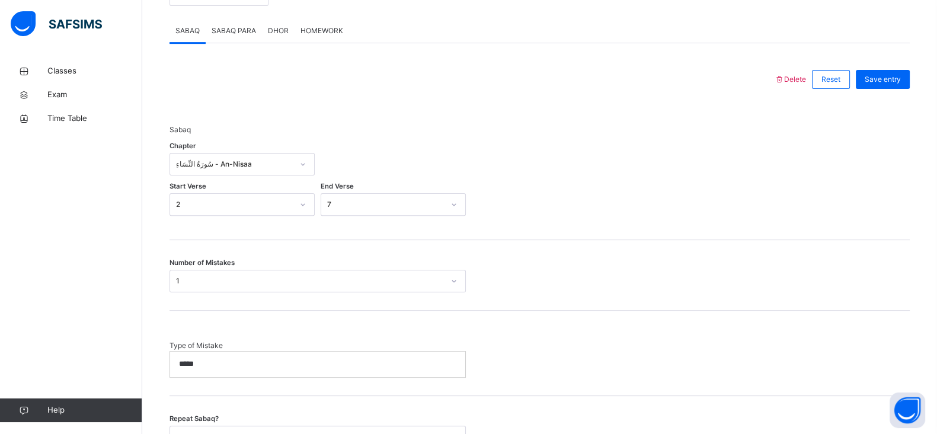
scroll to position [614, 0]
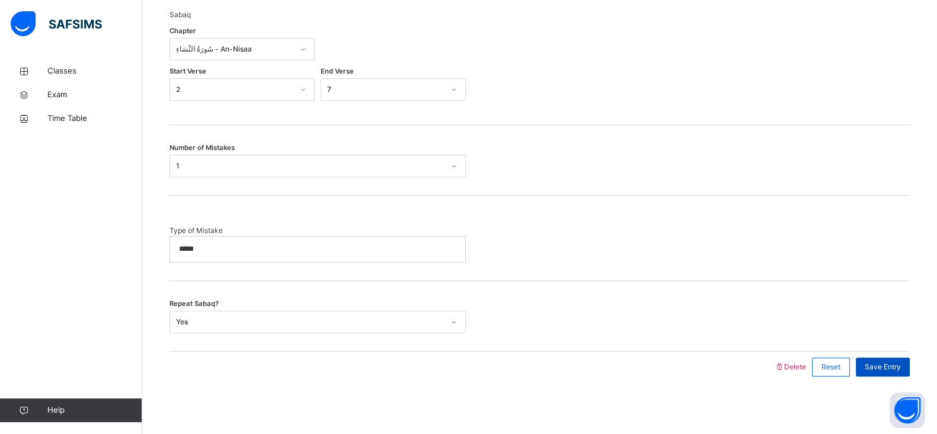
click at [886, 370] on div "Save Entry" at bounding box center [883, 366] width 54 height 19
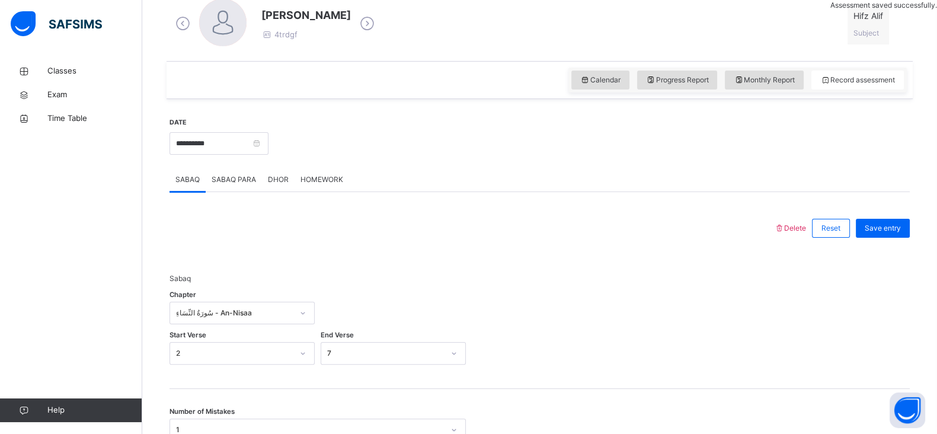
scroll to position [351, 0]
click at [222, 177] on span "SABAQ PARA" at bounding box center [234, 178] width 44 height 11
click at [227, 308] on div "Select Chapter..." at bounding box center [241, 311] width 145 height 23
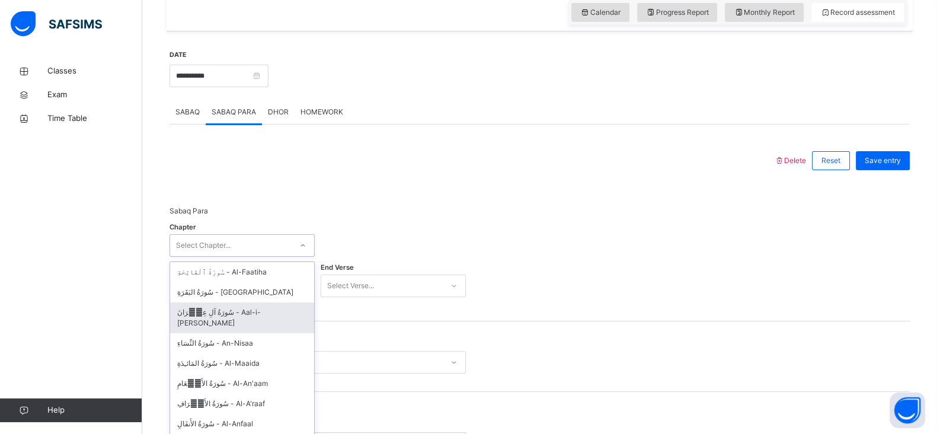
scroll to position [428, 0]
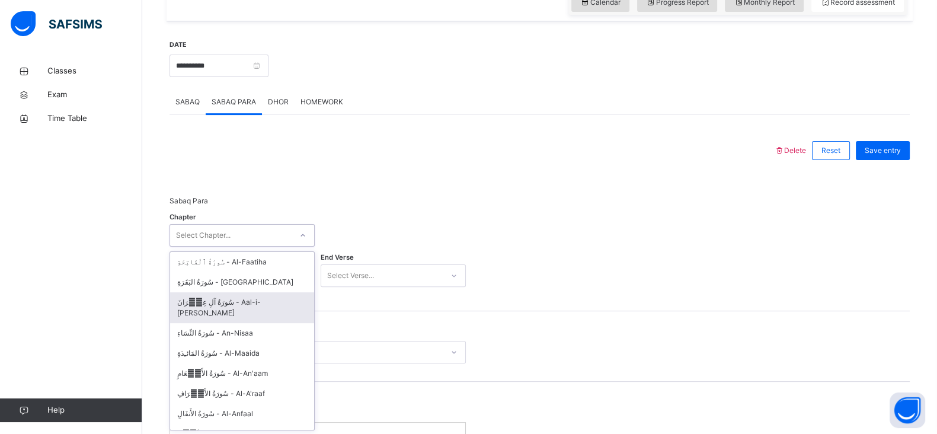
click at [229, 309] on div "سُورَةُ آلِ عِمۡرَانَ - Aal-i-Imraan" at bounding box center [242, 307] width 144 height 31
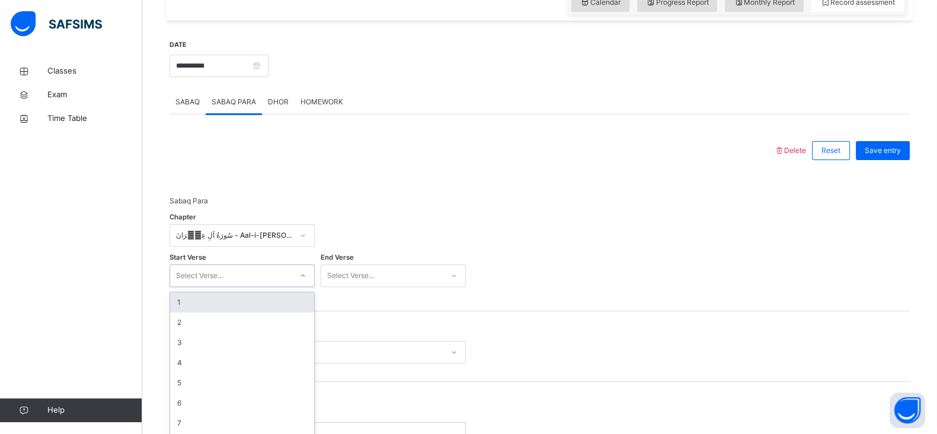
click at [226, 275] on div "option 1 focused, 1 of 200. 200 results available. Use Up and Down to choose op…" at bounding box center [241, 275] width 145 height 23
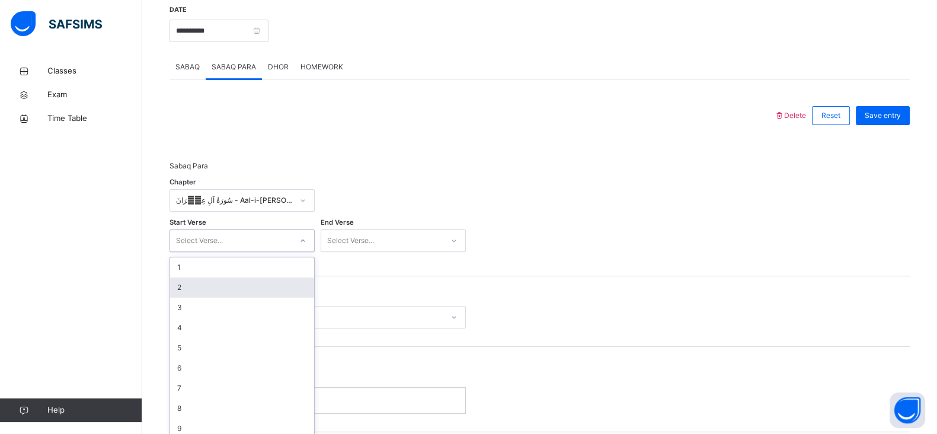
scroll to position [468, 0]
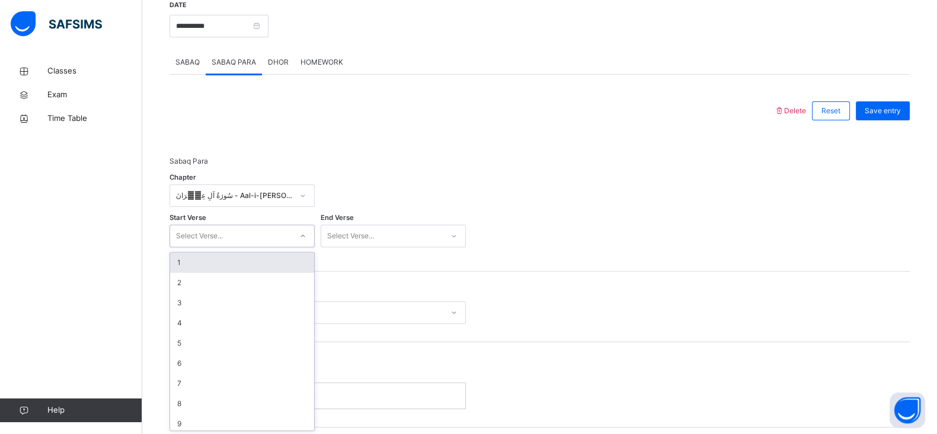
click at [224, 252] on div "1" at bounding box center [242, 262] width 144 height 20
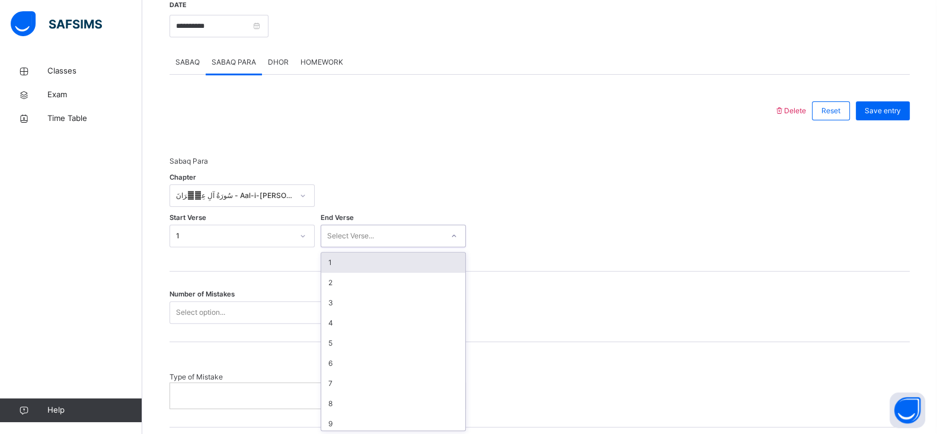
click at [351, 244] on div "Select Verse..." at bounding box center [393, 236] width 145 height 23
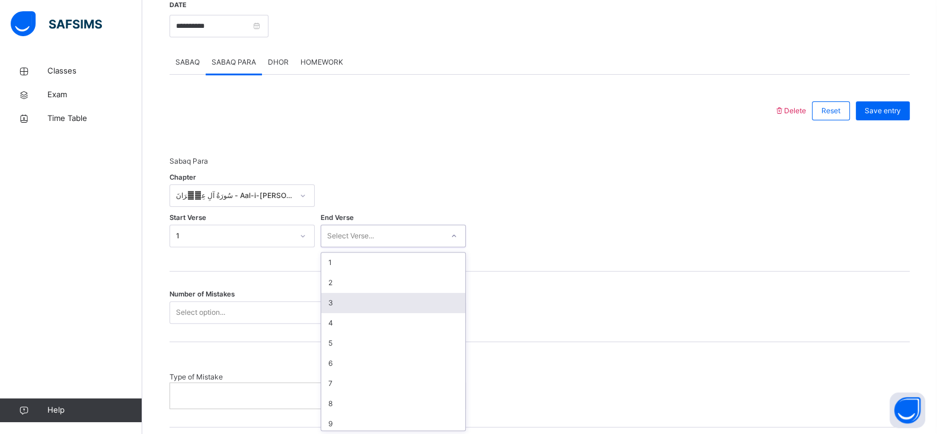
click at [347, 302] on div "3" at bounding box center [393, 303] width 144 height 20
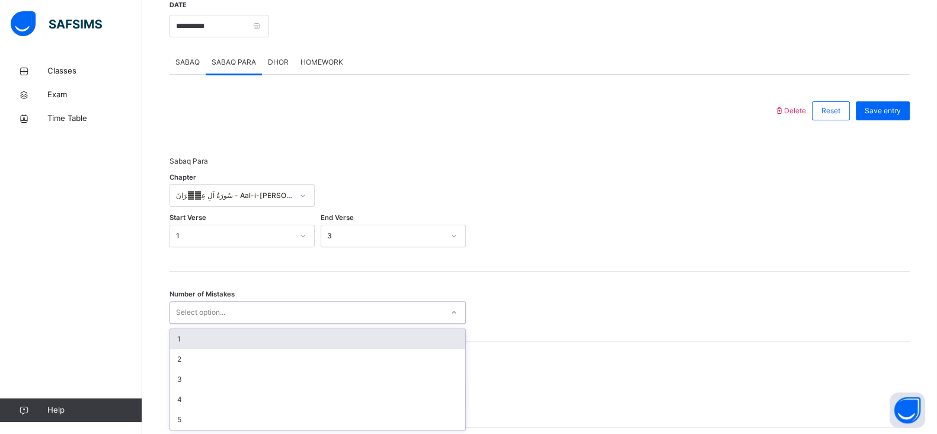
click at [311, 315] on div "Select option..." at bounding box center [306, 312] width 273 height 18
click at [308, 345] on div "1" at bounding box center [317, 339] width 295 height 20
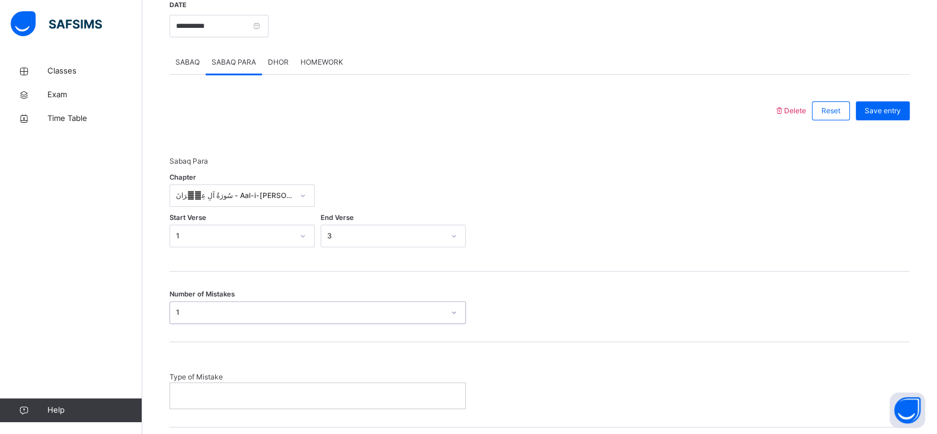
scroll to position [614, 0]
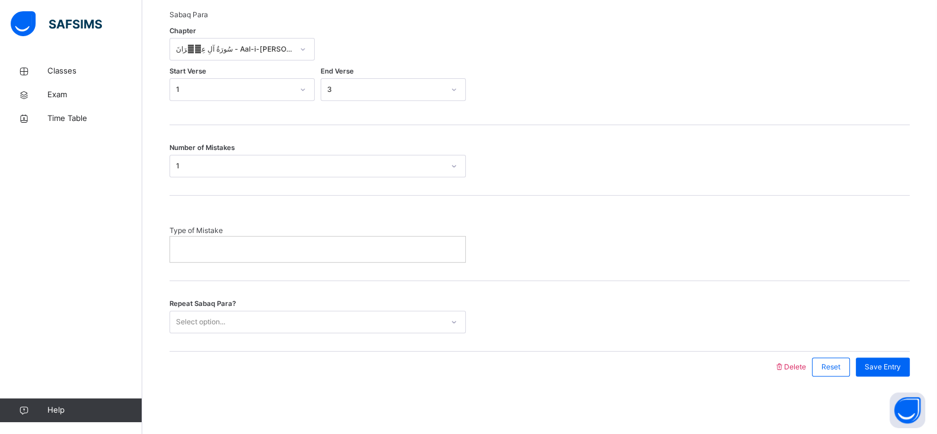
click at [240, 241] on div at bounding box center [317, 248] width 295 height 25
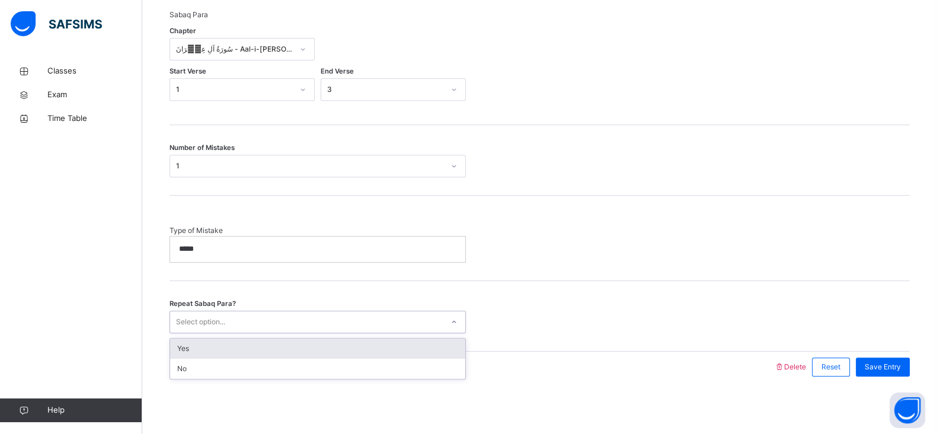
click at [236, 321] on div "Select option..." at bounding box center [306, 321] width 273 height 18
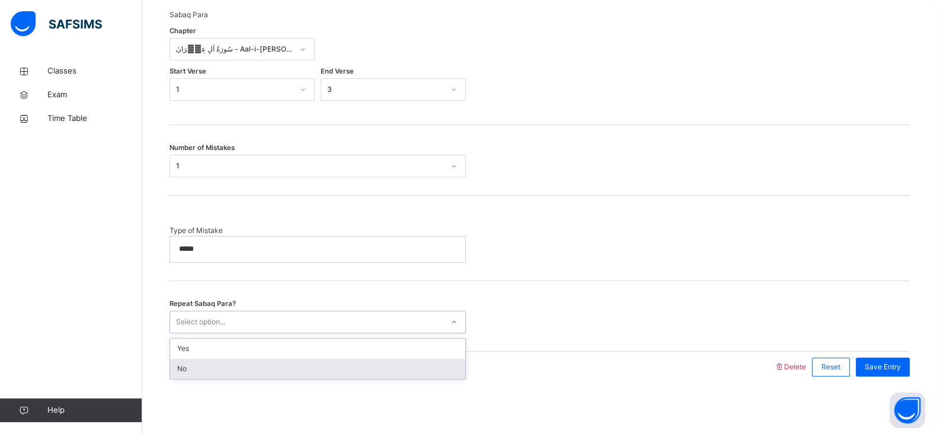
click at [251, 366] on div "No" at bounding box center [317, 369] width 295 height 20
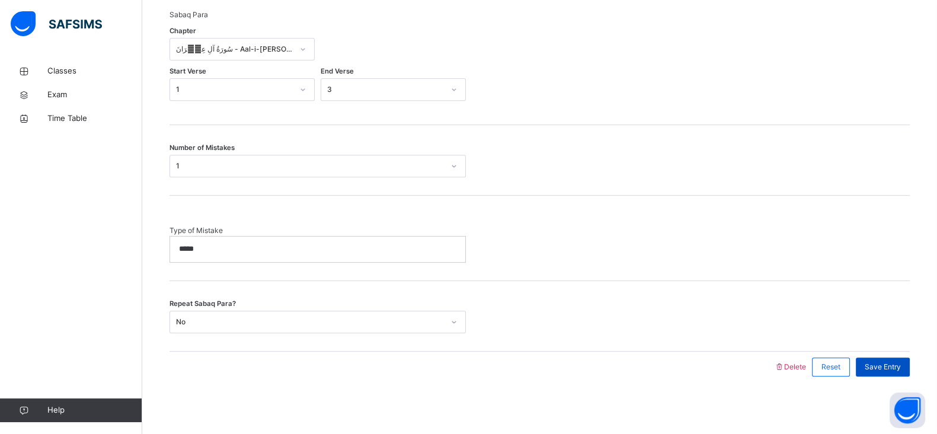
click at [884, 363] on span "Save Entry" at bounding box center [883, 366] width 36 height 11
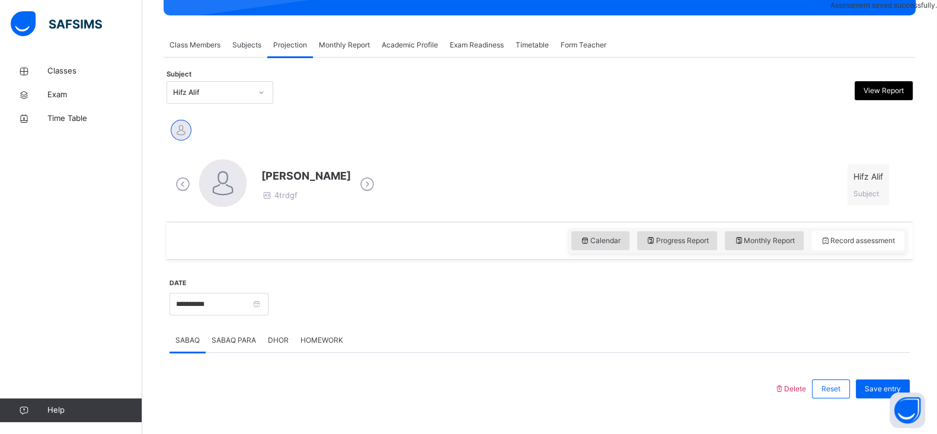
scroll to position [192, 0]
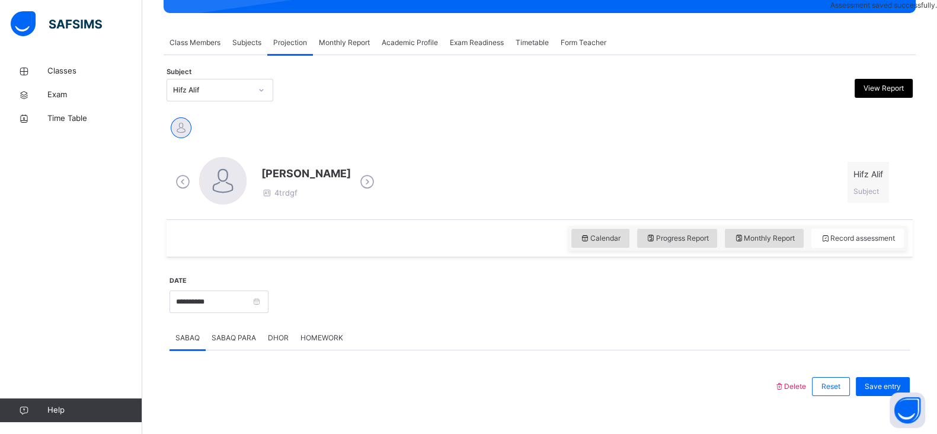
click at [279, 339] on span "DHOR" at bounding box center [278, 337] width 21 height 11
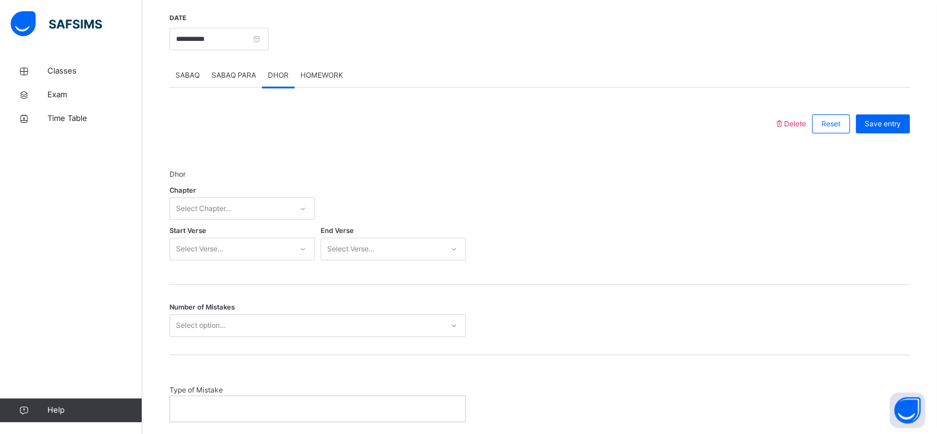
scroll to position [459, 0]
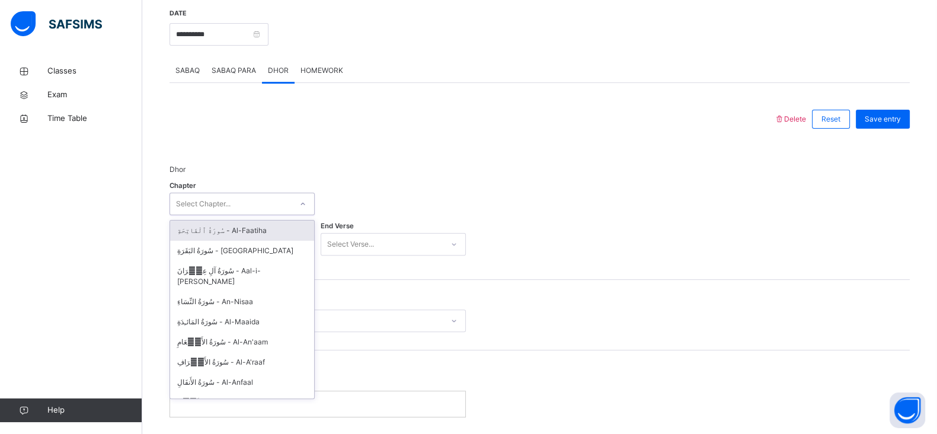
click at [242, 210] on div "Select Chapter..." at bounding box center [230, 204] width 121 height 18
click at [248, 249] on div "سُورَةُ البَقَرَةِ - Al-Baqara" at bounding box center [242, 251] width 144 height 20
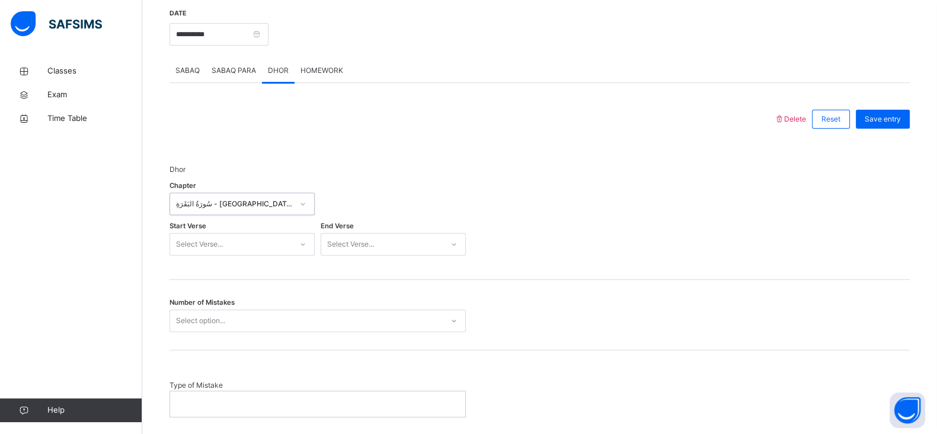
click at [248, 252] on div "Start Verse Select Verse..." at bounding box center [241, 244] width 145 height 34
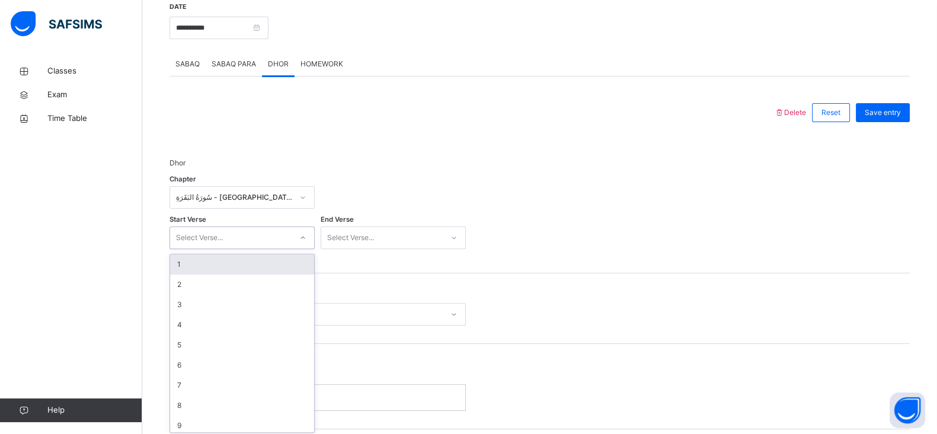
scroll to position [468, 0]
click at [247, 258] on div "1" at bounding box center [242, 262] width 144 height 20
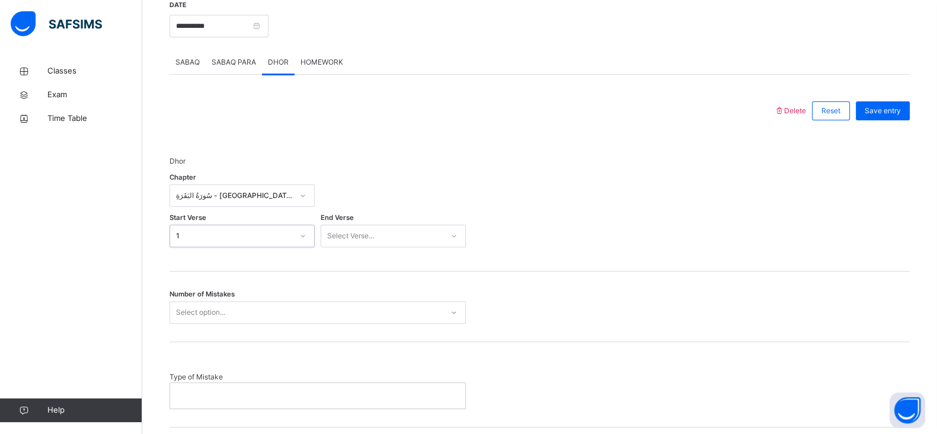
click at [367, 232] on div "Select Verse..." at bounding box center [350, 236] width 47 height 23
click at [388, 396] on div "8" at bounding box center [393, 404] width 144 height 20
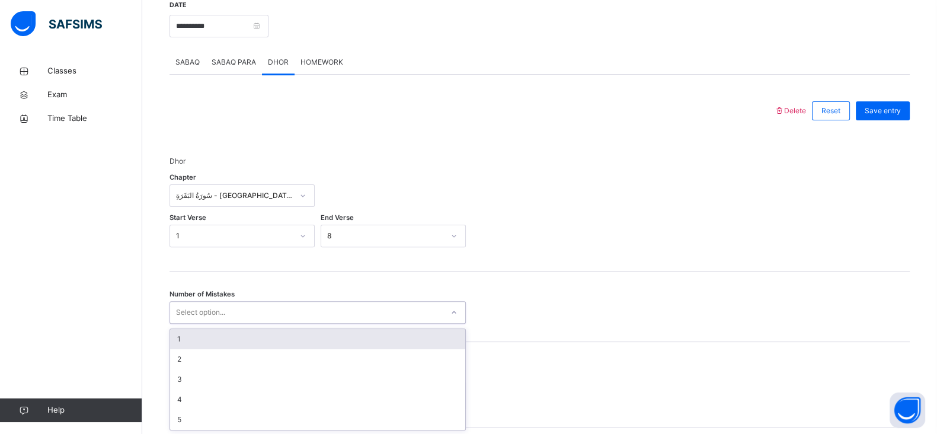
click at [268, 314] on div "Select option..." at bounding box center [306, 312] width 273 height 18
click at [267, 333] on div "1" at bounding box center [317, 339] width 295 height 20
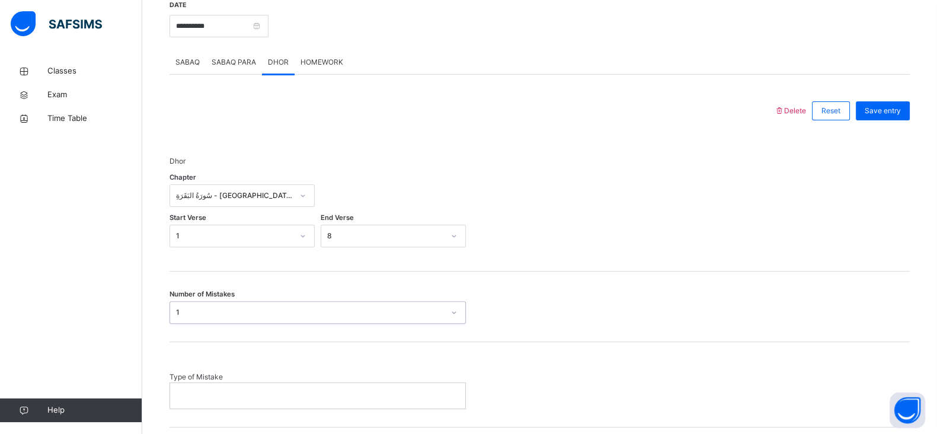
scroll to position [614, 0]
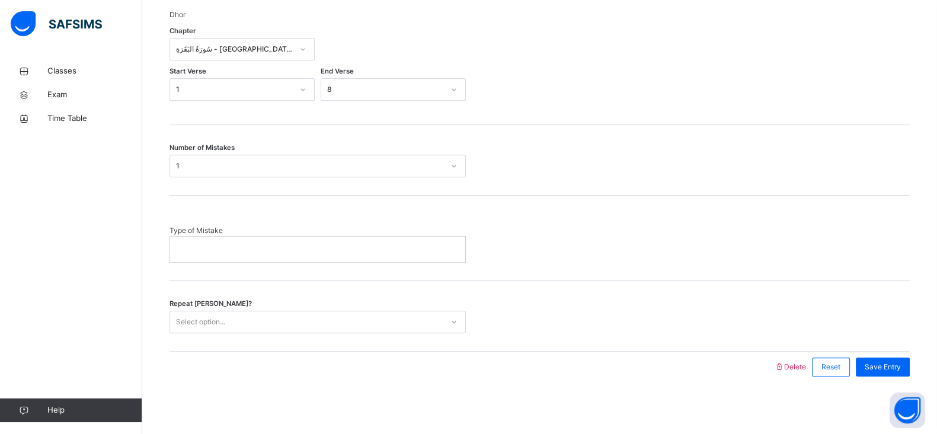
click at [320, 244] on p at bounding box center [317, 249] width 277 height 11
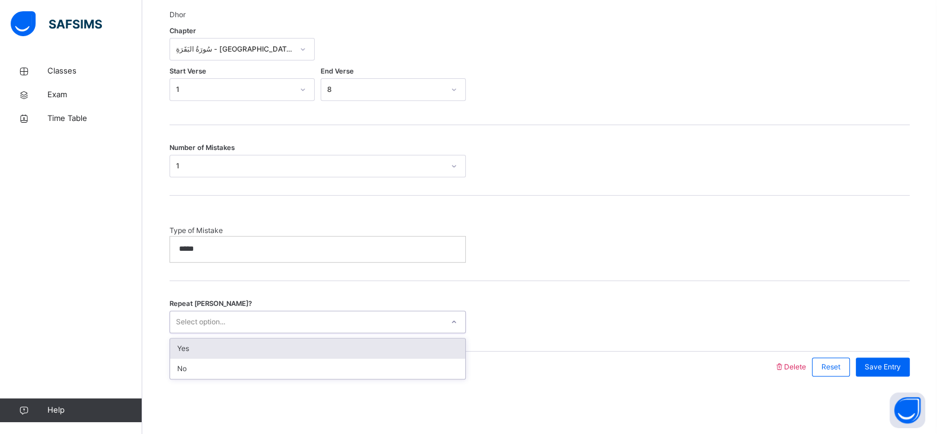
click at [273, 322] on div "Select option..." at bounding box center [306, 321] width 273 height 18
click at [259, 351] on div "Yes" at bounding box center [317, 348] width 295 height 20
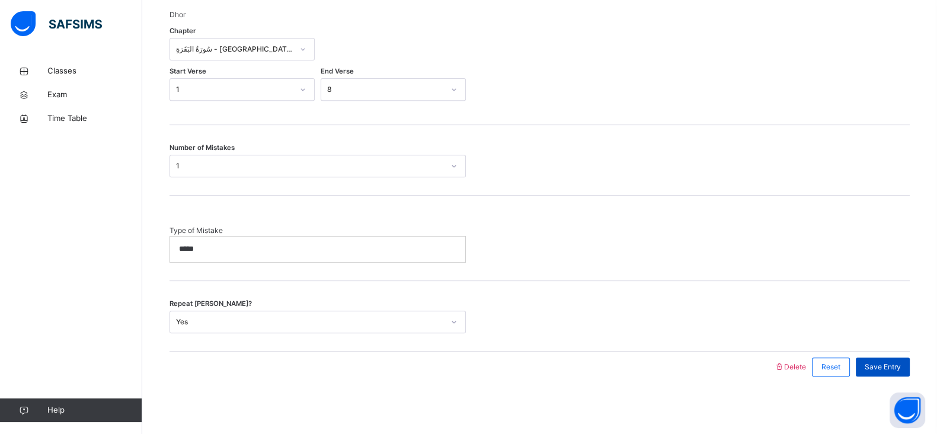
click at [887, 366] on span "Save Entry" at bounding box center [883, 366] width 36 height 11
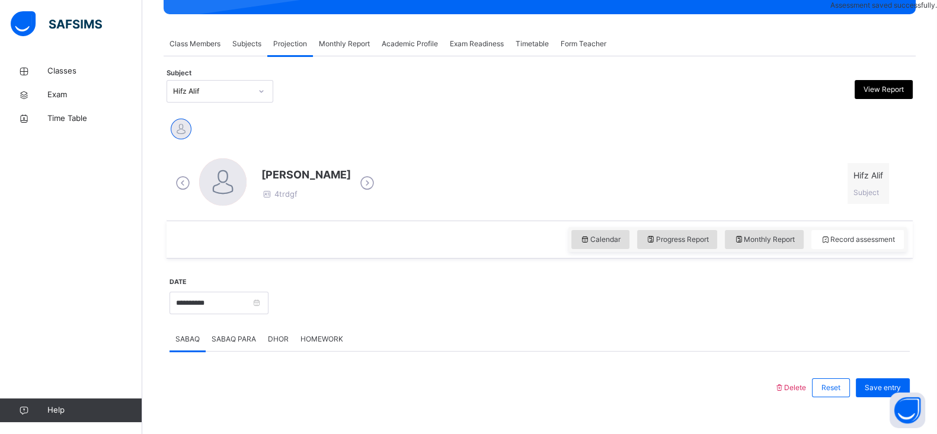
scroll to position [194, 0]
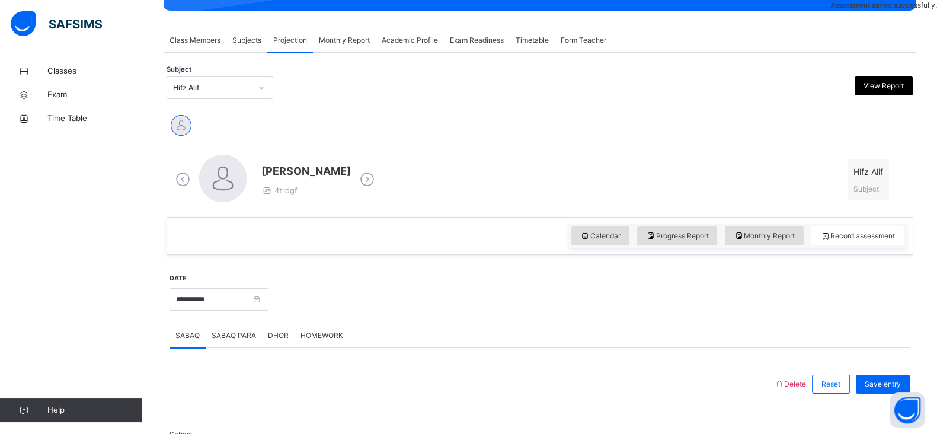
click at [358, 292] on div at bounding box center [588, 298] width 629 height 51
click at [321, 335] on span "HOMEWORK" at bounding box center [321, 335] width 43 height 11
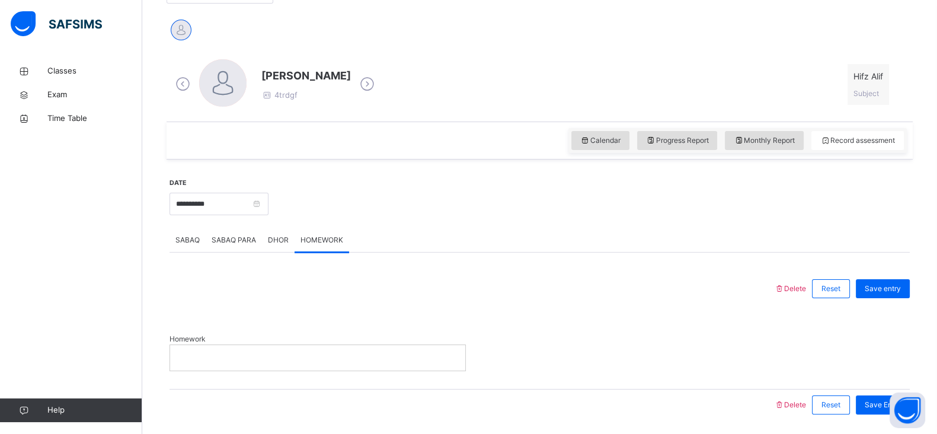
scroll to position [328, 0]
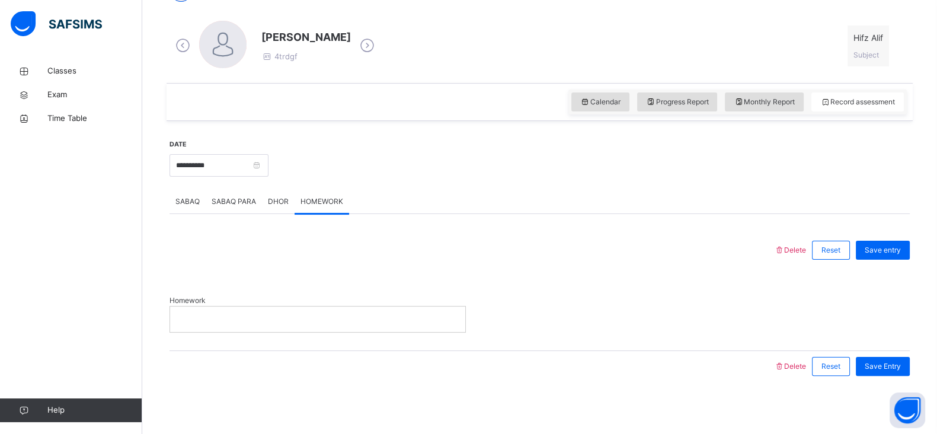
click at [261, 321] on p at bounding box center [317, 318] width 277 height 11
click at [889, 366] on span "Save Entry" at bounding box center [883, 366] width 36 height 11
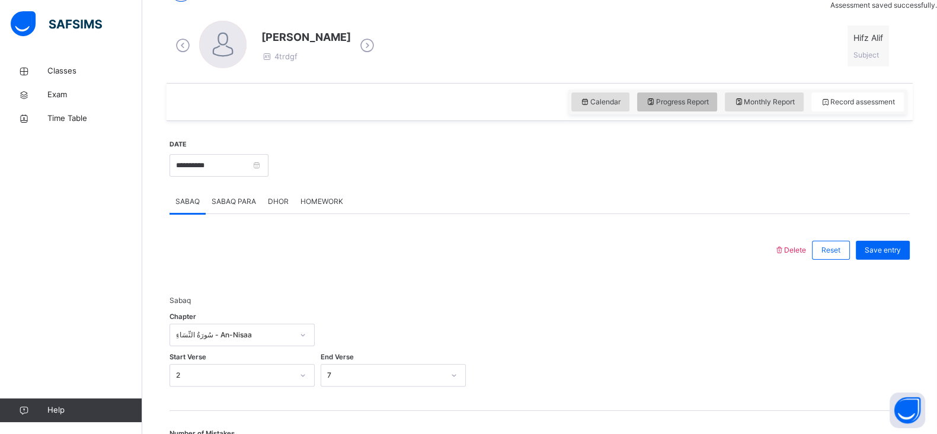
click at [677, 104] on span "Progress Report" at bounding box center [677, 102] width 63 height 11
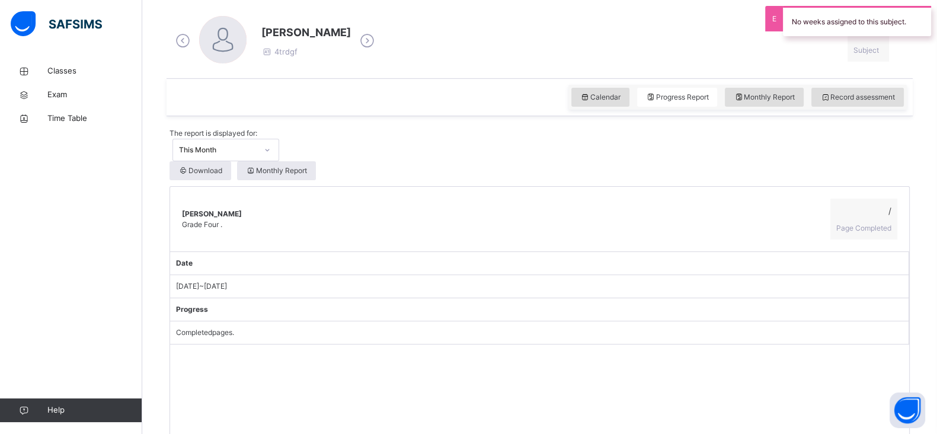
scroll to position [327, 0]
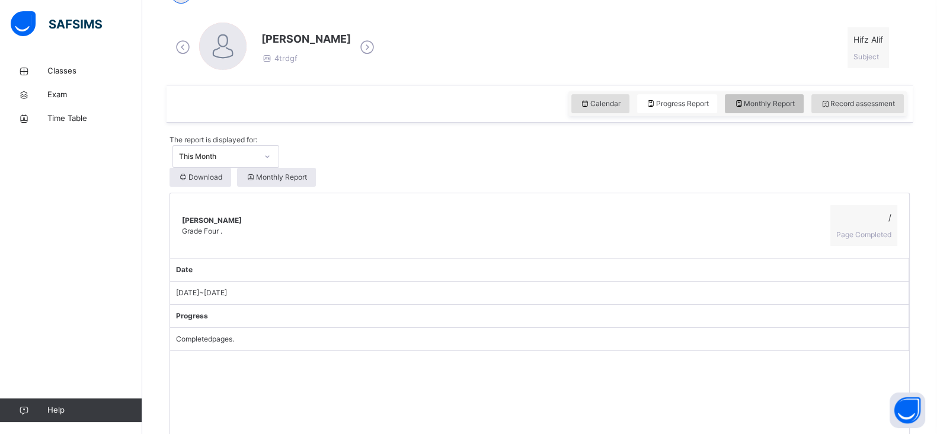
click at [759, 98] on span "Monthly Report" at bounding box center [764, 103] width 61 height 11
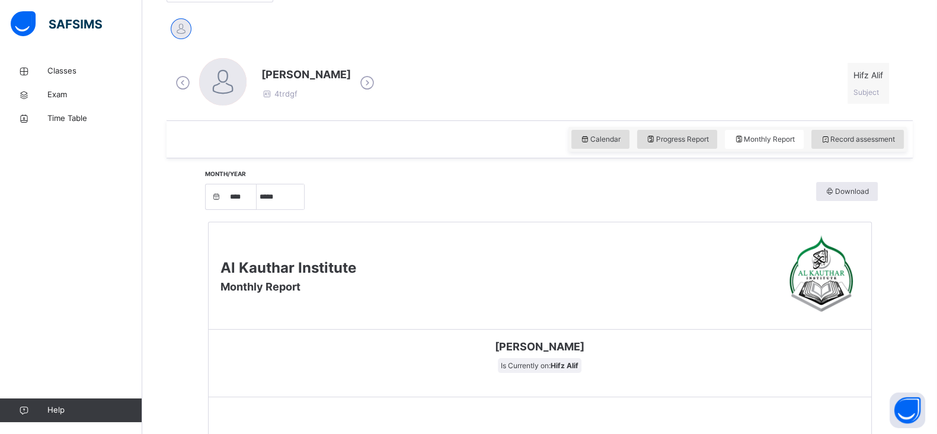
scroll to position [290, 0]
click at [693, 137] on span "Progress Report" at bounding box center [677, 140] width 63 height 11
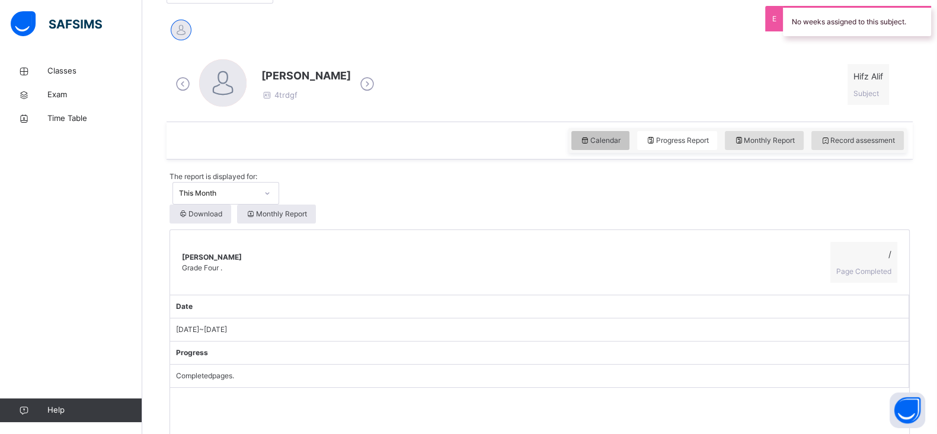
click at [611, 138] on span "Calendar" at bounding box center [600, 140] width 40 height 11
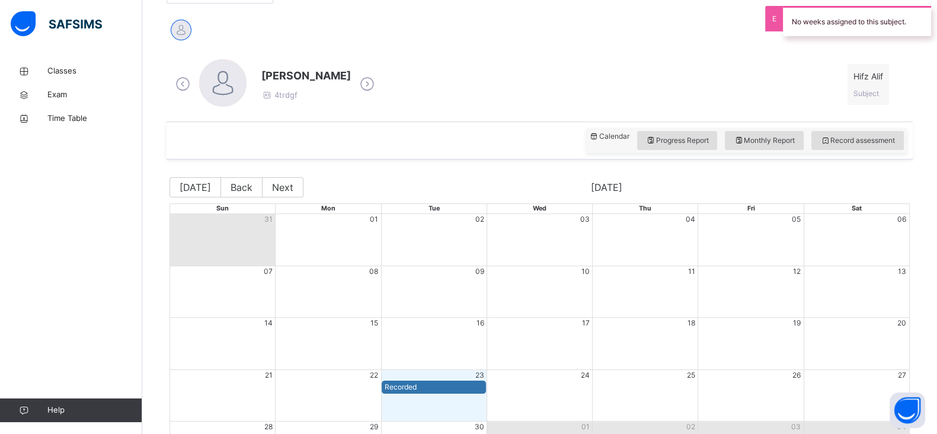
scroll to position [382, 0]
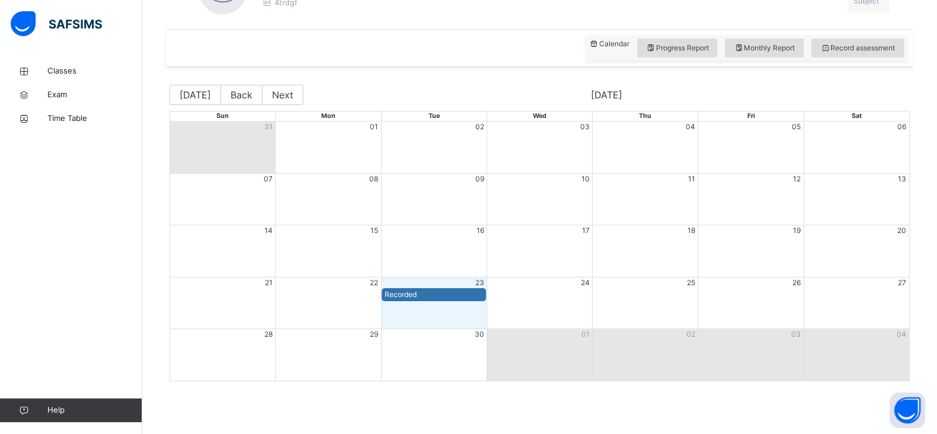
click at [430, 303] on div "Month View" at bounding box center [433, 303] width 105 height 52
click at [436, 296] on div "Recorded" at bounding box center [434, 294] width 98 height 11
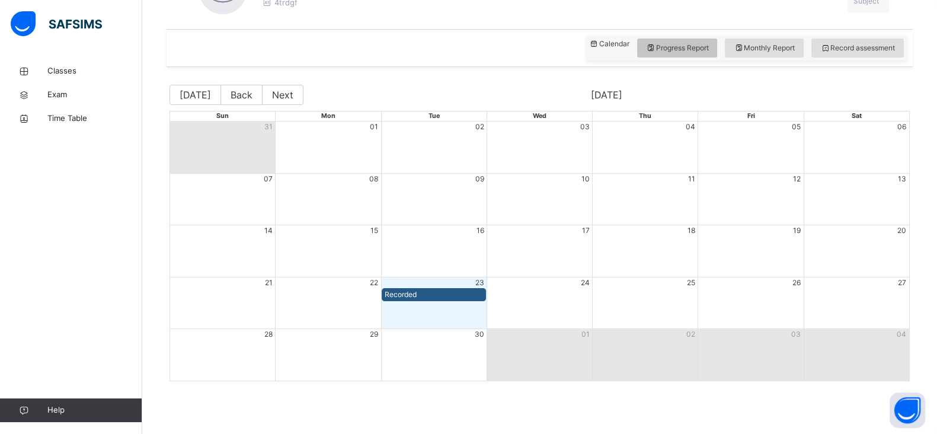
click at [687, 46] on span "Progress Report" at bounding box center [677, 48] width 63 height 11
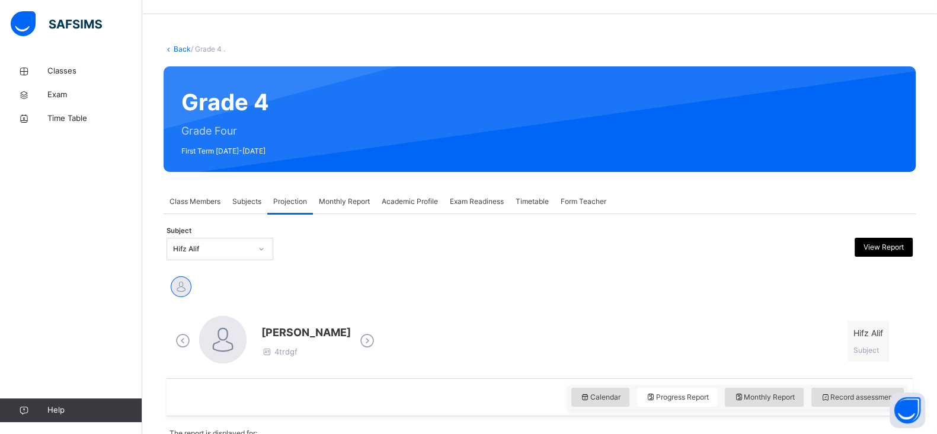
scroll to position [0, 0]
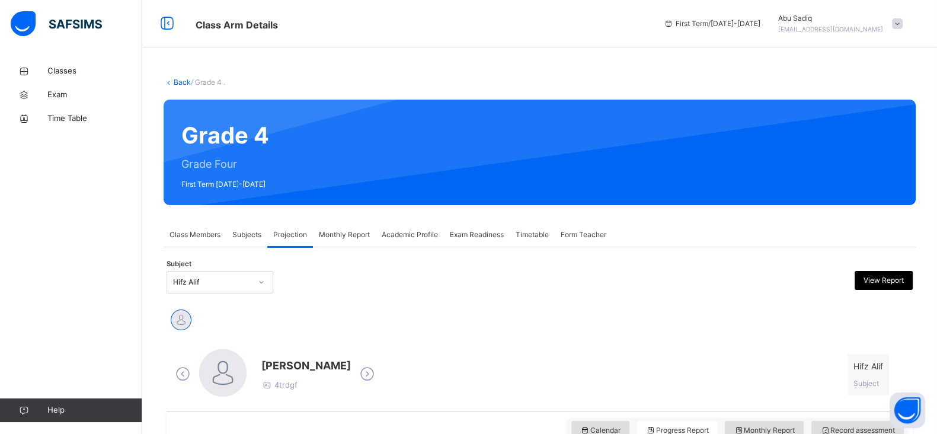
click at [903, 25] on span at bounding box center [897, 23] width 11 height 11
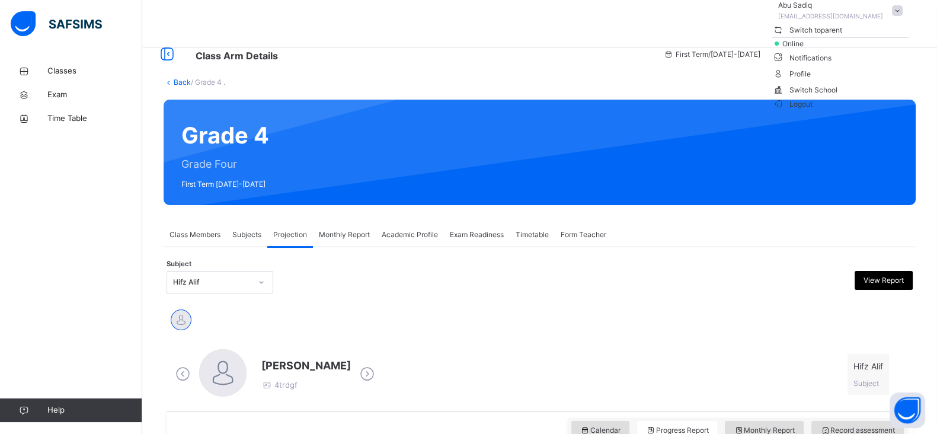
click at [813, 110] on span "Logout" at bounding box center [792, 104] width 41 height 12
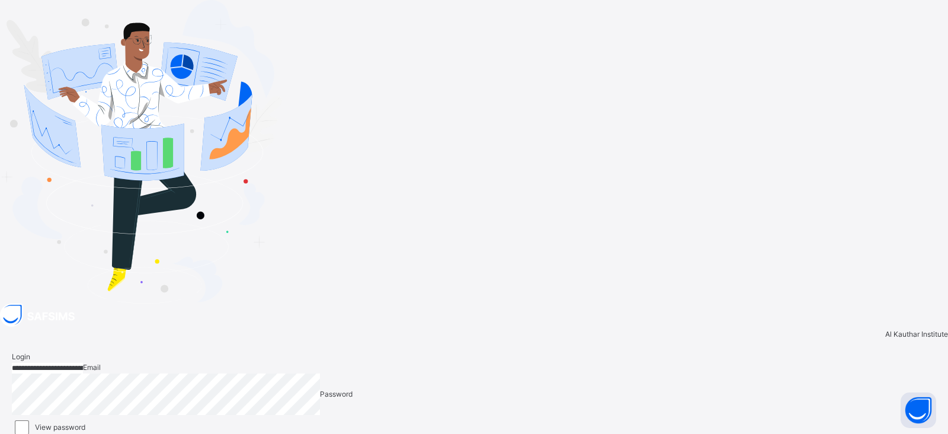
click at [83, 363] on input "**********" at bounding box center [47, 368] width 71 height 11
type input "**********"
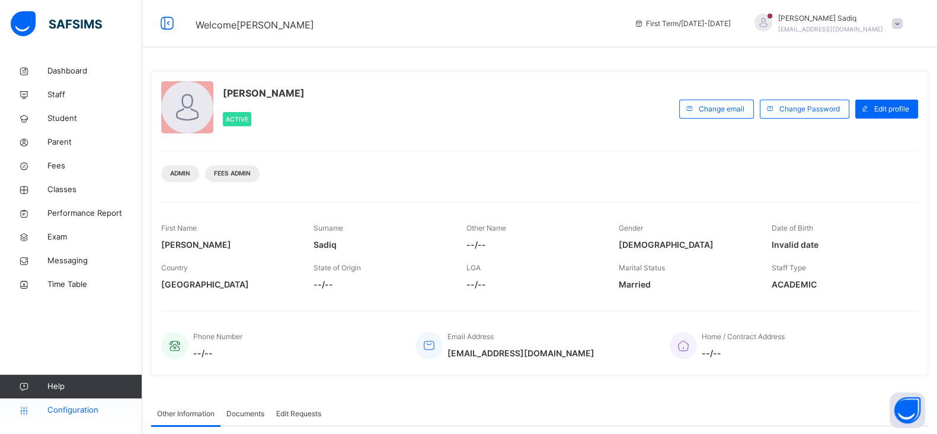
click at [75, 404] on span "Configuration" at bounding box center [94, 410] width 94 height 12
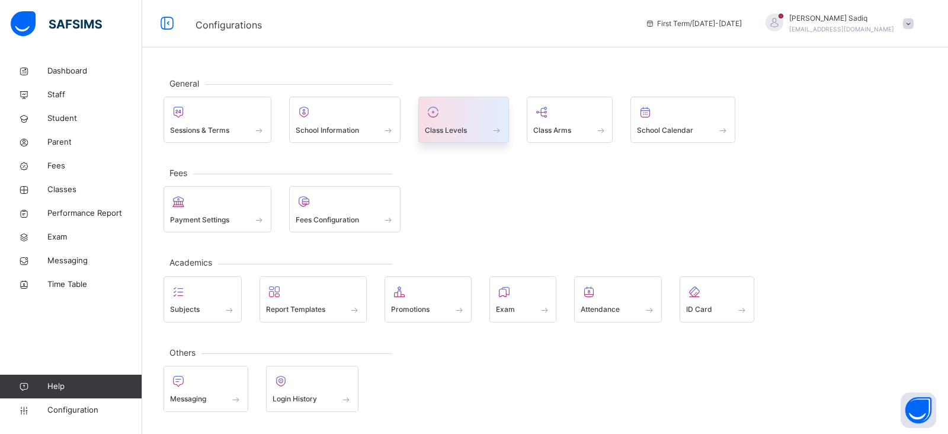
click at [450, 129] on span "Class Levels" at bounding box center [446, 130] width 42 height 11
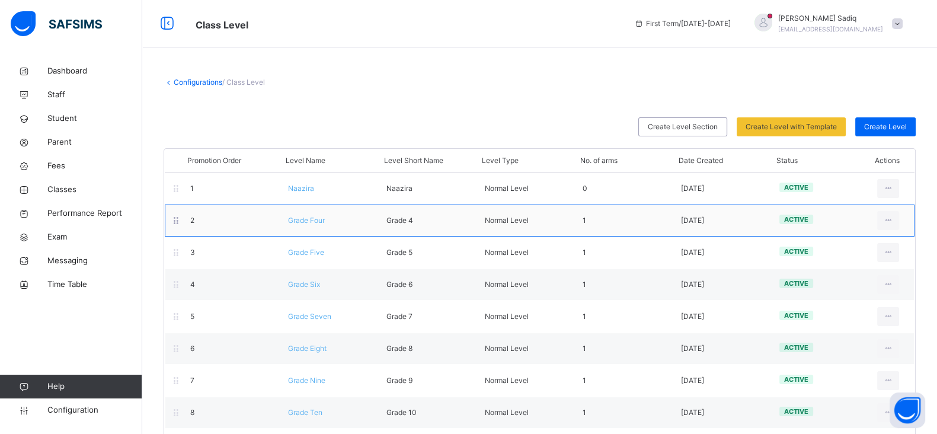
click at [314, 222] on span "Grade Four" at bounding box center [306, 220] width 37 height 9
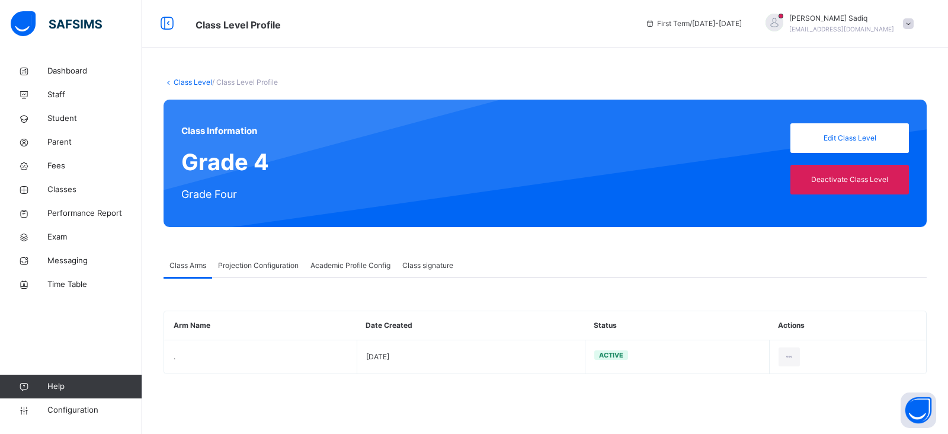
click at [255, 262] on span "Projection Configuration" at bounding box center [258, 265] width 81 height 11
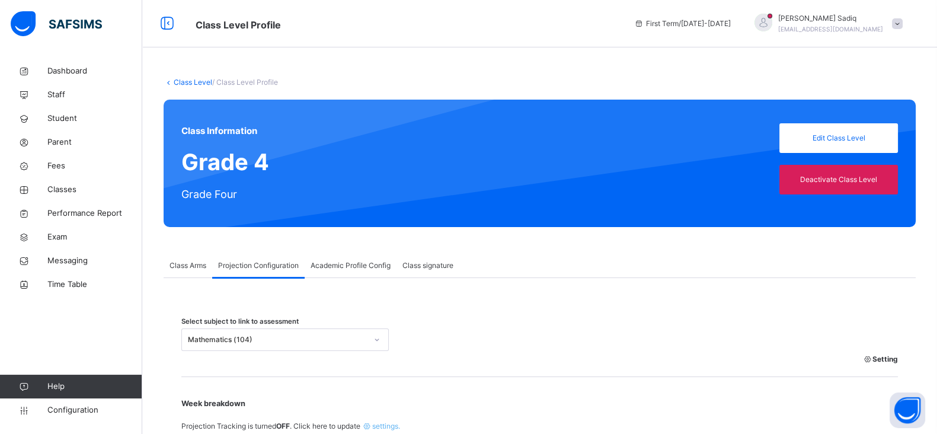
type input "**"
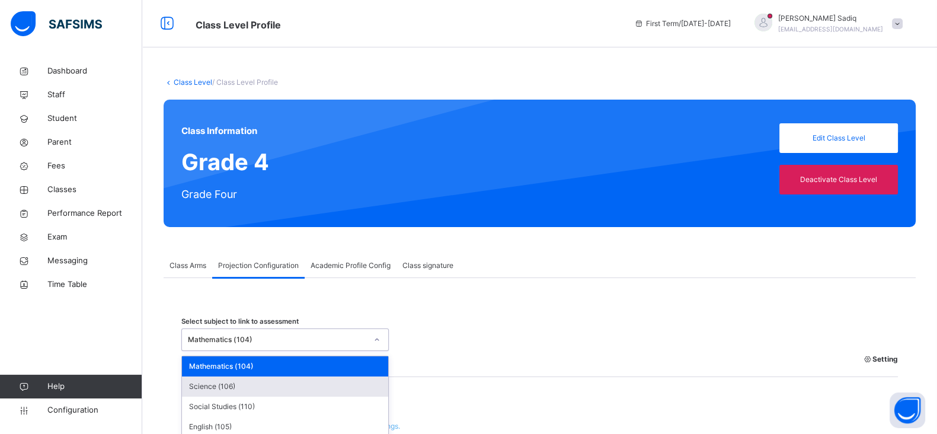
scroll to position [104, 0]
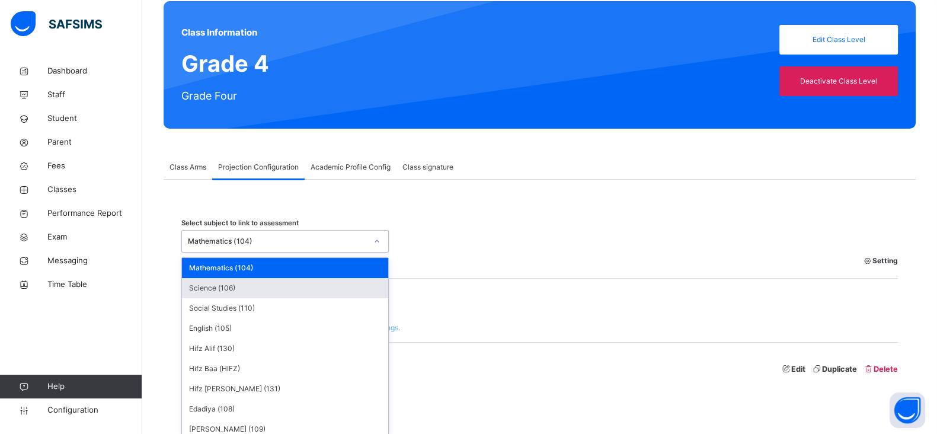
click at [347, 252] on div "option Science (106) focused, 2 of 11. 11 results available. Use Up and Down to…" at bounding box center [284, 241] width 207 height 23
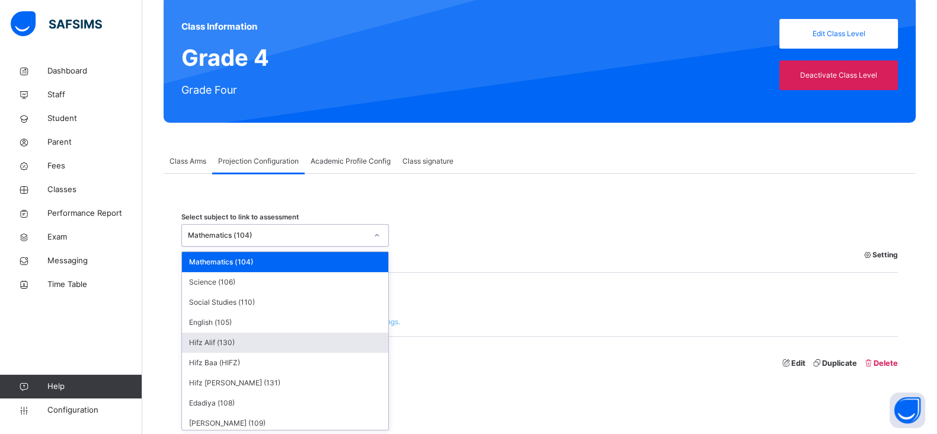
click at [257, 348] on div "Hifz Alif (130)" at bounding box center [285, 342] width 206 height 20
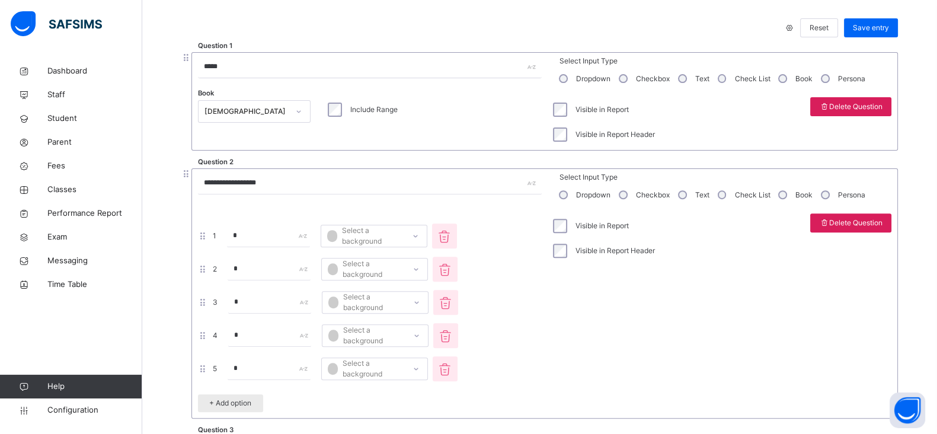
scroll to position [402, 0]
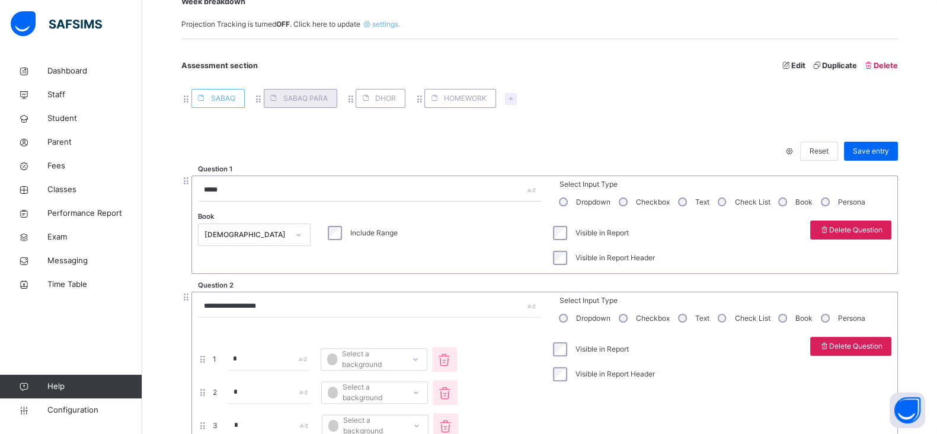
click at [290, 93] on span "SABAQ PARA" at bounding box center [305, 98] width 44 height 11
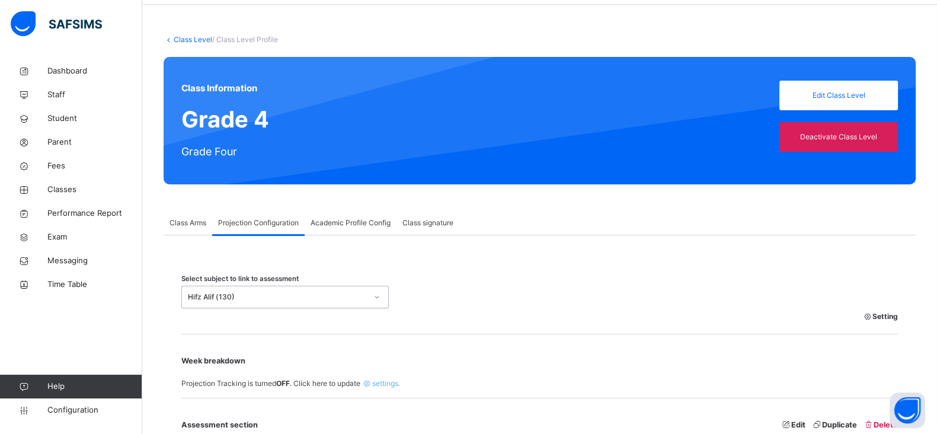
scroll to position [0, 0]
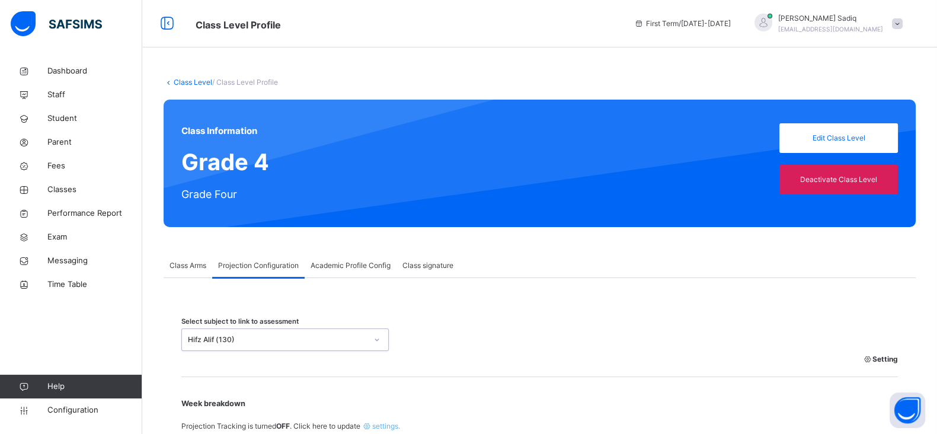
click at [190, 78] on link "Class Level" at bounding box center [193, 82] width 39 height 9
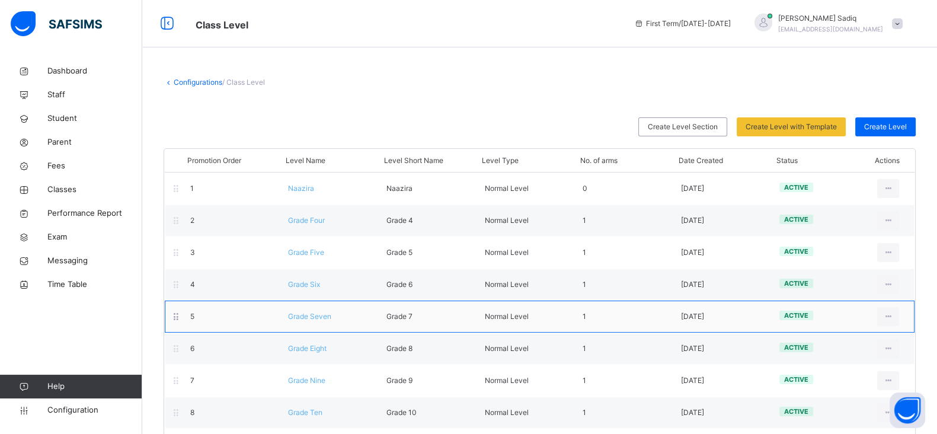
click at [316, 316] on span "Grade Seven" at bounding box center [309, 316] width 43 height 9
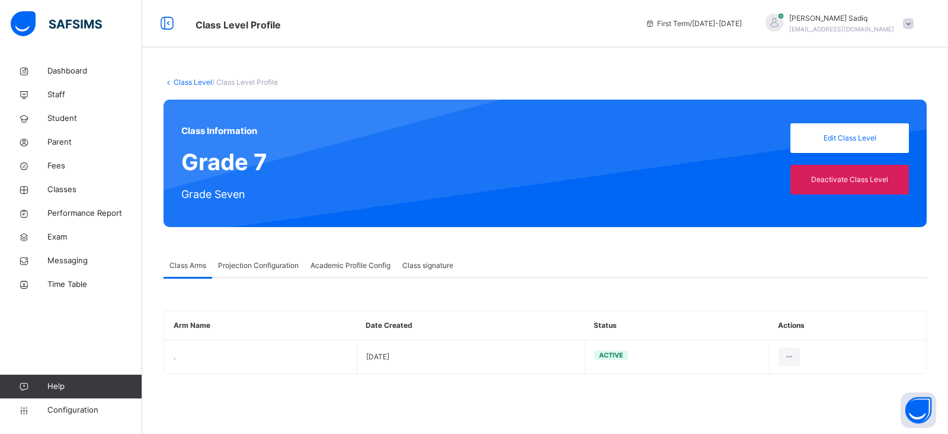
click at [244, 271] on div "Projection Configuration" at bounding box center [258, 266] width 92 height 24
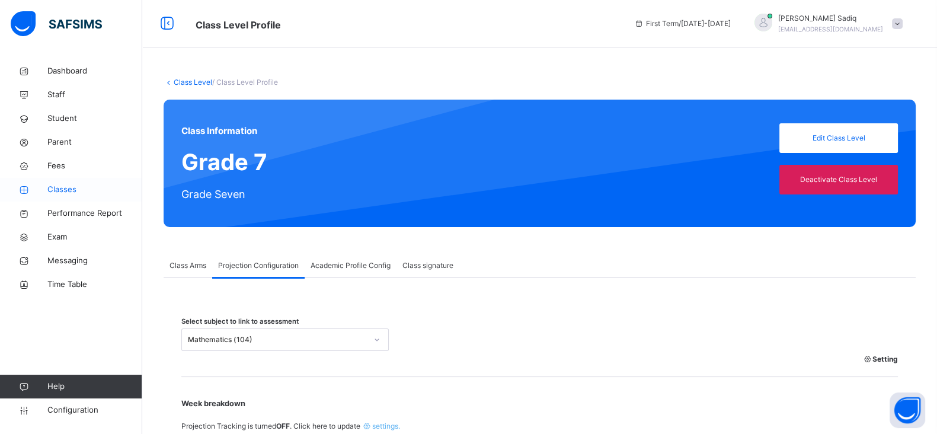
click at [56, 185] on span "Classes" at bounding box center [94, 190] width 95 height 12
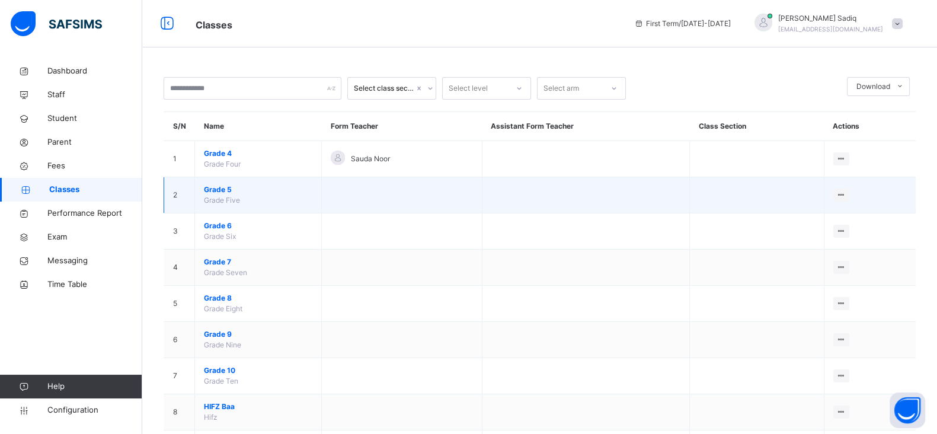
click at [217, 185] on span "Grade 5" at bounding box center [258, 189] width 108 height 11
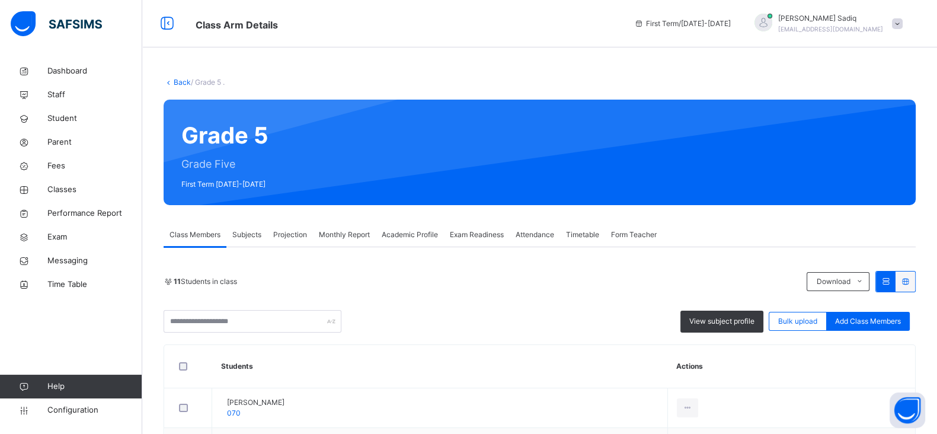
click at [294, 238] on span "Projection" at bounding box center [290, 234] width 34 height 11
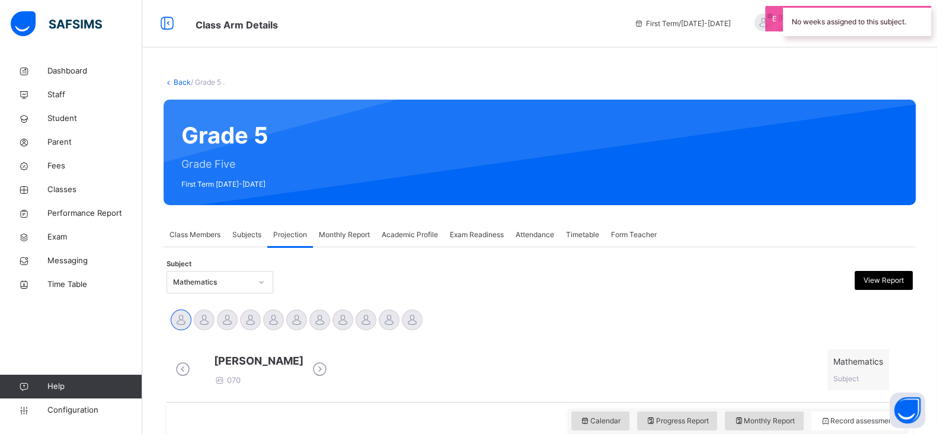
click at [178, 81] on div "Back / Grade 5 ." at bounding box center [540, 82] width 752 height 11
click at [178, 81] on link "Back" at bounding box center [182, 82] width 17 height 9
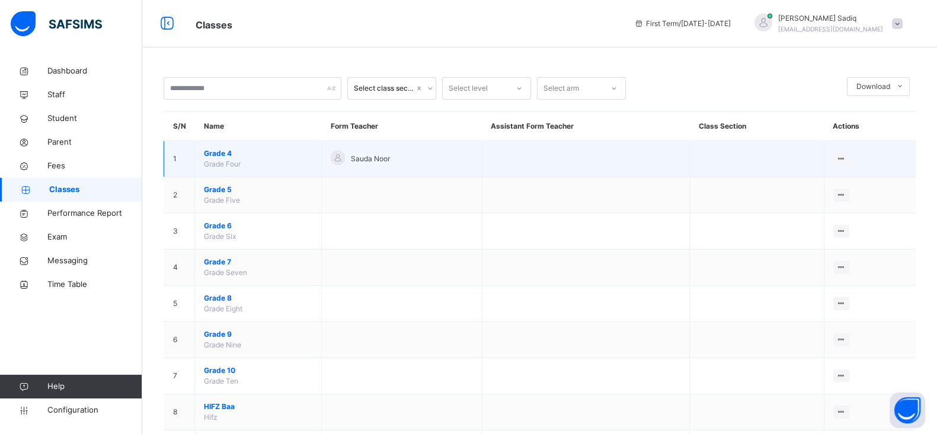
click at [215, 153] on span "Grade 4" at bounding box center [258, 153] width 108 height 11
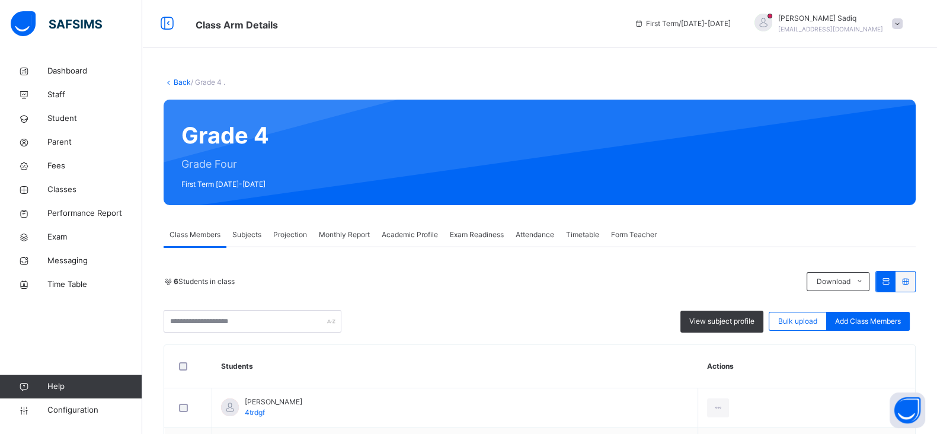
scroll to position [131, 0]
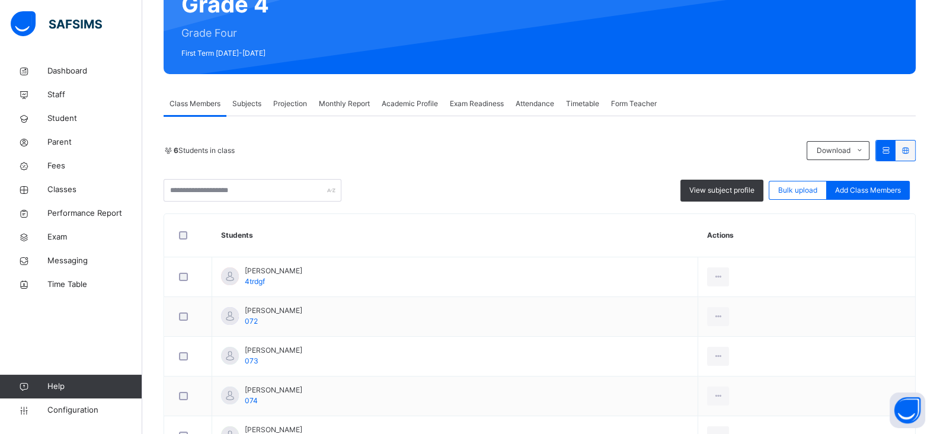
click at [287, 105] on span "Projection" at bounding box center [290, 103] width 34 height 11
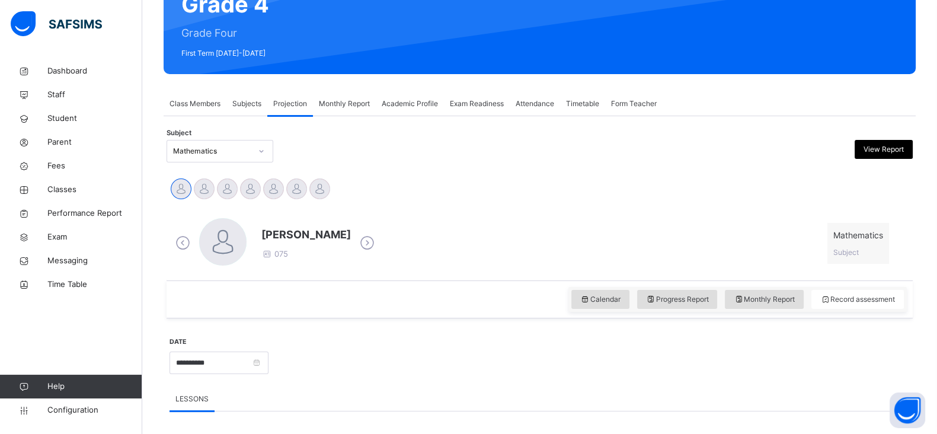
click at [235, 152] on div "Mathematics" at bounding box center [212, 151] width 78 height 11
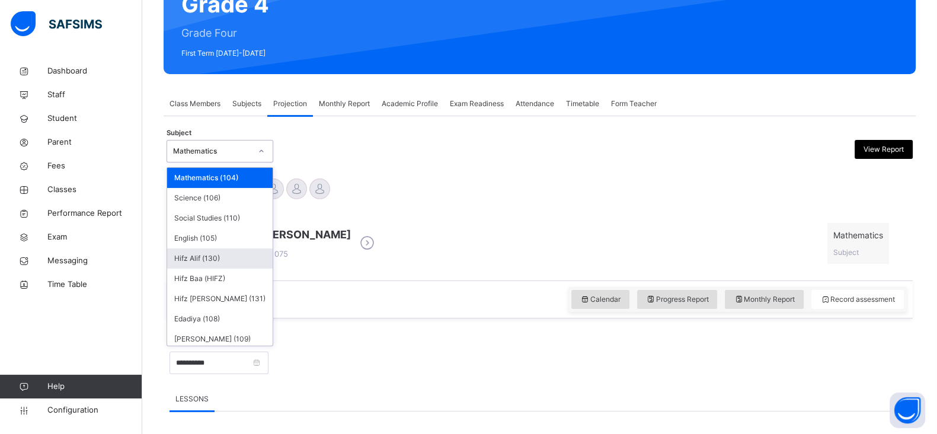
click at [209, 259] on div "Hifz Alif (130)" at bounding box center [219, 258] width 105 height 20
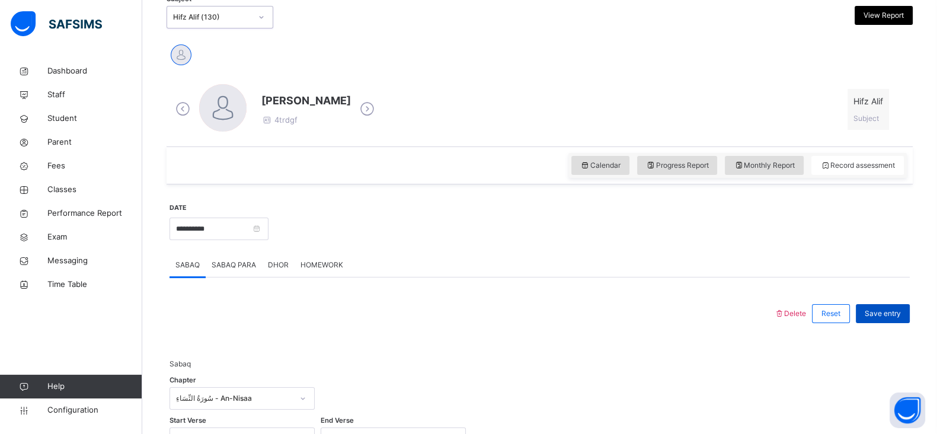
scroll to position [266, 0]
click at [886, 315] on span "Save entry" at bounding box center [883, 312] width 36 height 11
click at [687, 238] on div at bounding box center [588, 226] width 629 height 51
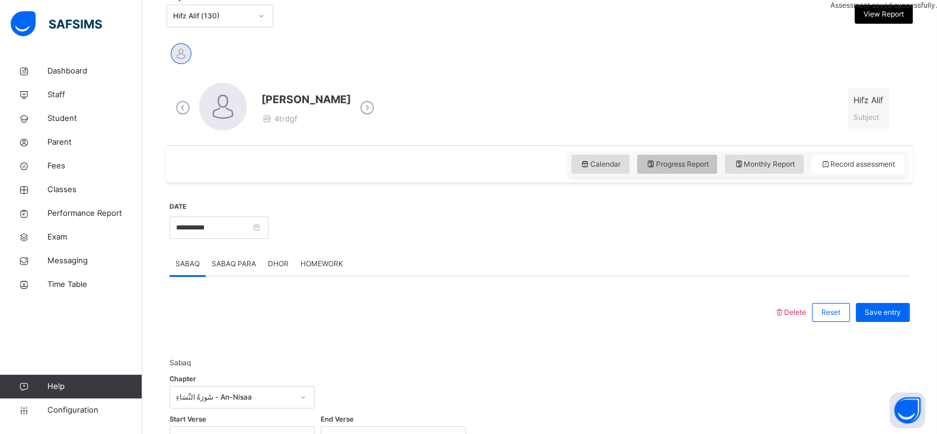
click at [690, 172] on div "Progress Report" at bounding box center [677, 164] width 81 height 19
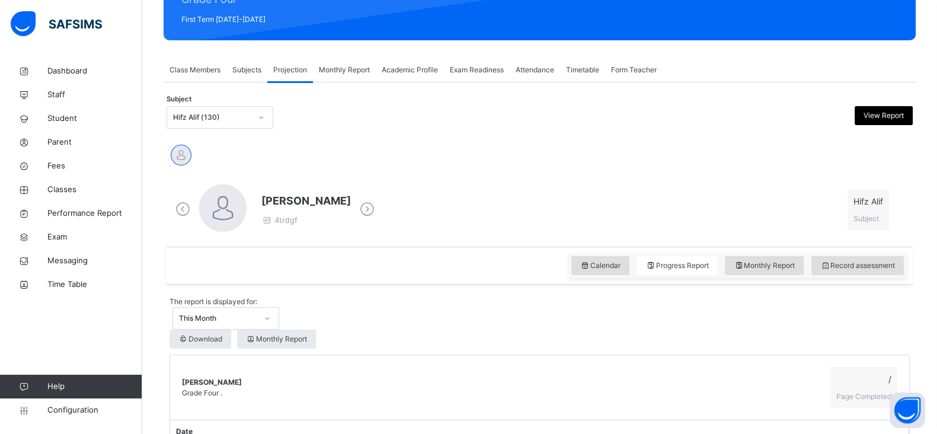
scroll to position [166, 0]
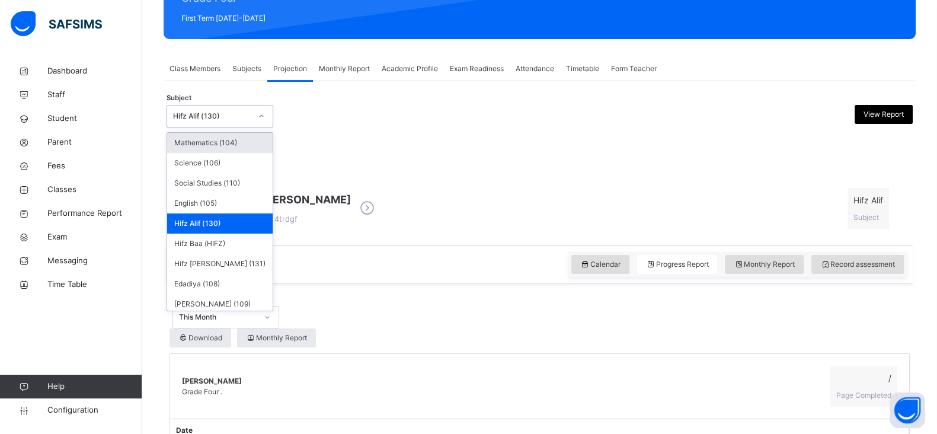
click at [249, 122] on div "Hifz Alif (130)" at bounding box center [208, 116] width 83 height 18
click at [222, 143] on div "Mathematics (104)" at bounding box center [219, 143] width 105 height 20
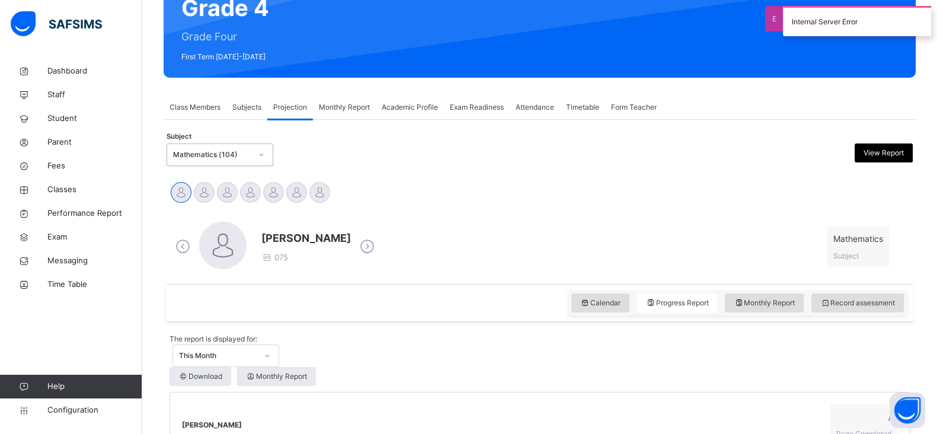
scroll to position [127, 0]
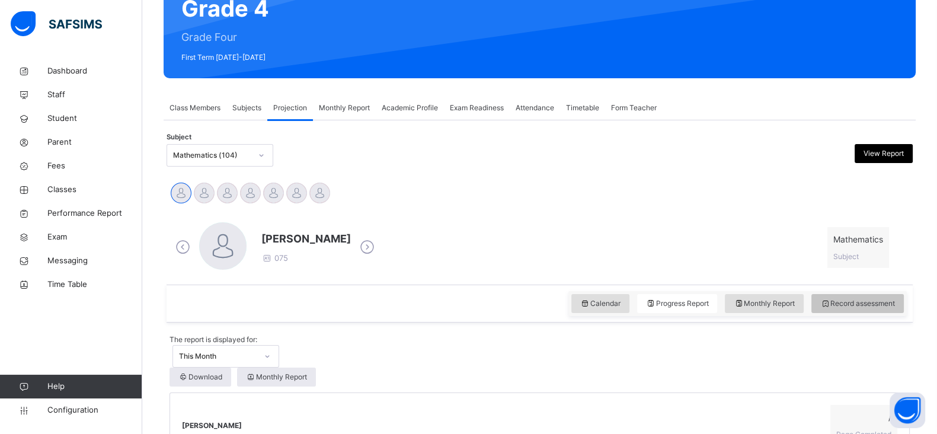
click at [890, 300] on span "Record assessment" at bounding box center [857, 303] width 75 height 11
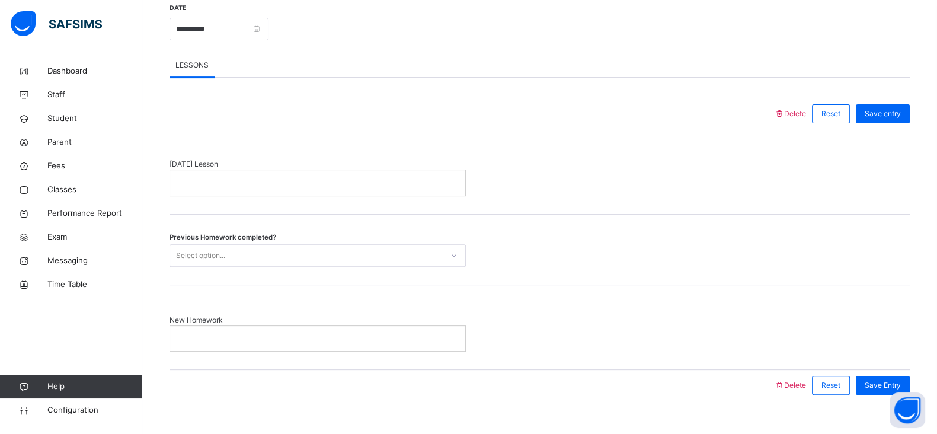
scroll to position [483, 0]
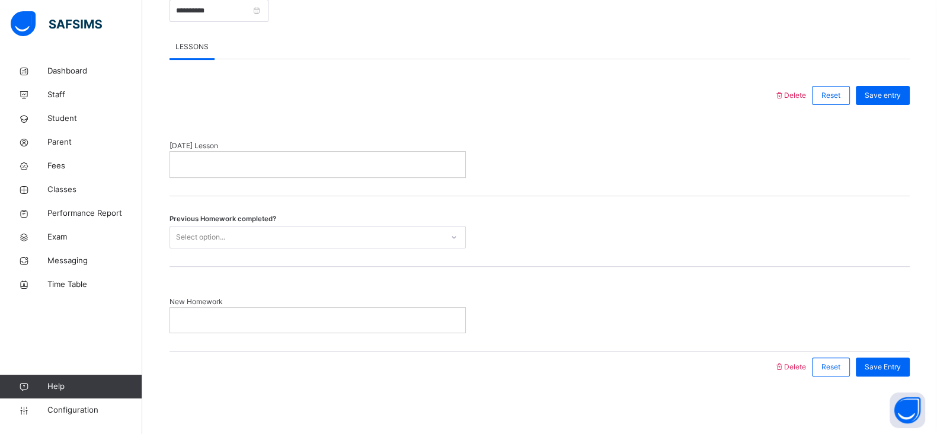
click at [370, 173] on div at bounding box center [317, 164] width 295 height 25
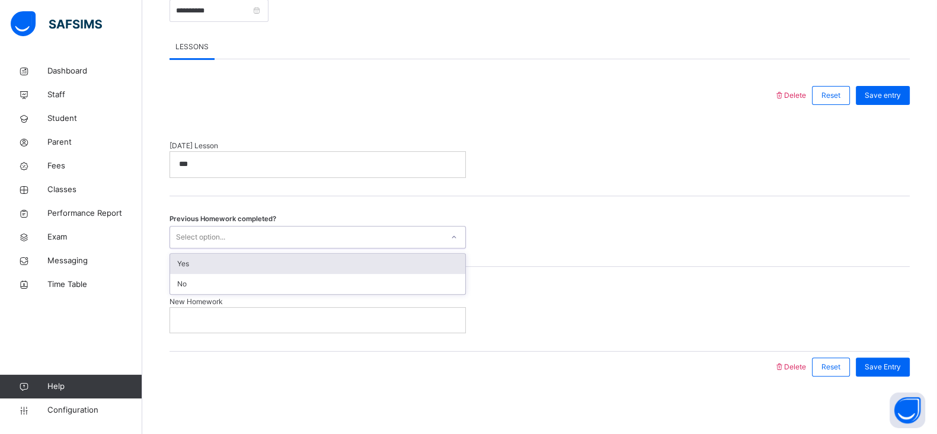
click at [267, 238] on div "Select option..." at bounding box center [306, 237] width 273 height 18
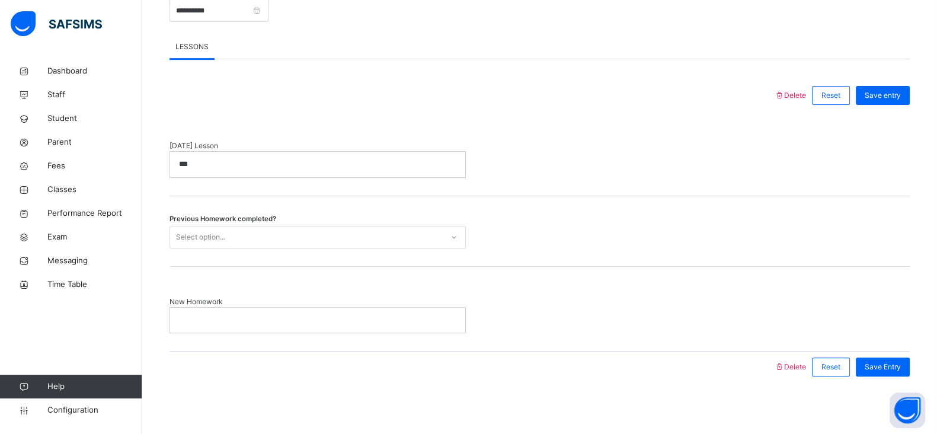
click at [265, 235] on div "Select option..." at bounding box center [306, 237] width 273 height 18
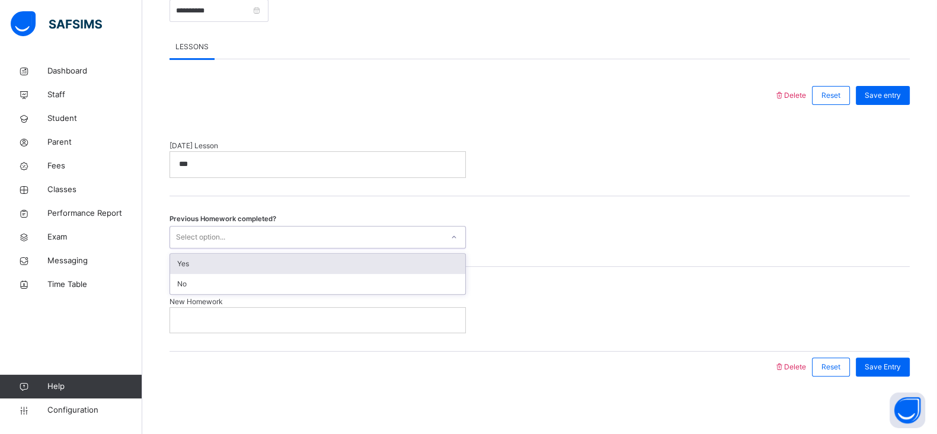
click at [254, 257] on div "Yes" at bounding box center [317, 264] width 295 height 20
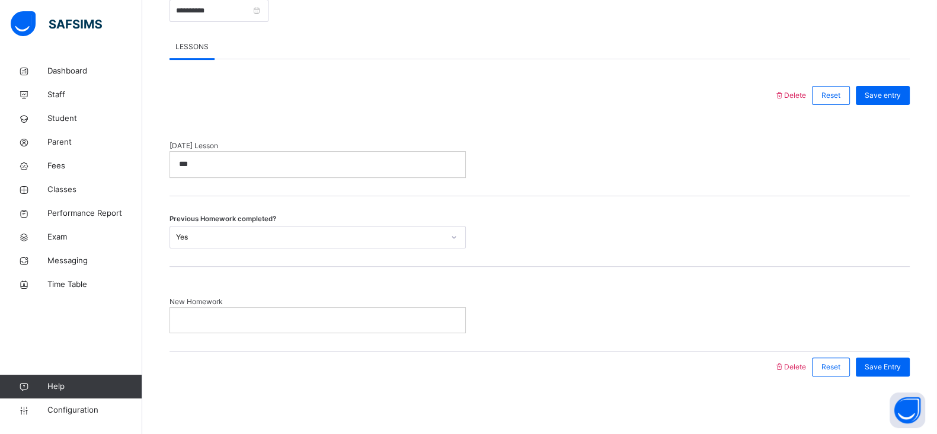
click at [225, 324] on div at bounding box center [317, 320] width 295 height 25
click at [894, 357] on div "Save Entry" at bounding box center [883, 366] width 54 height 19
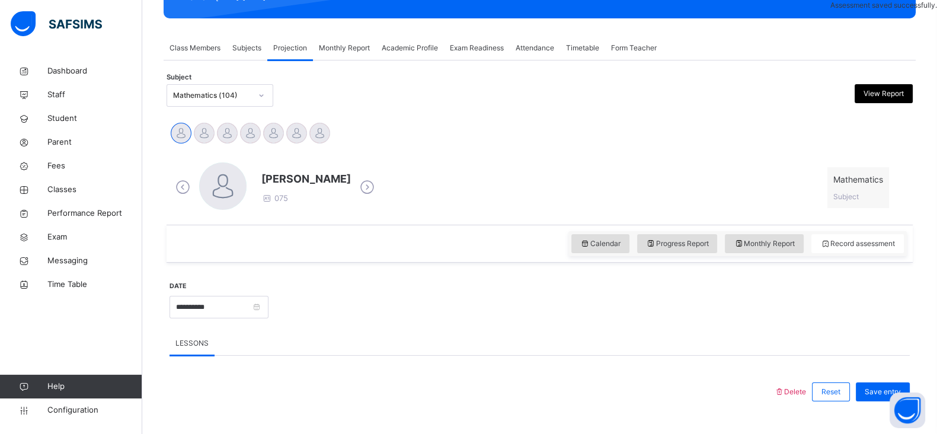
scroll to position [252, 0]
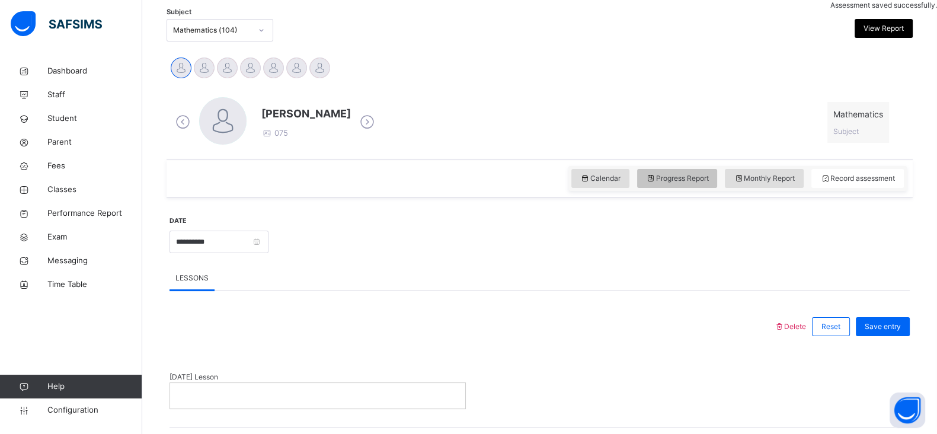
click at [683, 182] on span "Progress Report" at bounding box center [677, 178] width 63 height 11
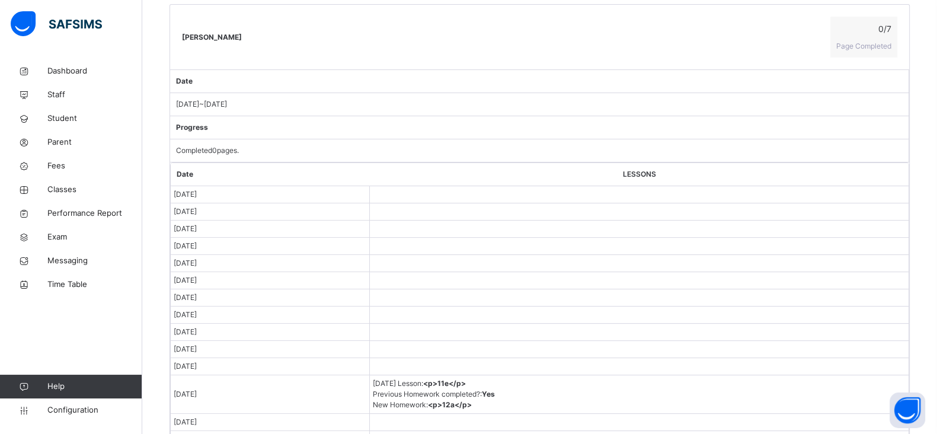
scroll to position [518, 0]
click at [469, 386] on span "Previous Homework completed? : Yes" at bounding box center [434, 390] width 122 height 9
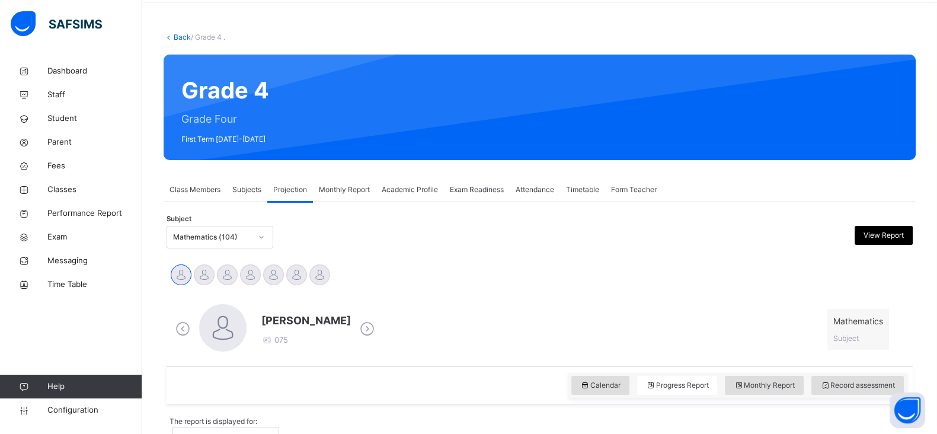
scroll to position [35, 0]
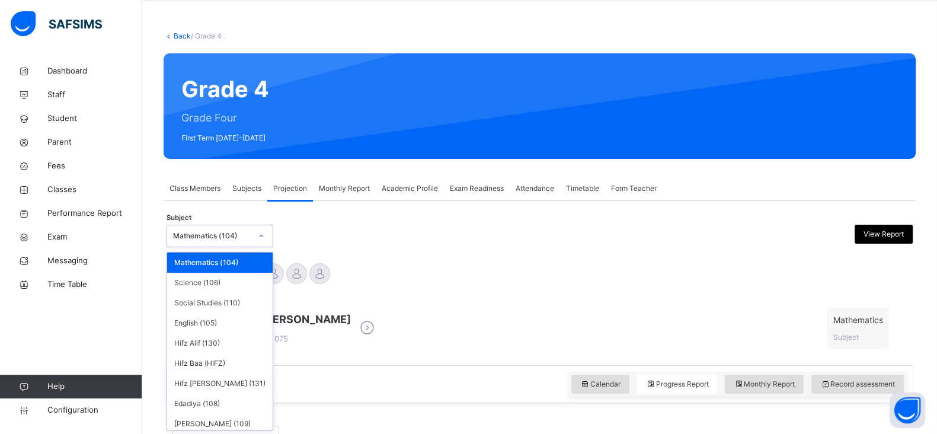
click at [228, 244] on div "Mathematics (104)" at bounding box center [220, 236] width 107 height 23
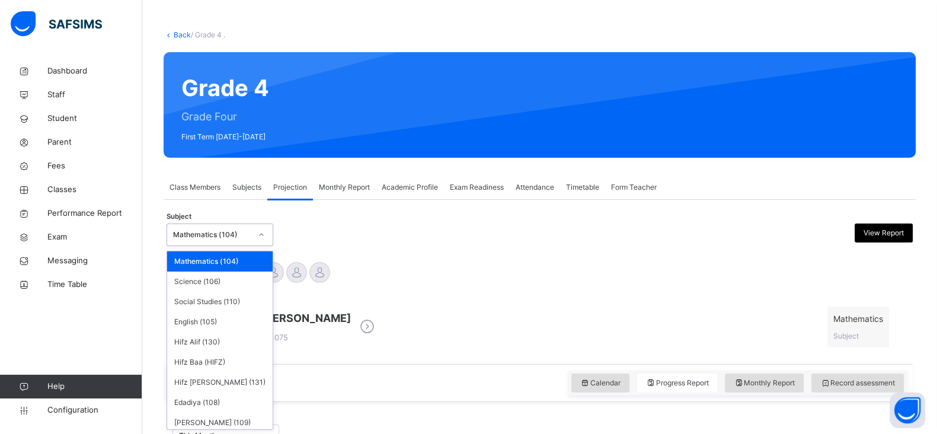
scroll to position [47, 0]
click at [189, 348] on div "Hifz Alif (130)" at bounding box center [219, 342] width 105 height 20
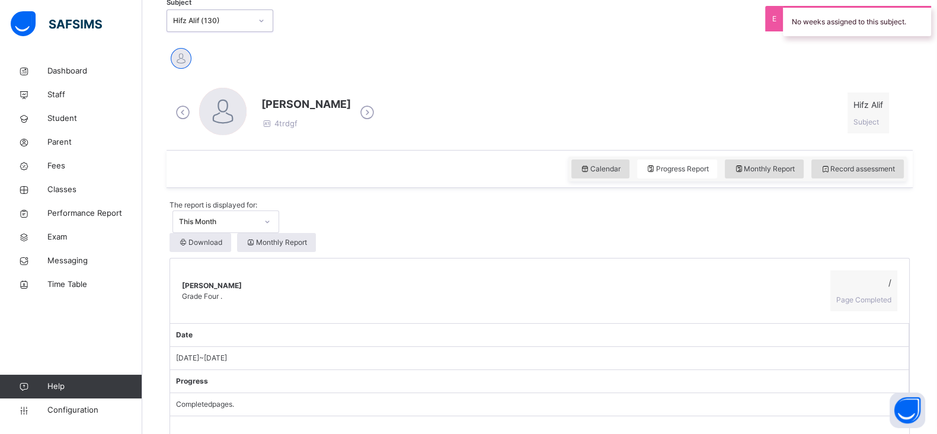
scroll to position [260, 0]
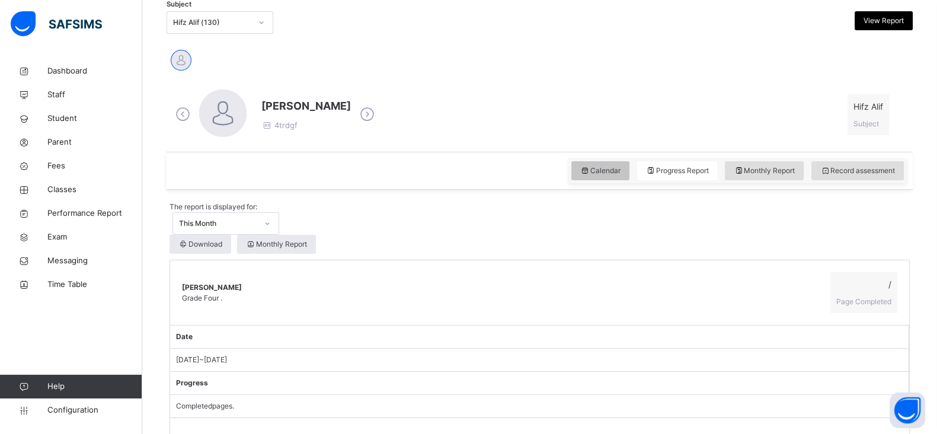
click at [620, 165] on span "Calendar" at bounding box center [600, 170] width 40 height 11
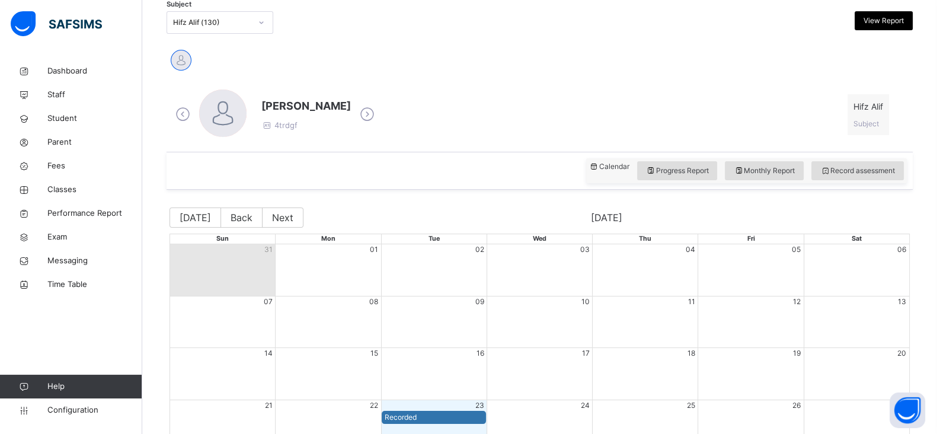
scroll to position [382, 0]
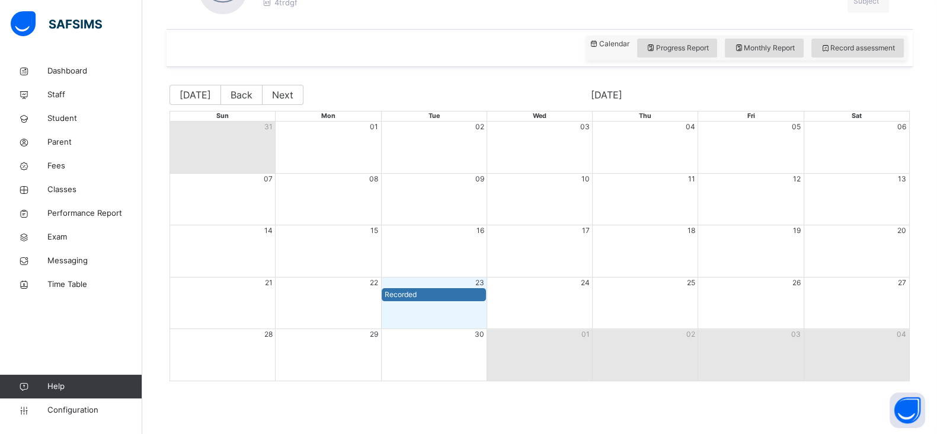
click at [415, 303] on div "Month View" at bounding box center [433, 303] width 105 height 52
drag, startPoint x: 415, startPoint y: 303, endPoint x: 418, endPoint y: 286, distance: 16.9
click at [415, 289] on div "21 22 23 24 25 26 27 Recorded" at bounding box center [539, 303] width 739 height 52
click at [418, 288] on div "Recorded" at bounding box center [434, 294] width 104 height 13
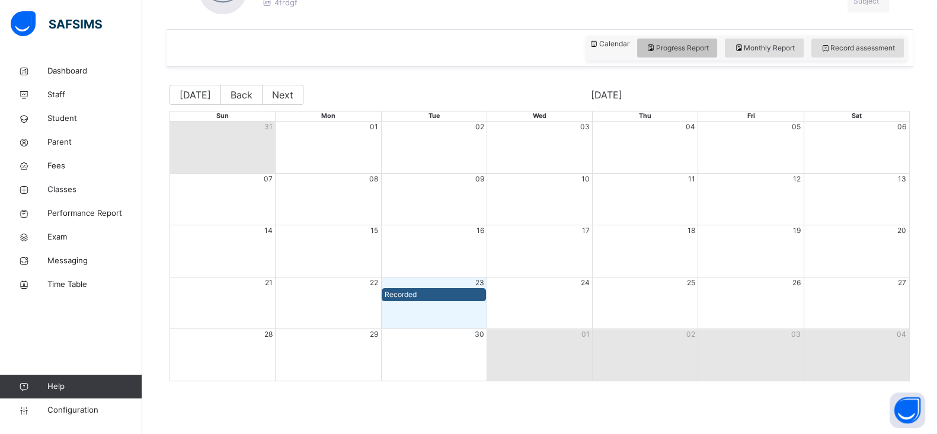
click at [682, 43] on span "Progress Report" at bounding box center [677, 48] width 63 height 11
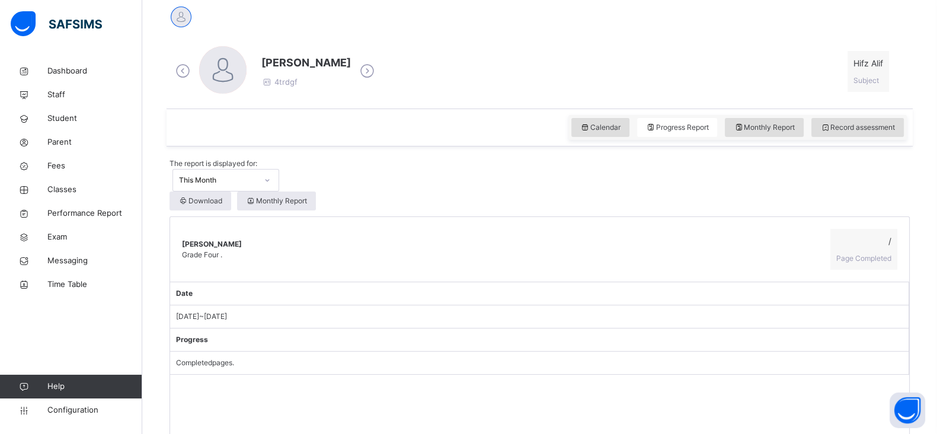
scroll to position [280, 0]
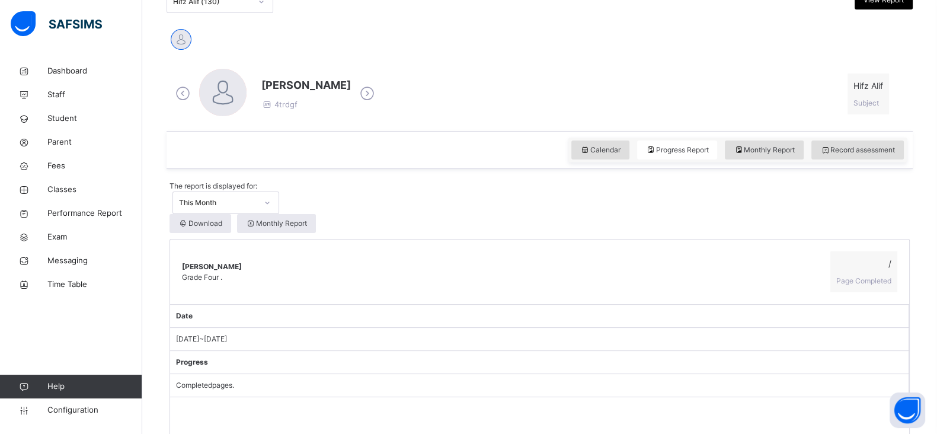
click at [875, 257] on span "/" at bounding box center [863, 263] width 55 height 12
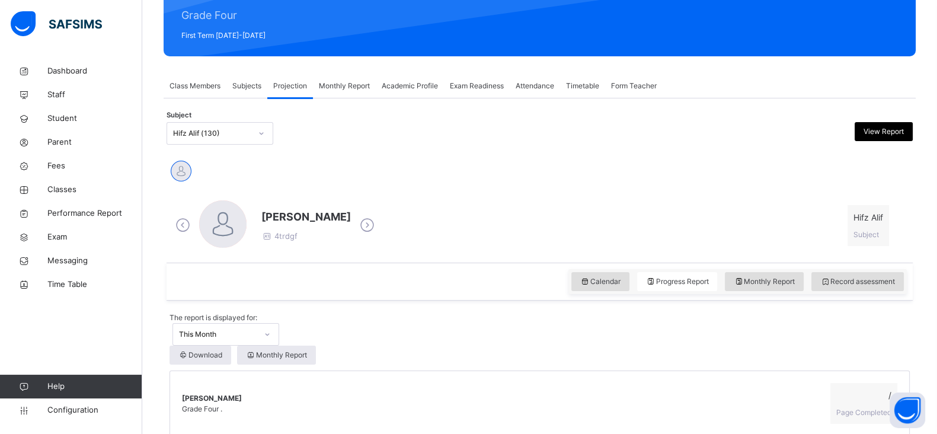
scroll to position [150, 0]
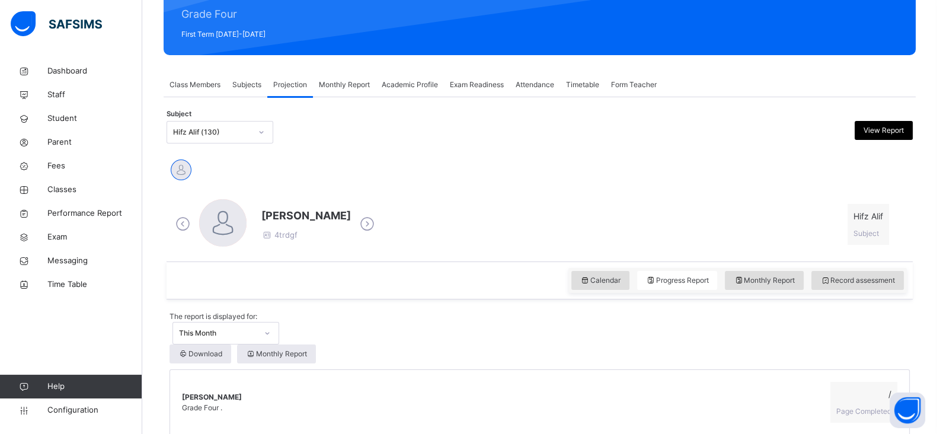
click at [904, 134] on span "View Report" at bounding box center [883, 130] width 40 height 11
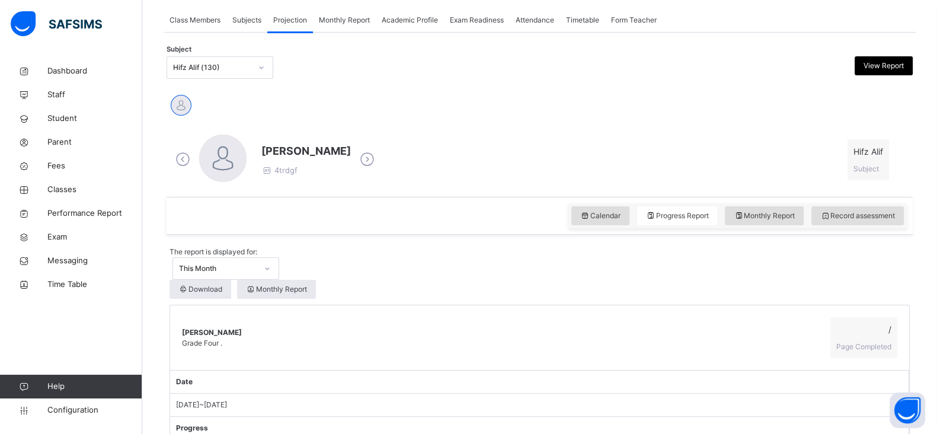
scroll to position [207, 0]
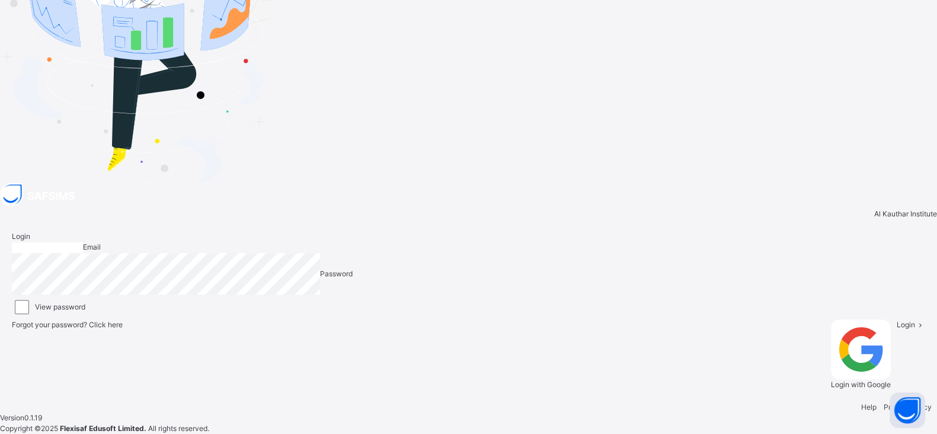
type input "**********"
